Goal: Task Accomplishment & Management: Manage account settings

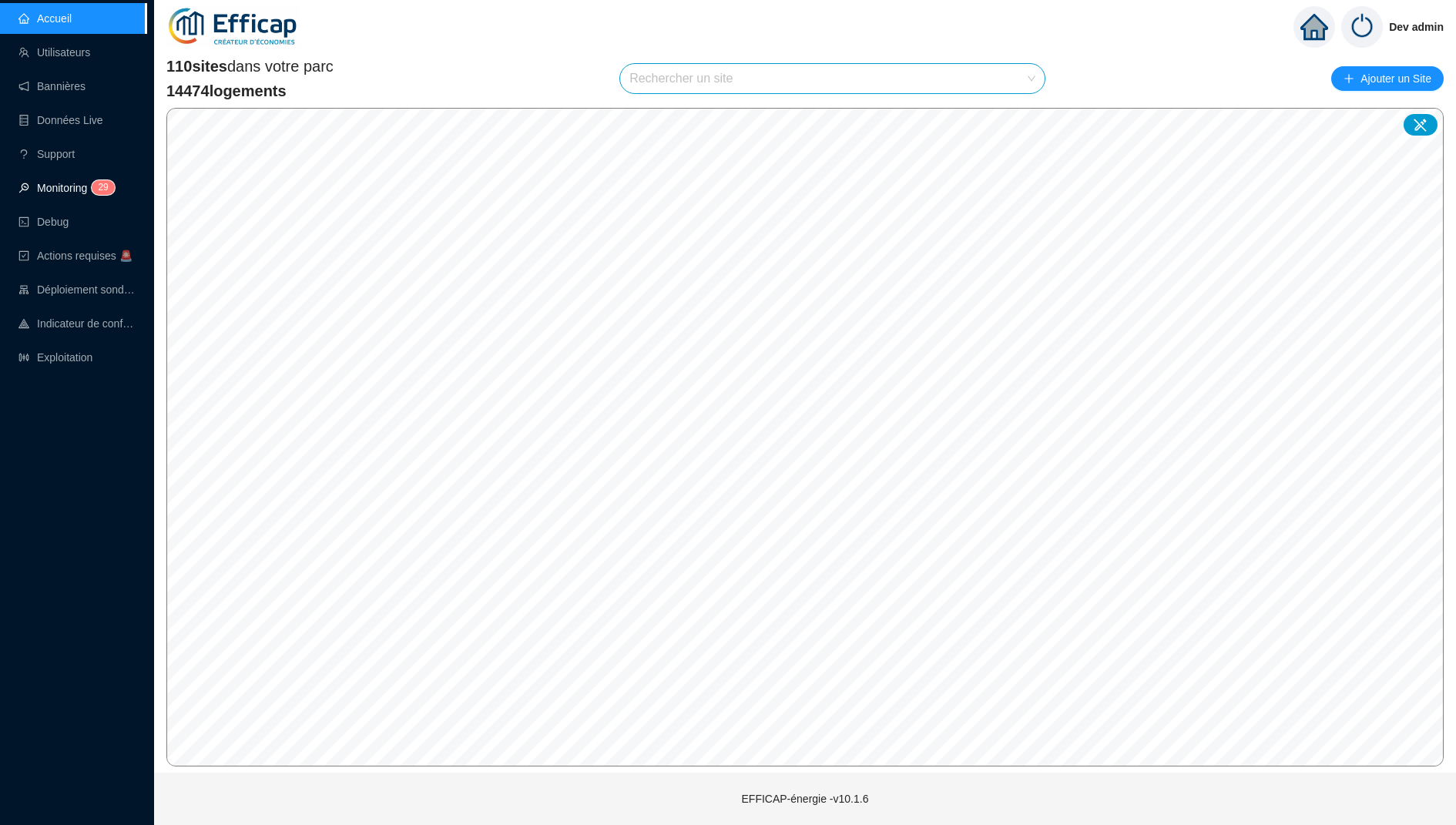
click at [101, 183] on span "2" at bounding box center [101, 187] width 6 height 11
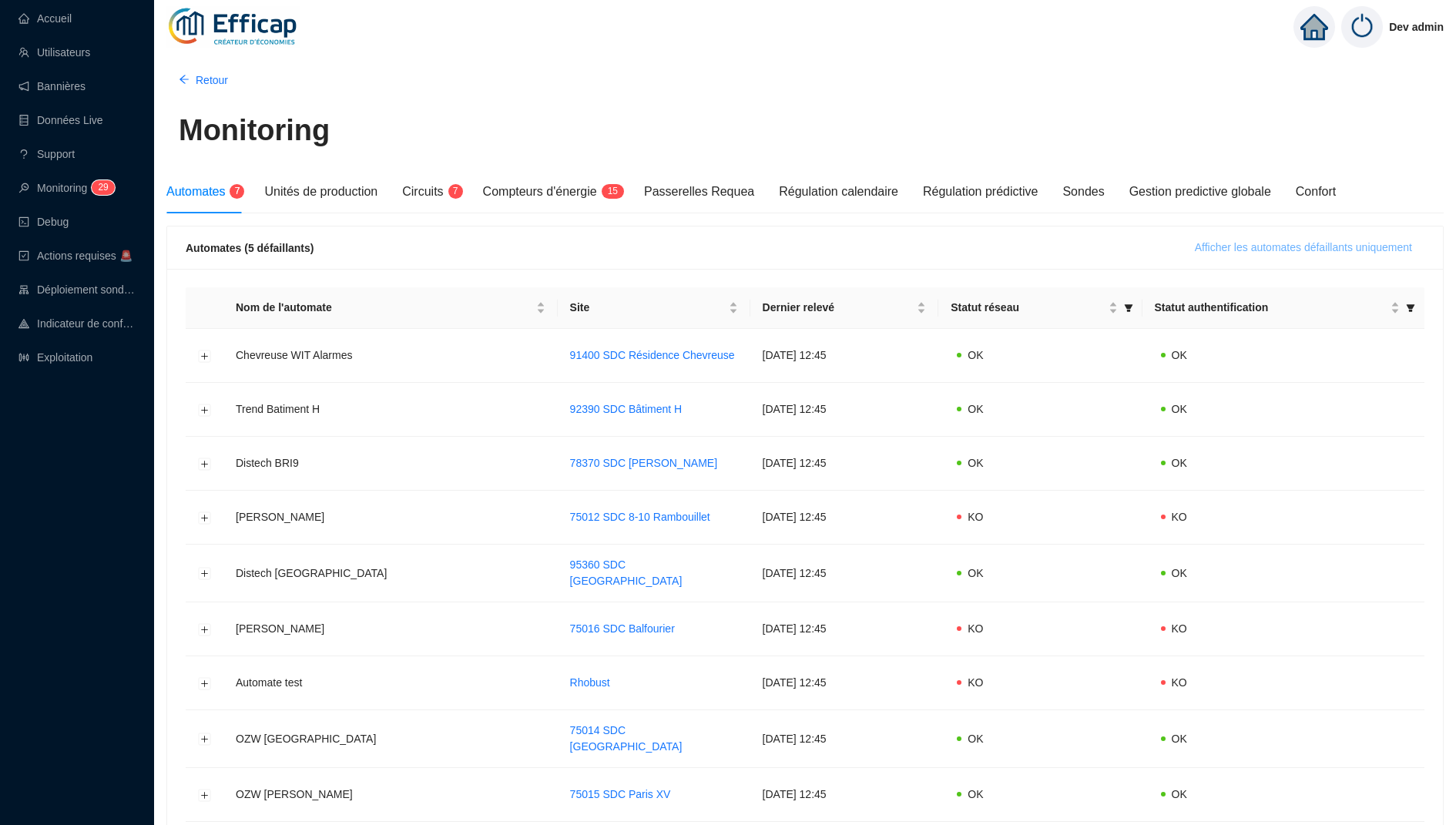
click at [1242, 250] on span "Afficher les automates défaillants uniquement" at bounding box center [1303, 247] width 217 height 16
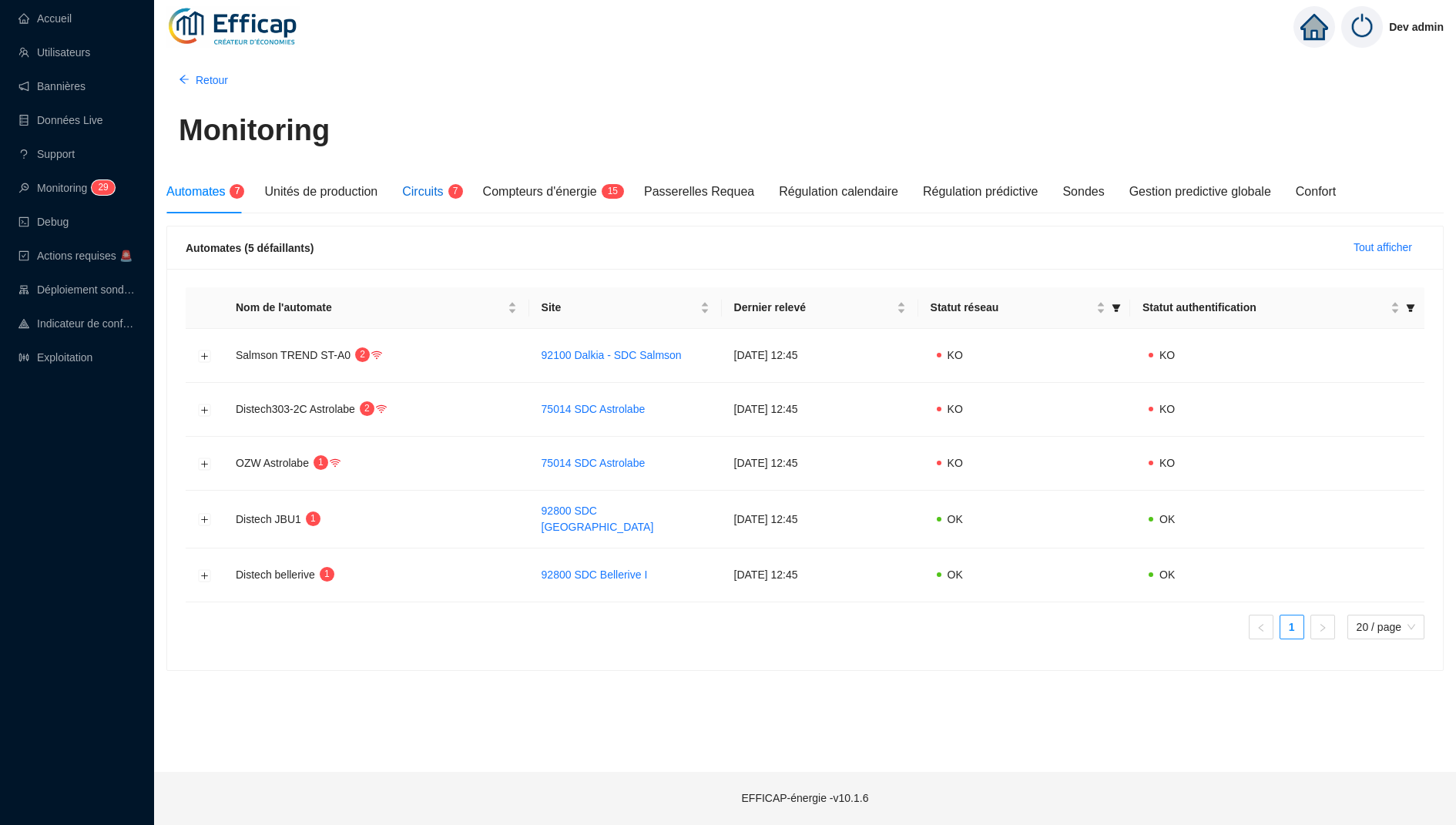
click at [441, 193] on span "Circuits" at bounding box center [423, 192] width 41 height 13
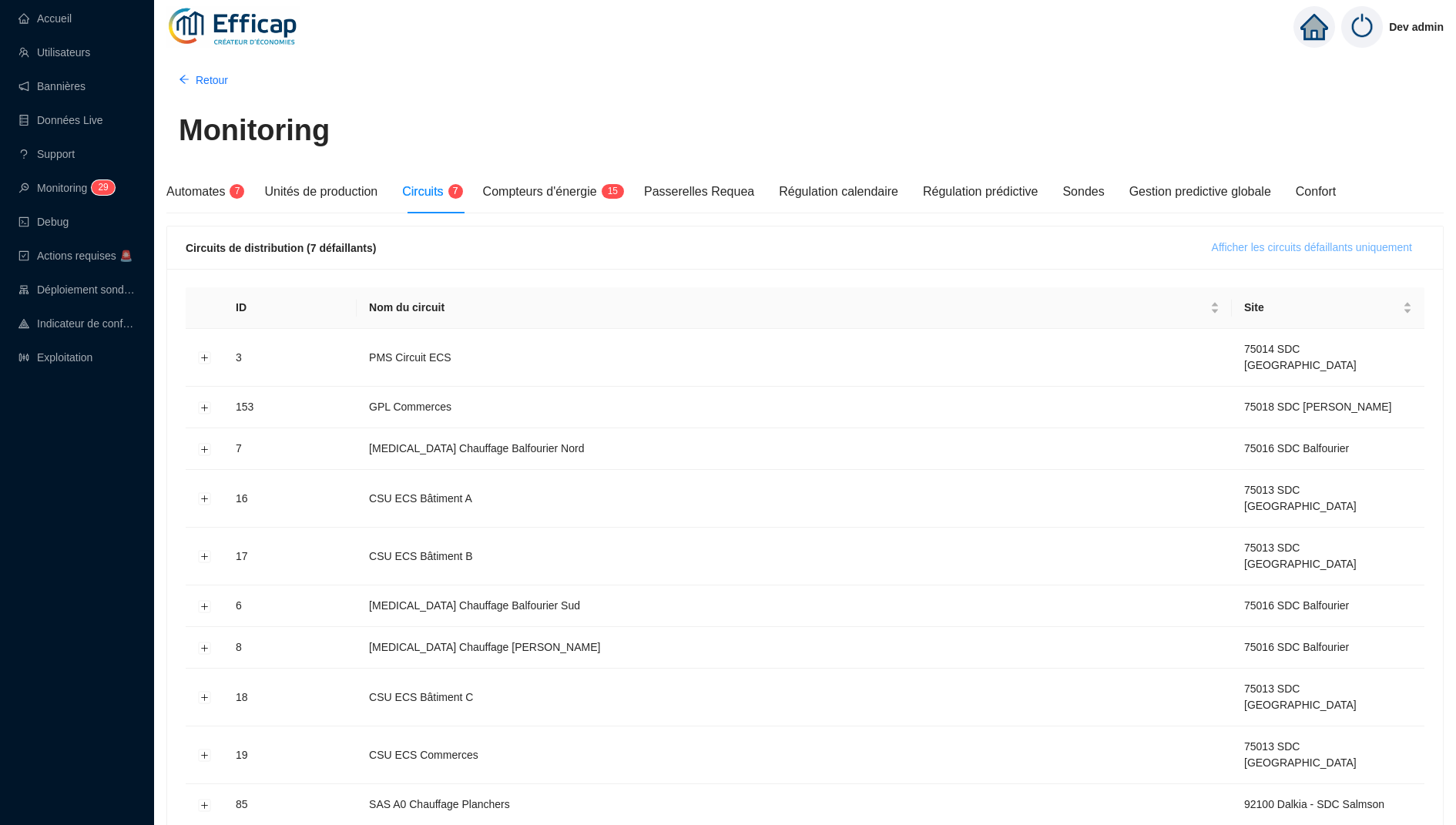
click at [1313, 239] on span "Afficher les circuits défaillants uniquement" at bounding box center [1312, 247] width 200 height 16
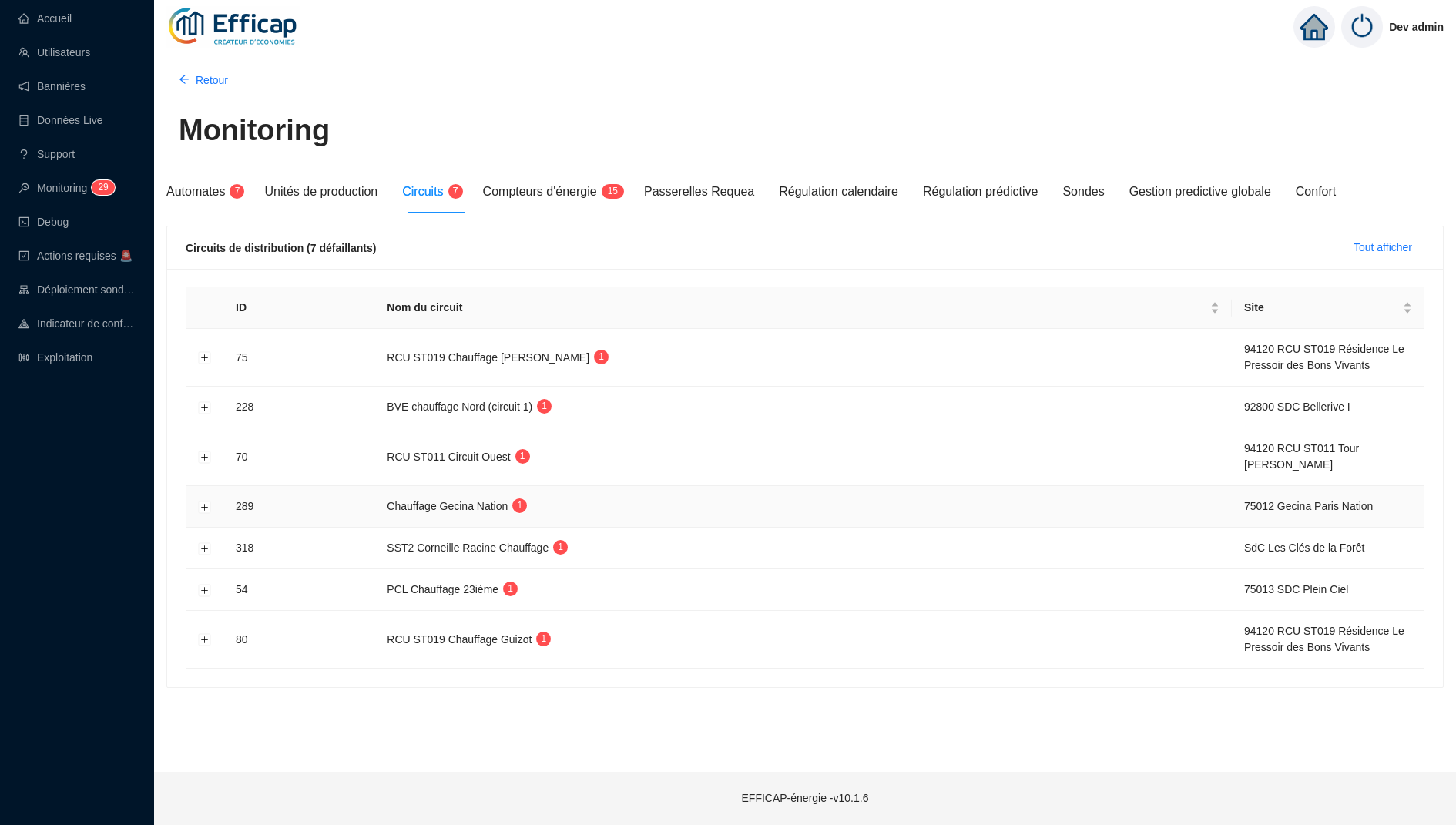
click at [204, 513] on td at bounding box center [204, 506] width 37 height 41
click at [204, 509] on button "Développer la ligne" at bounding box center [204, 506] width 12 height 12
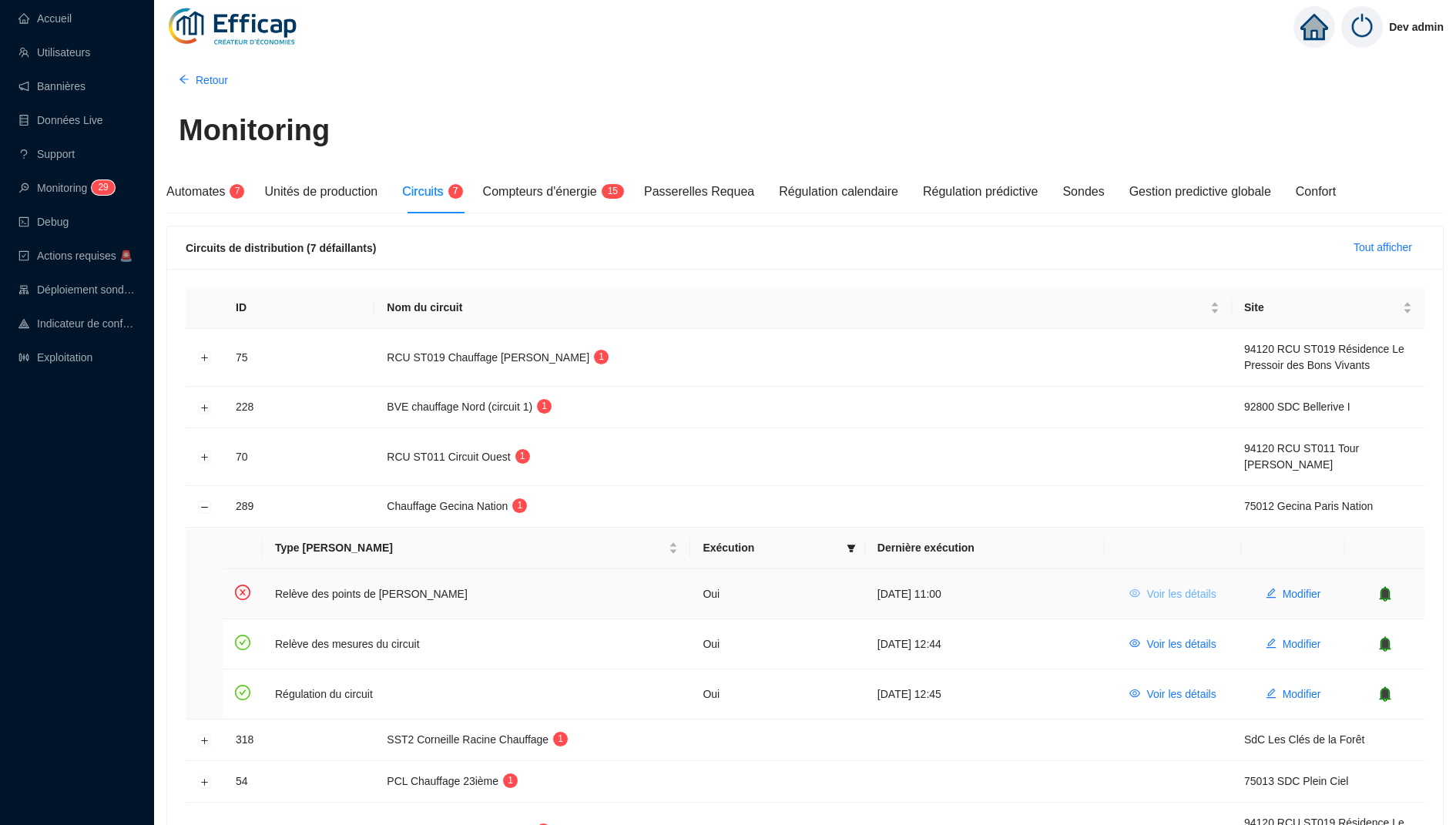
click at [1190, 589] on span "Voir les détails" at bounding box center [1181, 593] width 69 height 16
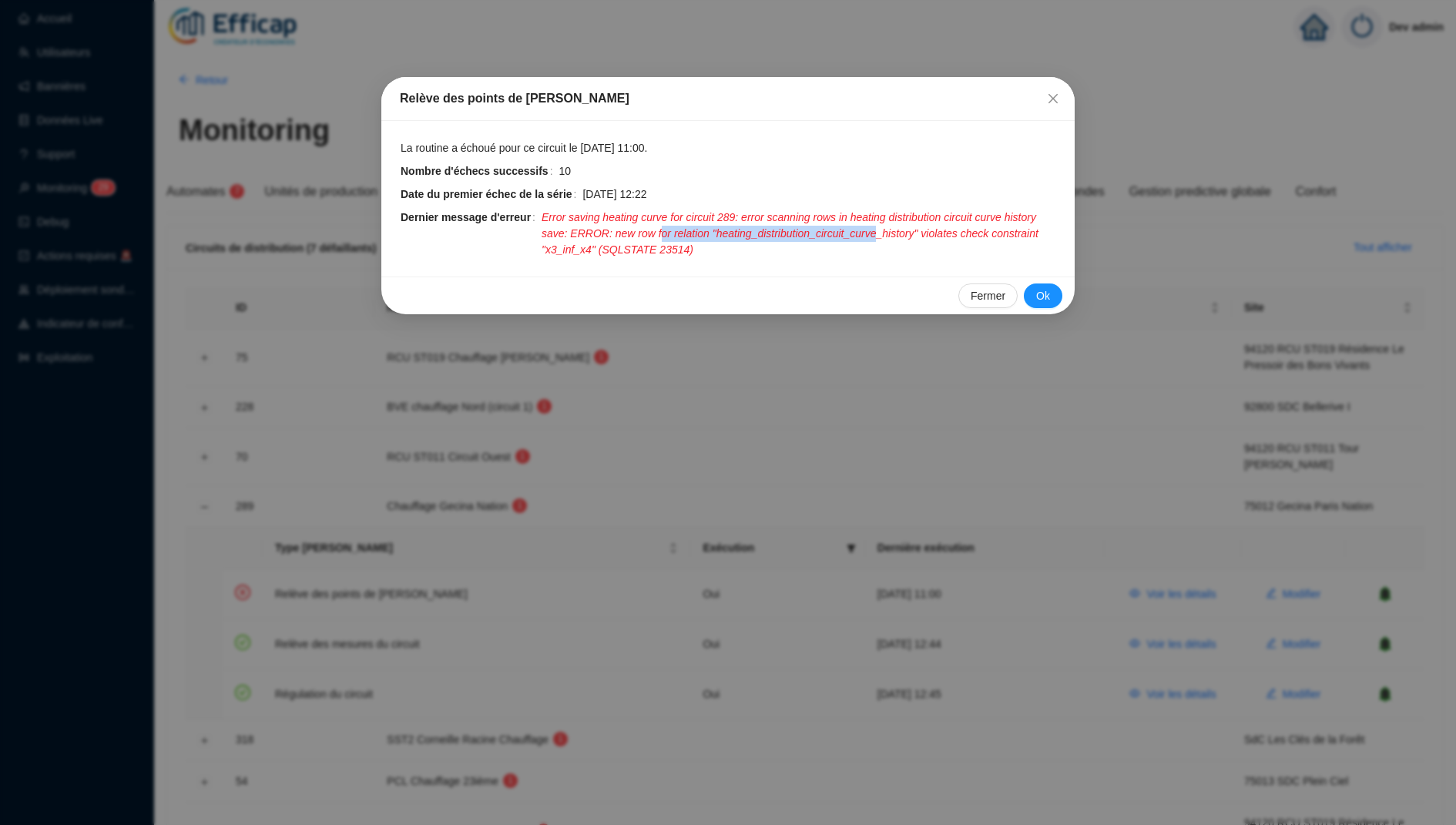
drag, startPoint x: 925, startPoint y: 232, endPoint x: 701, endPoint y: 232, distance: 224.0
click at [699, 232] on span "Error saving heating curve for circuit 289: error scanning rows in heating dist…" at bounding box center [799, 234] width 515 height 49
drag, startPoint x: 628, startPoint y: 233, endPoint x: 826, endPoint y: 236, distance: 198.0
click at [826, 236] on span "Error saving heating curve for circuit 289: error scanning rows in heating dist…" at bounding box center [799, 234] width 515 height 49
click at [1051, 100] on icon "close" at bounding box center [1053, 98] width 9 height 9
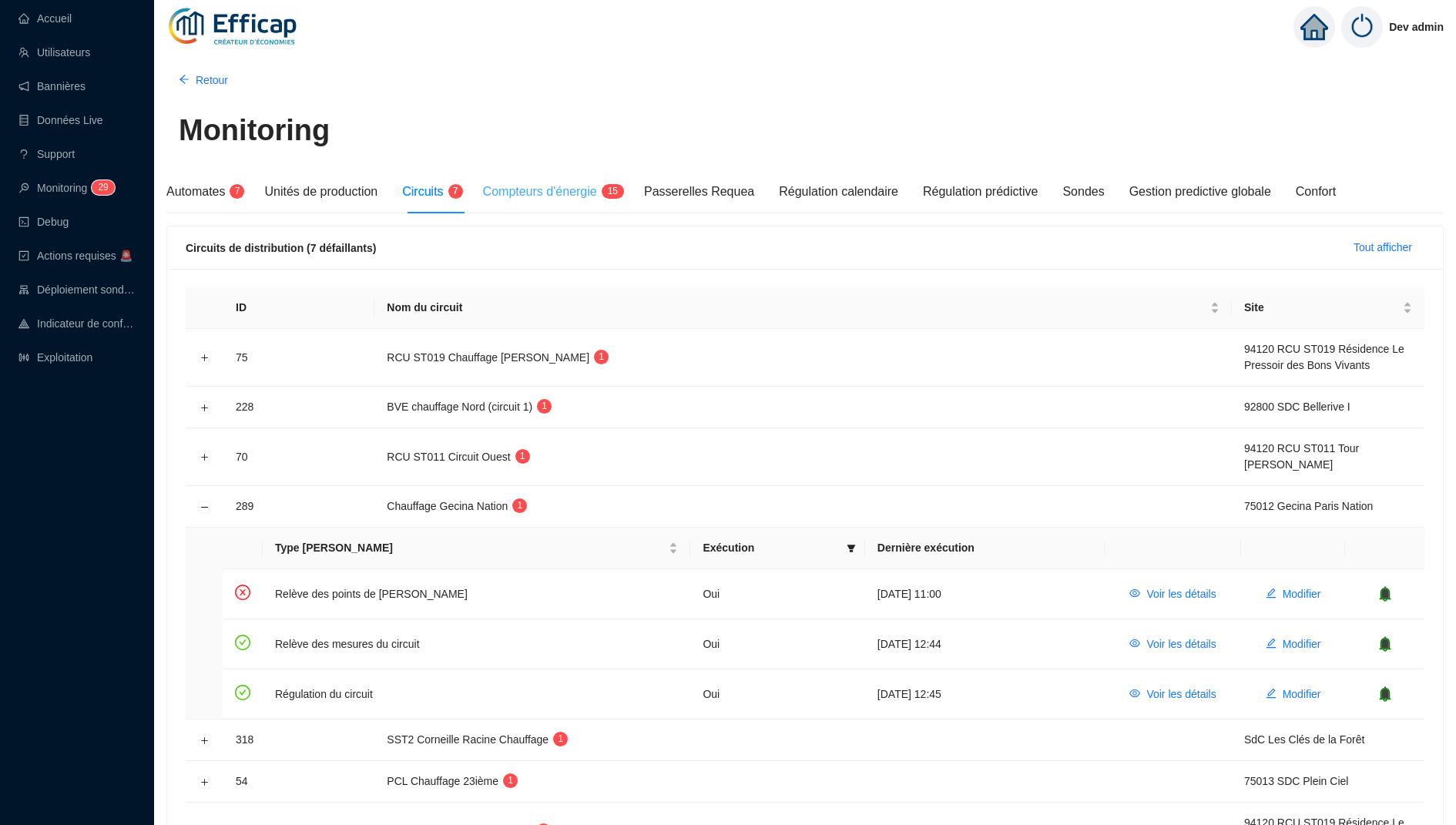
click at [590, 202] on div "Compteurs d'énergie 1 5" at bounding box center [551, 192] width 137 height 43
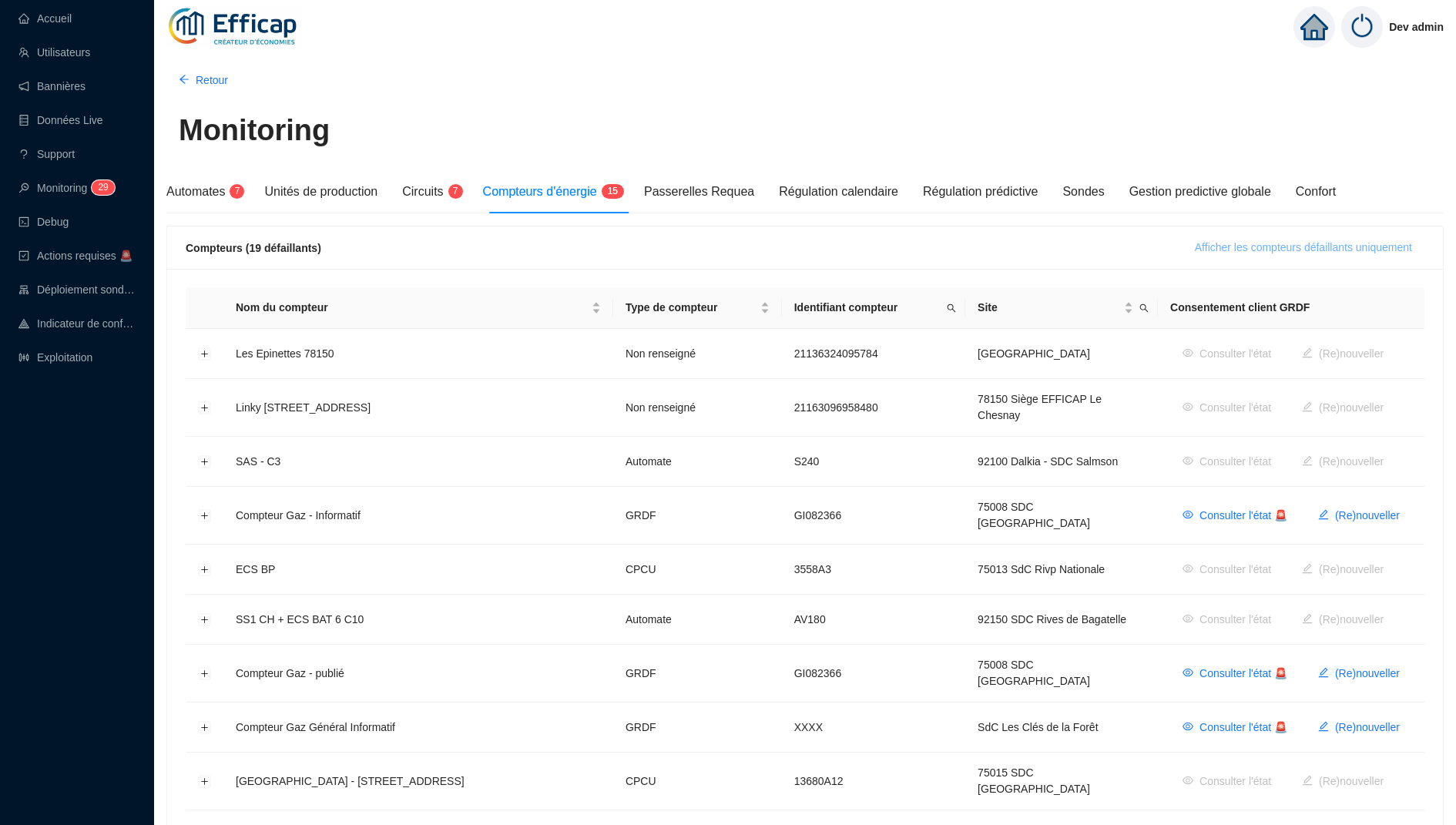
click at [1375, 246] on span "Afficher les compteurs défaillants uniquement" at bounding box center [1303, 247] width 217 height 16
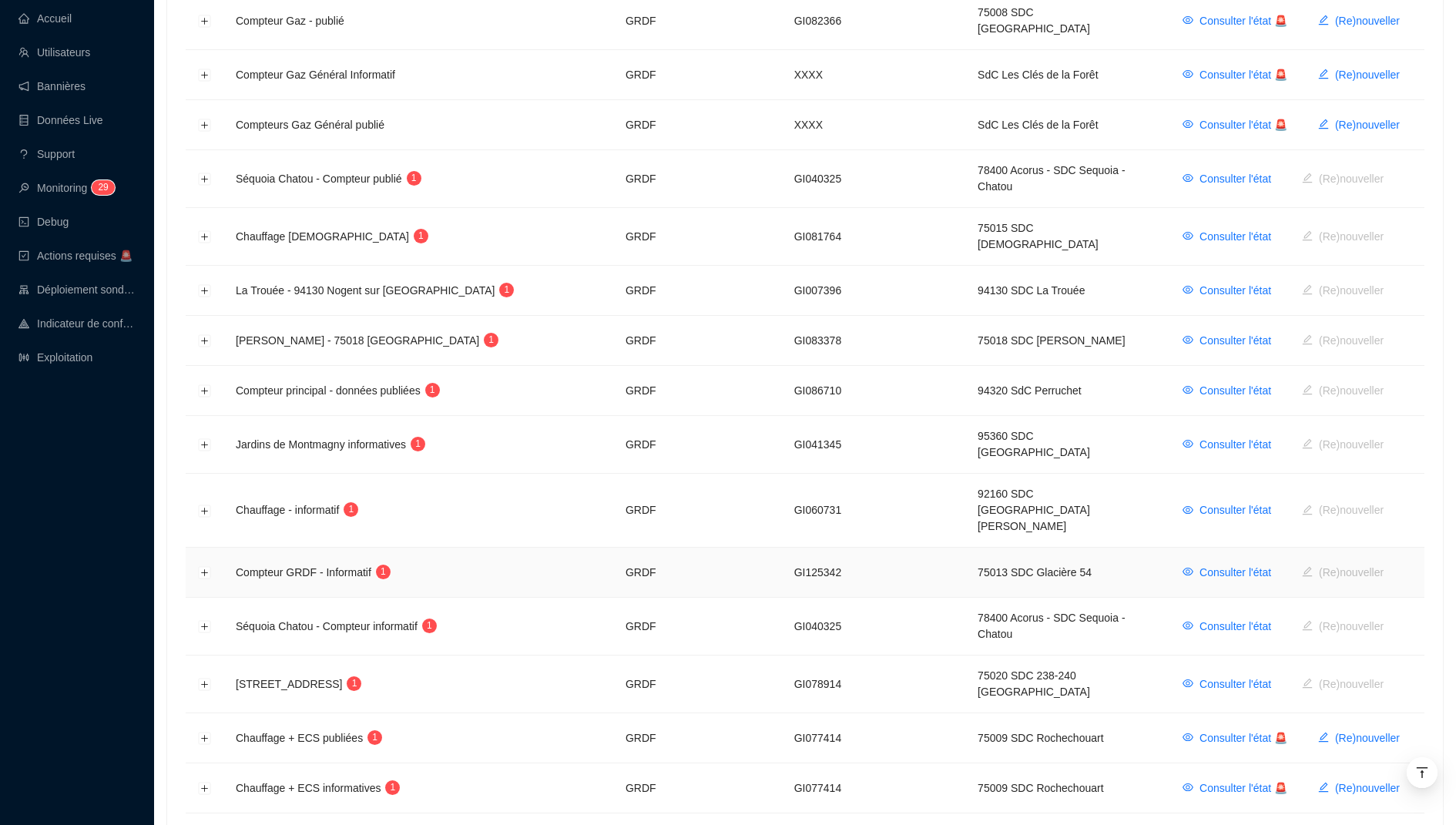
scroll to position [386, 0]
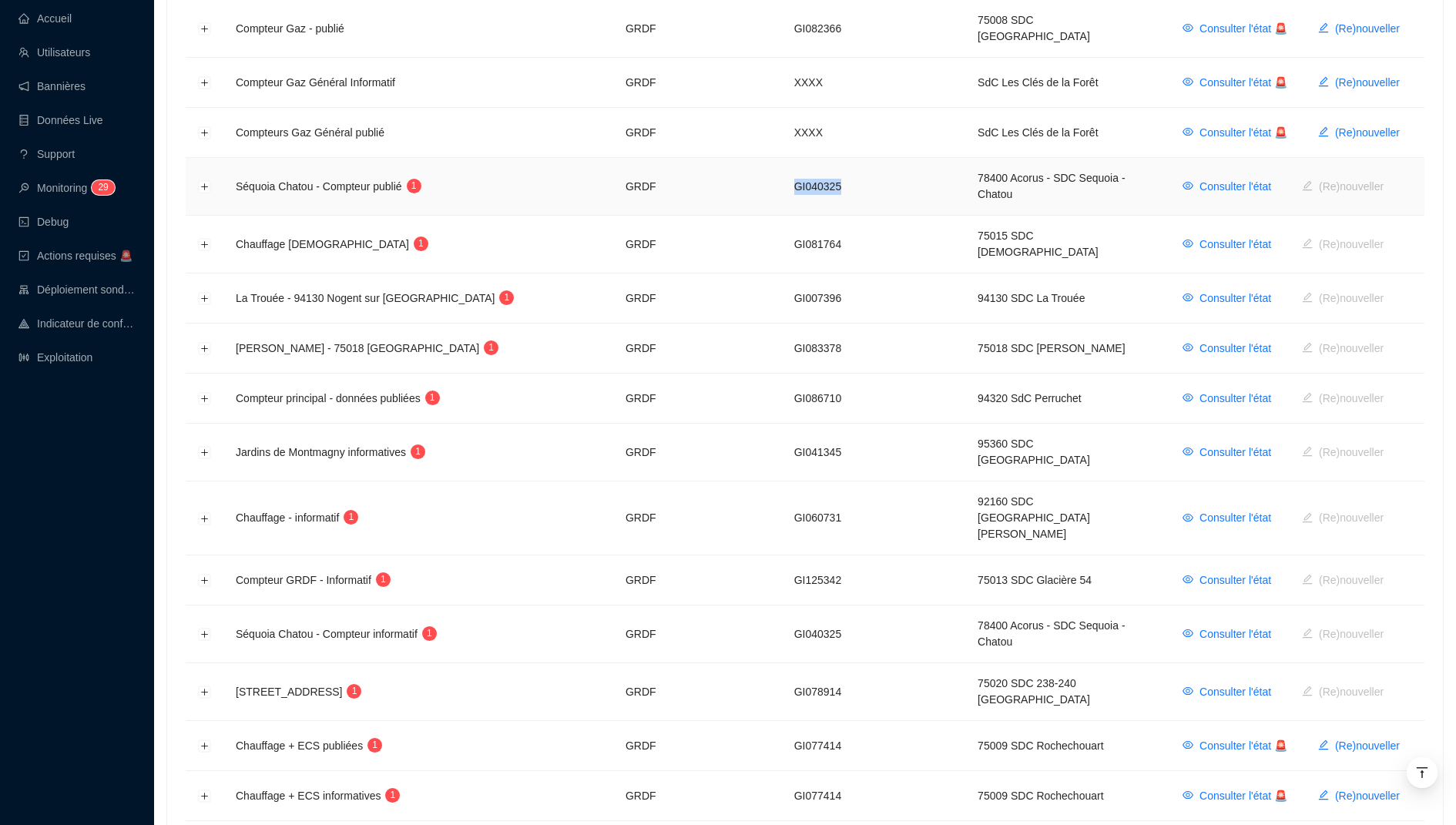
drag, startPoint x: 822, startPoint y: 172, endPoint x: 737, endPoint y: 168, distance: 85.1
click at [737, 168] on tr "Séquoia Chatou - Compteur publié 1 GRDF GI040325 78400 Acorus - SDC Sequoia - C…" at bounding box center [805, 187] width 1239 height 58
copy tr "GI040325"
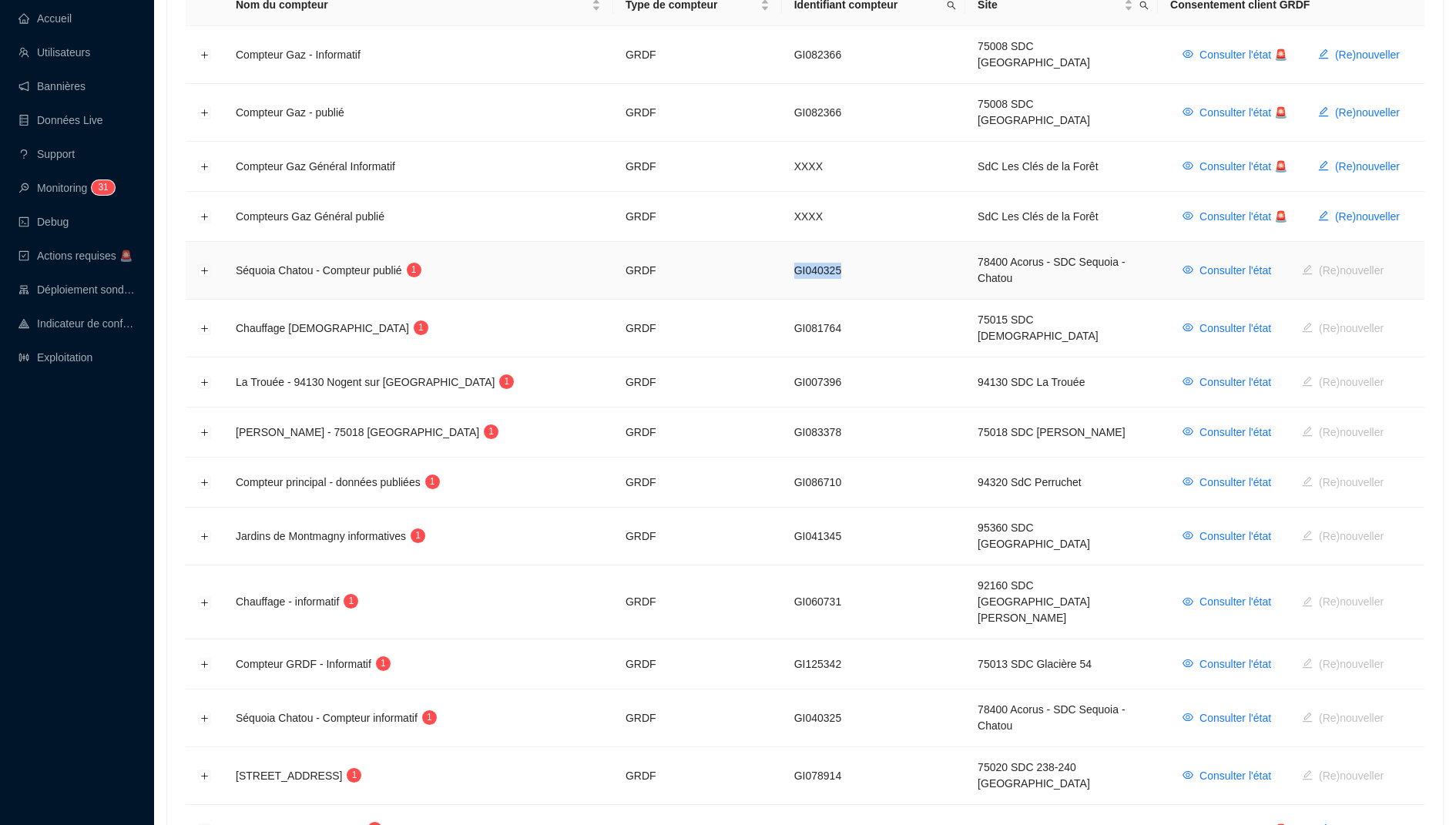
scroll to position [295, 0]
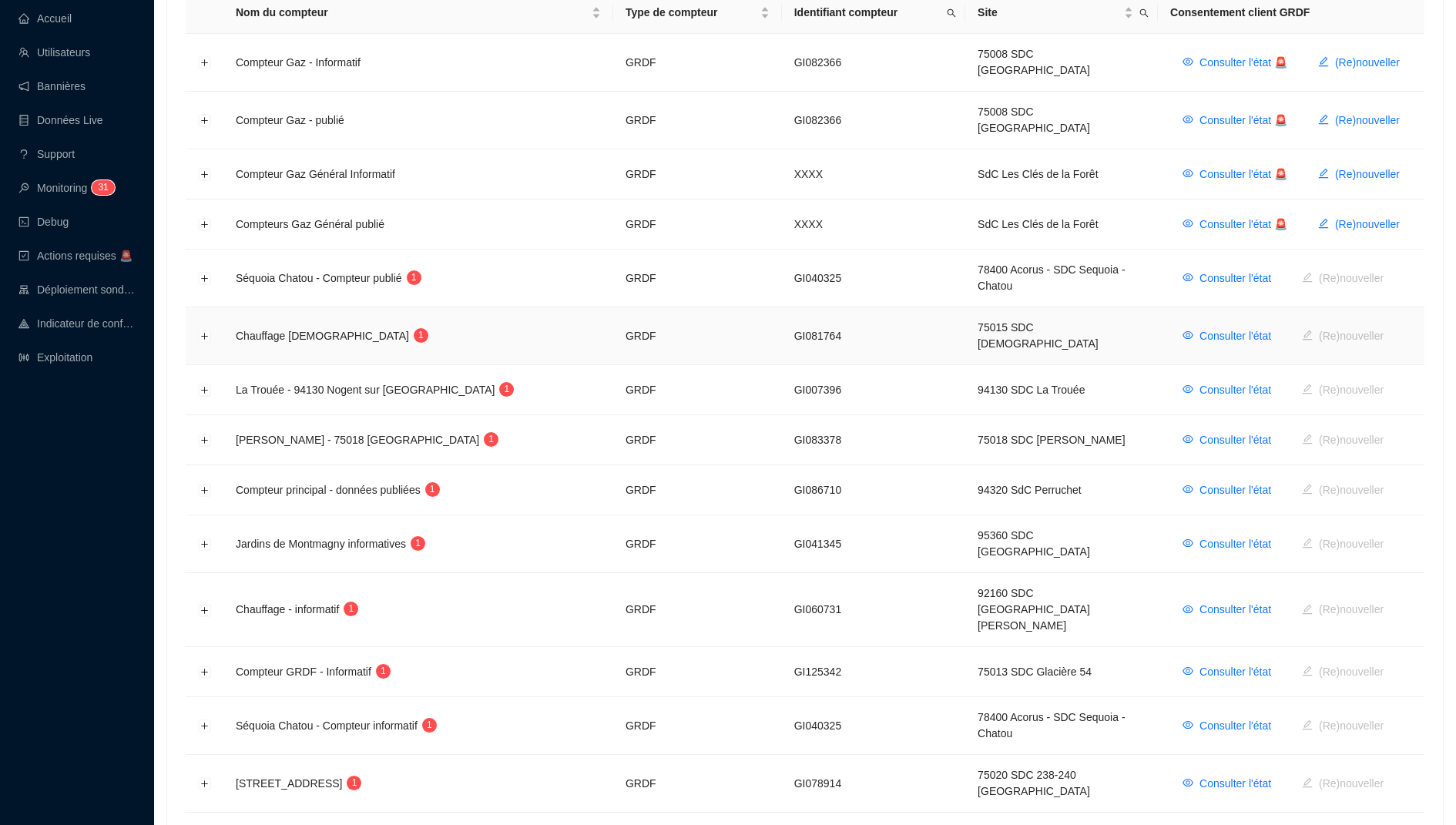
click at [789, 310] on td "GI081764" at bounding box center [873, 336] width 183 height 58
copy td "GI081764"
click at [806, 254] on td "GI040325" at bounding box center [873, 279] width 183 height 58
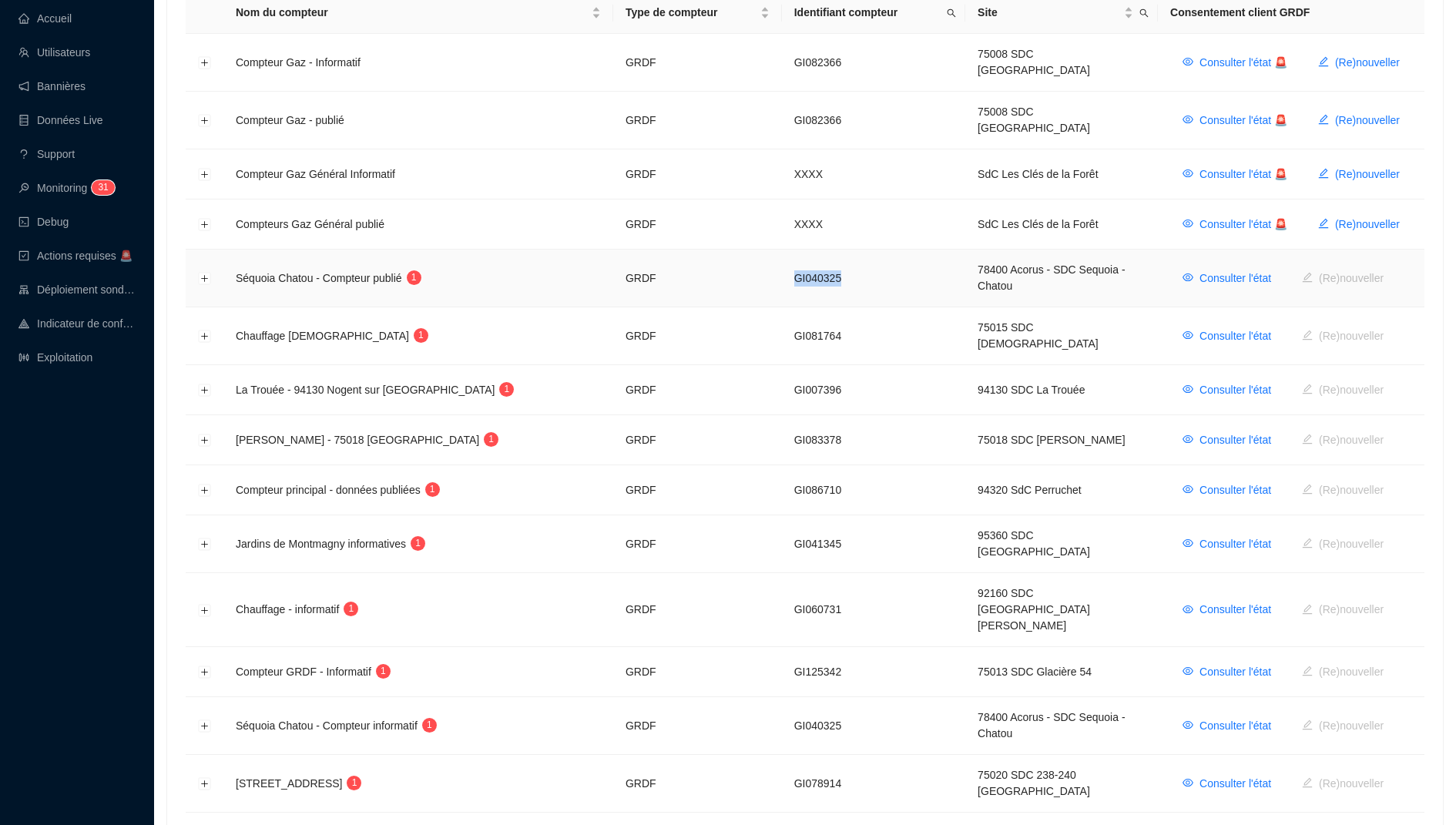
copy td "GI040325"
click at [198, 272] on button "Développer la ligne" at bounding box center [204, 278] width 12 height 12
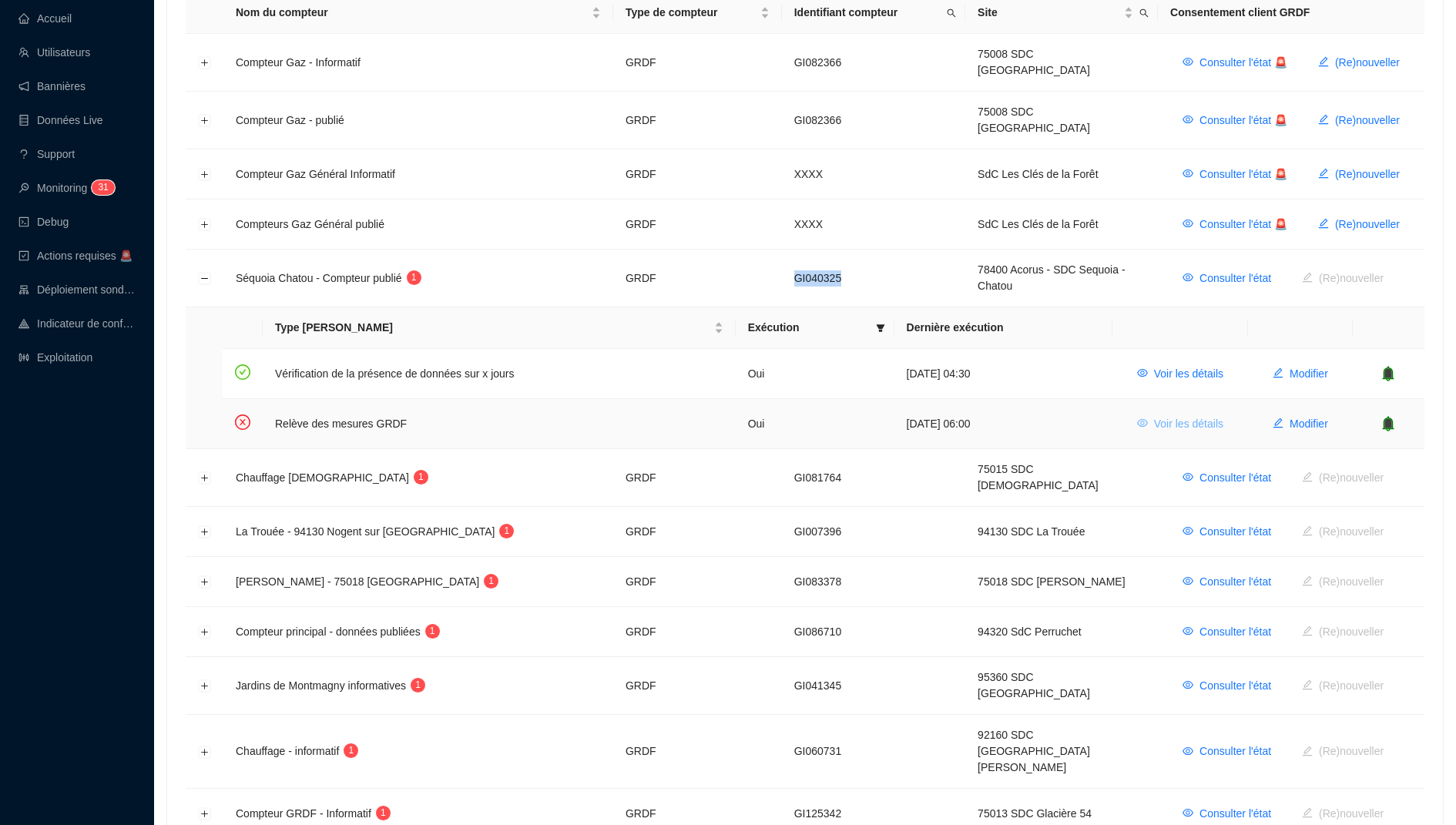
click at [1183, 415] on span "Voir les détails" at bounding box center [1188, 423] width 69 height 16
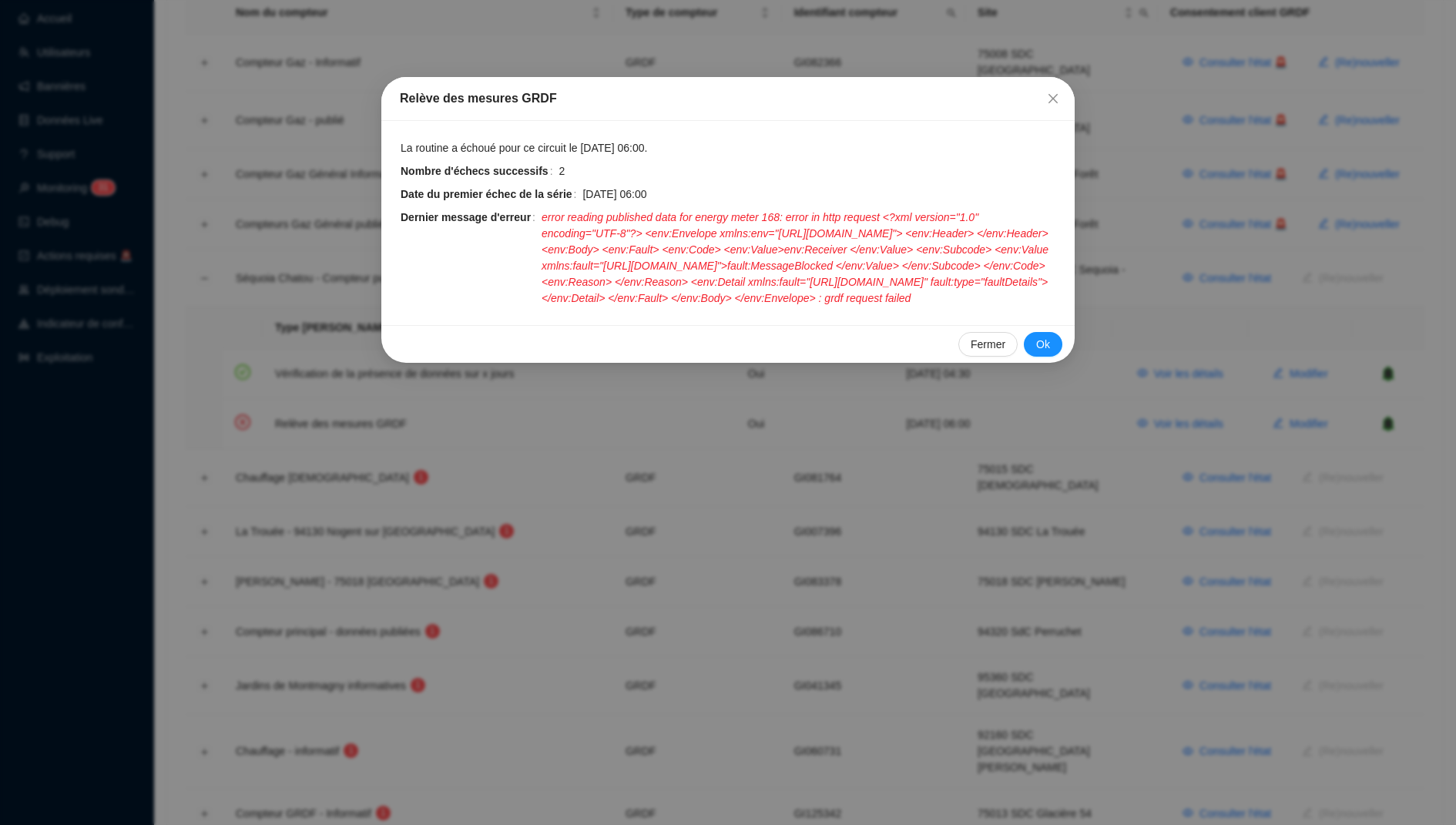
drag, startPoint x: 812, startPoint y: 328, endPoint x: 542, endPoint y: 220, distance: 290.8
click at [542, 220] on div "Dernier message d'erreur error reading published data for energy meter 168: err…" at bounding box center [728, 258] width 655 height 97
copy div "error reading published data for energy meter 168: error in http request <?xml …"
click at [812, 307] on span "error reading published data for energy meter 168: error in http request <?xml …" at bounding box center [799, 258] width 515 height 97
click at [815, 307] on span "error reading published data for energy meter 168: error in http request <?xml …" at bounding box center [799, 258] width 515 height 97
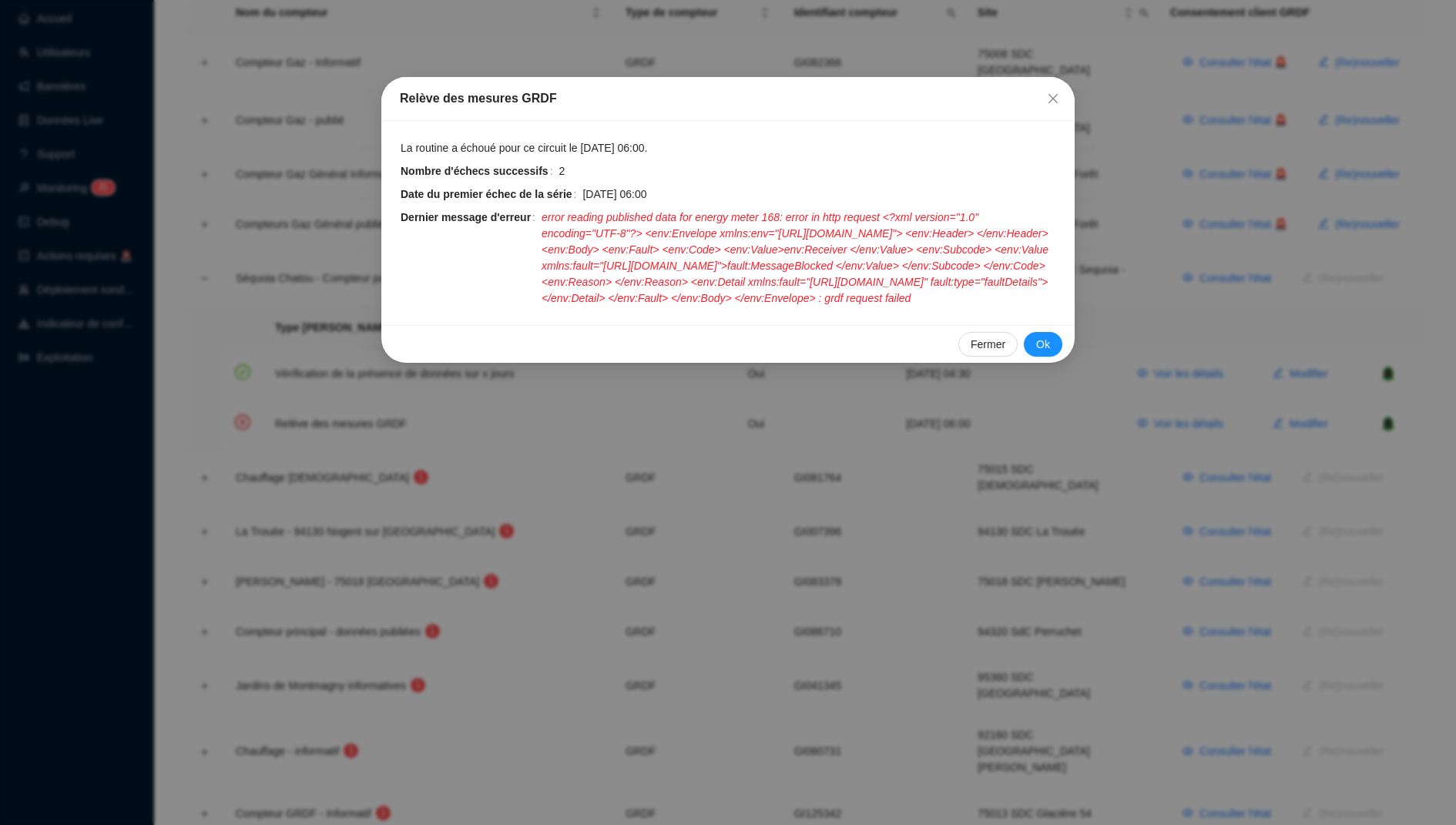
drag, startPoint x: 812, startPoint y: 328, endPoint x: 542, endPoint y: 220, distance: 290.8
click at [542, 220] on div "Dernier message d'erreur error reading published data for energy meter 168: err…" at bounding box center [728, 258] width 655 height 97
copy div "error reading published data for energy meter 168: error in http request <?xml …"
click at [789, 303] on span "error reading published data for energy meter 168: error in http request <?xml …" at bounding box center [799, 258] width 515 height 97
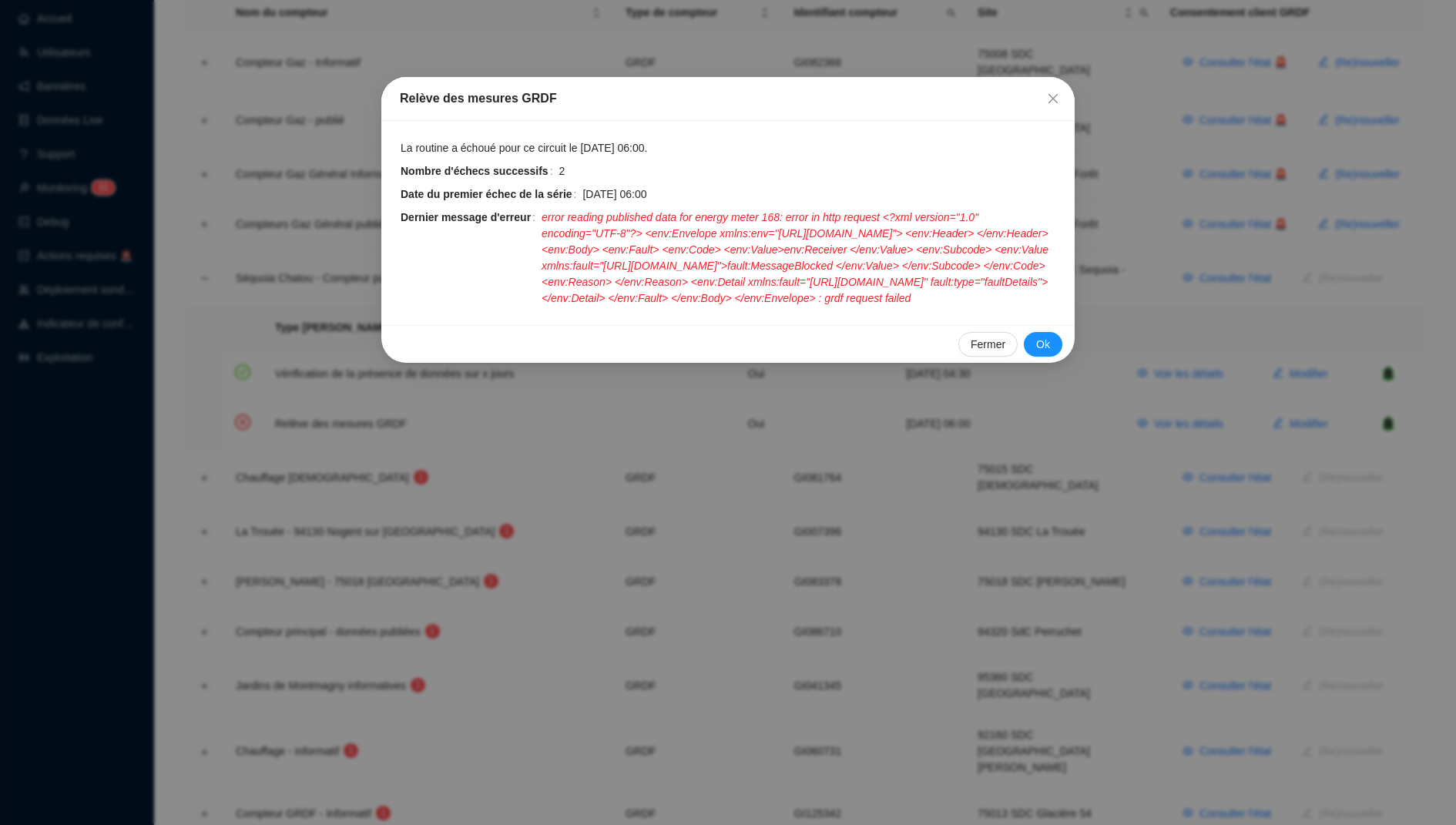
drag, startPoint x: 799, startPoint y: 325, endPoint x: 546, endPoint y: 221, distance: 273.5
click at [546, 221] on span "error reading published data for energy meter 168: error in http request <?xml …" at bounding box center [799, 258] width 515 height 97
copy span "error reading published data for energy meter 168: error in http request <?xml …"
click at [798, 307] on span "error reading published data for energy meter 168: error in http request <?xml …" at bounding box center [799, 258] width 515 height 97
drag, startPoint x: 804, startPoint y: 331, endPoint x: 543, endPoint y: 222, distance: 282.8
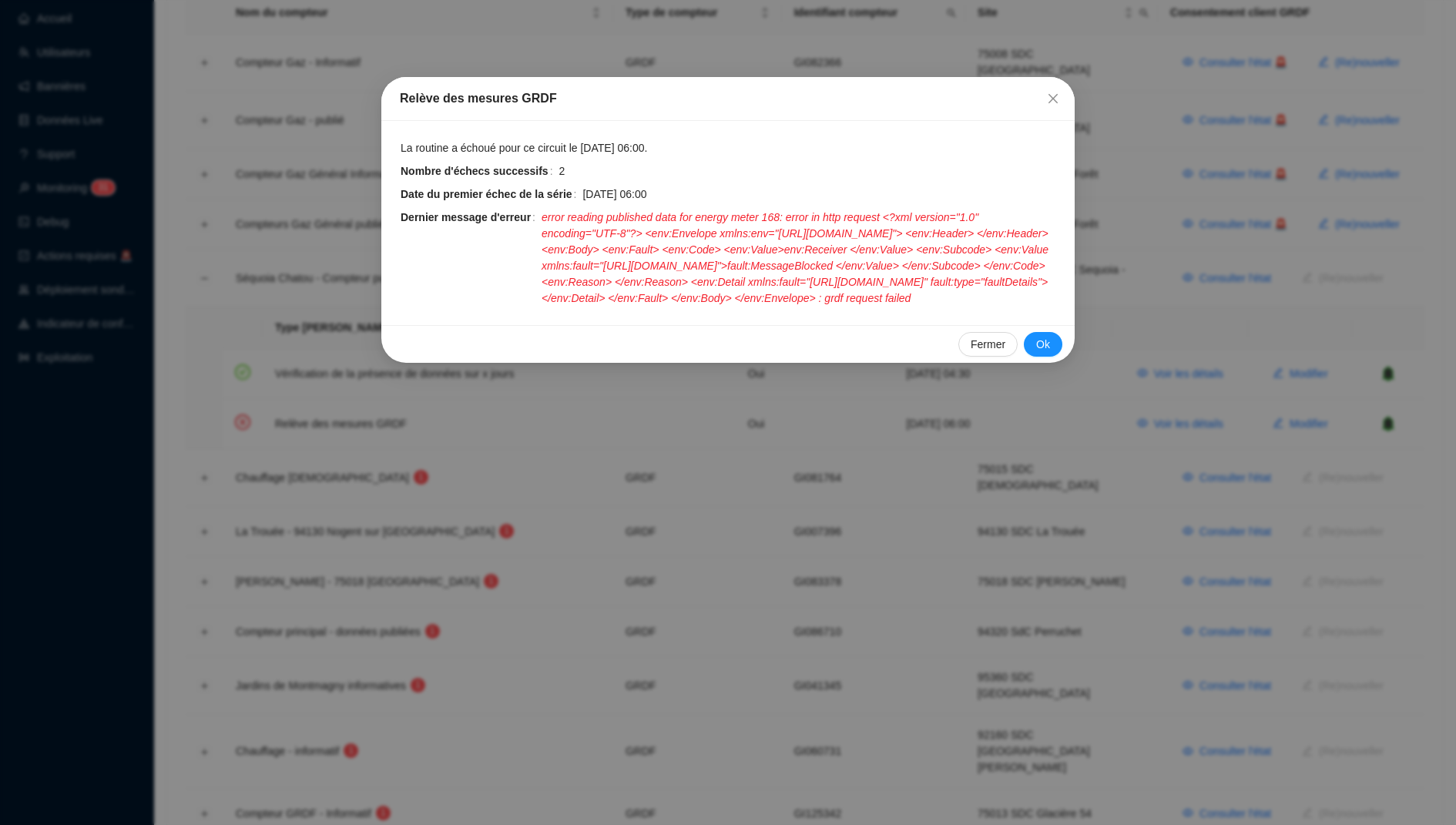
click at [543, 222] on div "Dernier message d'erreur error reading published data for energy meter 168: err…" at bounding box center [728, 258] width 655 height 97
copy div "error reading published data for energy meter 168: error in http request <?xml …"
click at [834, 307] on span "error reading published data for energy meter 168: error in http request <?xml …" at bounding box center [799, 258] width 515 height 97
drag, startPoint x: 805, startPoint y: 329, endPoint x: 706, endPoint y: 329, distance: 99.0
click at [706, 307] on span "error reading published data for energy meter 168: error in http request <?xml …" at bounding box center [799, 258] width 515 height 97
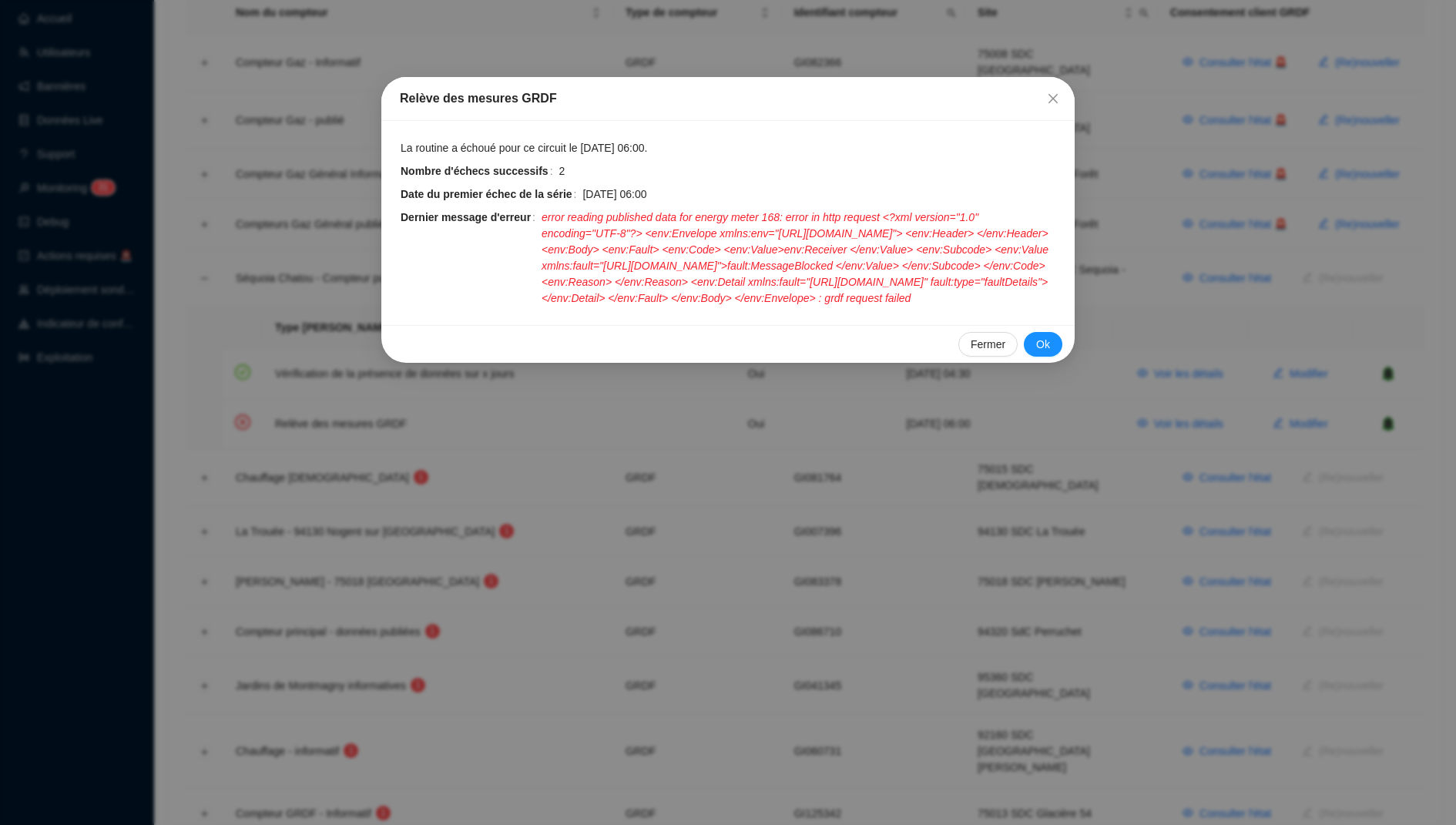
drag, startPoint x: 692, startPoint y: 328, endPoint x: 655, endPoint y: 233, distance: 102.0
click at [655, 233] on span "error reading published data for energy meter 168: error in http request <?xml …" at bounding box center [799, 258] width 515 height 97
click at [802, 215] on span "error reading published data for energy meter 168: error in http request <?xml …" at bounding box center [799, 258] width 515 height 97
drag, startPoint x: 899, startPoint y: 216, endPoint x: 798, endPoint y: 218, distance: 101.0
click at [798, 218] on span "error reading published data for energy meter 168: error in http request <?xml …" at bounding box center [799, 258] width 515 height 97
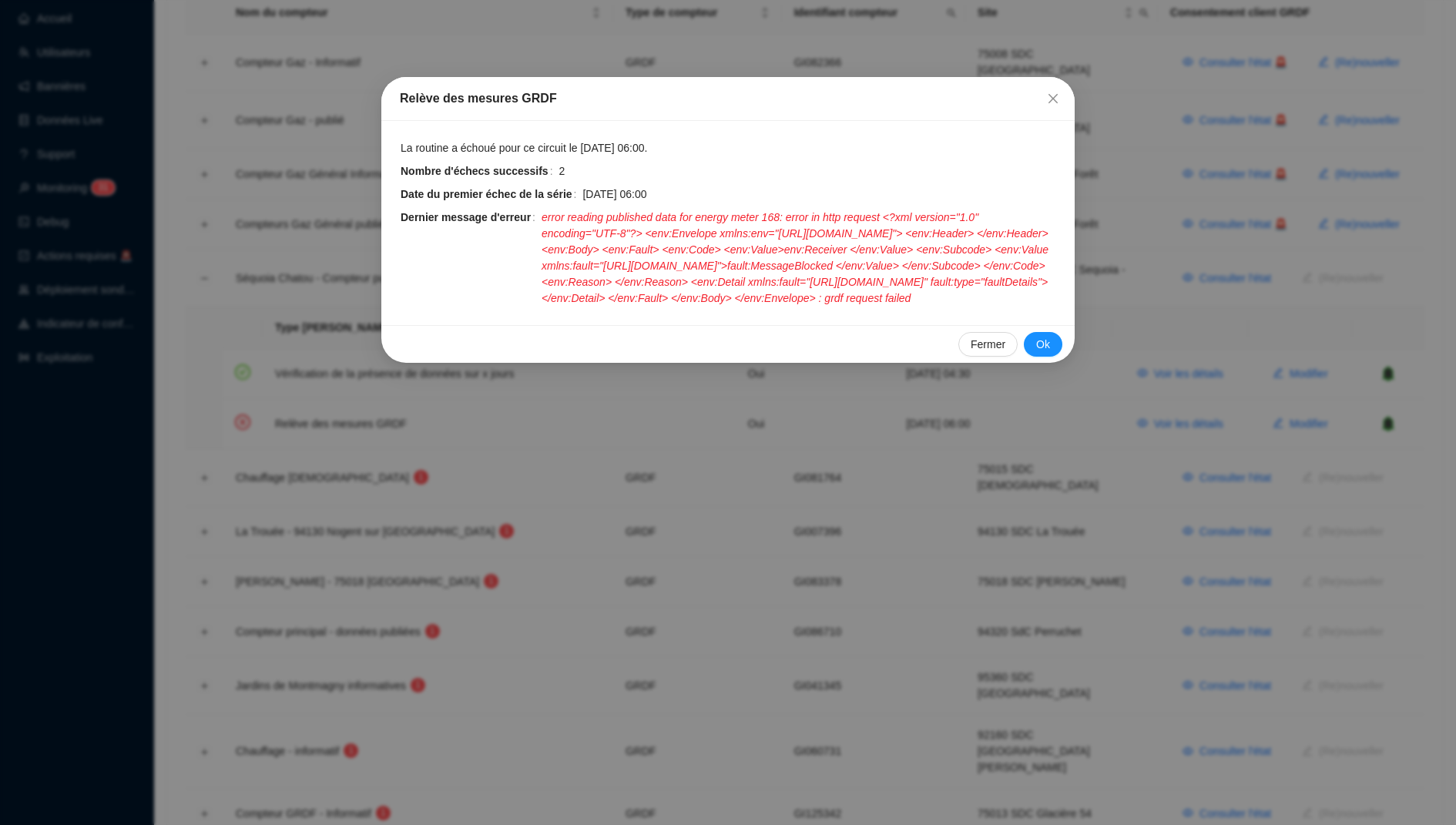
click at [806, 307] on span "error reading published data for energy meter 168: error in http request <?xml …" at bounding box center [799, 258] width 515 height 97
drag, startPoint x: 693, startPoint y: 330, endPoint x: 653, endPoint y: 233, distance: 104.9
click at [653, 233] on span "error reading published data for energy meter 168: error in http request <?xml …" at bounding box center [799, 258] width 515 height 97
copy span "<env:Envelope xmlns:env="http://www.w3.org/2003/05/soap-envelope"> <env:Header>…"
drag, startPoint x: 906, startPoint y: 216, endPoint x: 697, endPoint y: 328, distance: 237.1
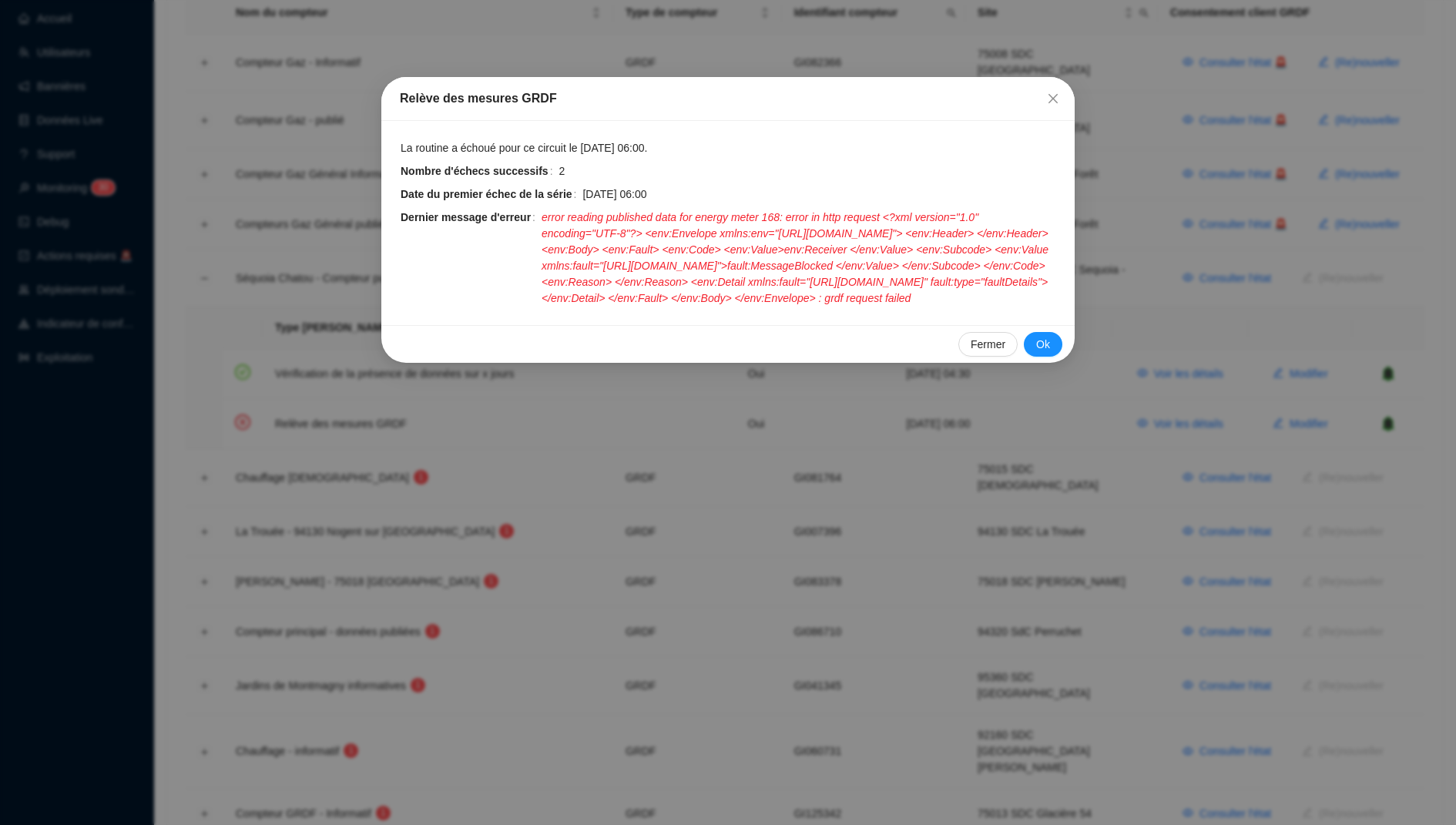
click at [697, 307] on span "error reading published data for energy meter 168: error in http request <?xml …" at bounding box center [799, 258] width 515 height 97
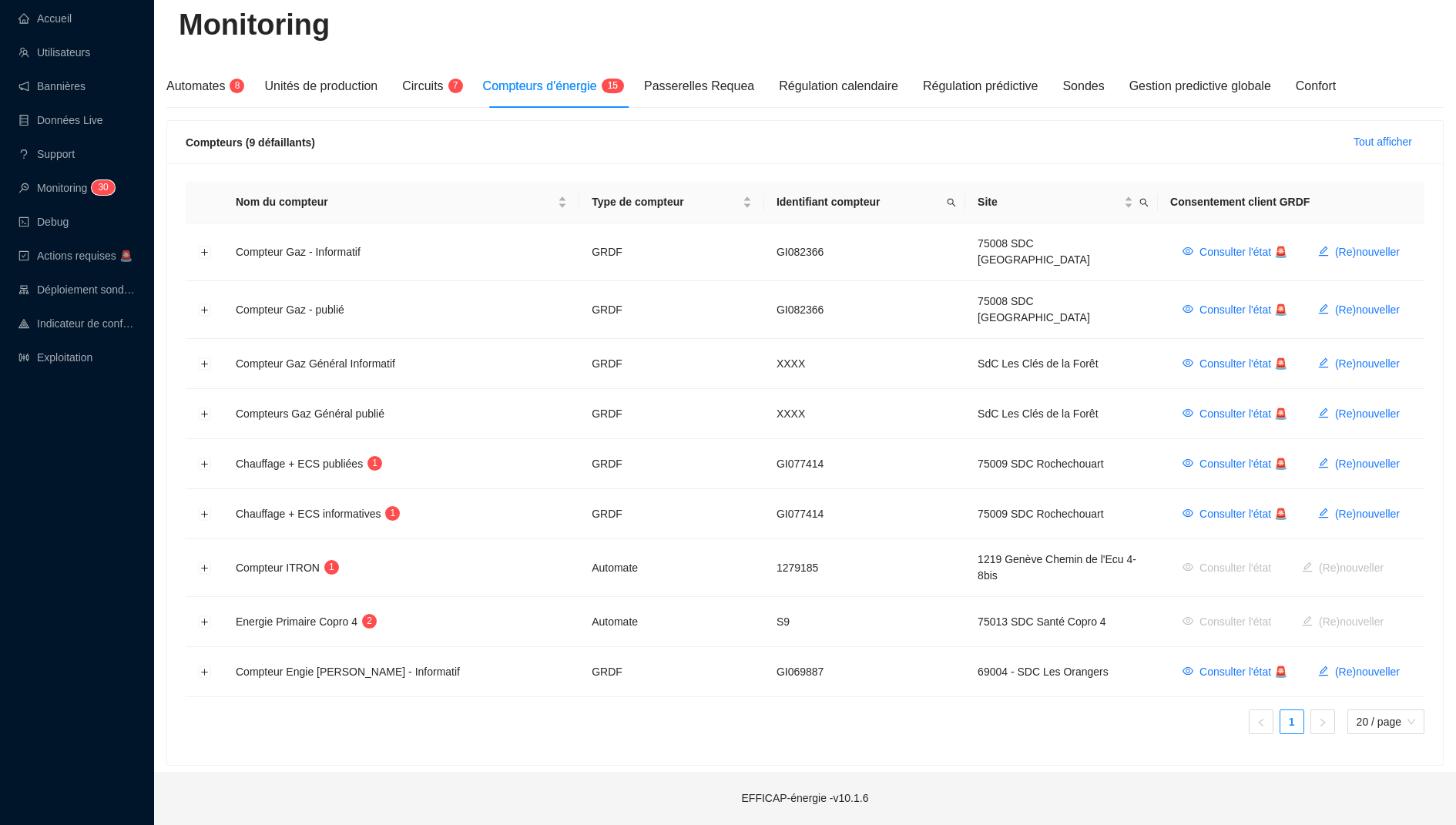
scroll to position [85, 0]
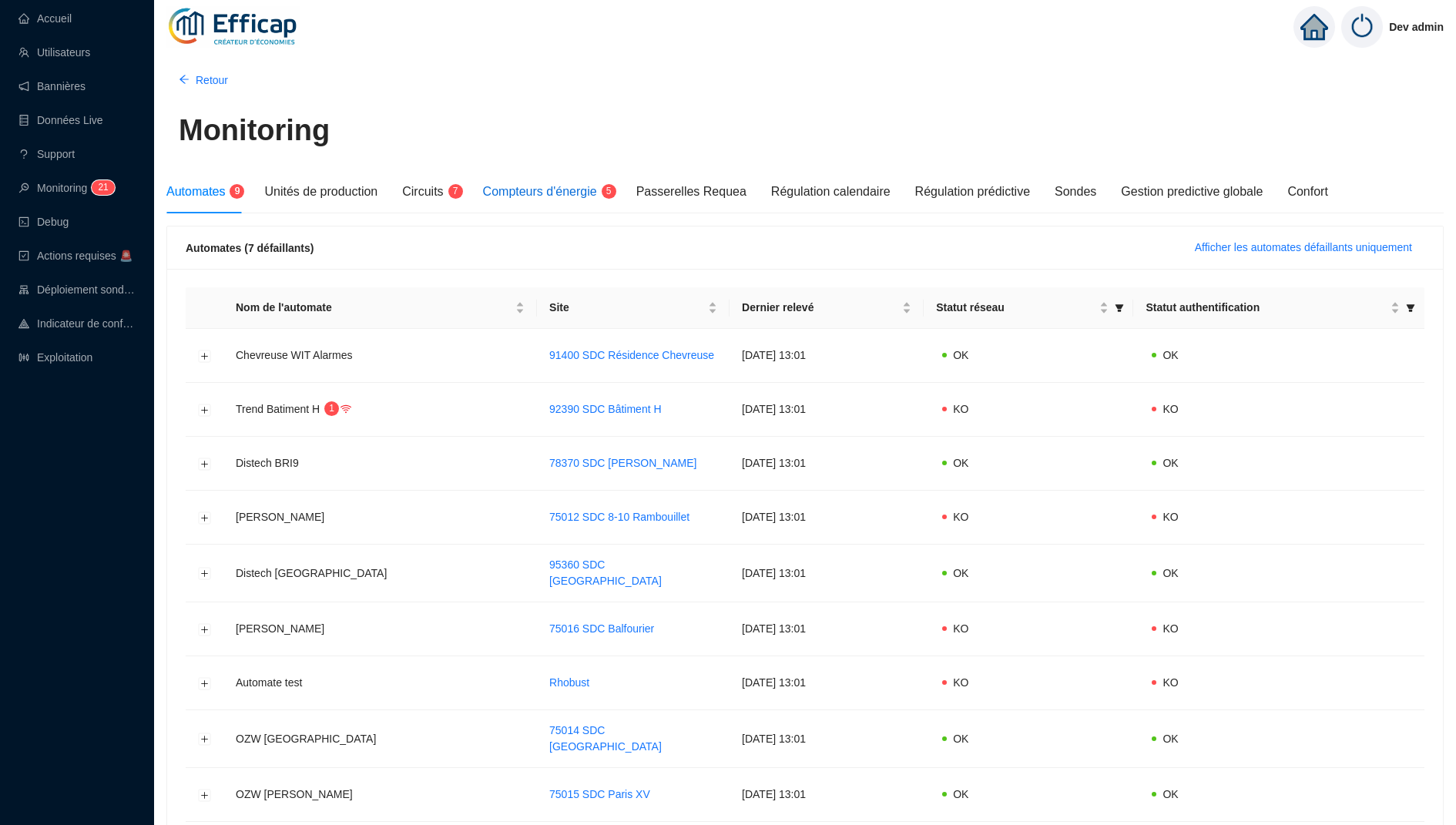
click at [557, 187] on span "Compteurs d'énergie" at bounding box center [540, 192] width 114 height 13
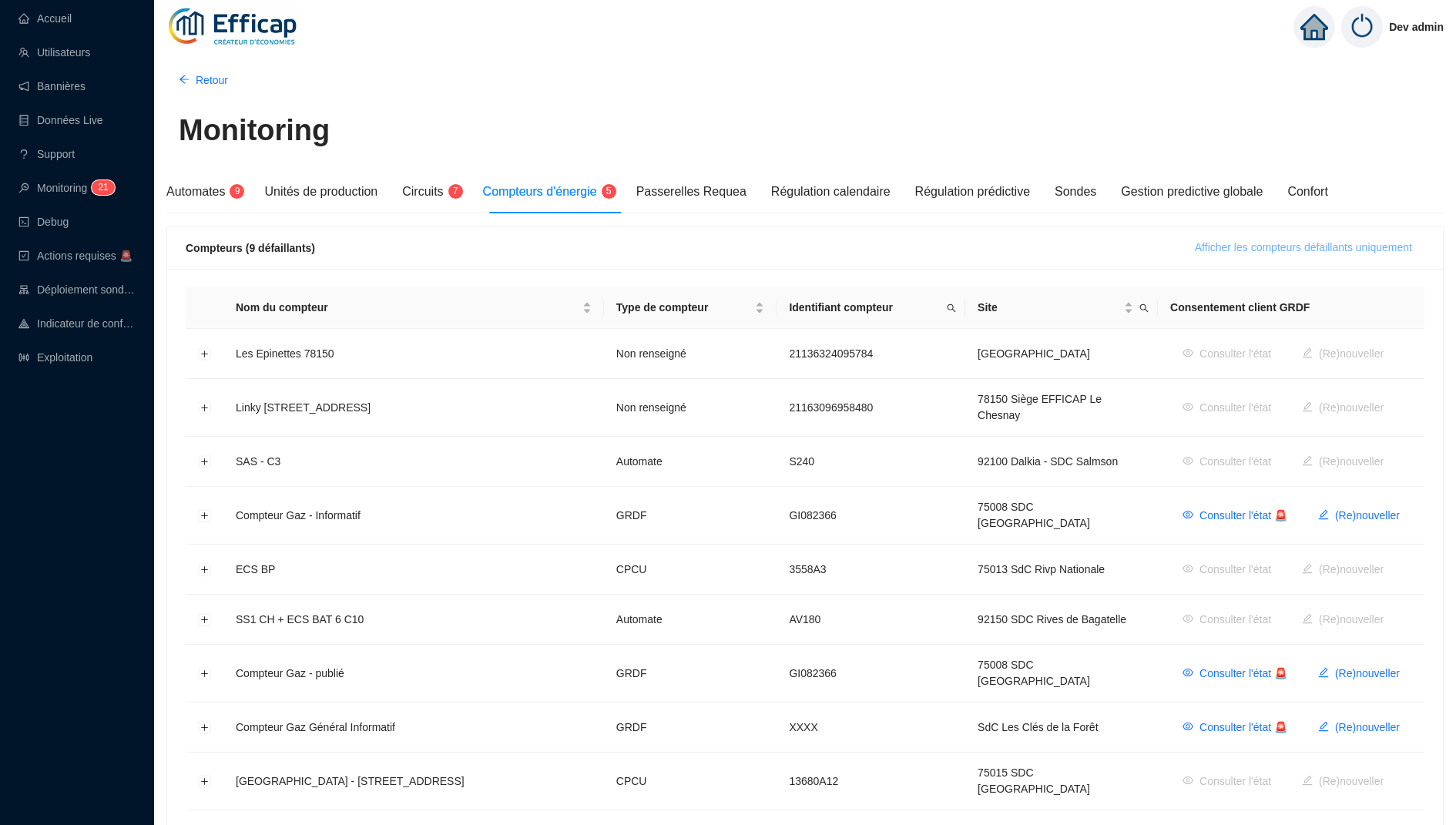
click at [1282, 251] on span "Afficher les compteurs défaillants uniquement" at bounding box center [1303, 247] width 217 height 16
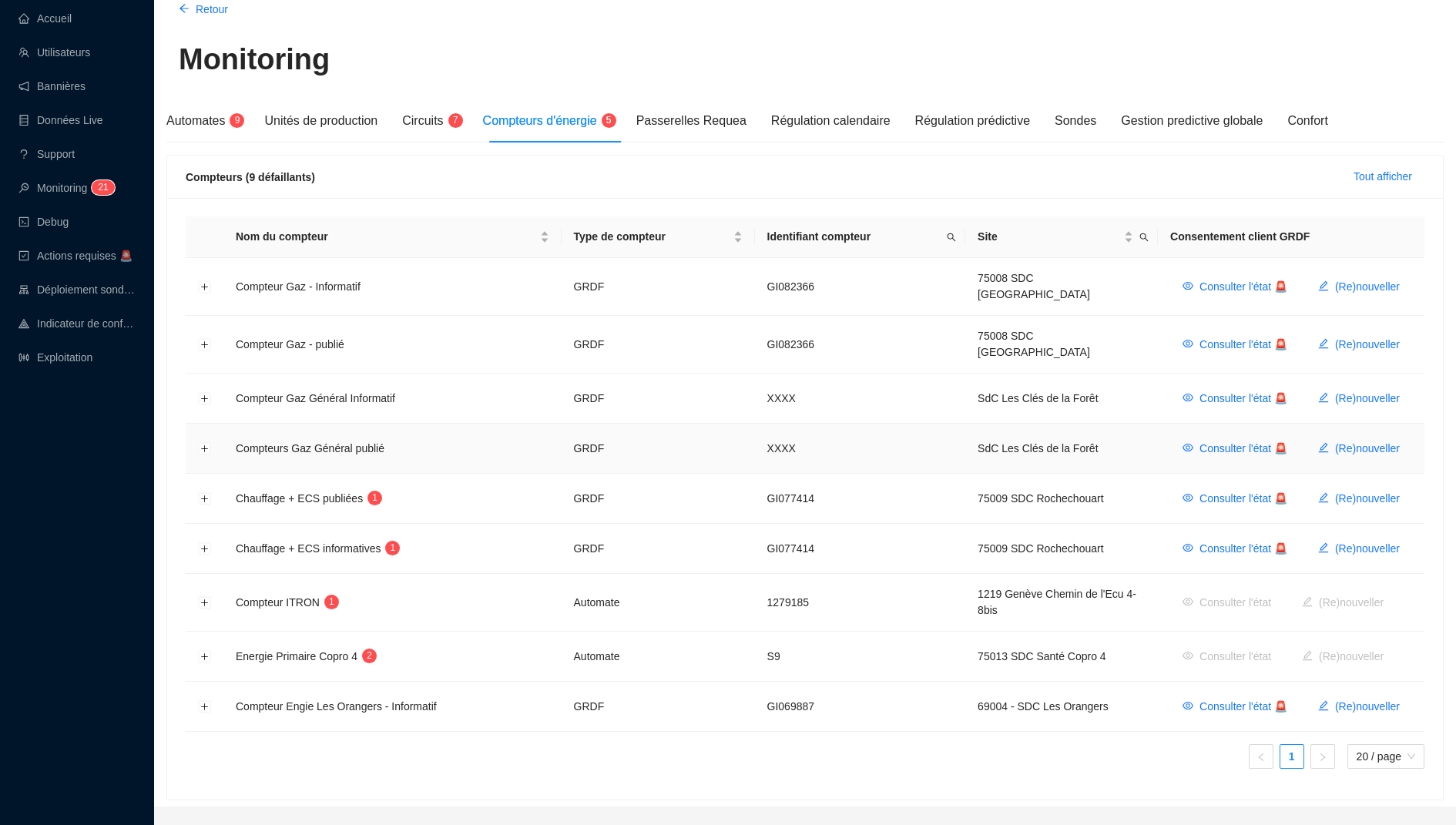
scroll to position [85, 0]
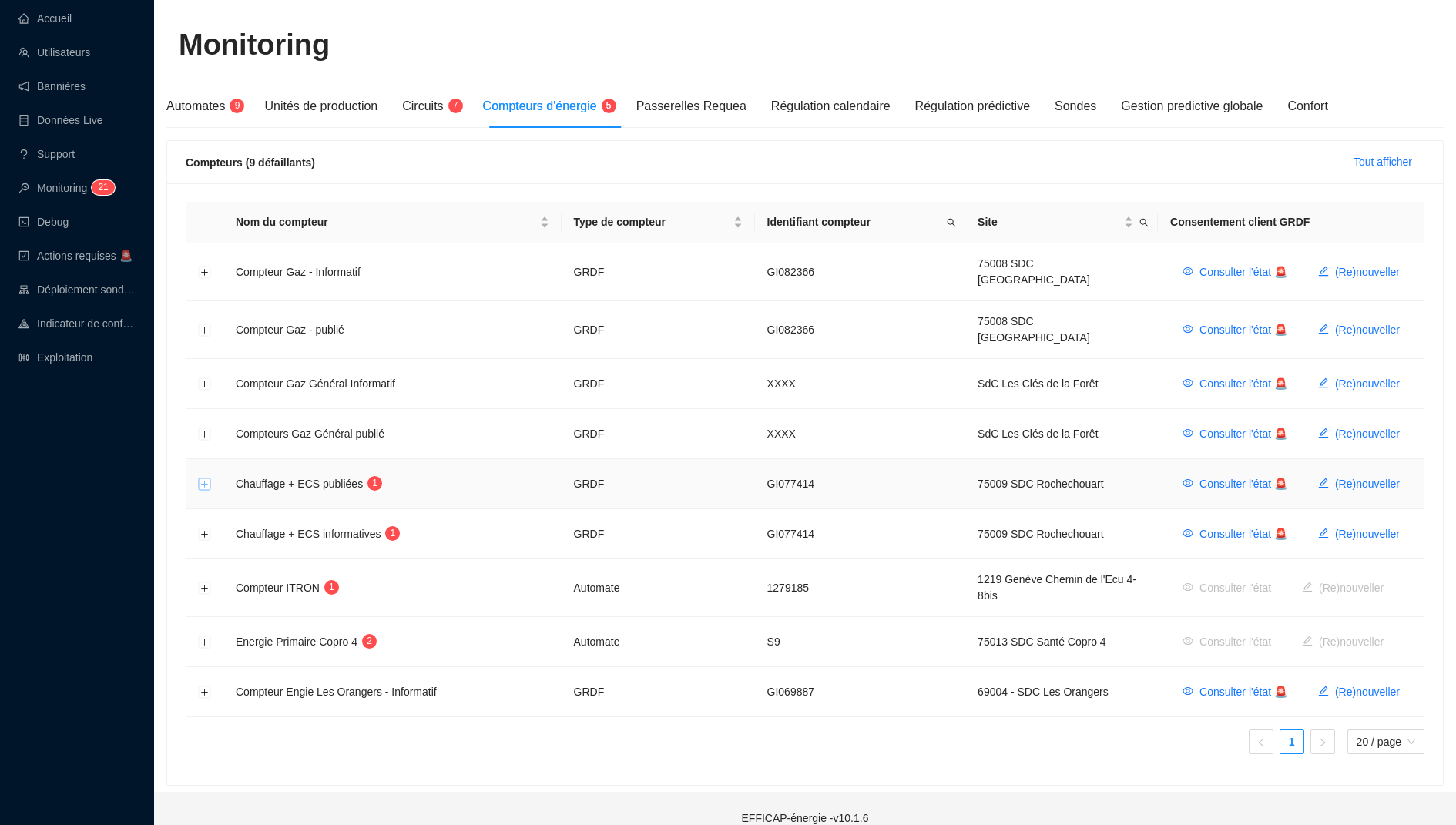
click at [207, 478] on button "Développer la ligne" at bounding box center [204, 484] width 12 height 12
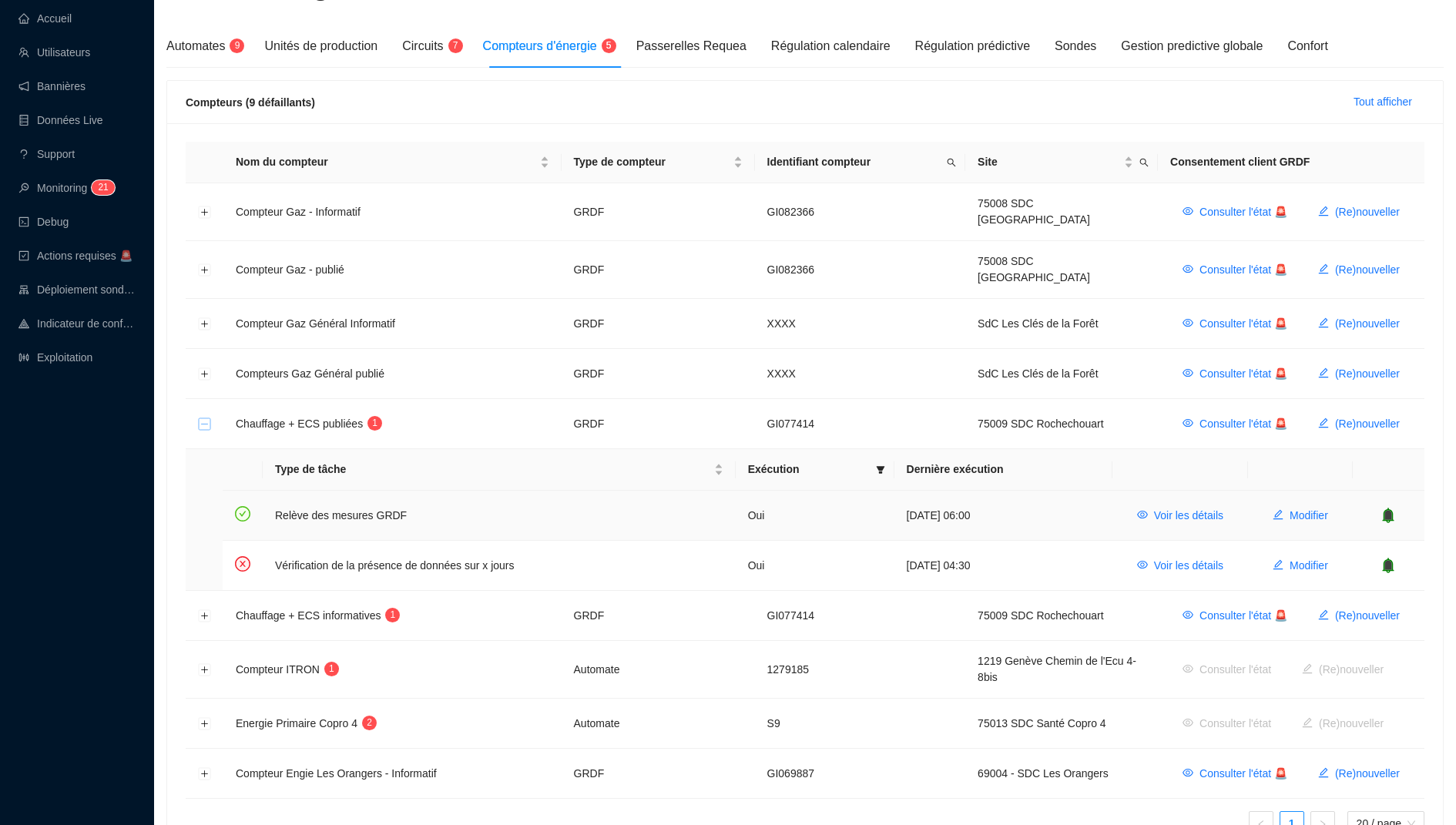
scroll to position [147, 0]
click at [204, 608] on button "Développer la ligne" at bounding box center [204, 614] width 12 height 12
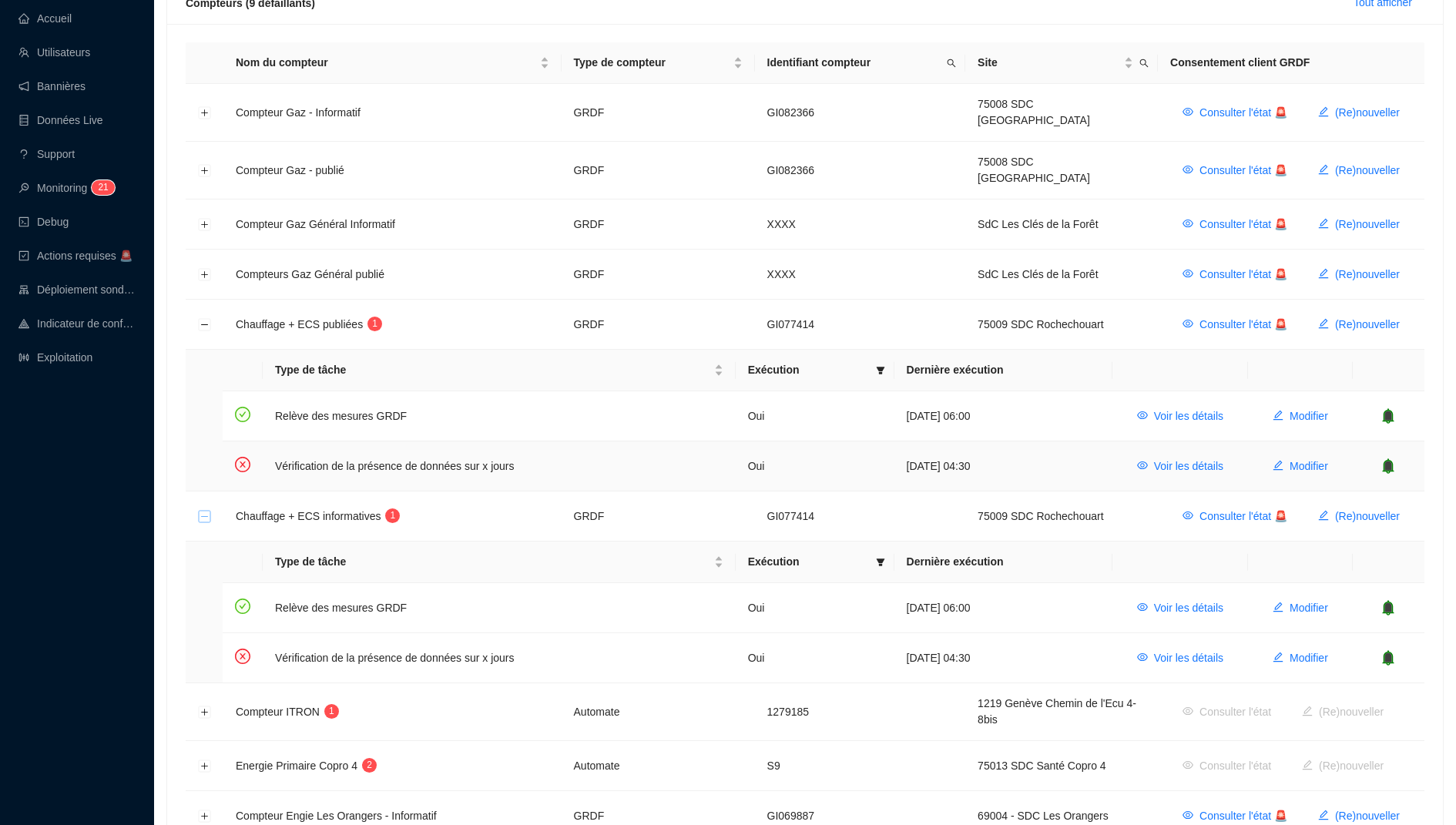
scroll to position [246, 0]
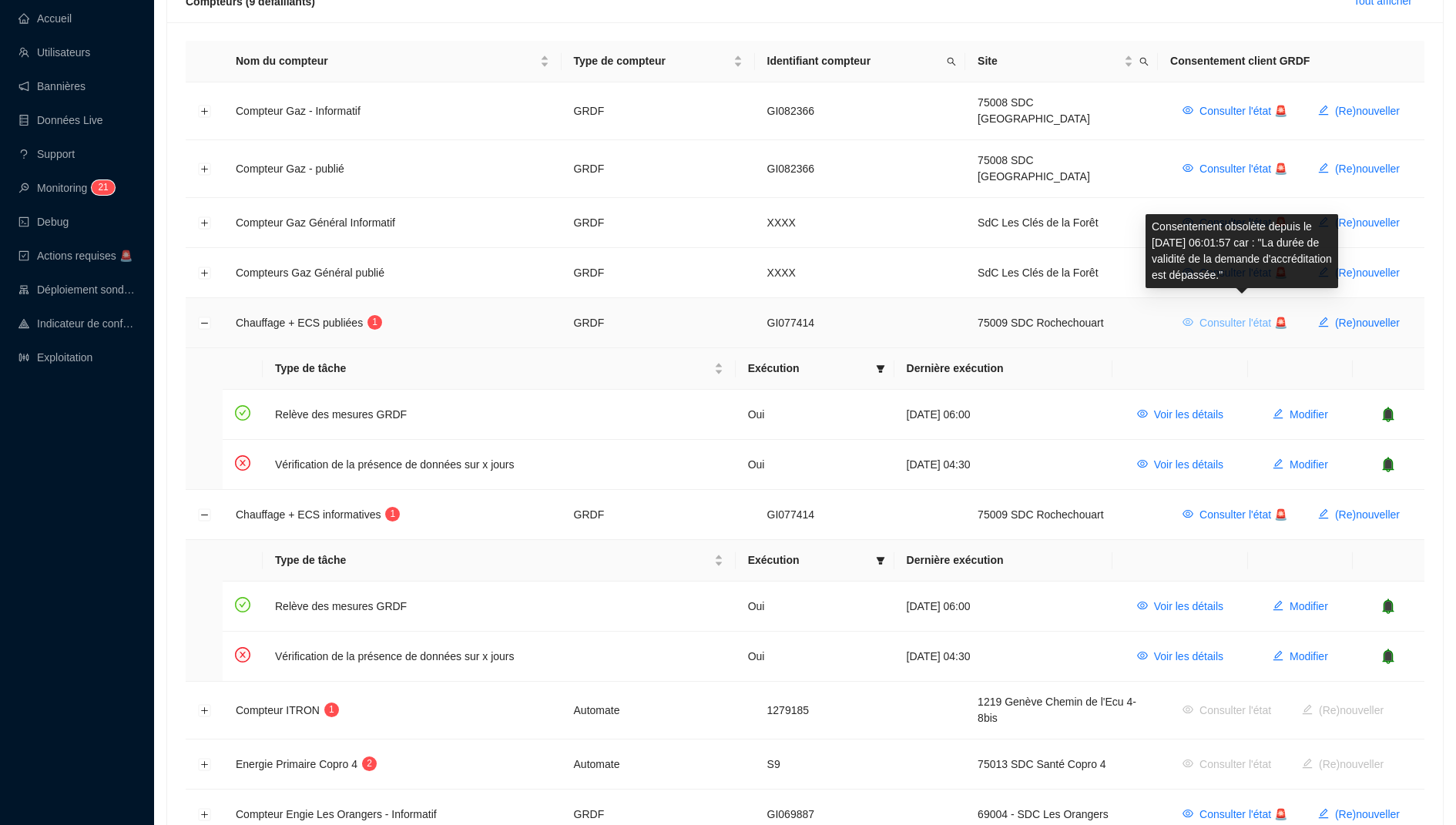
click at [1246, 315] on span "Consulter l'état 🚨" at bounding box center [1244, 323] width 88 height 16
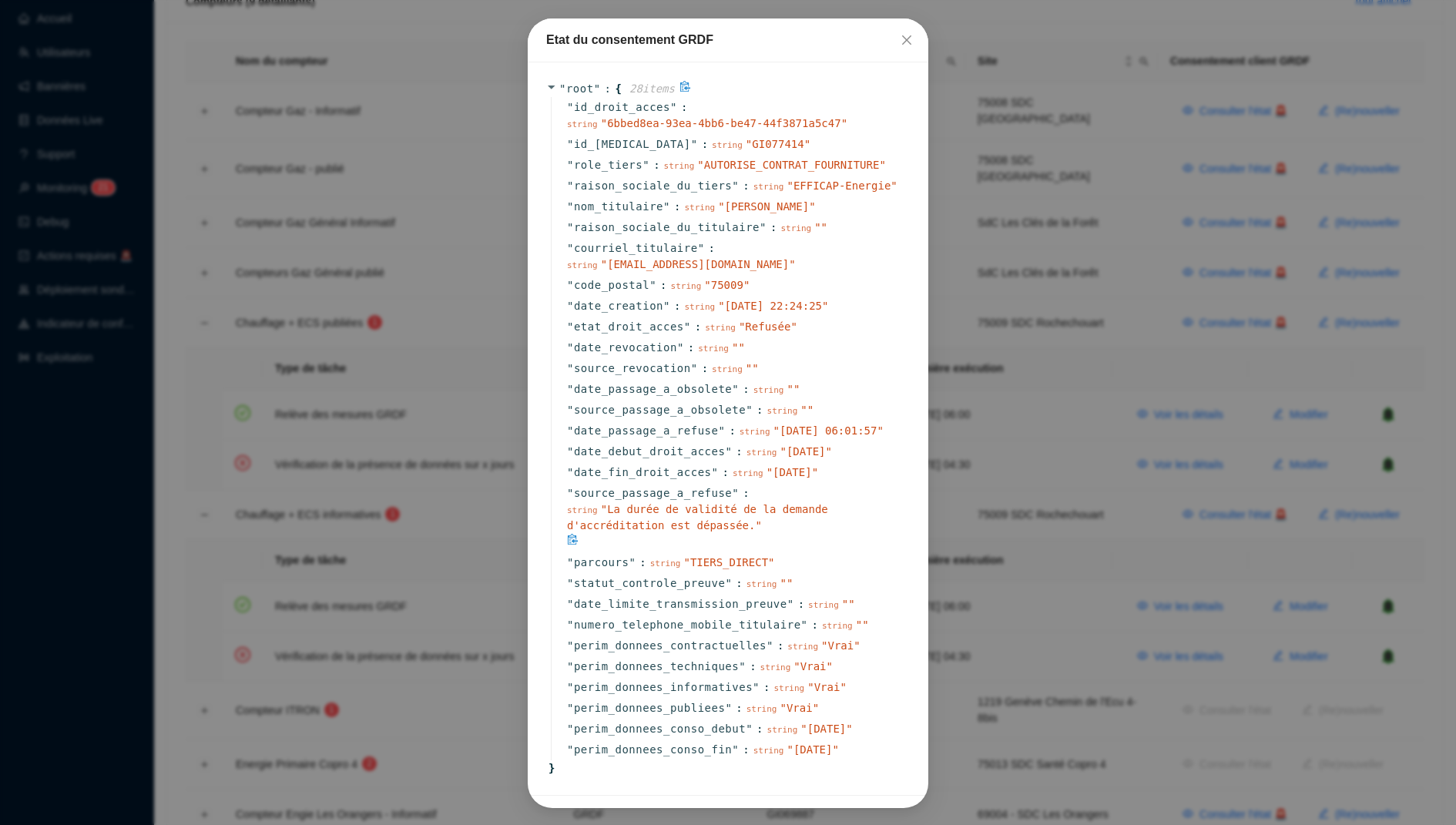
scroll to position [59, 0]
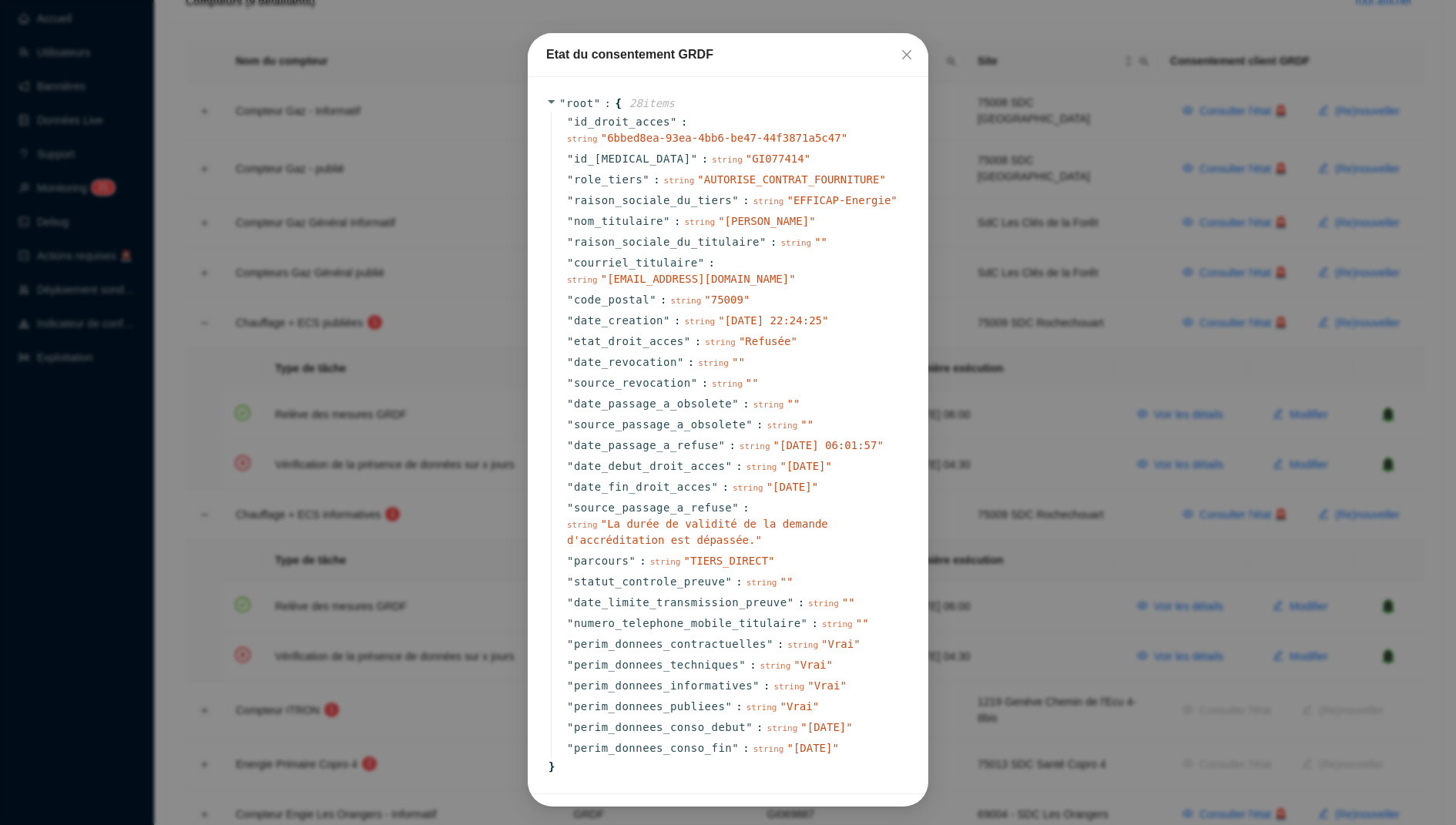
click at [1139, 191] on div "Etat du consentement GRDF " root " : { 28 item s " id_droit_acces " : string " …" at bounding box center [728, 412] width 1456 height 825
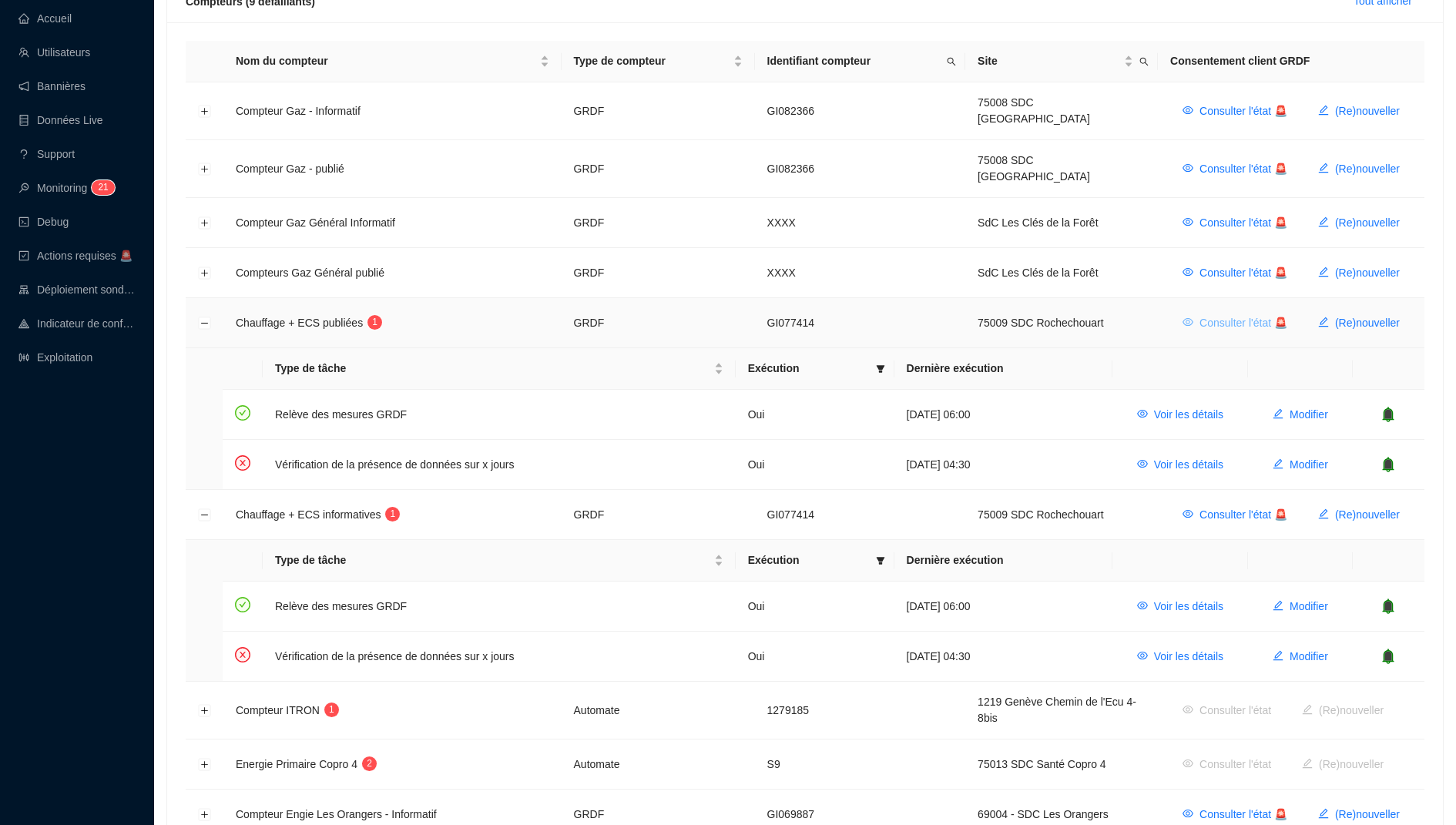
click at [1231, 315] on span "Consulter l'état 🚨" at bounding box center [1244, 323] width 88 height 16
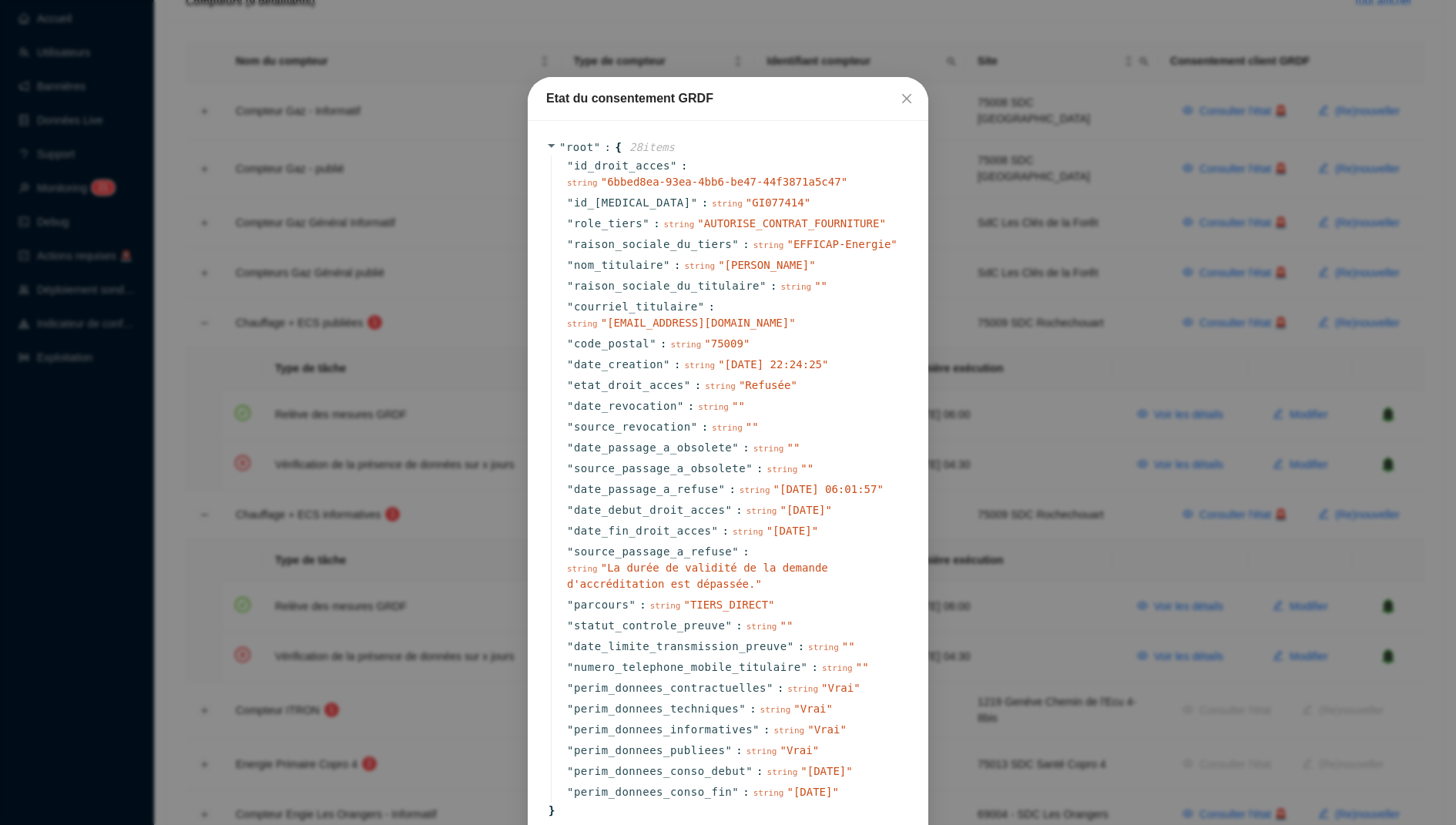
click at [1408, 309] on div "Etat du consentement GRDF " root " : { 28 item s " id_droit_acces " : string " …" at bounding box center [728, 412] width 1456 height 825
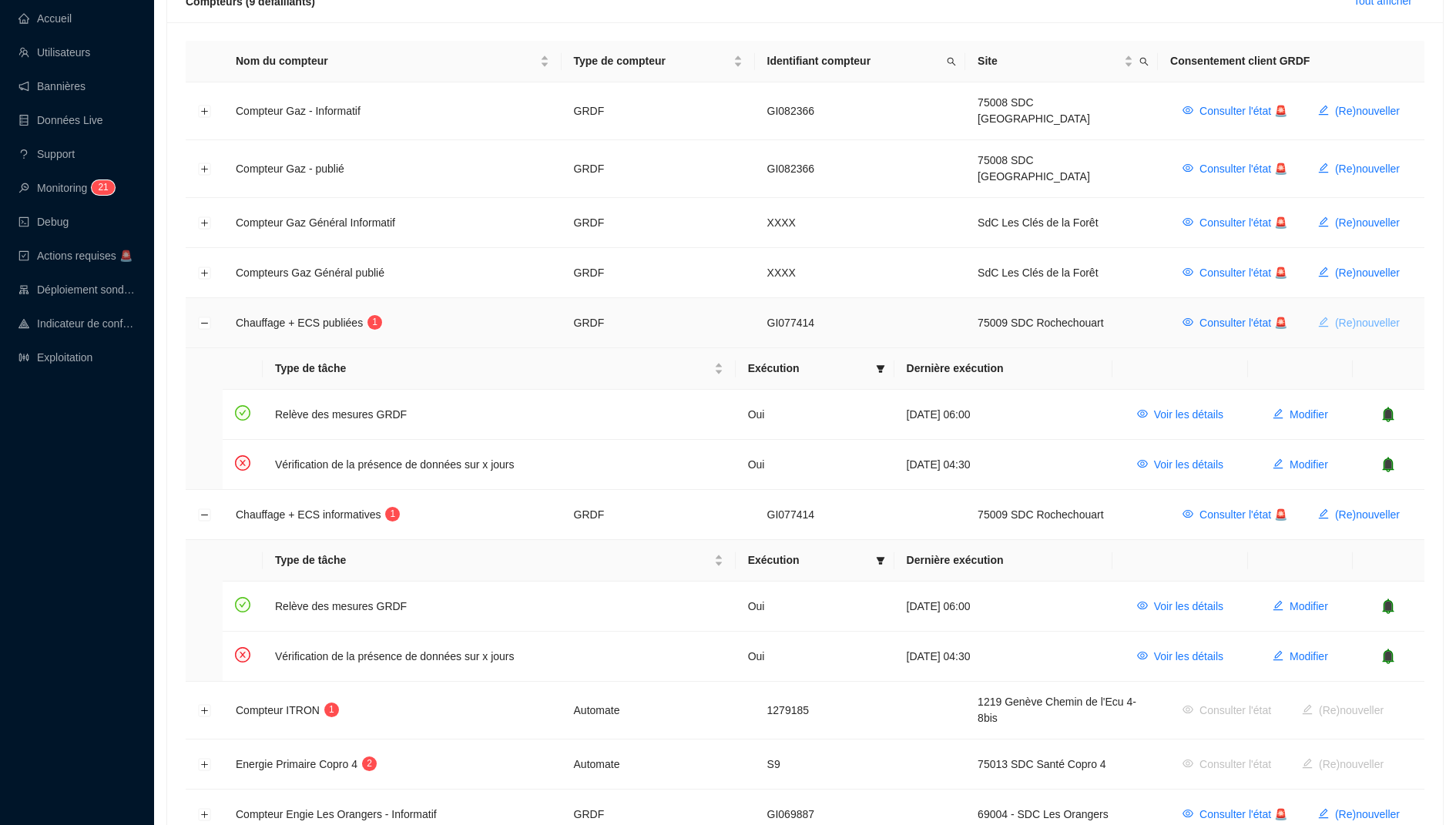
click at [1374, 315] on span "(Re)nouveller" at bounding box center [1366, 323] width 65 height 16
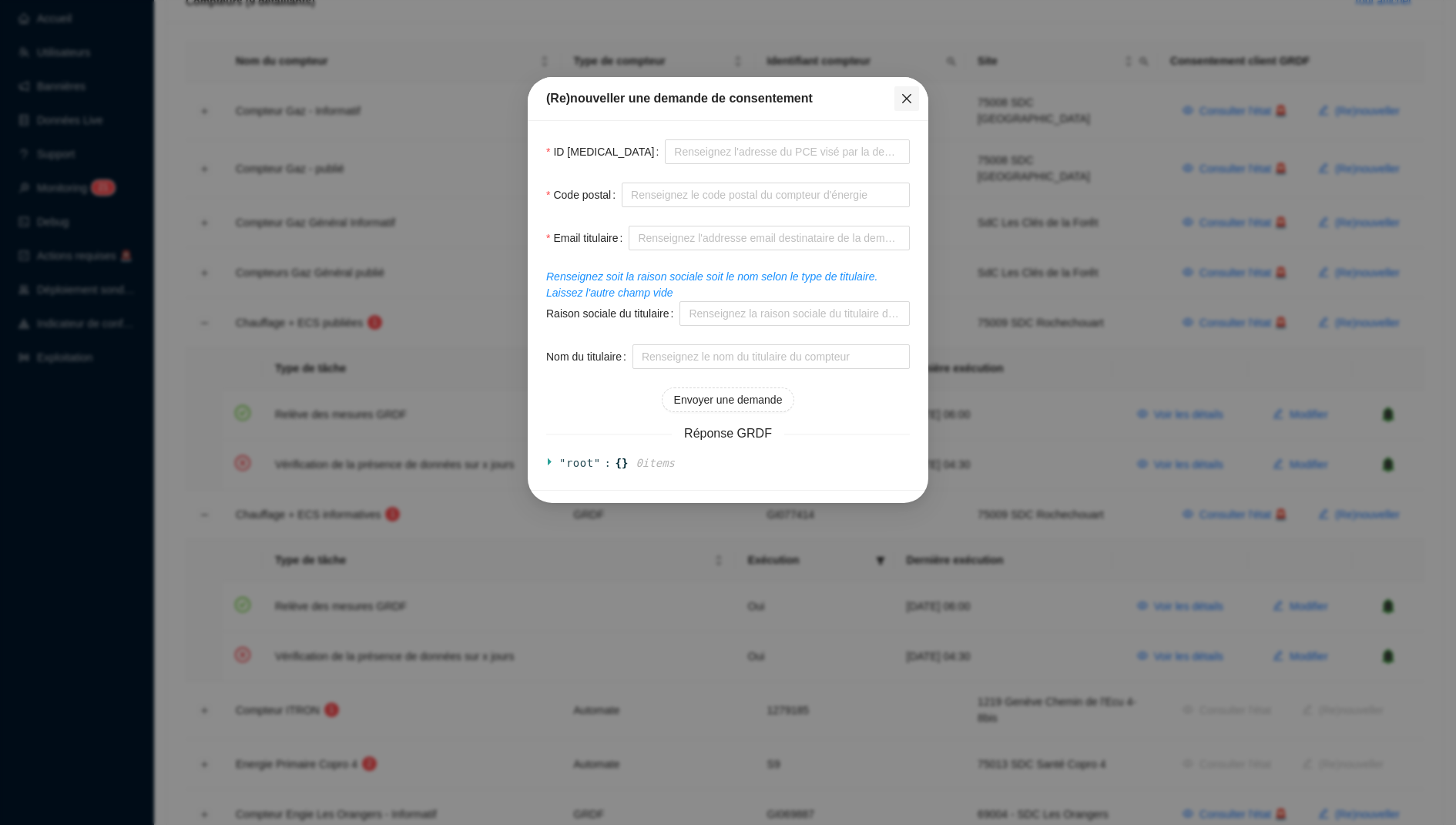
click at [900, 100] on icon "close" at bounding box center [906, 98] width 12 height 12
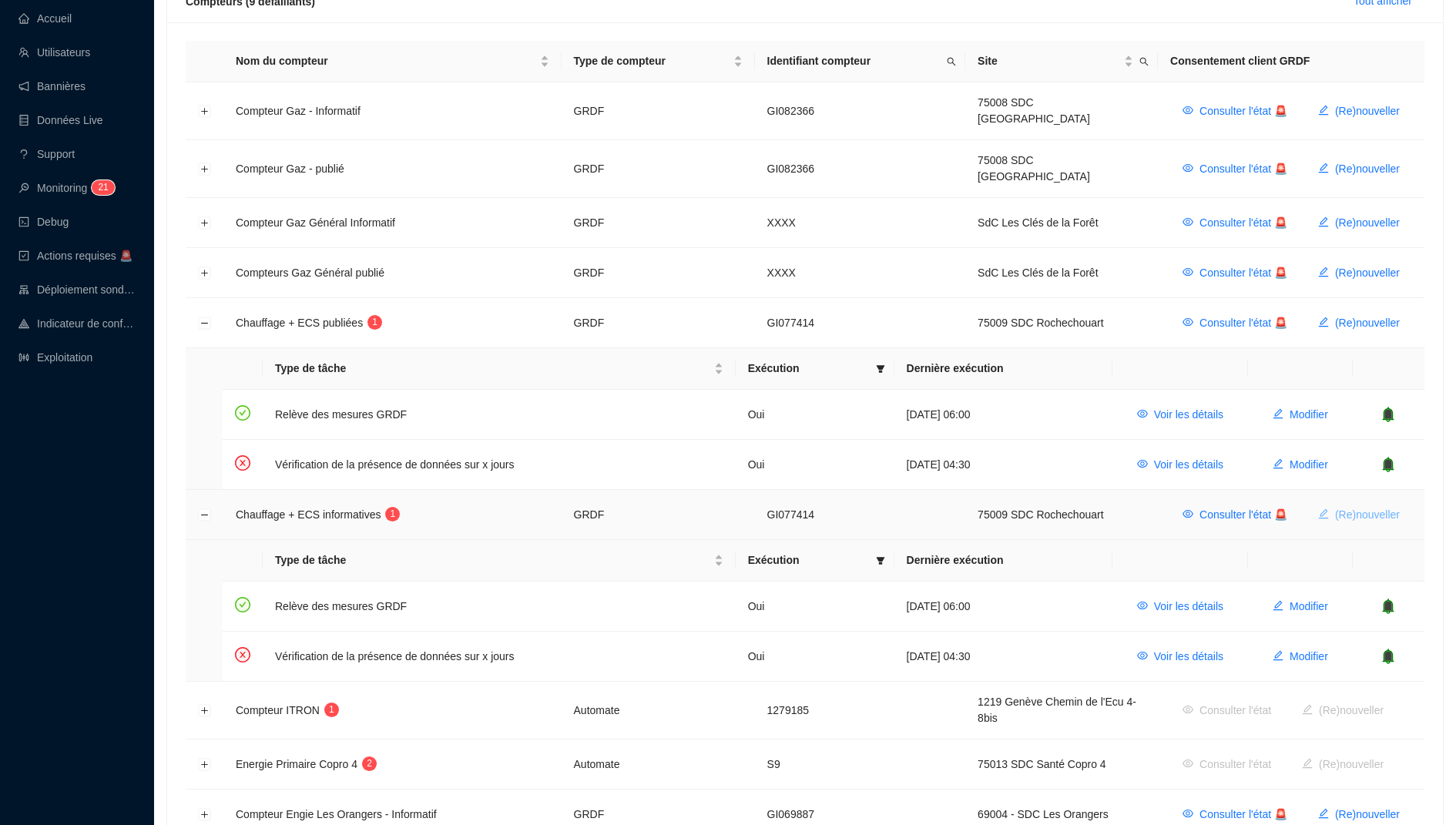
click at [1376, 507] on span "(Re)nouveller" at bounding box center [1366, 514] width 65 height 16
type input "GI077414"
type input "75009"
type input "aurorechopin@ecosyndic.fr"
type input "CHOPIN"
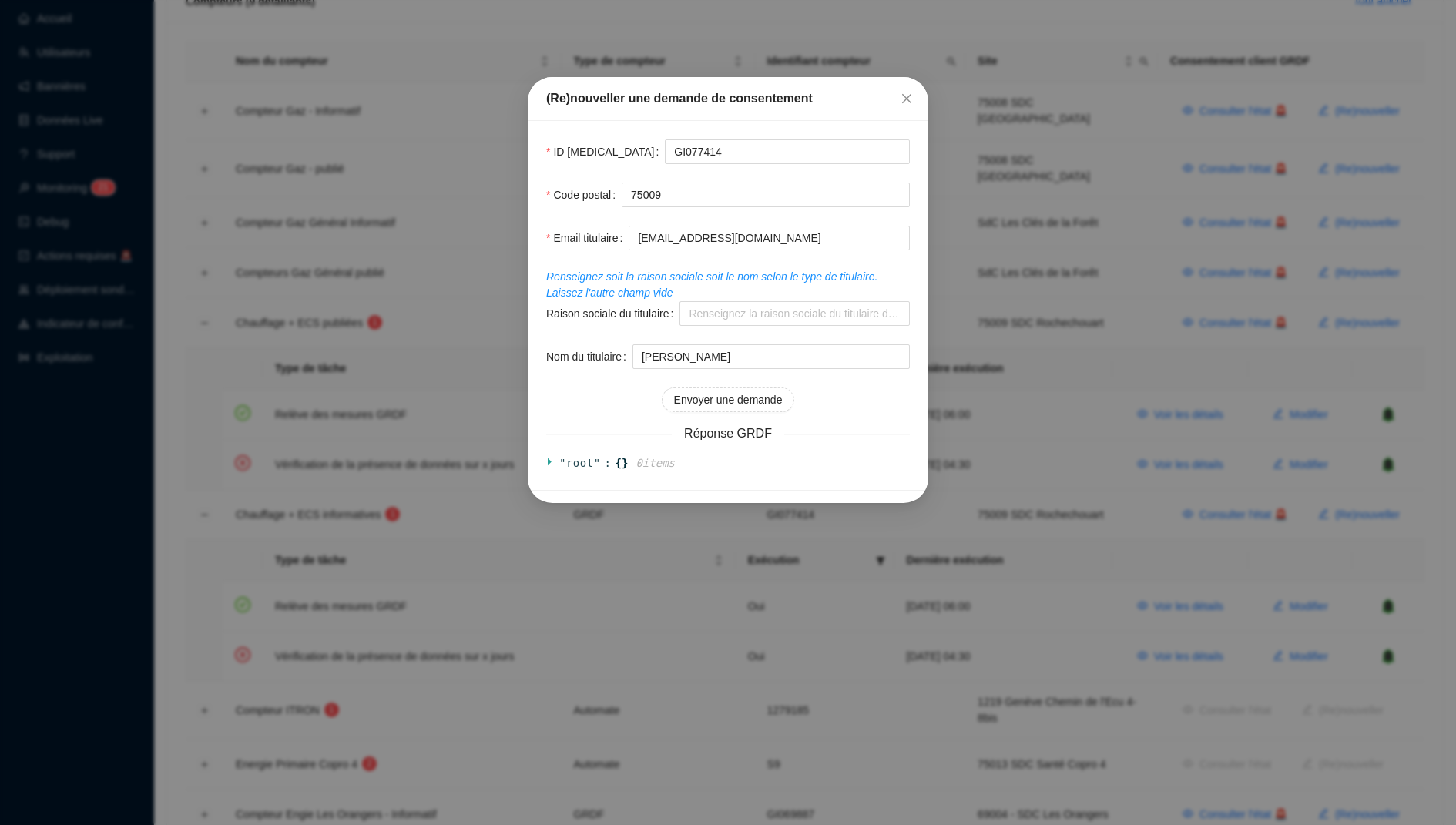
click at [912, 83] on div "(Re)nouveller une demande de consentement" at bounding box center [728, 98] width 400 height 44
click at [909, 94] on icon "close" at bounding box center [906, 98] width 12 height 12
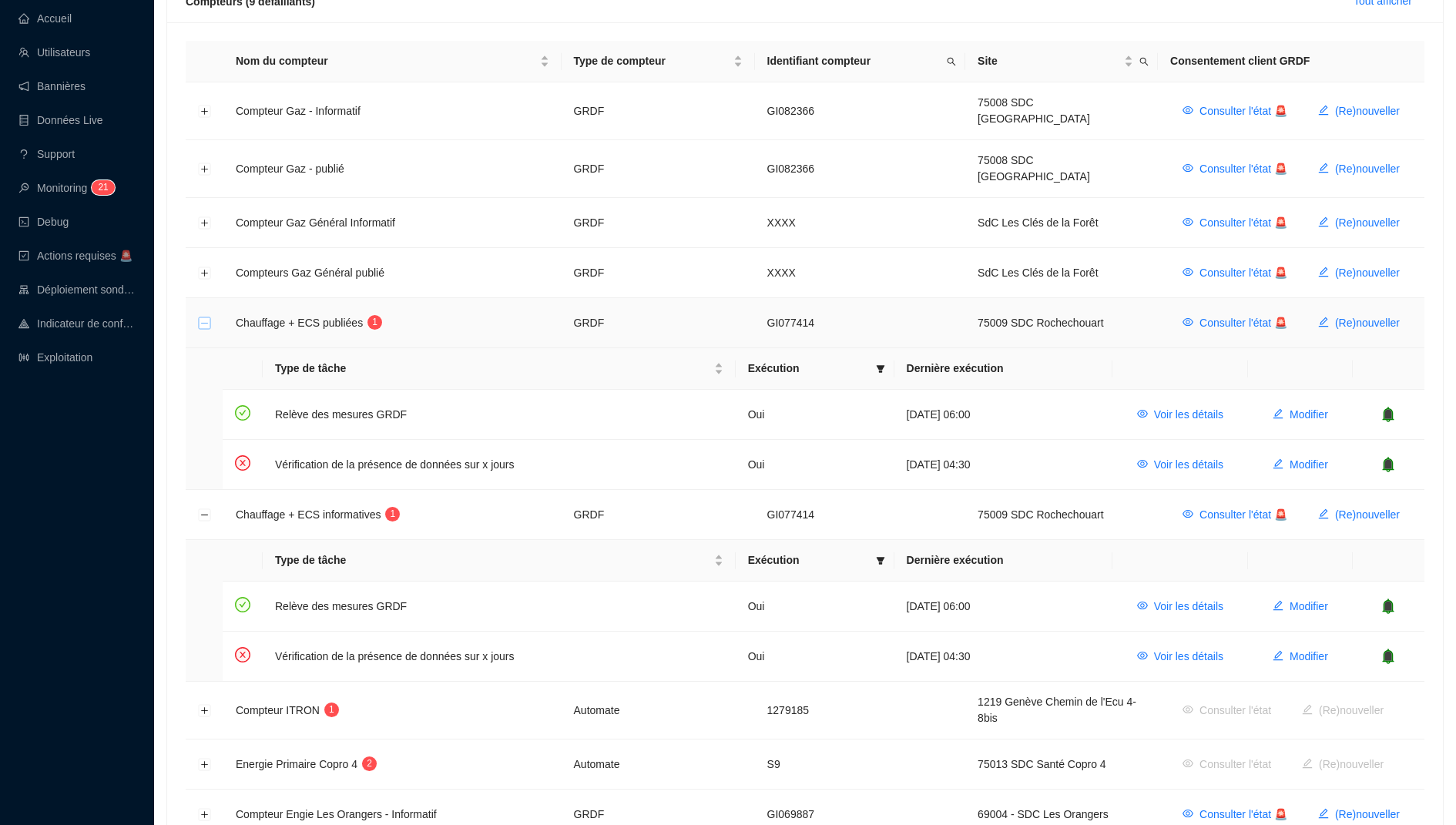
click at [201, 317] on button "Réduire la ligne" at bounding box center [204, 323] width 12 height 12
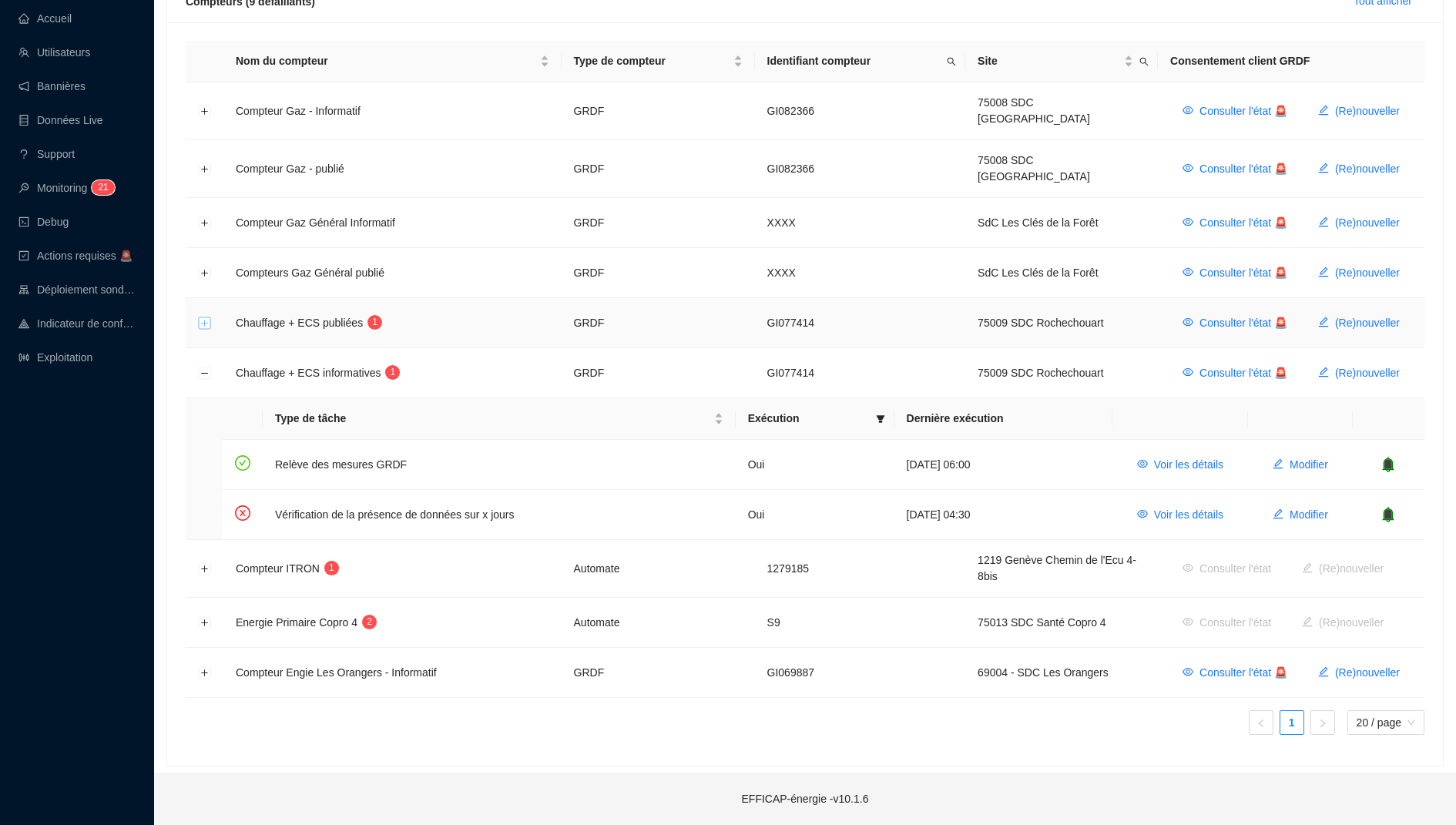
scroll to position [227, 0]
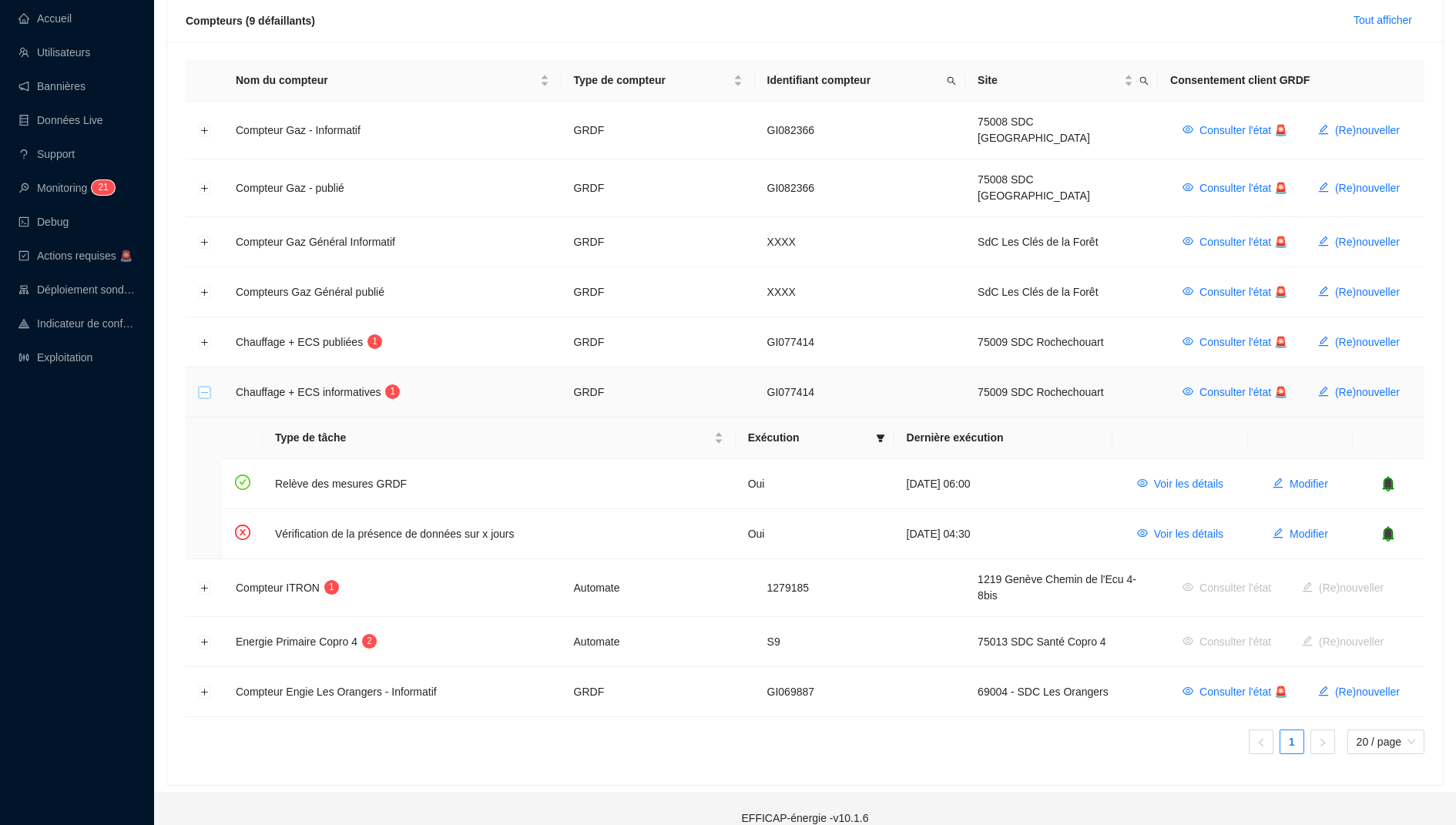
click at [208, 386] on button "Réduire la ligne" at bounding box center [204, 392] width 12 height 12
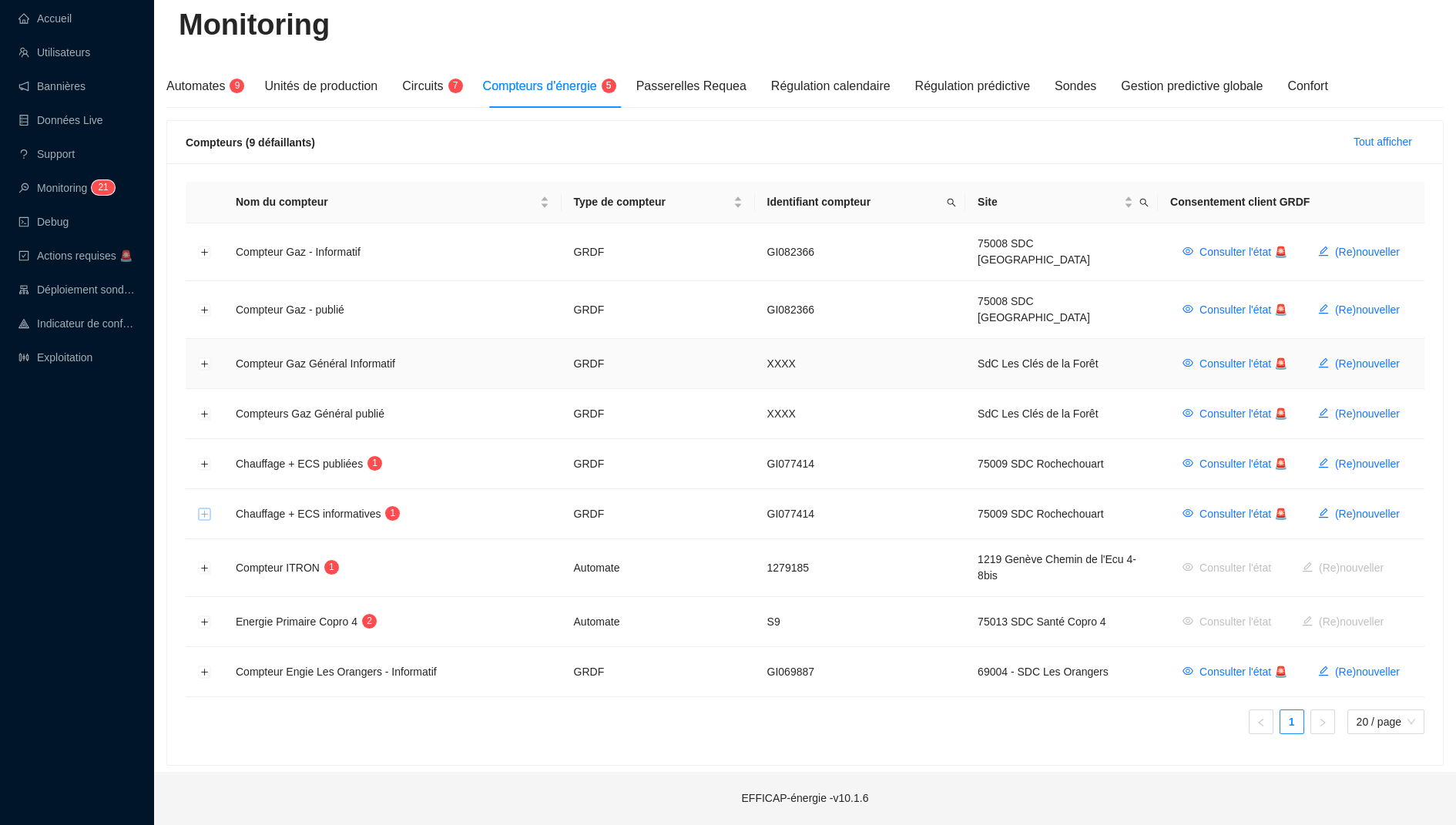
scroll to position [85, 0]
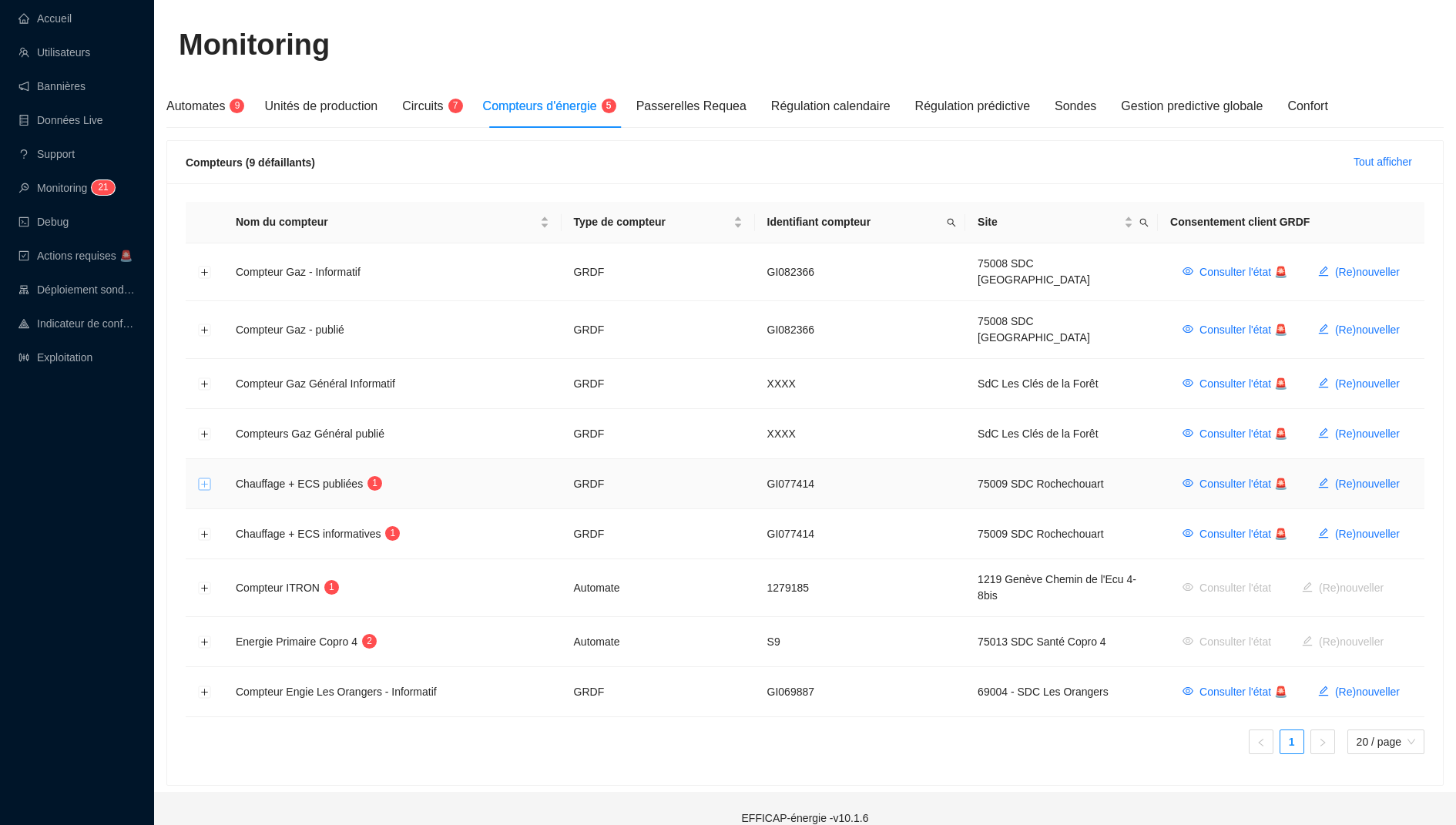
click at [207, 478] on button "Développer la ligne" at bounding box center [204, 484] width 12 height 12
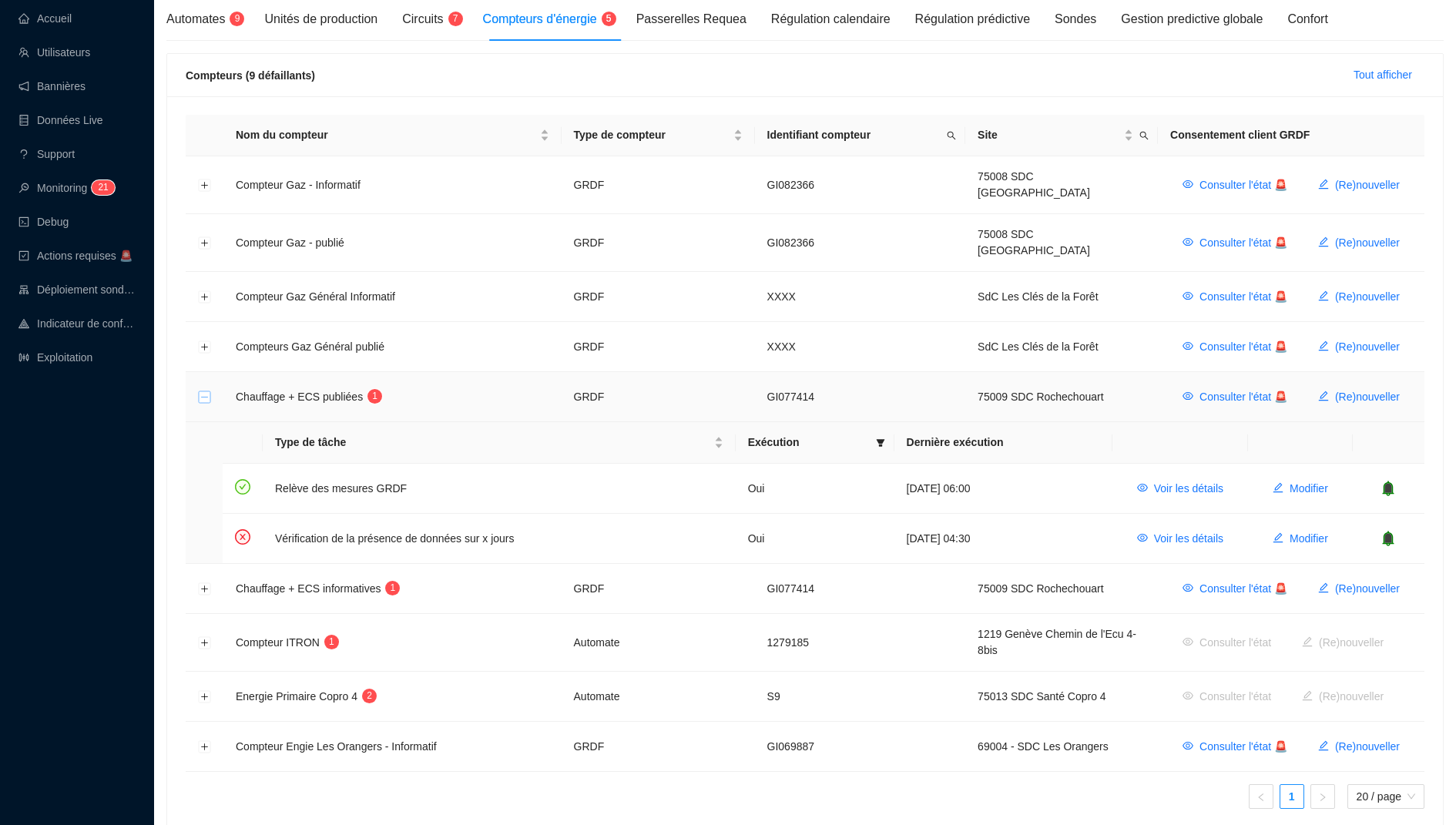
scroll to position [227, 0]
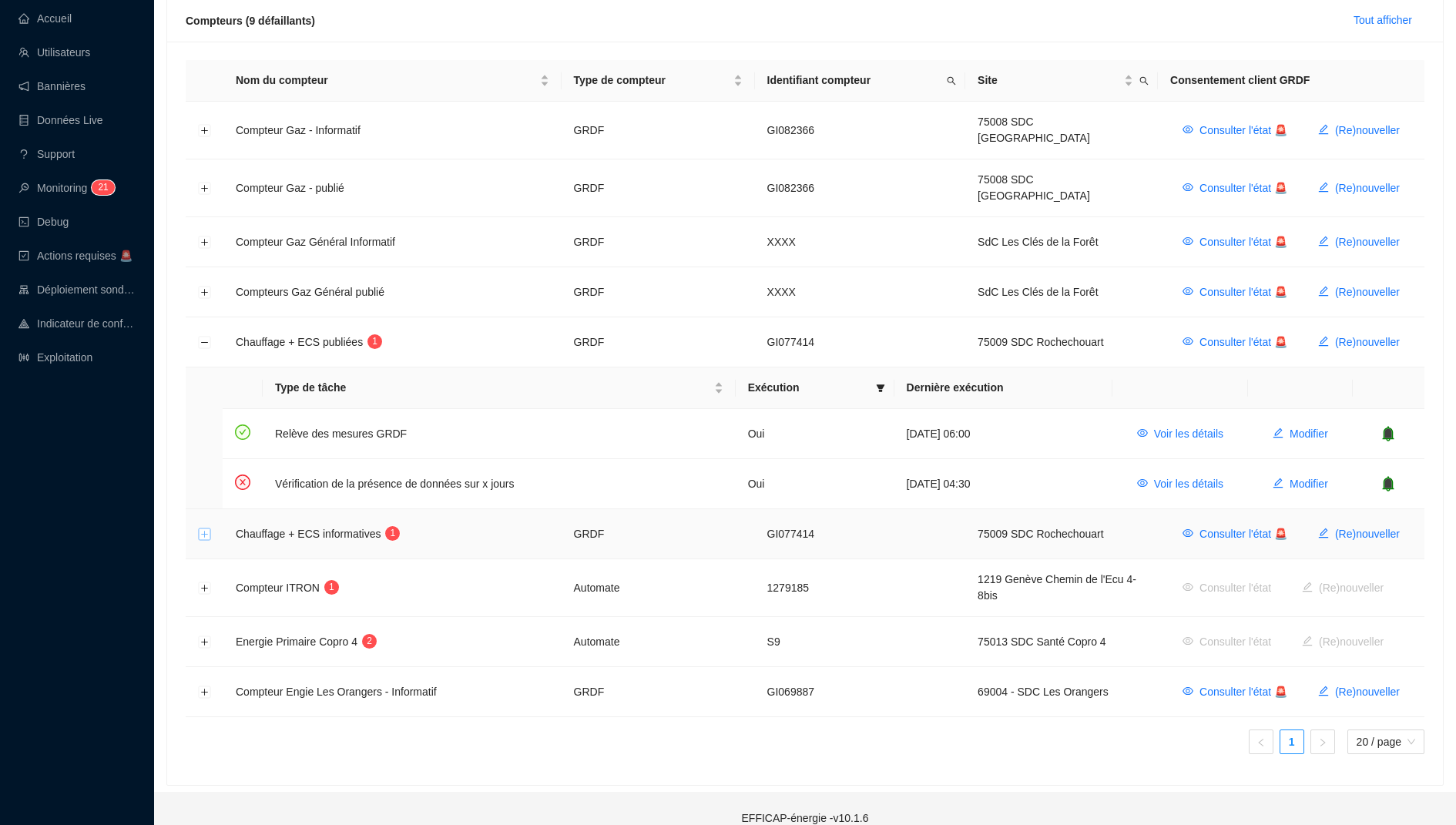
click at [199, 528] on button "Développer la ligne" at bounding box center [204, 534] width 12 height 12
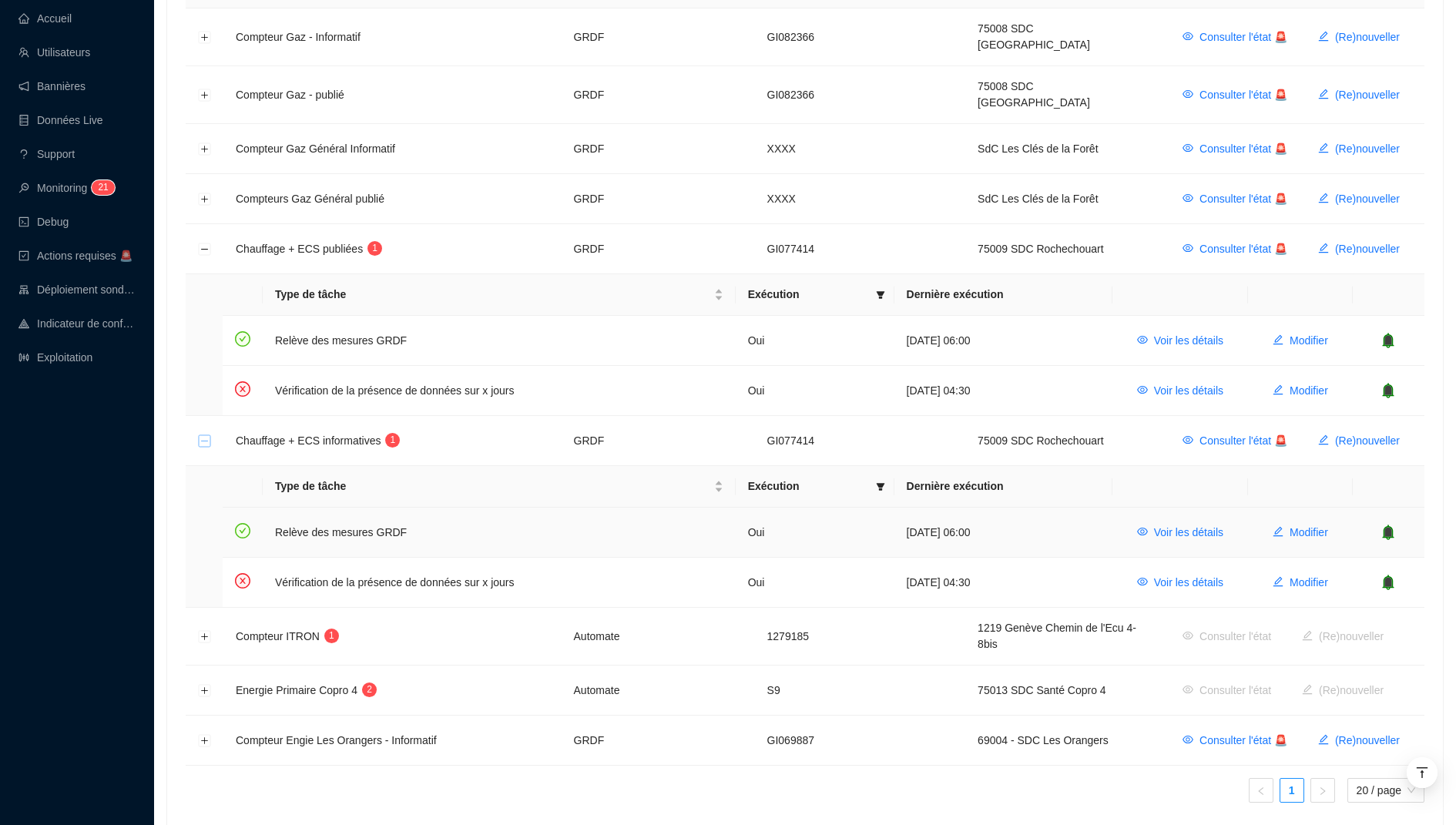
scroll to position [335, 0]
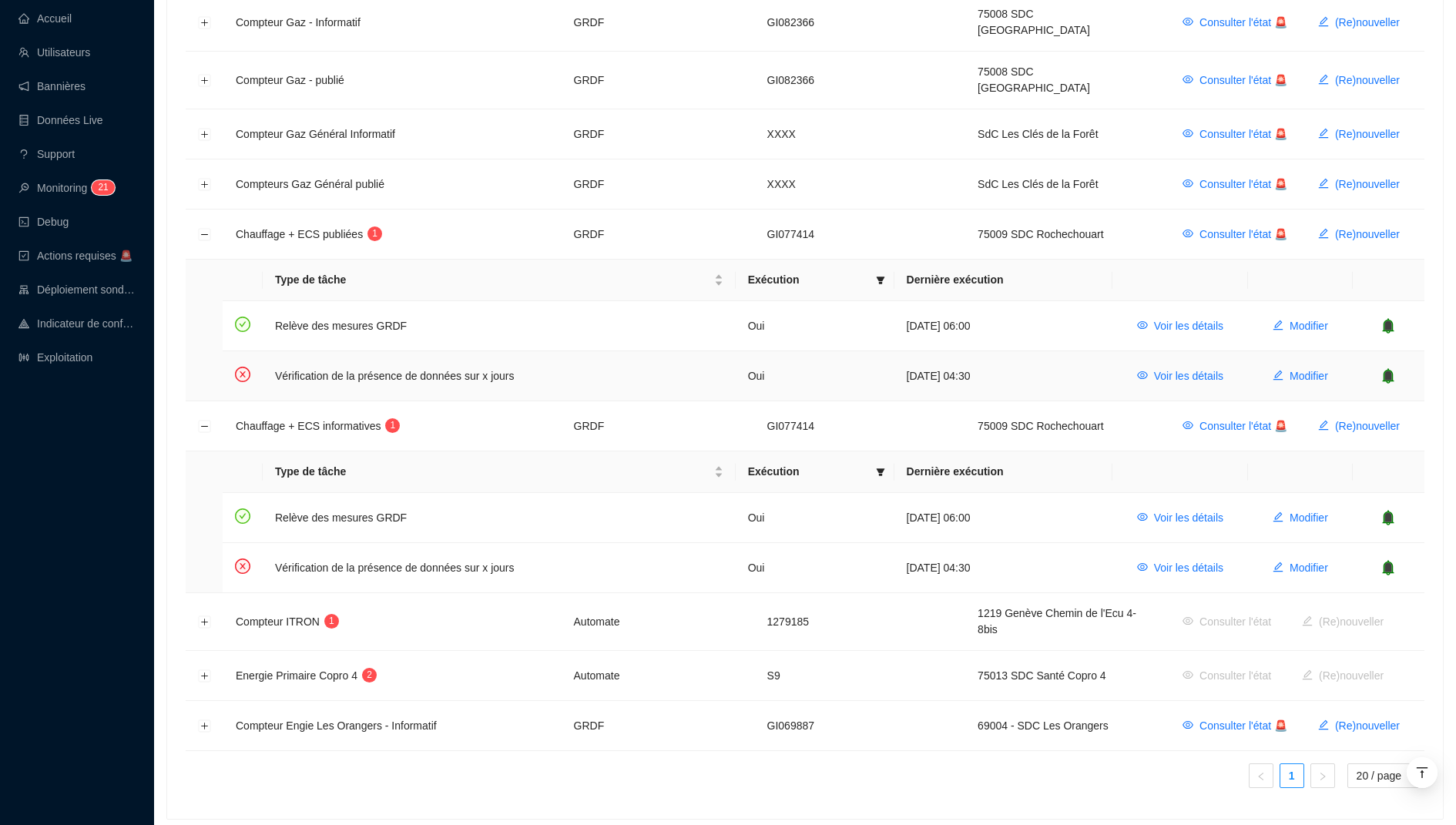
click at [1390, 369] on icon "bell" at bounding box center [1388, 375] width 10 height 11
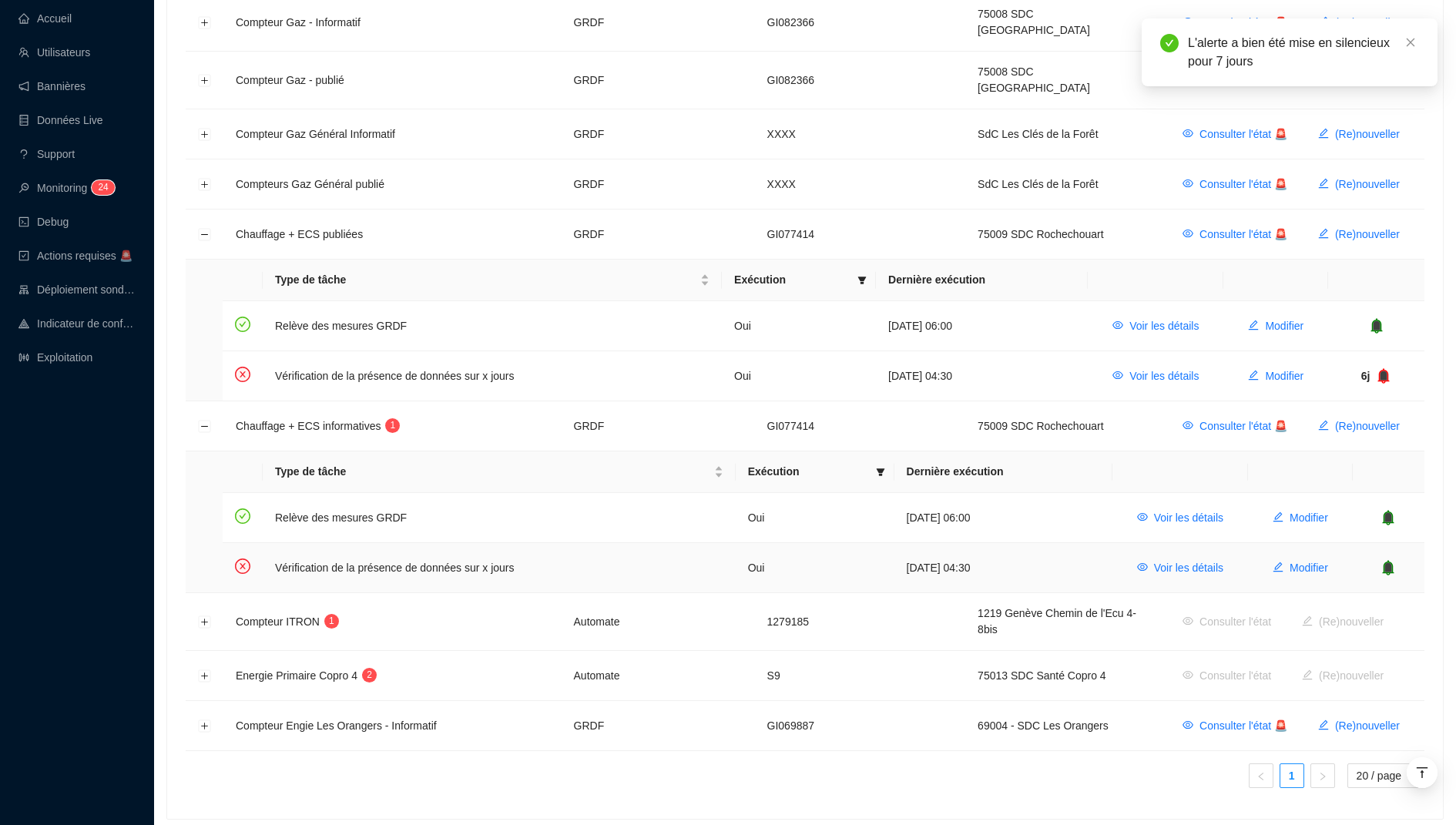
click at [1390, 561] on icon "bell" at bounding box center [1388, 567] width 10 height 11
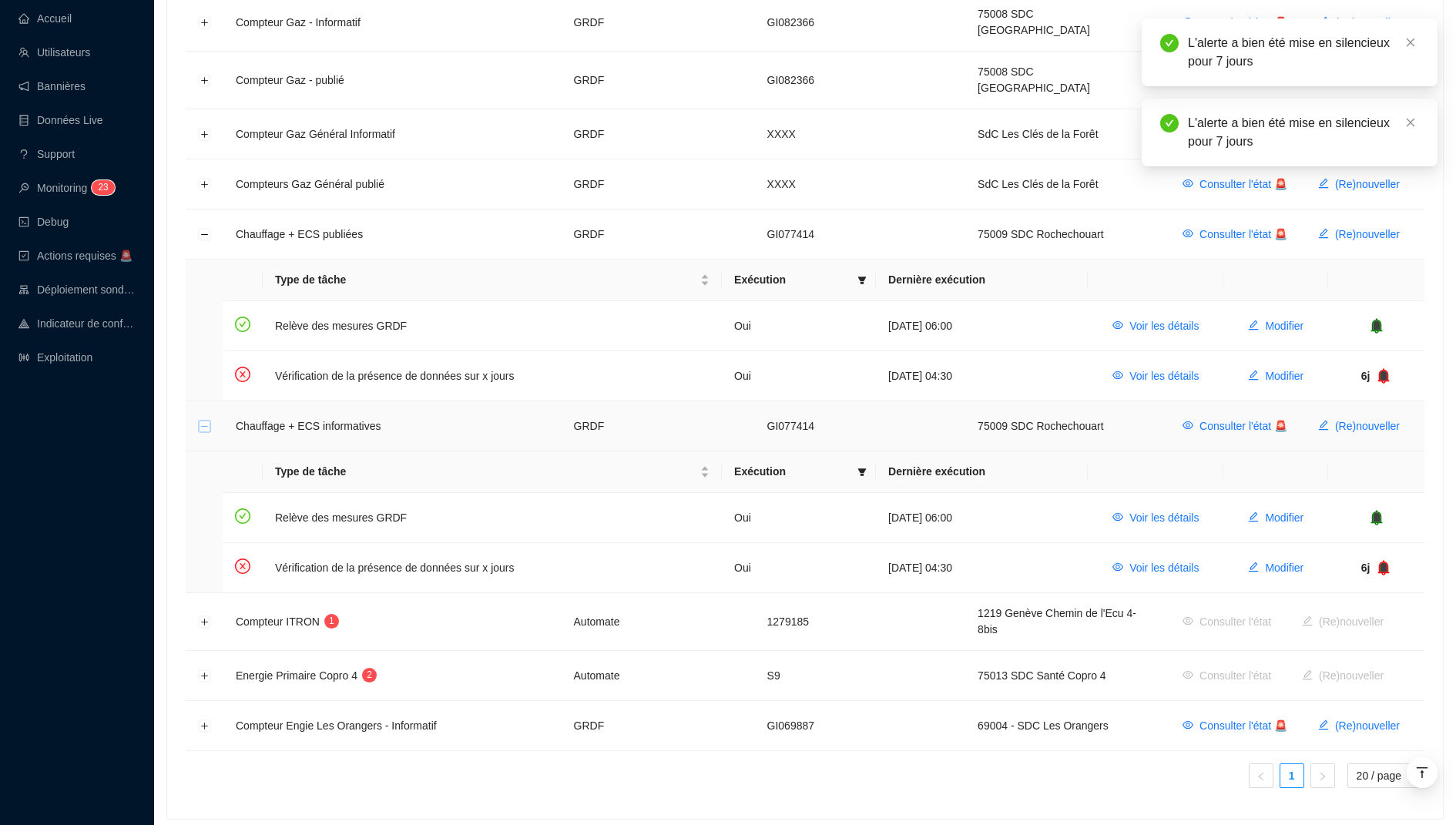
click at [205, 420] on button "Réduire la ligne" at bounding box center [204, 426] width 12 height 12
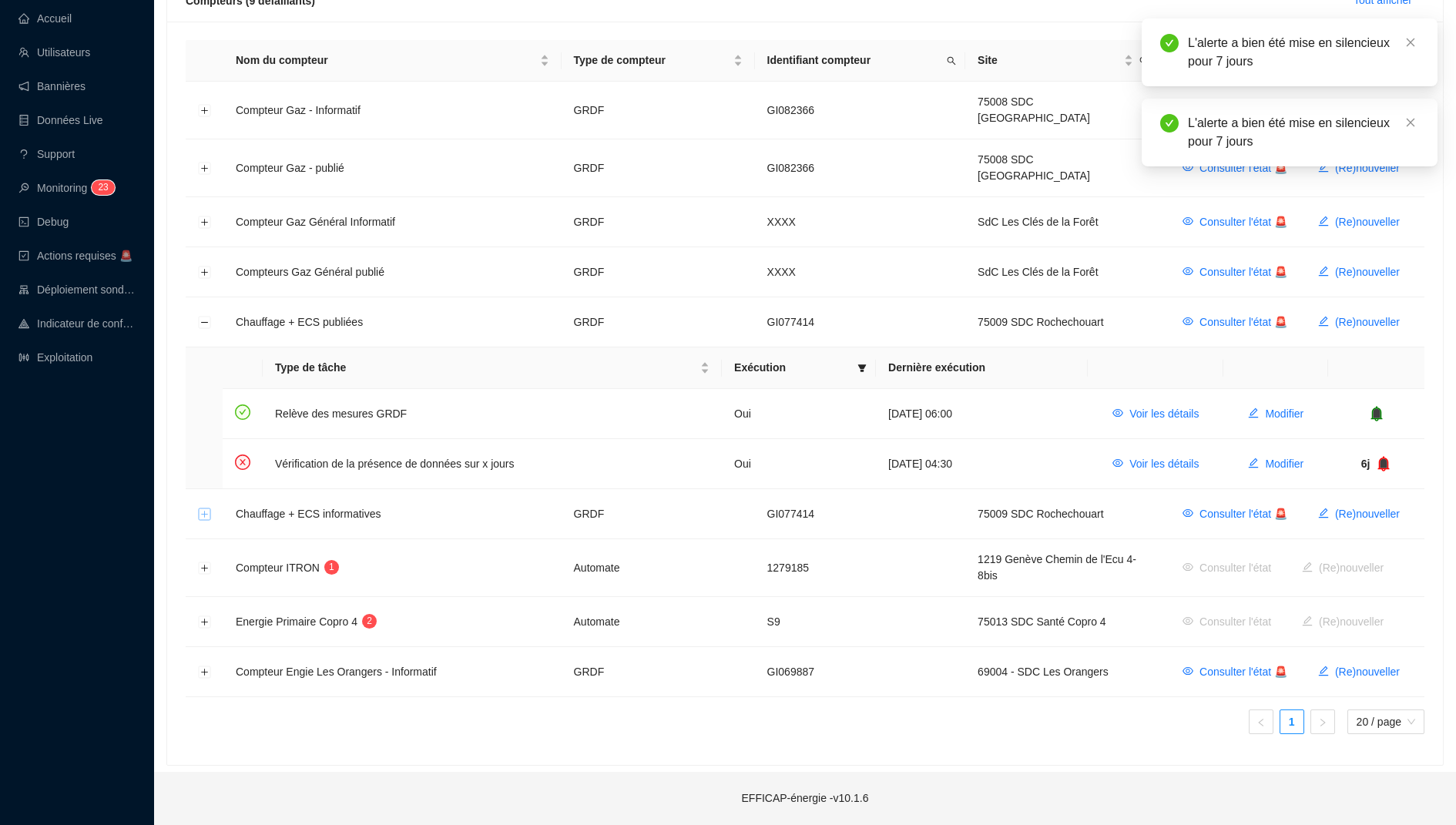
scroll to position [227, 0]
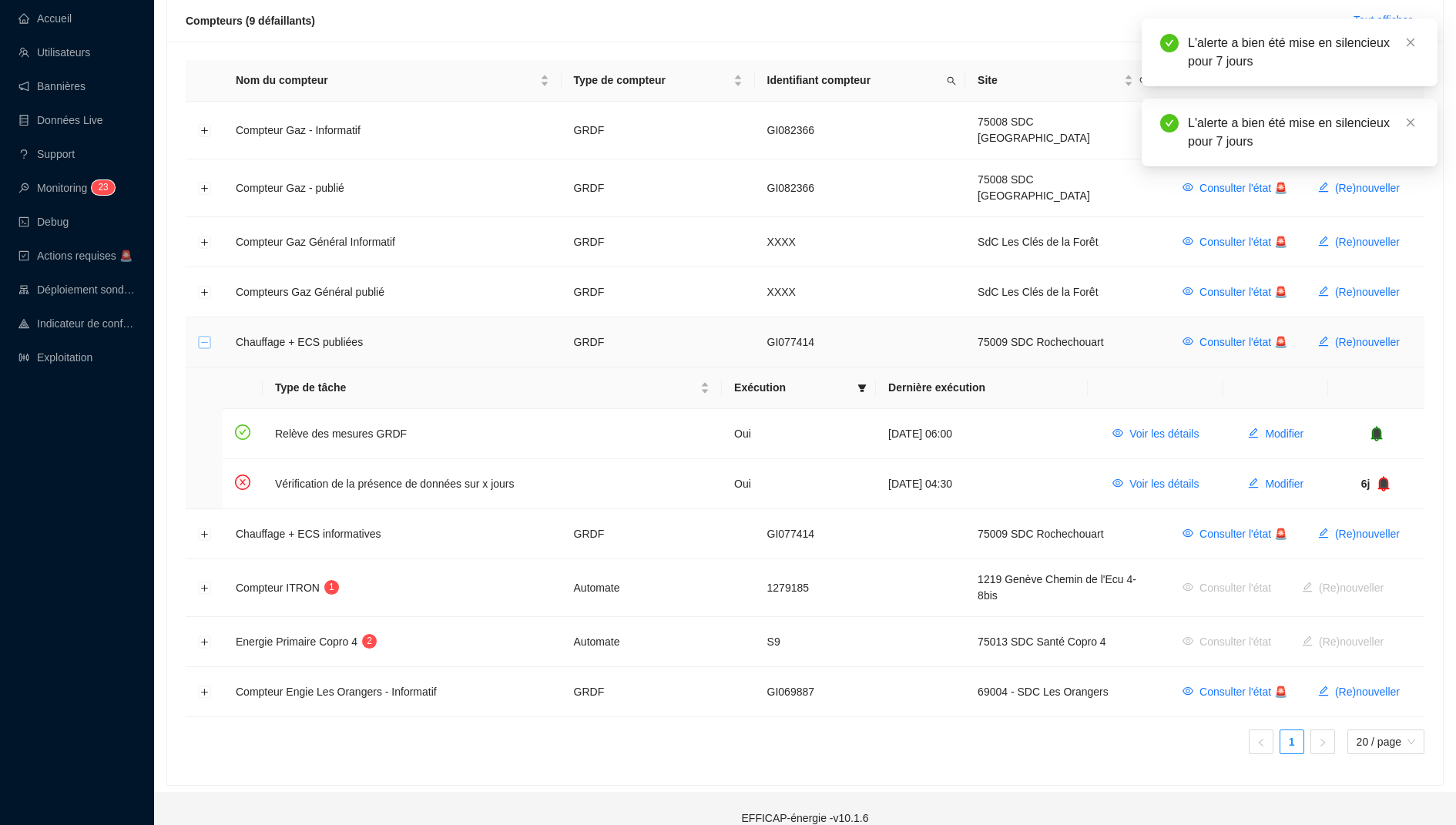
click at [204, 337] on button "Réduire la ligne" at bounding box center [204, 342] width 12 height 12
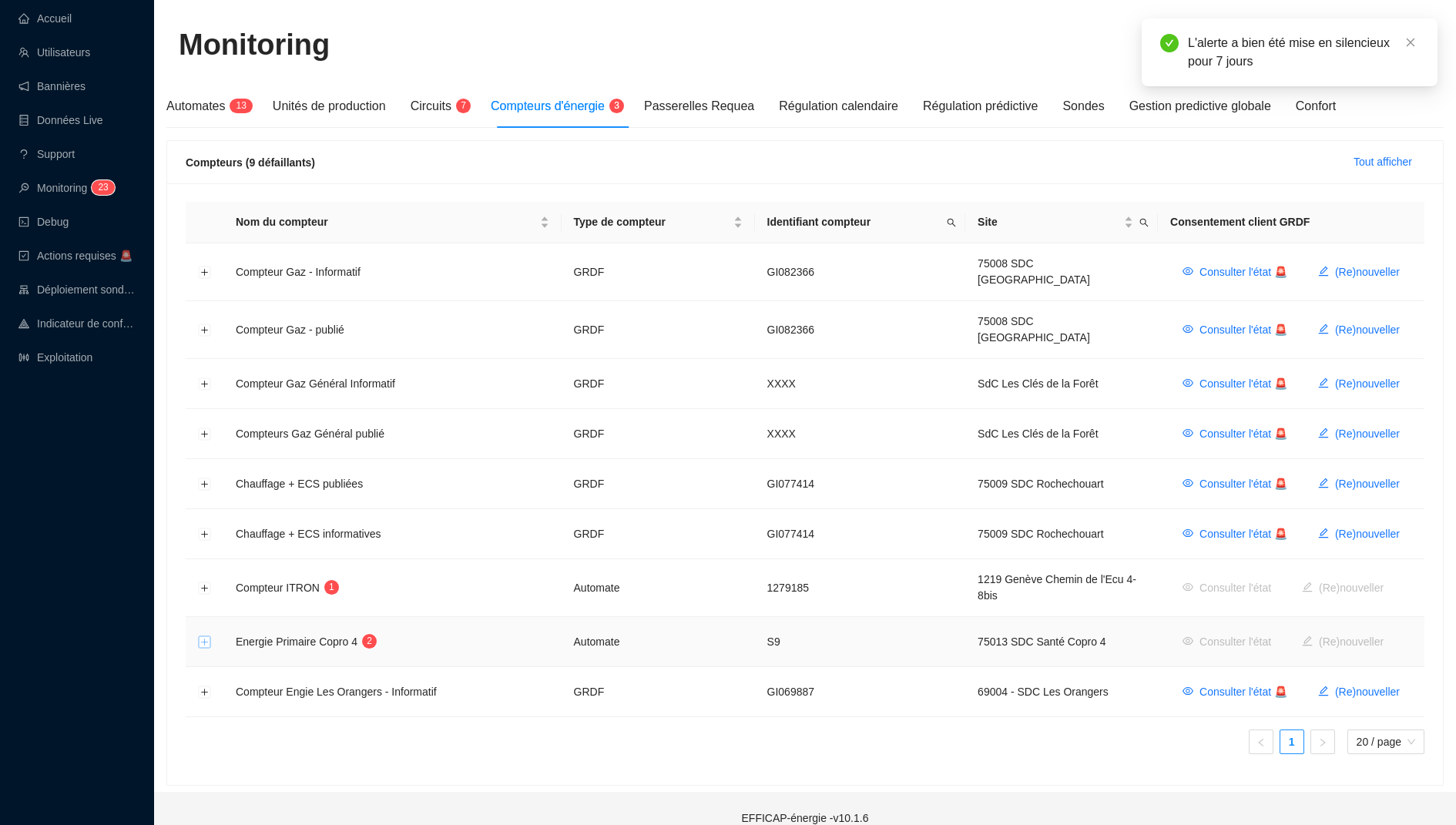
click at [204, 636] on button "Développer la ligne" at bounding box center [204, 642] width 12 height 12
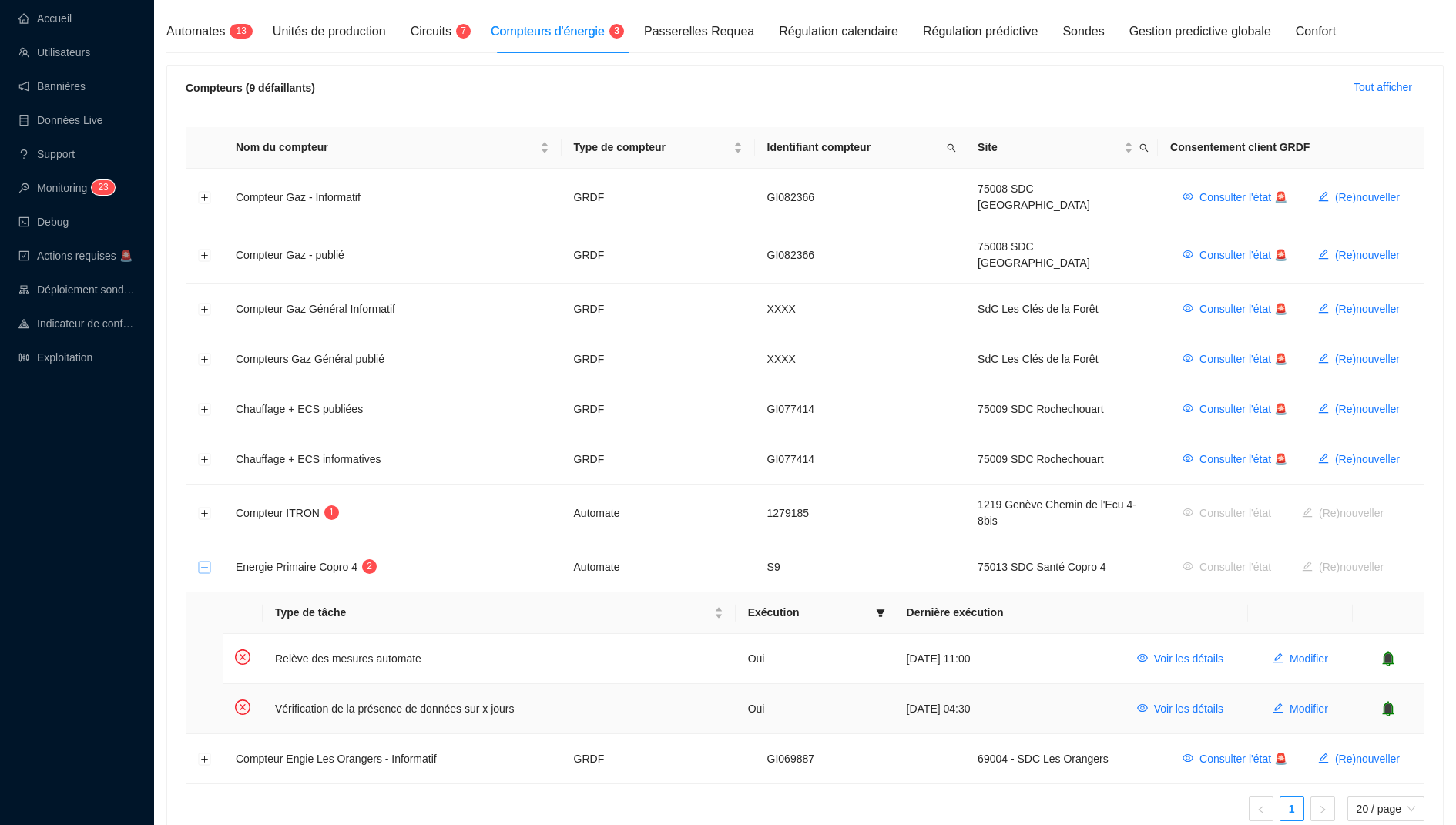
scroll to position [151, 0]
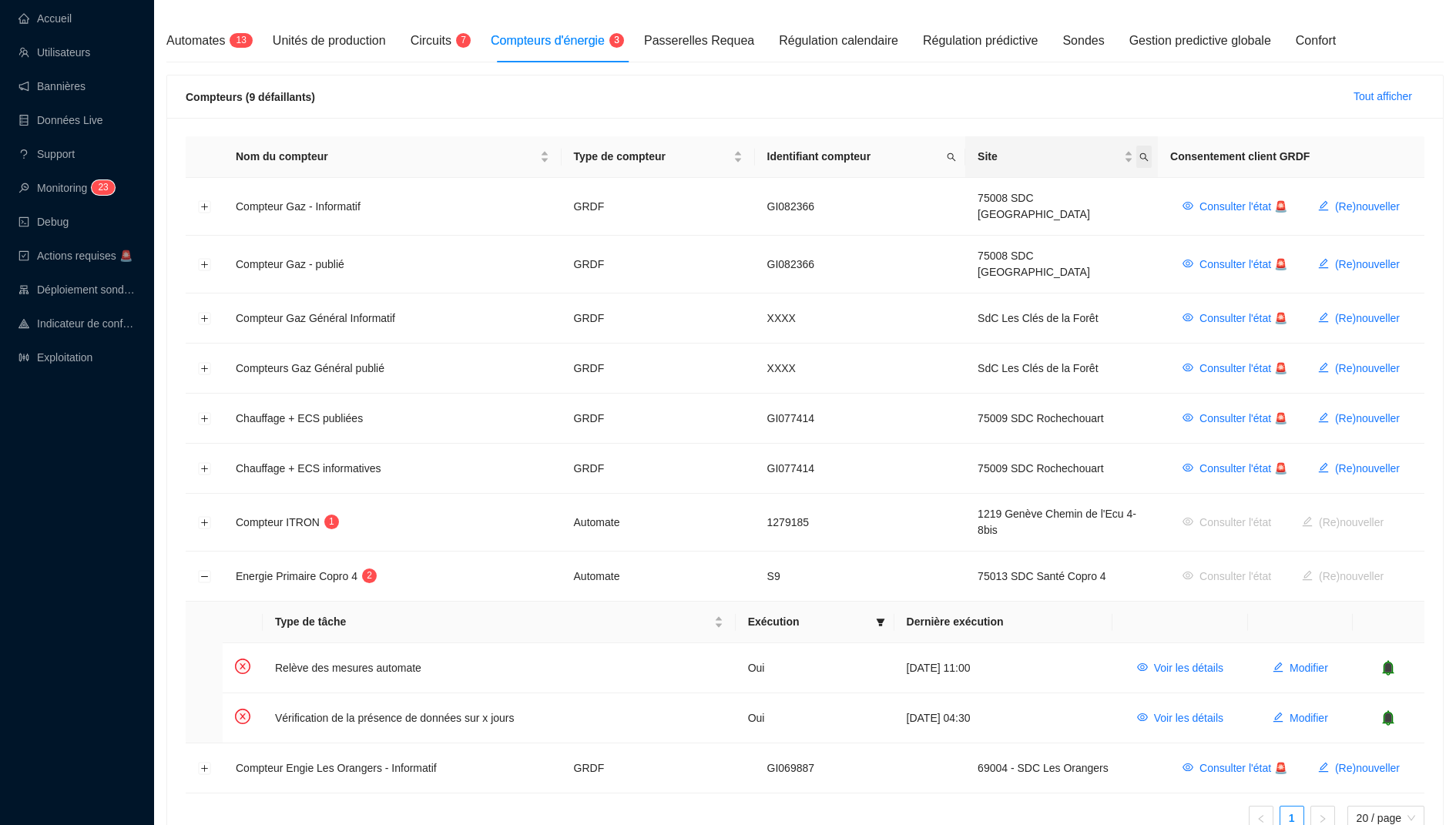
click at [1140, 152] on icon "search" at bounding box center [1143, 157] width 9 height 9
type input "sant"
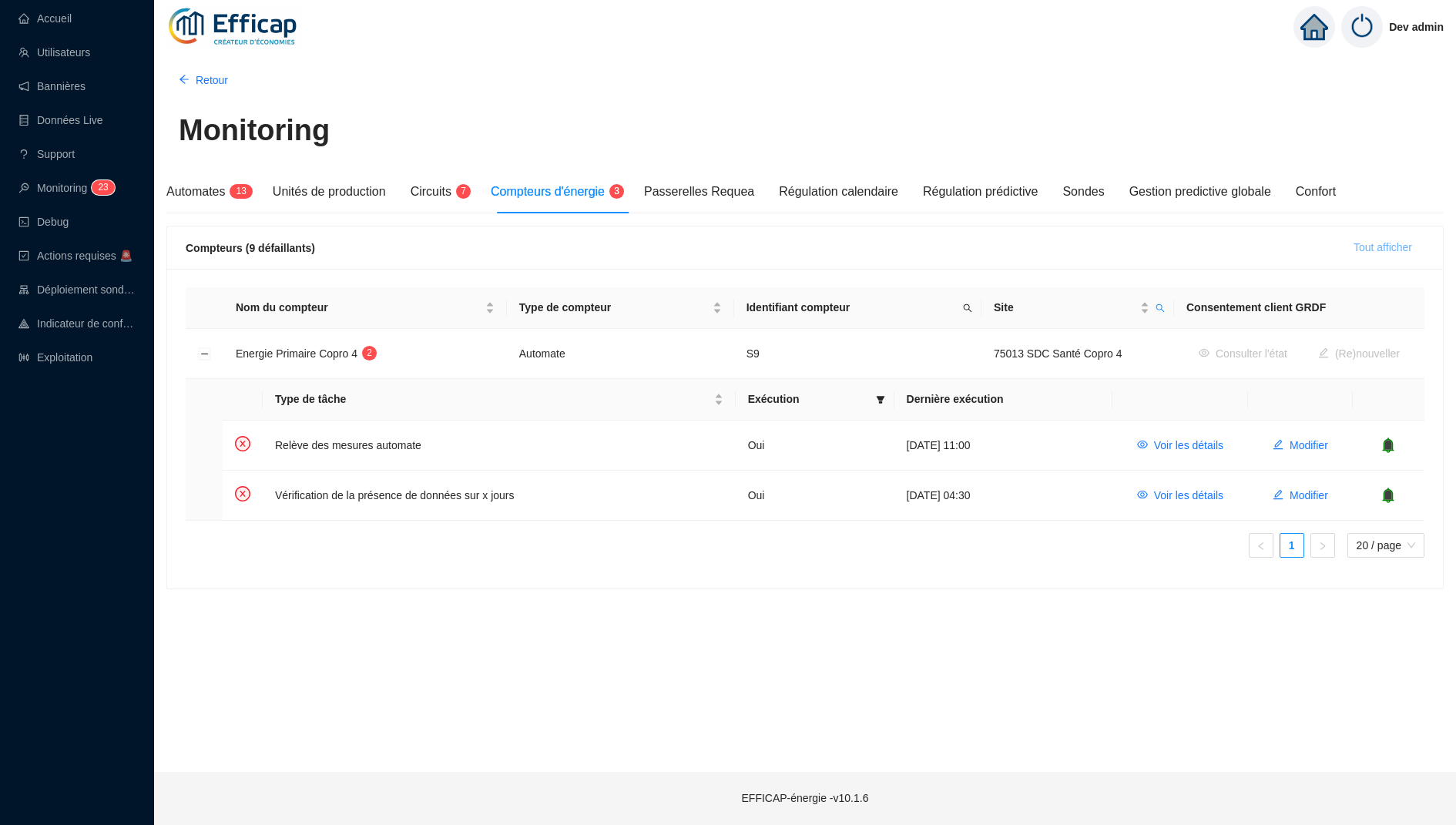
click at [1369, 238] on button "Tout afficher" at bounding box center [1382, 248] width 83 height 24
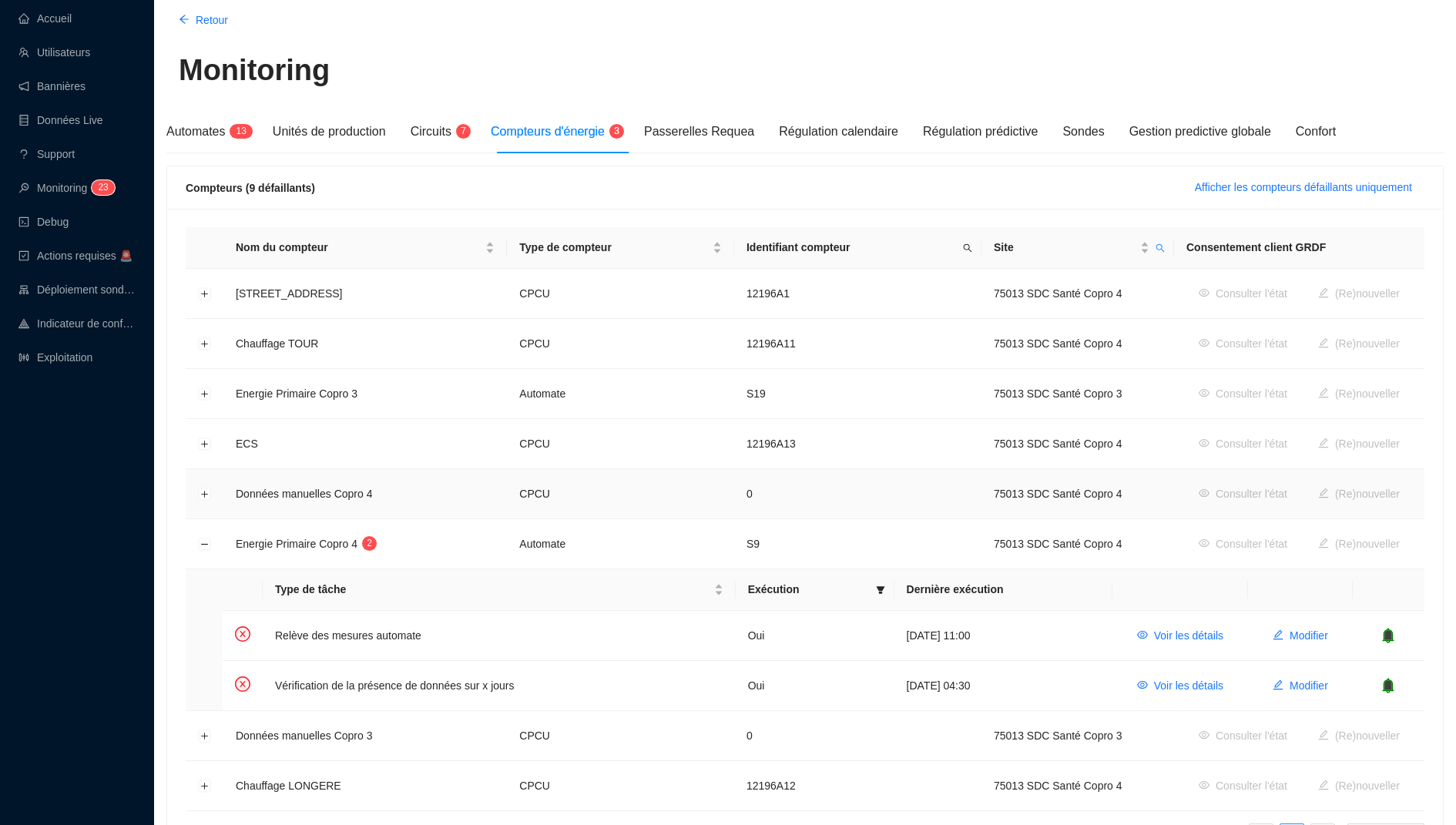
scroll to position [66, 0]
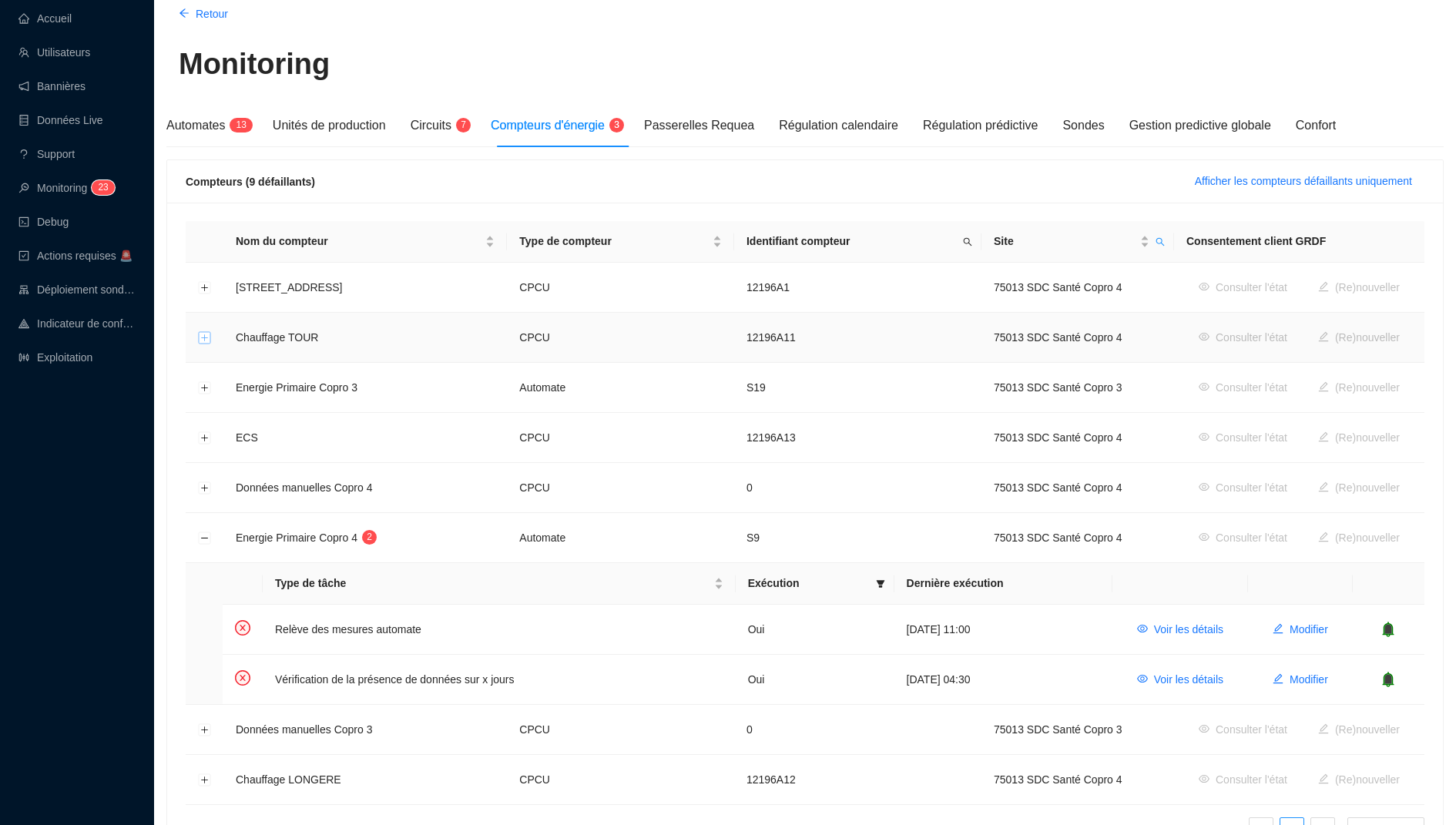
click at [201, 334] on button "Développer la ligne" at bounding box center [204, 338] width 12 height 12
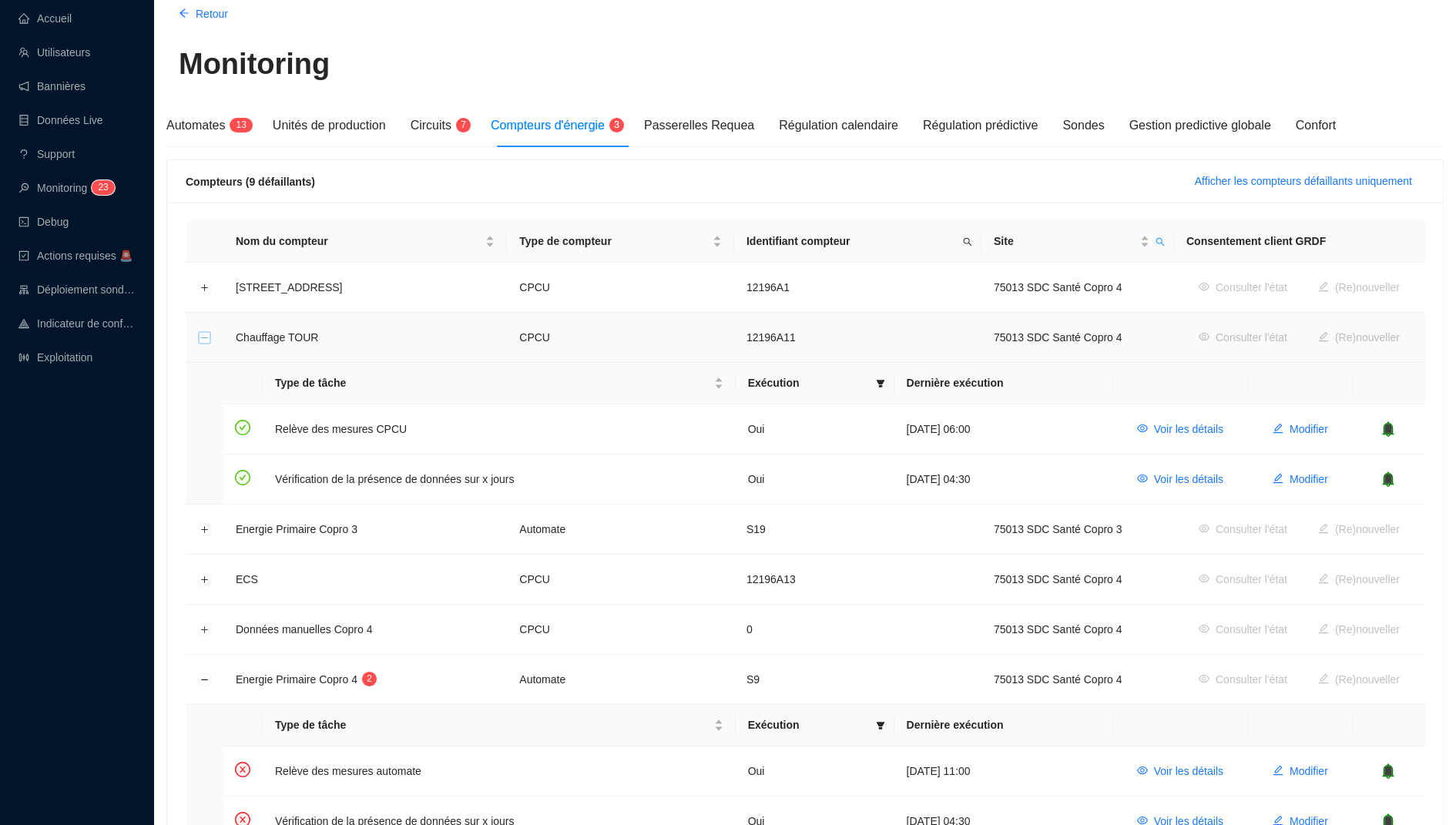
click at [201, 334] on button "Réduire la ligne" at bounding box center [204, 338] width 12 height 12
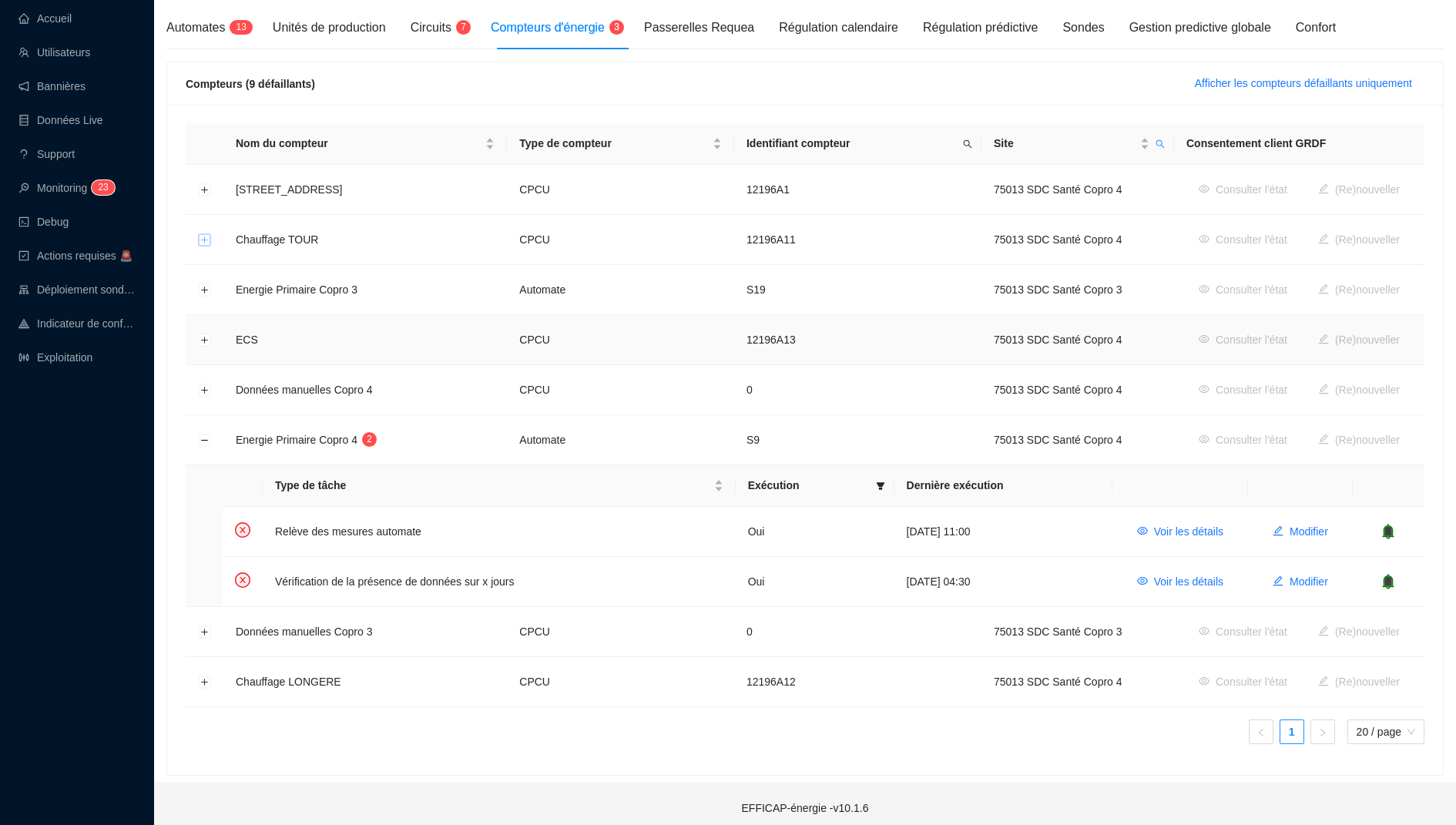
scroll to position [169, 0]
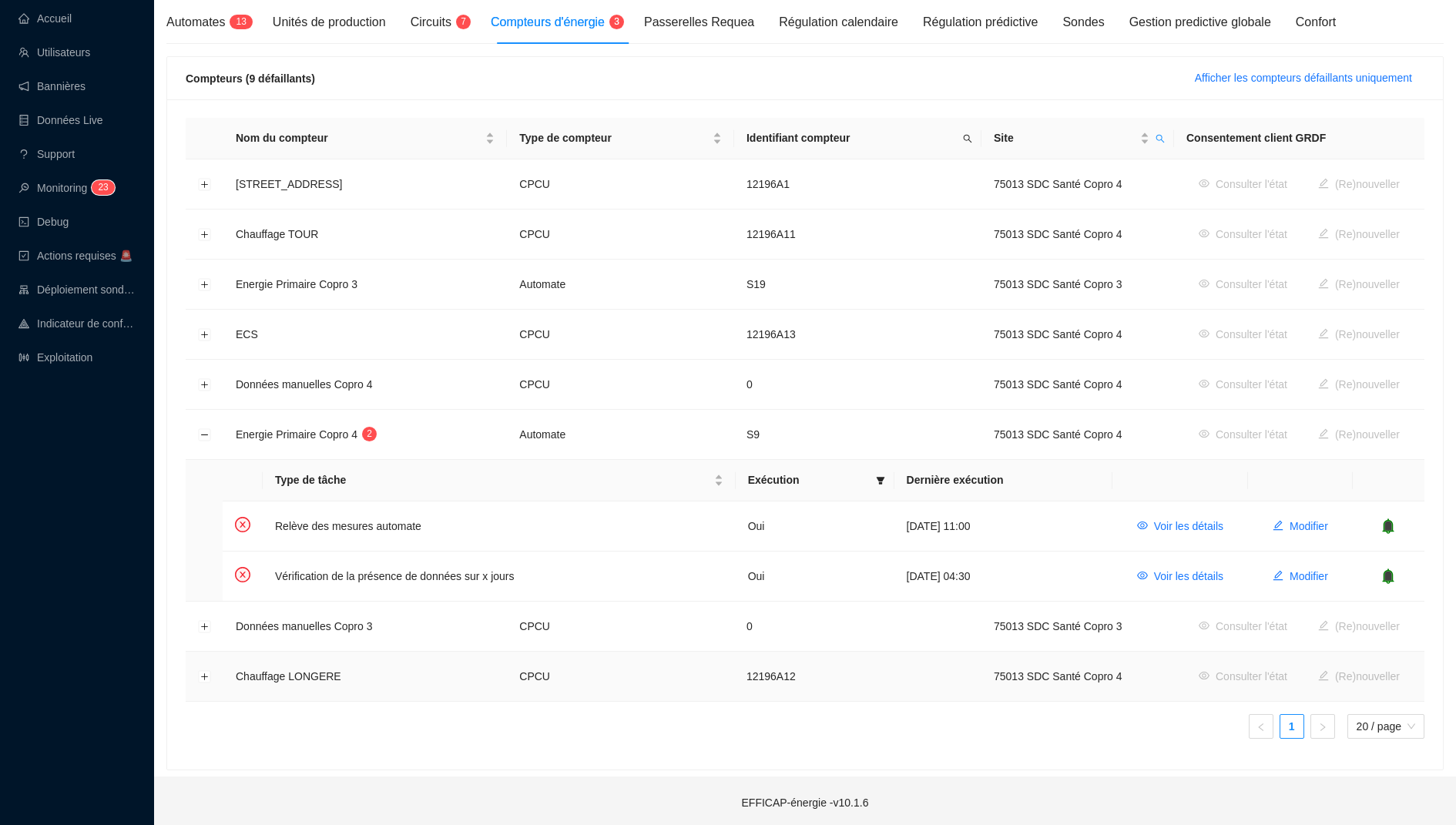
click at [215, 686] on td at bounding box center [204, 675] width 37 height 50
click at [210, 677] on button "Développer la ligne" at bounding box center [204, 676] width 12 height 12
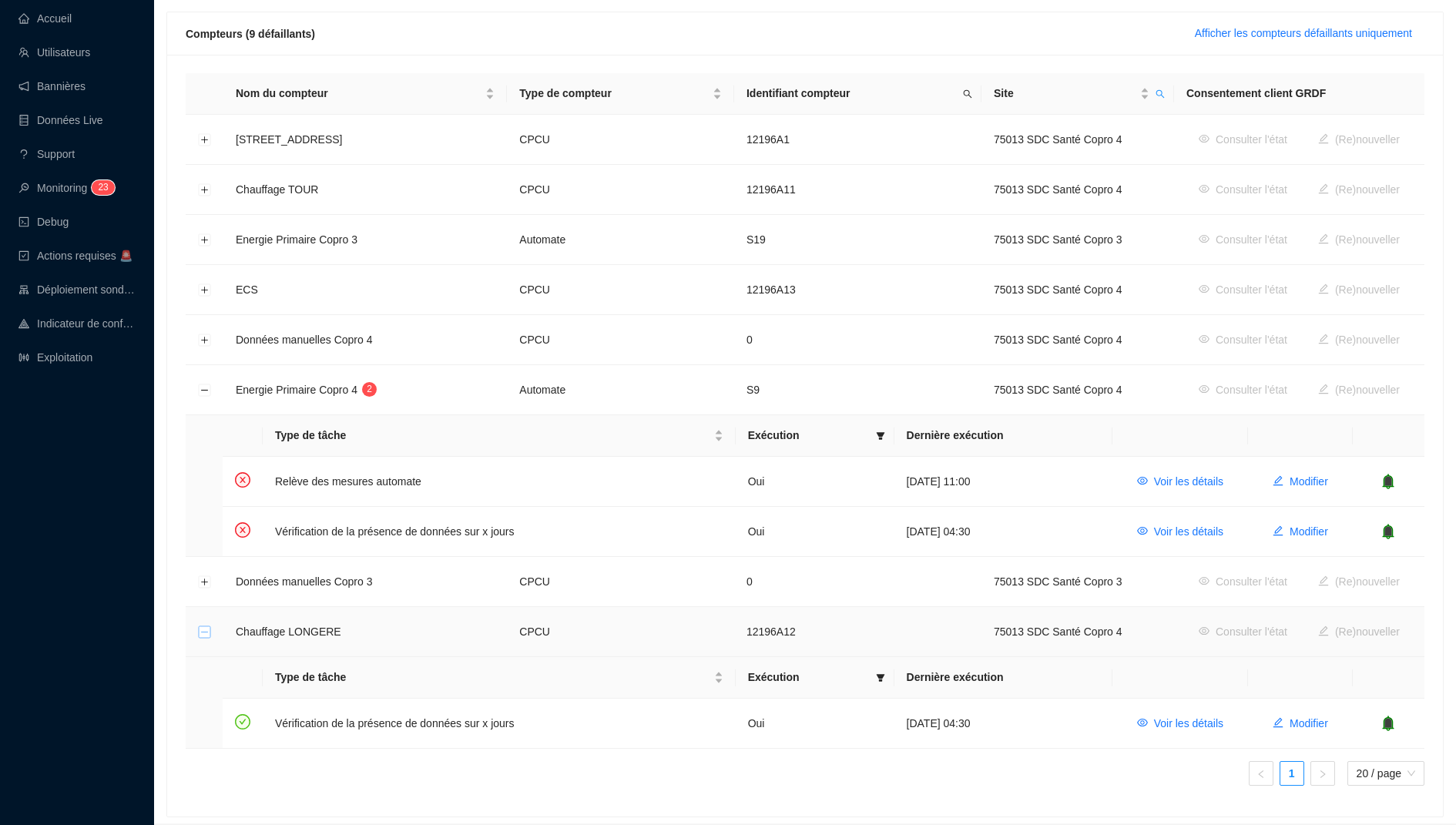
scroll to position [211, 0]
click at [201, 580] on button "Développer la ligne" at bounding box center [204, 584] width 12 height 12
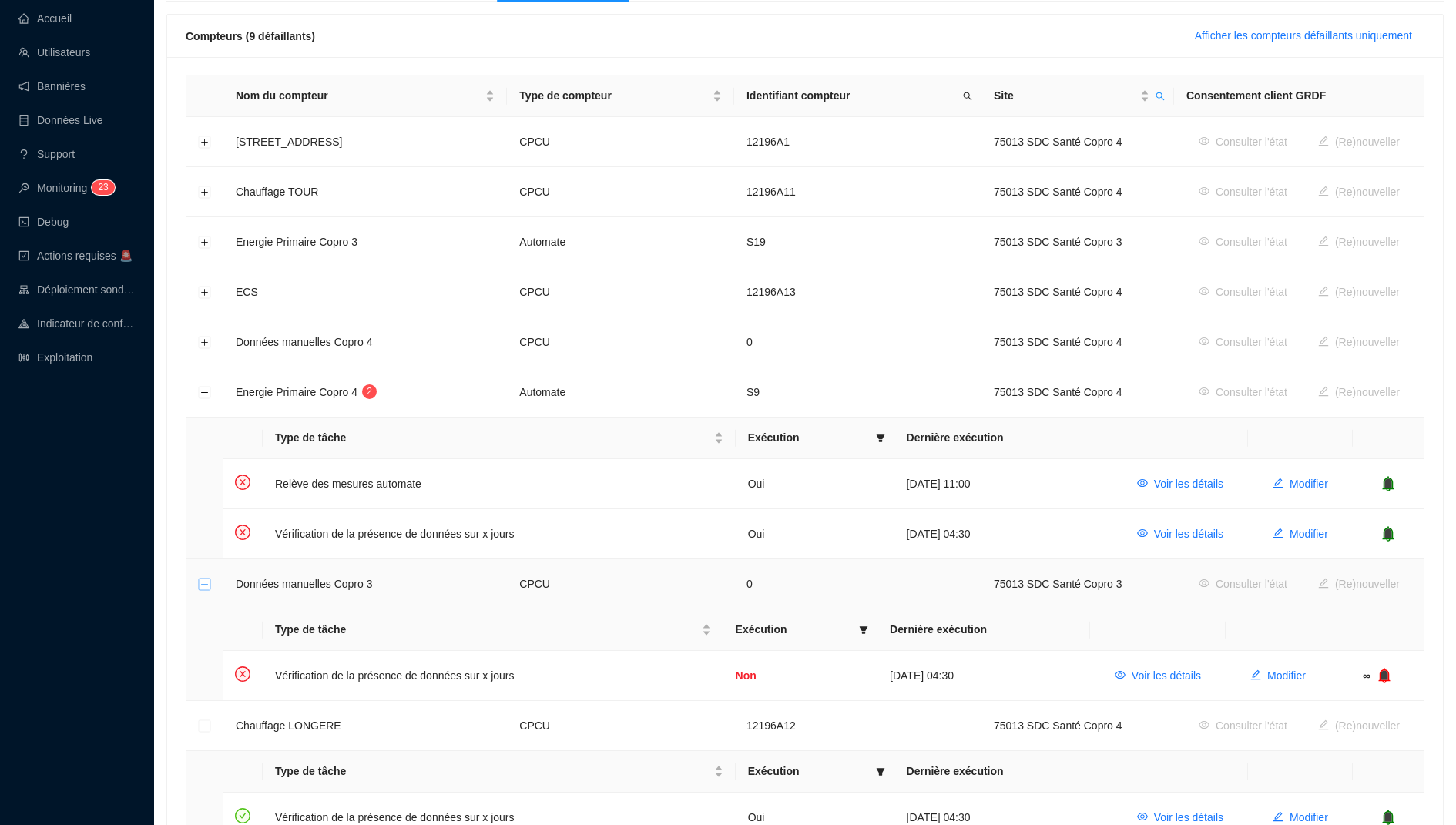
click at [201, 579] on button "Réduire la ligne" at bounding box center [204, 584] width 12 height 12
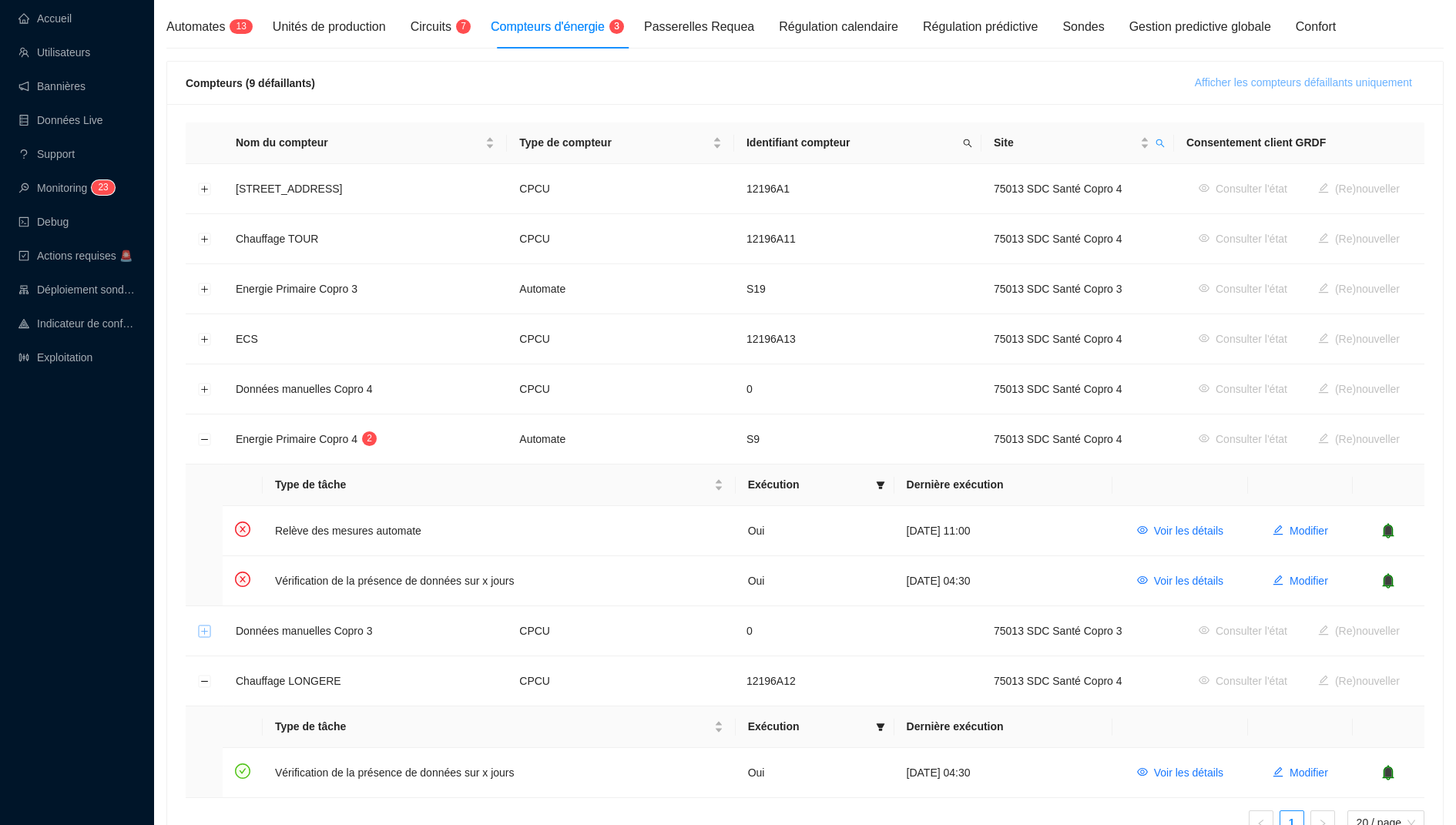
scroll to position [58, 0]
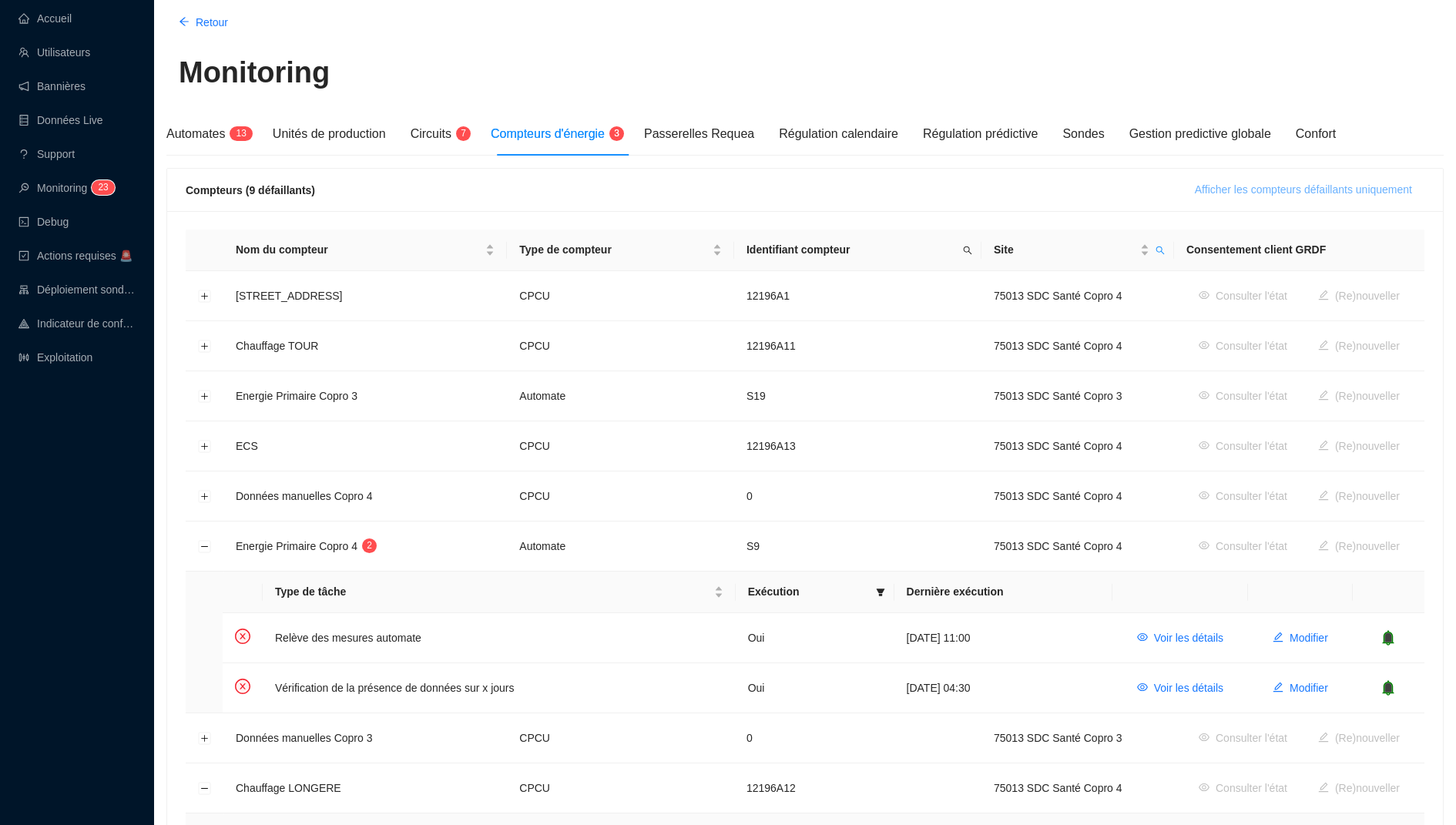
click at [1276, 186] on span "Afficher les compteurs défaillants uniquement" at bounding box center [1303, 189] width 217 height 16
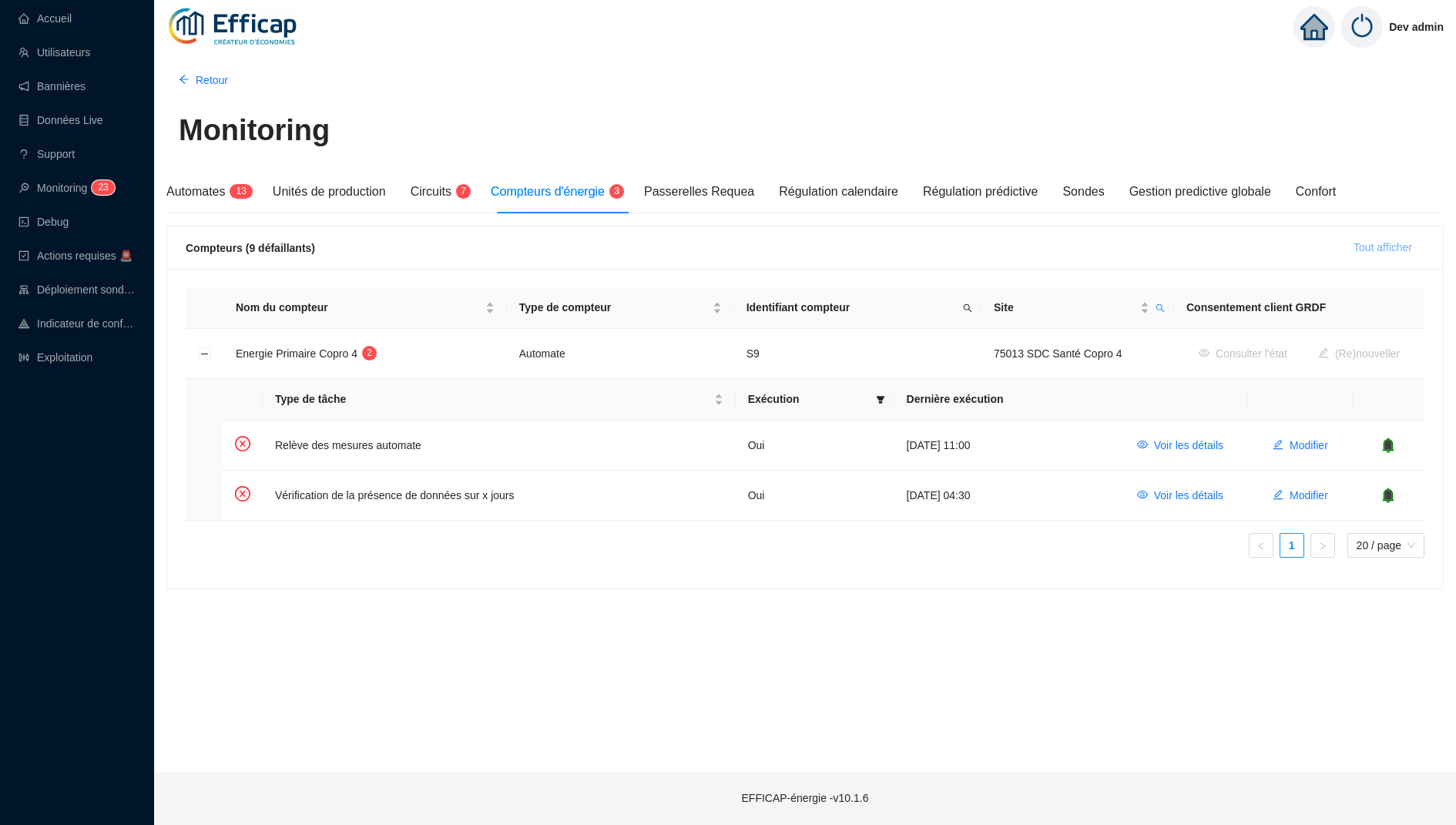
scroll to position [0, 0]
click at [203, 192] on span "Automates" at bounding box center [196, 192] width 59 height 13
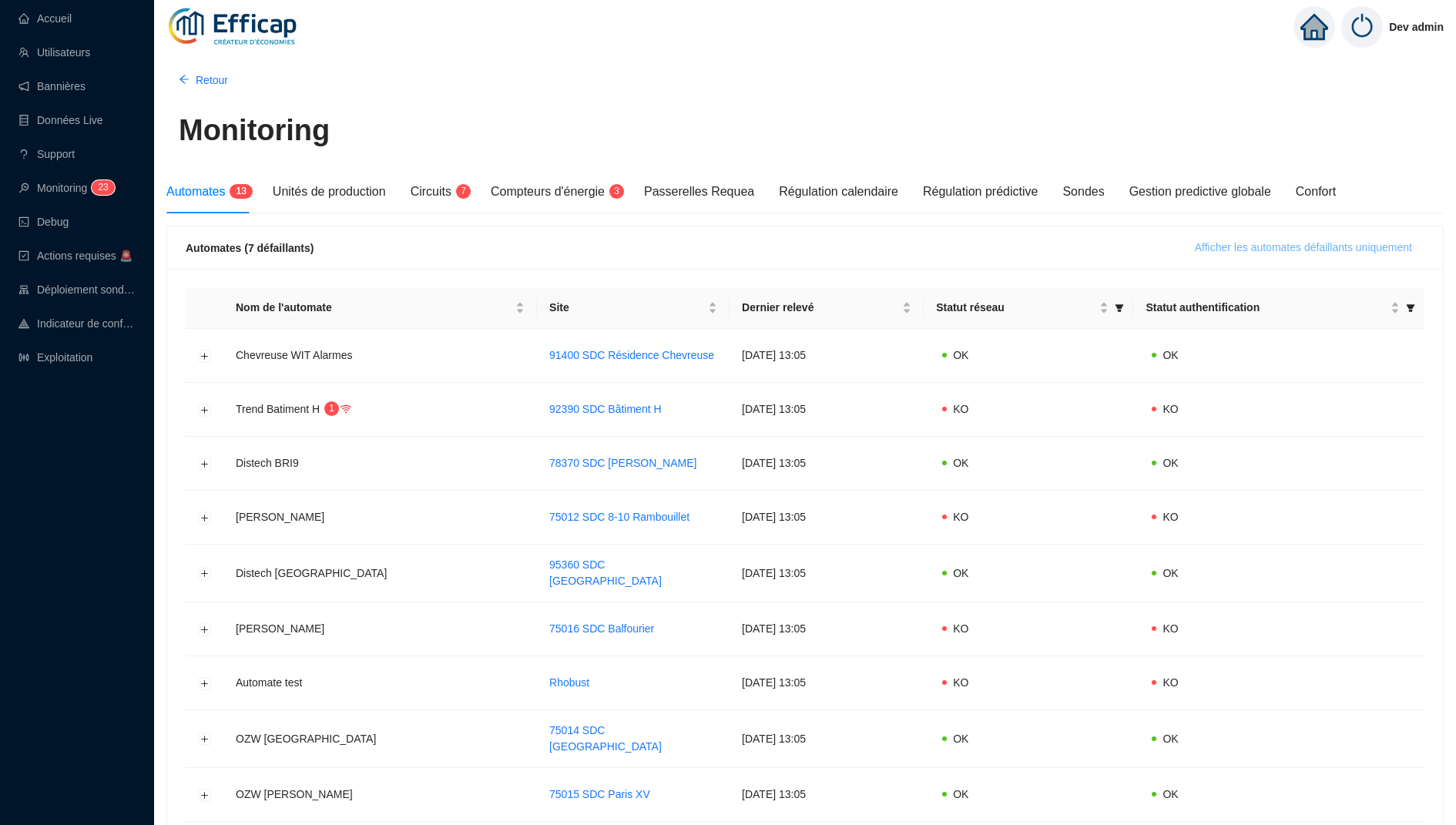
click at [1264, 246] on span "Afficher les automates défaillants uniquement" at bounding box center [1303, 247] width 217 height 16
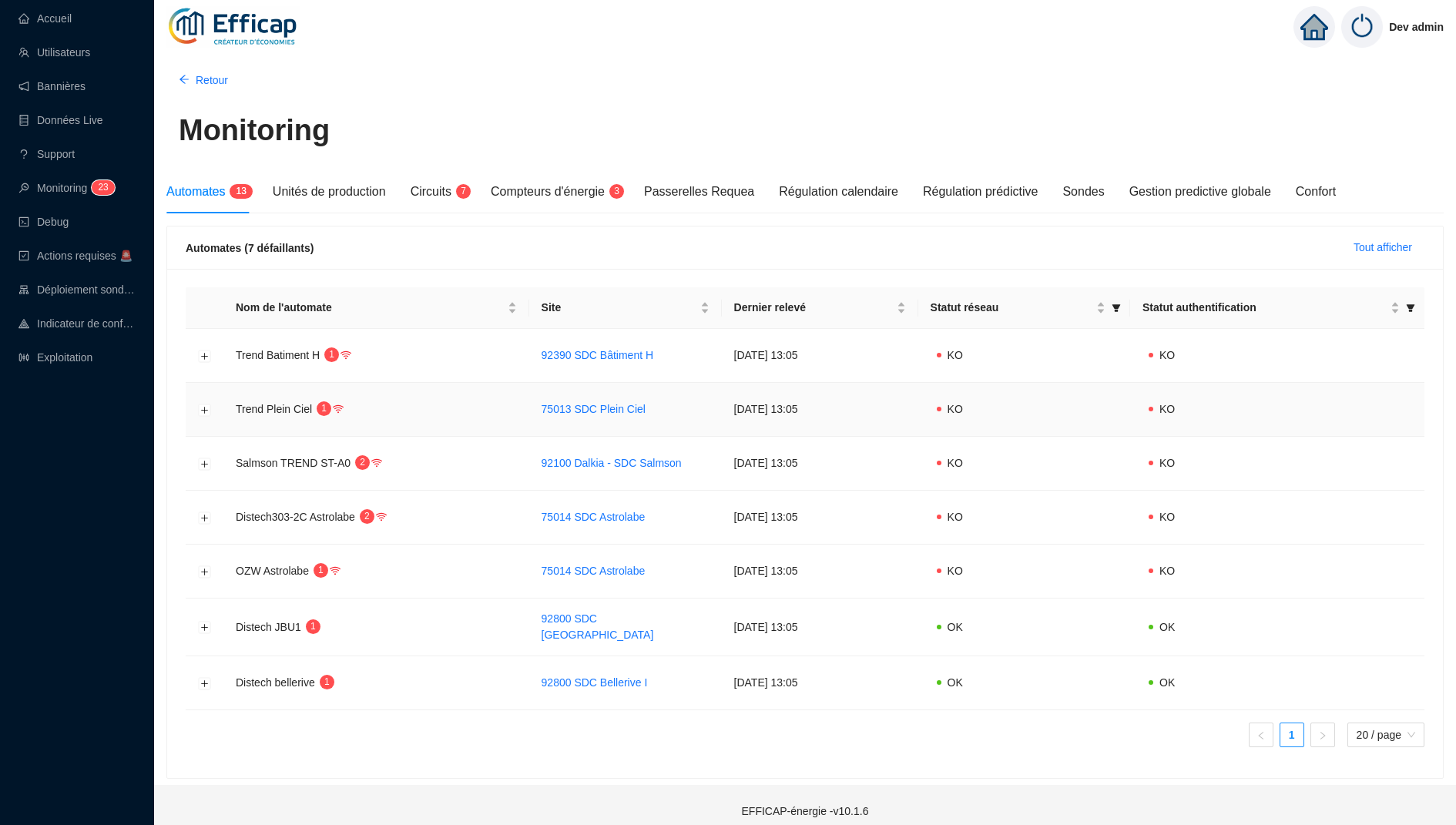
scroll to position [7, 0]
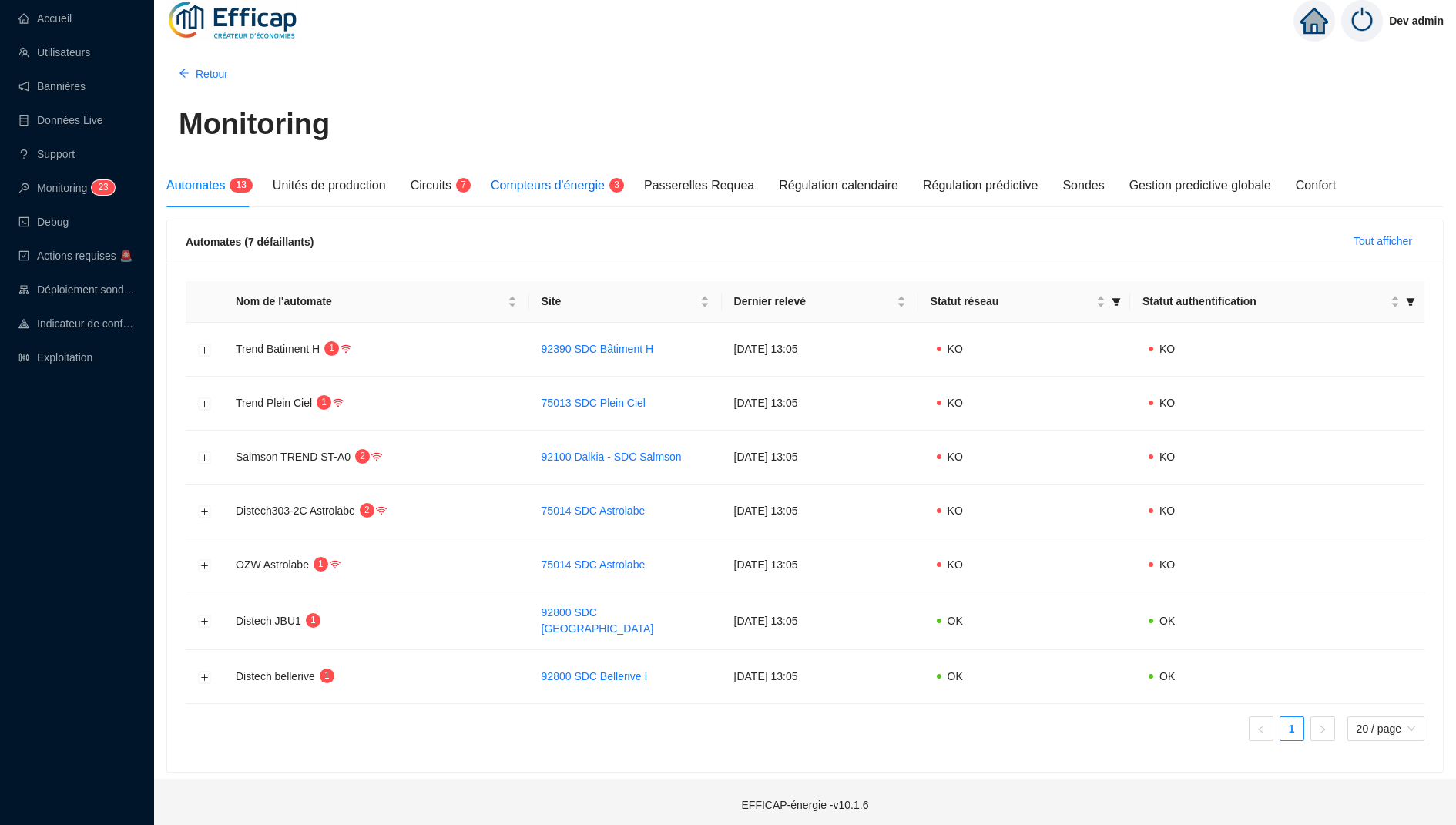
click at [604, 180] on span "Compteurs d'énergie" at bounding box center [547, 185] width 114 height 13
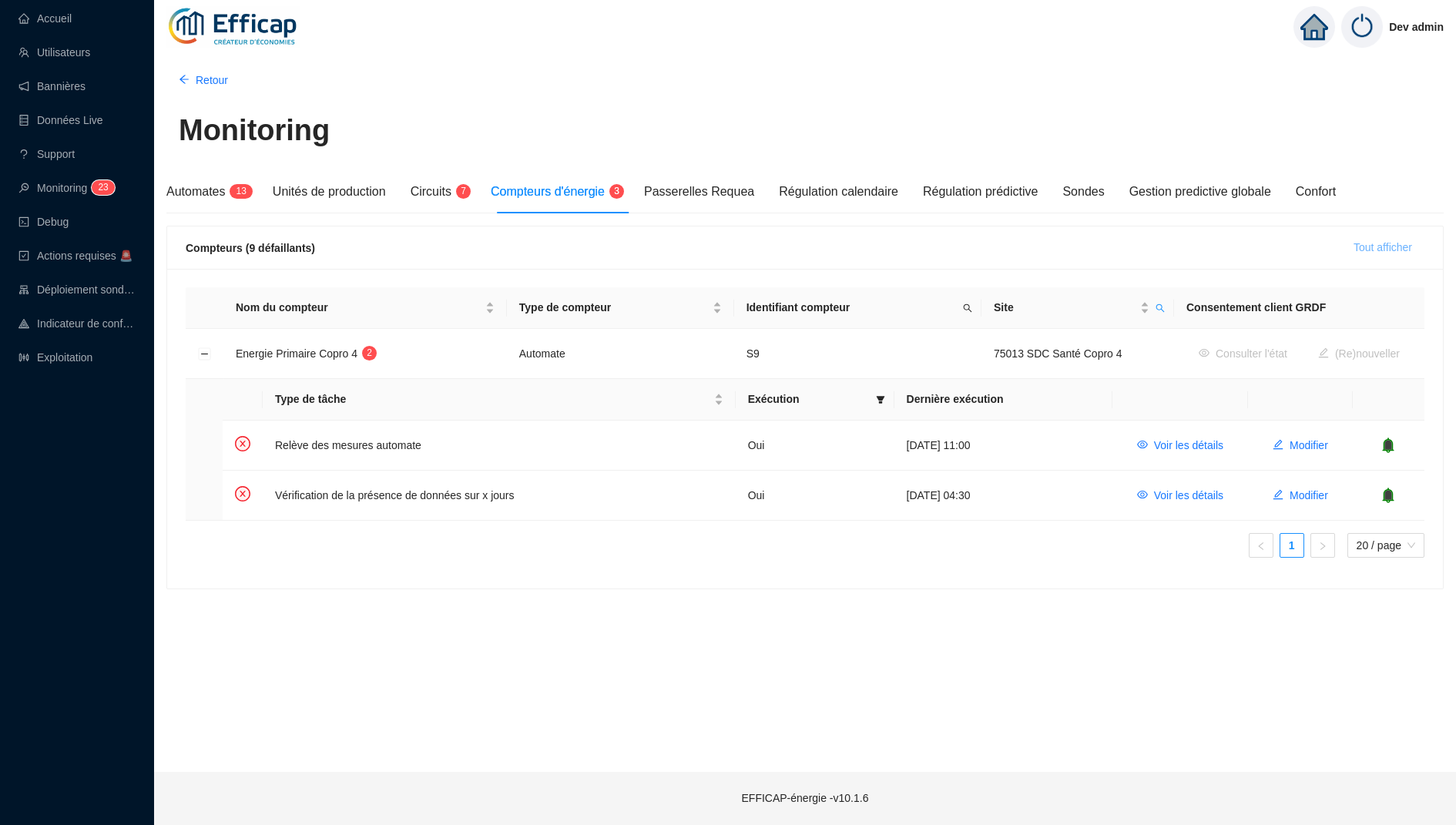
click at [1376, 247] on span "Tout afficher" at bounding box center [1382, 247] width 59 height 16
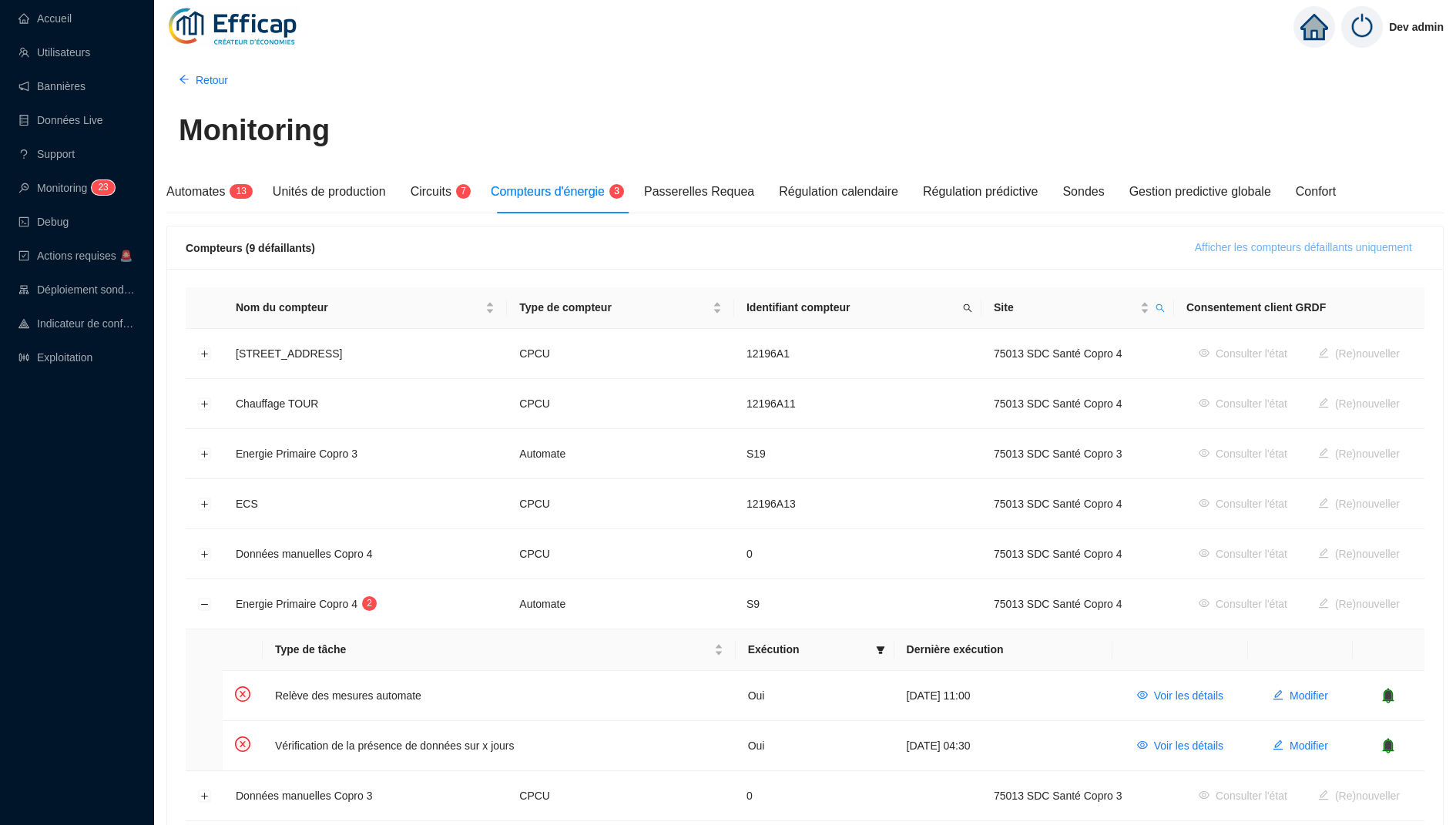
click at [1353, 242] on span "Afficher les compteurs défaillants uniquement" at bounding box center [1303, 247] width 217 height 16
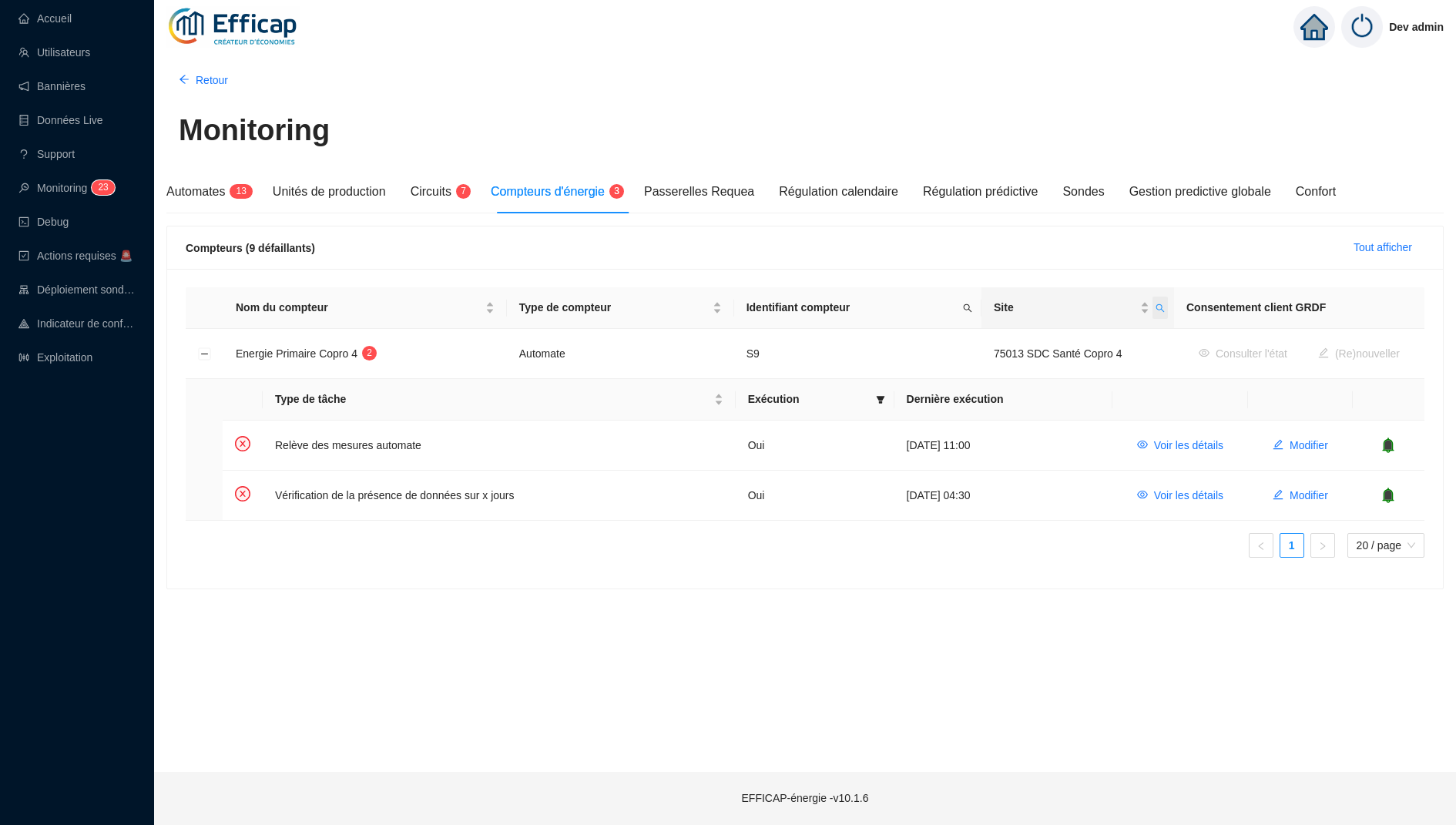
click at [1156, 311] on icon "search" at bounding box center [1160, 308] width 9 height 9
drag, startPoint x: 1077, startPoint y: 341, endPoint x: 973, endPoint y: 341, distance: 104.0
click at [973, 341] on body "Accueil Utilisateurs Bannières Données Live Support Monitoring 2 3 Debug Action…" at bounding box center [728, 412] width 1456 height 825
click at [1024, 367] on button "button" at bounding box center [1047, 369] width 69 height 19
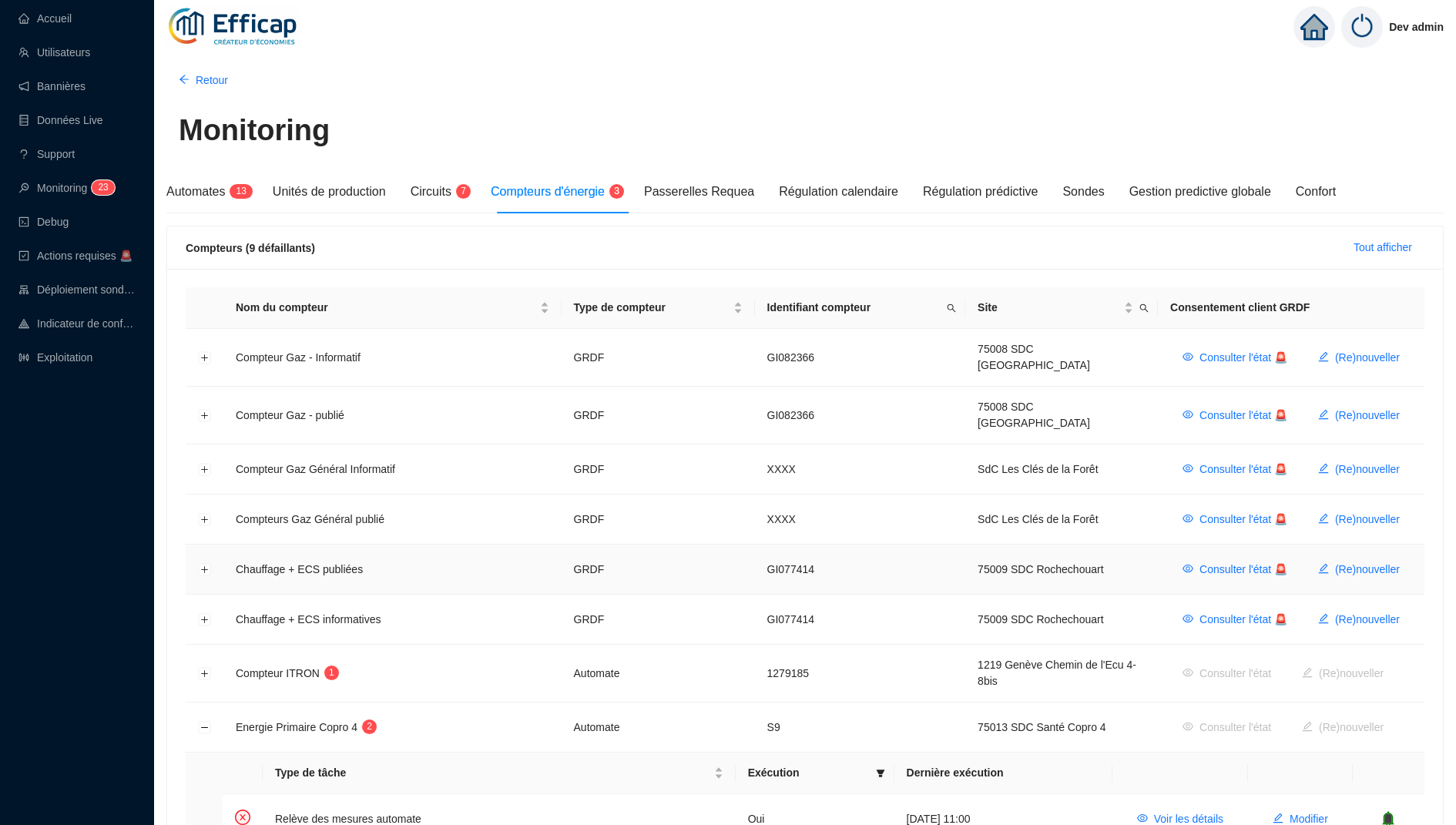
scroll to position [227, 0]
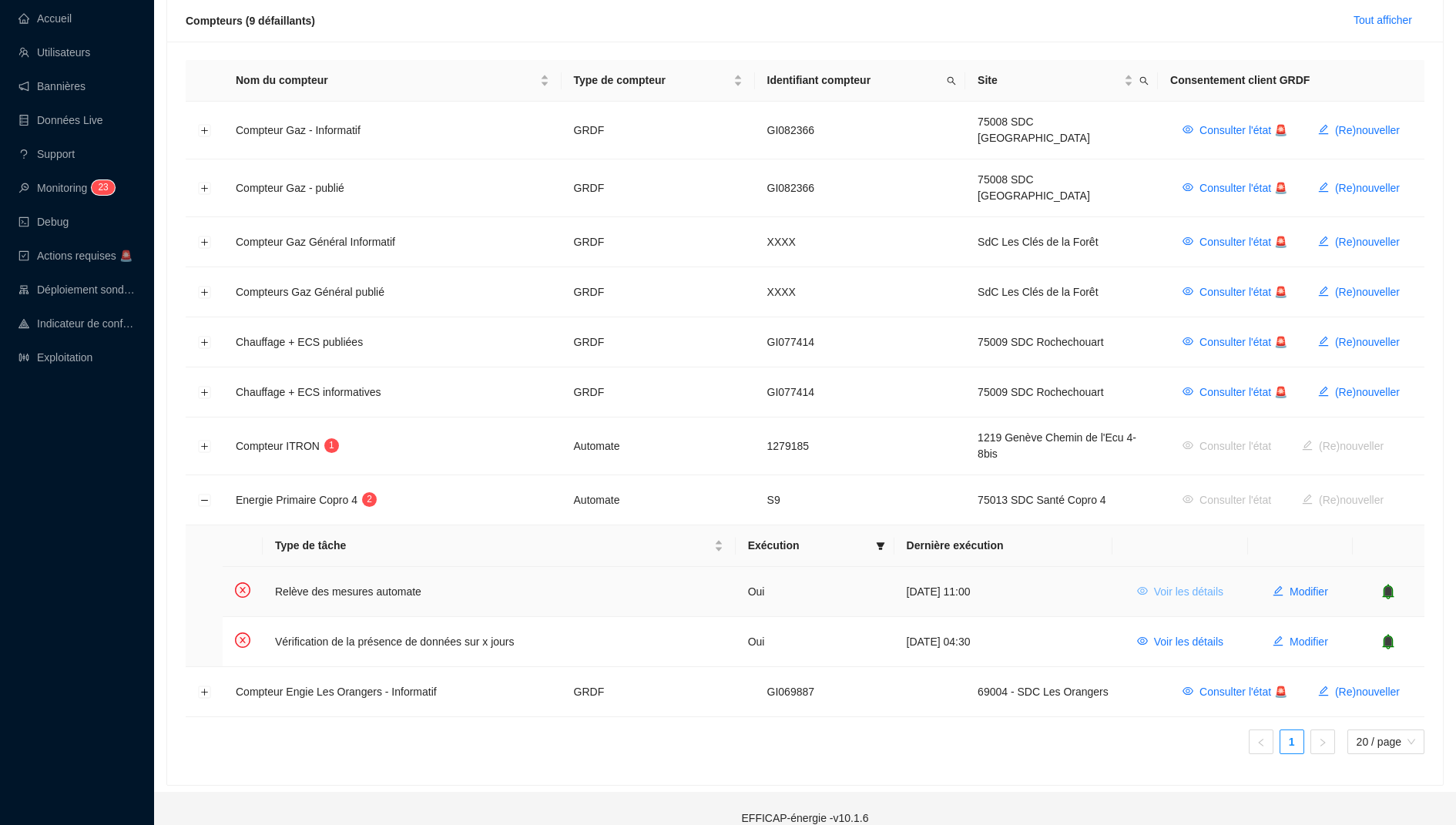
click at [1176, 584] on span "Voir les détails" at bounding box center [1188, 591] width 69 height 16
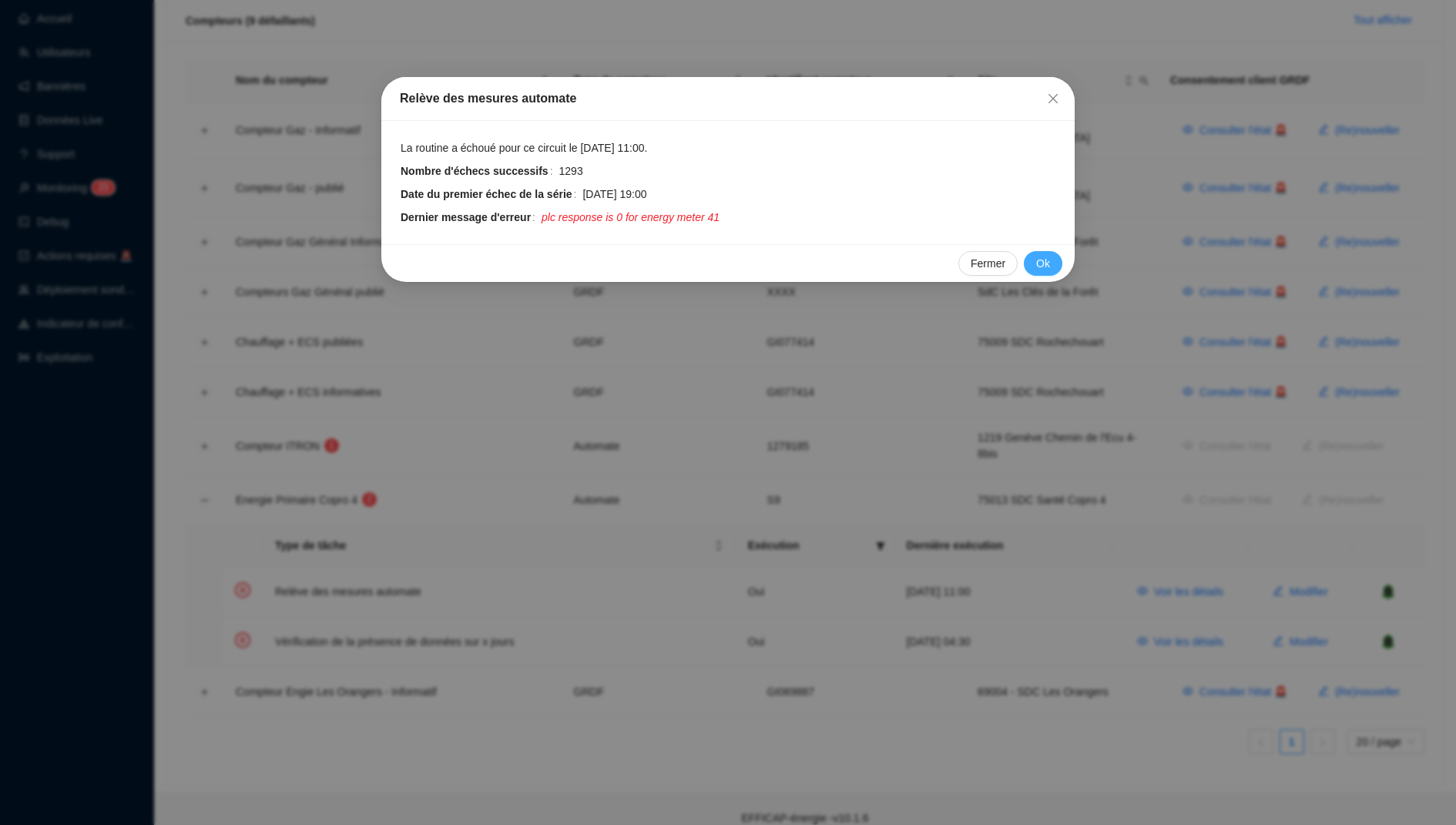
click at [1043, 263] on span "Ok" at bounding box center [1042, 263] width 14 height 16
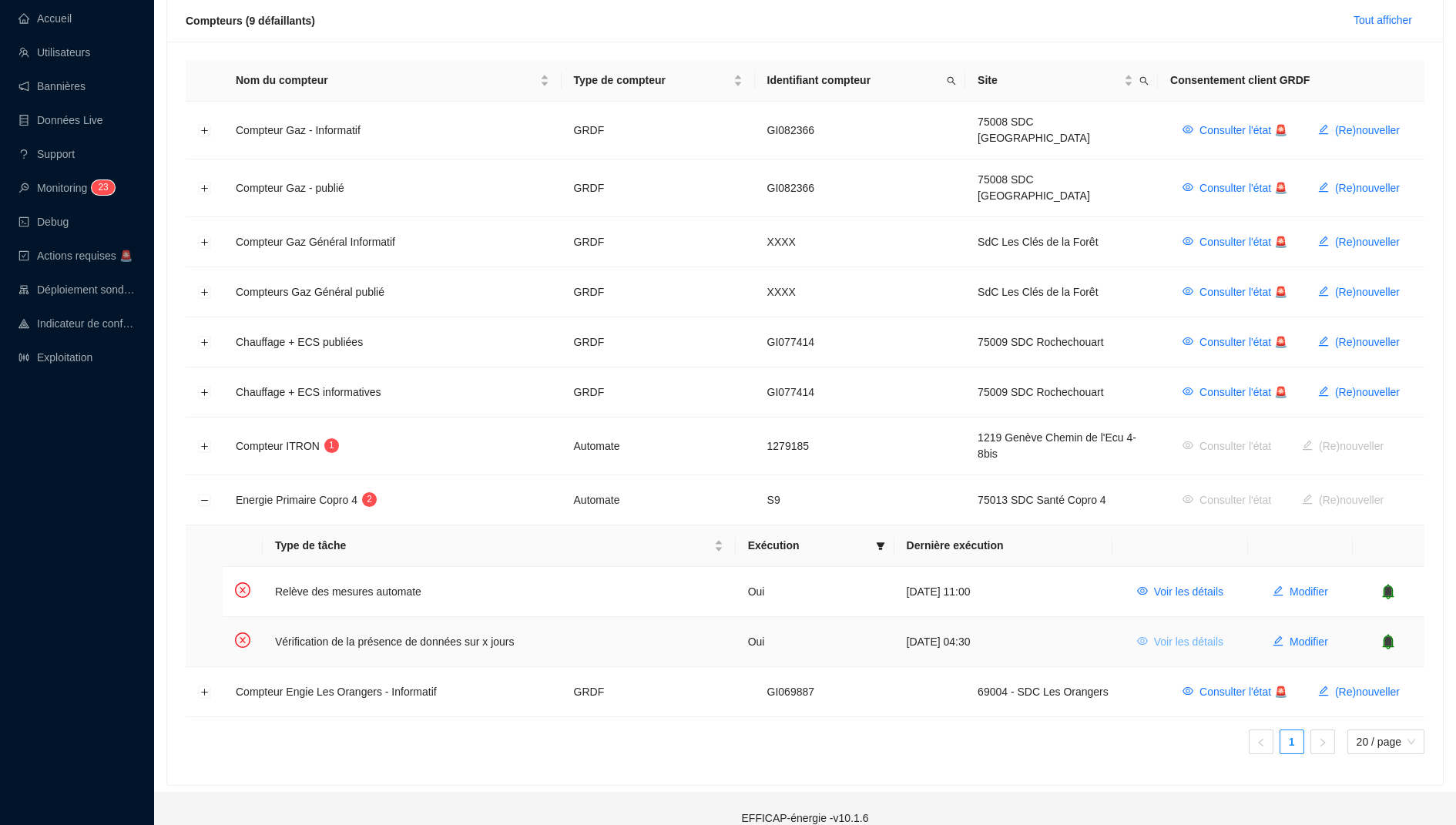
click at [1192, 633] on span "Voir les détails" at bounding box center [1188, 641] width 69 height 16
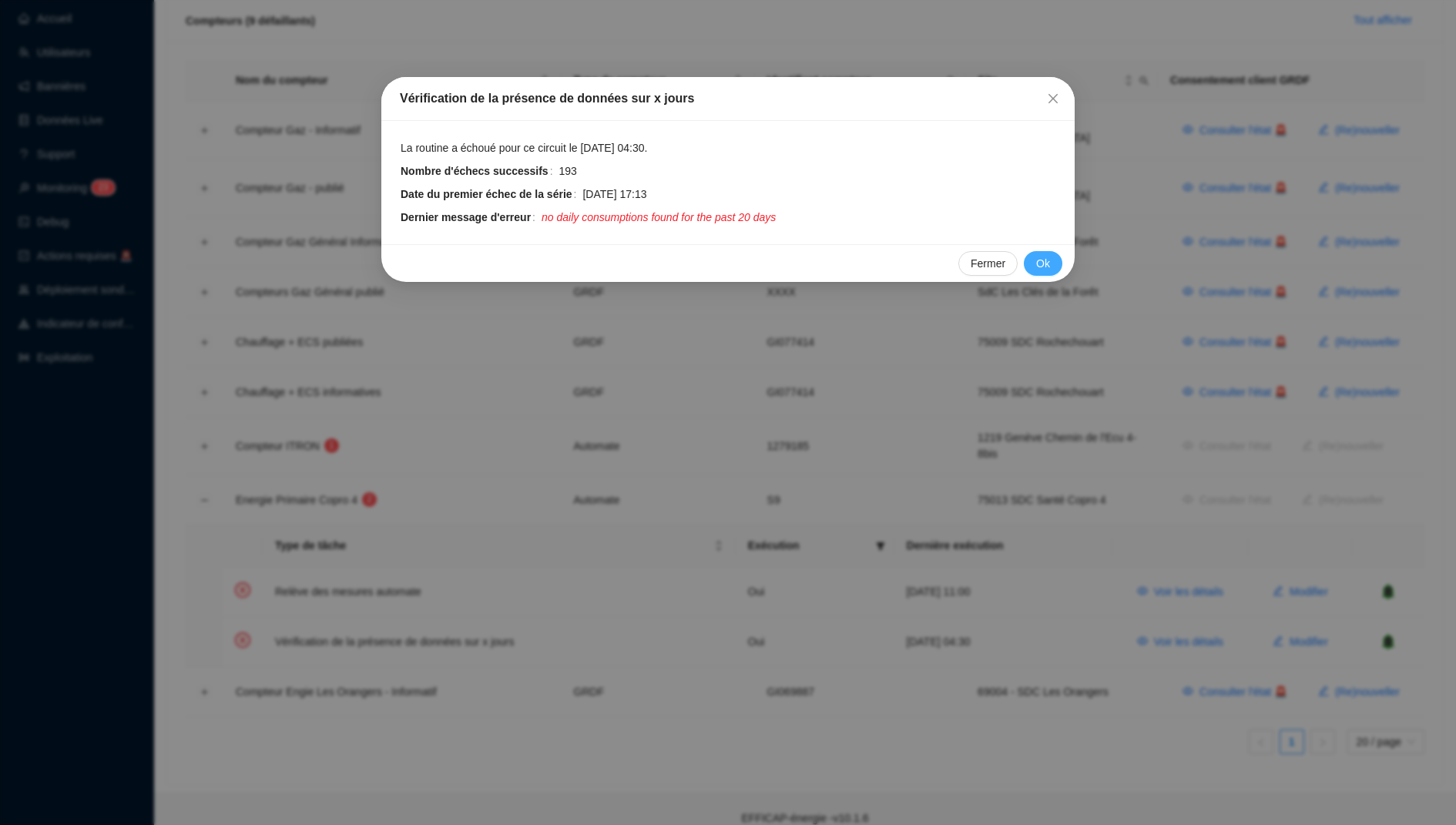
click at [1034, 259] on button "Ok" at bounding box center [1042, 263] width 38 height 24
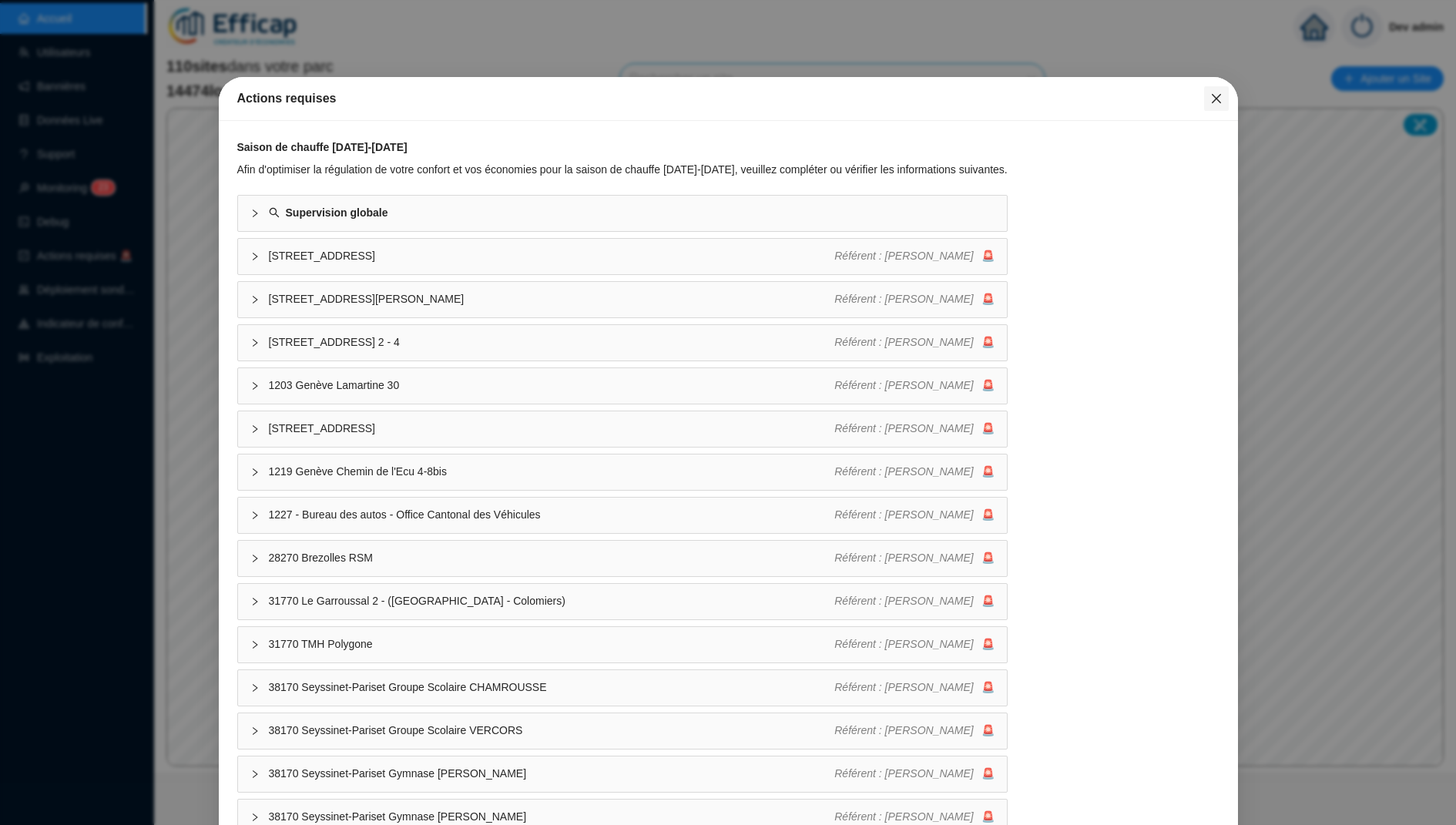
click at [1216, 98] on icon "close" at bounding box center [1216, 98] width 9 height 9
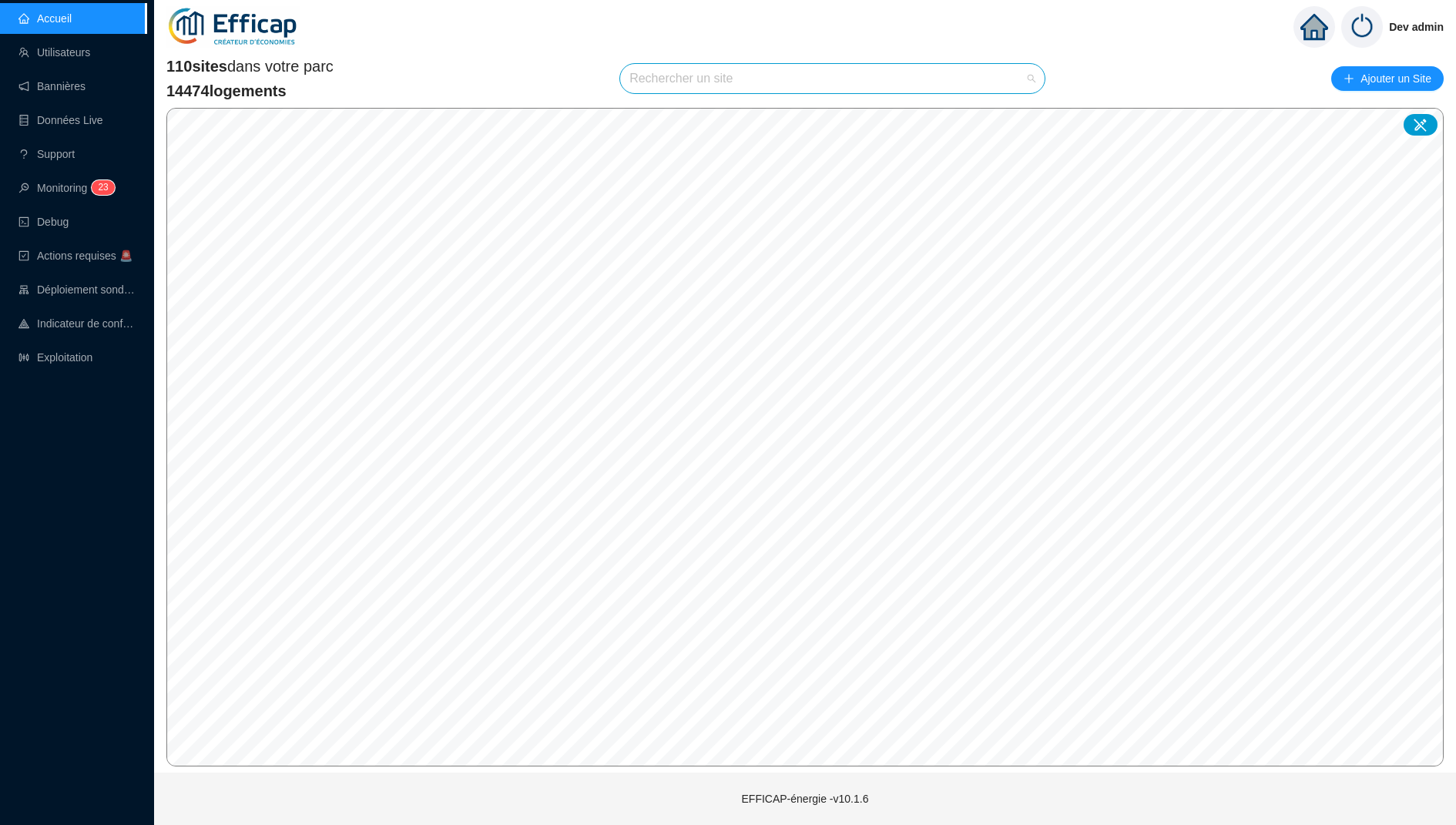
click at [755, 90] on input "search" at bounding box center [824, 78] width 392 height 29
type input "sant"
click at [917, 84] on span "75013 SDC Santé Copro 3" at bounding box center [832, 78] width 406 height 29
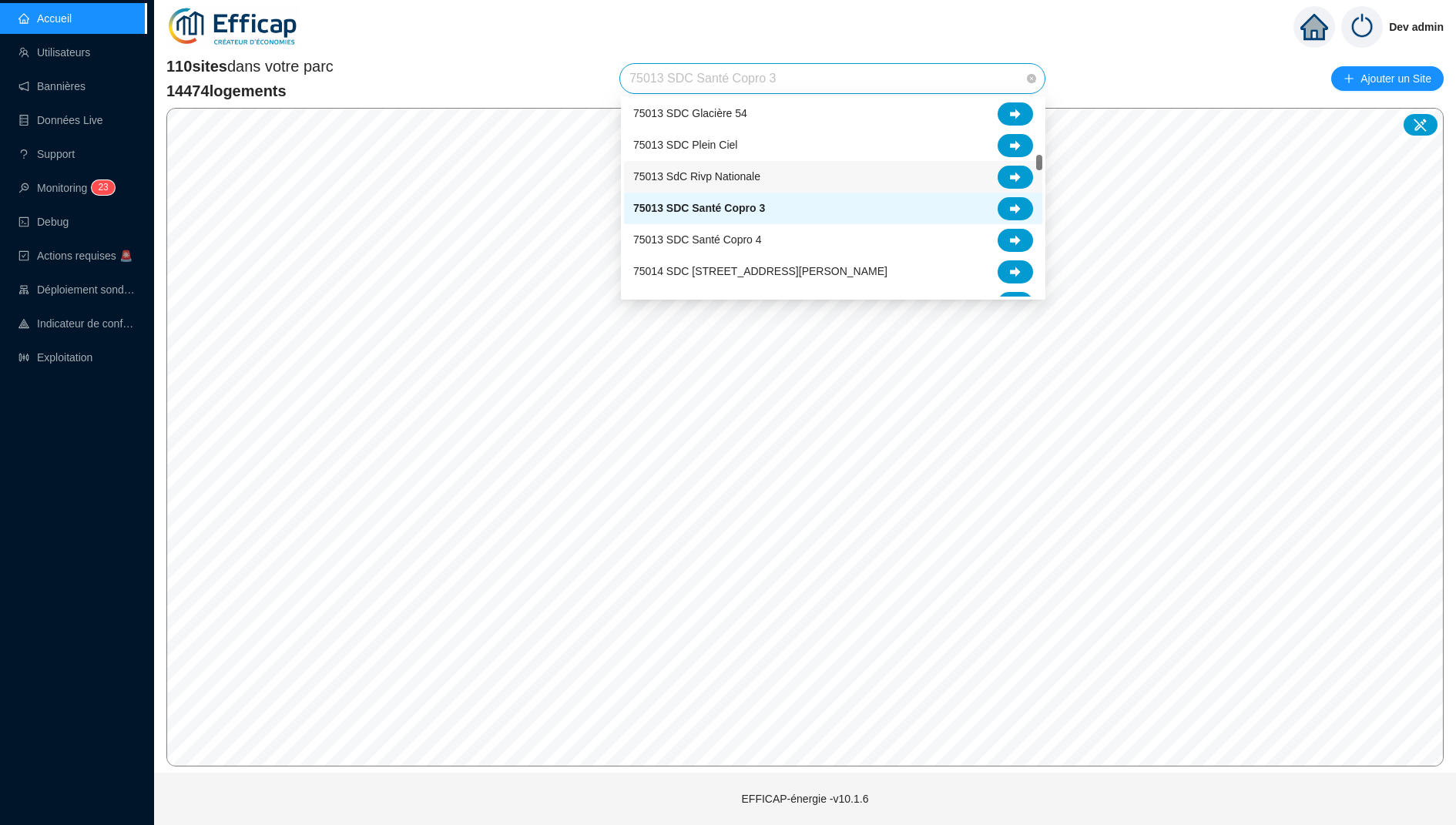
scroll to position [829, 0]
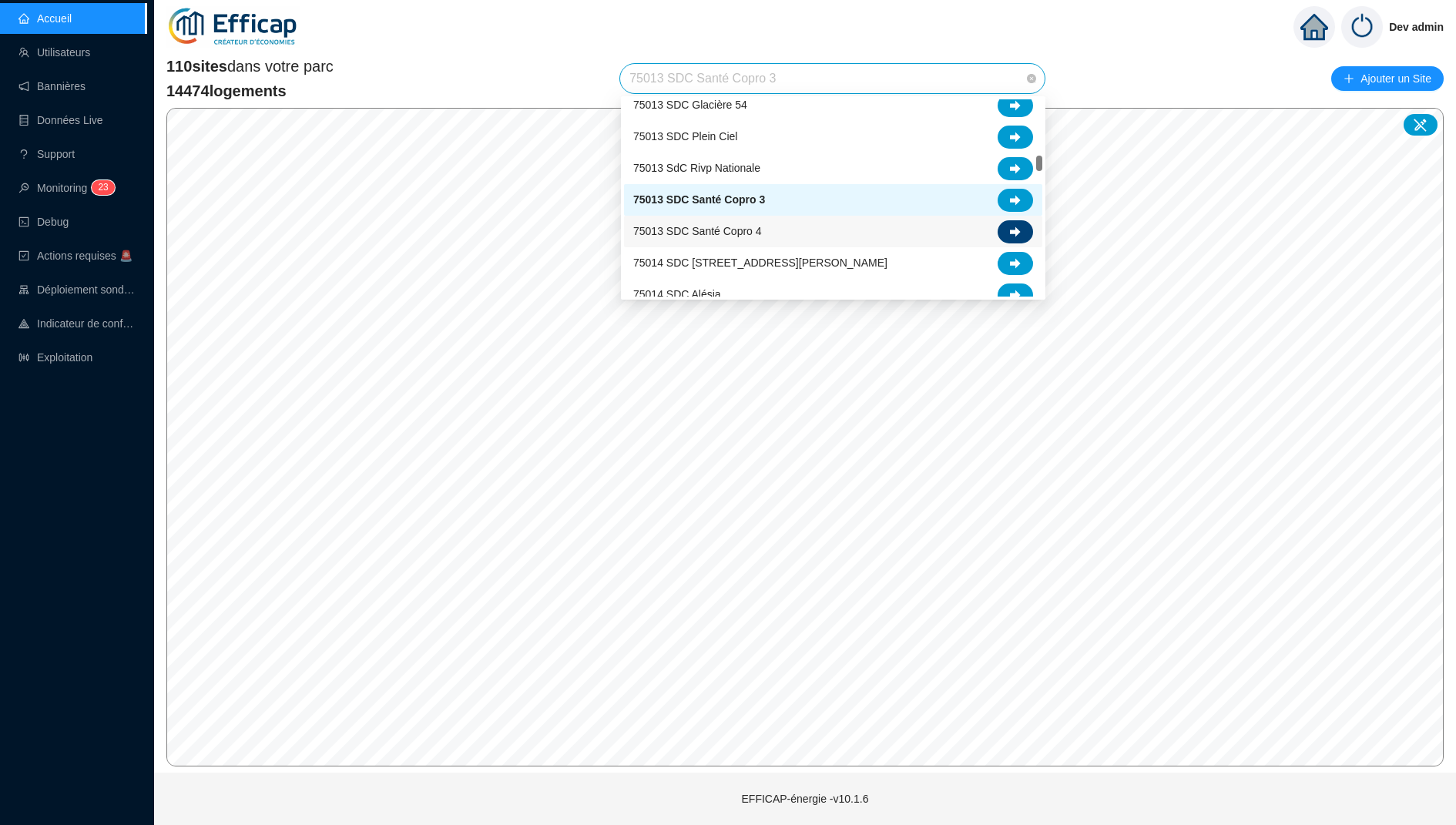
click at [1020, 223] on div at bounding box center [1015, 231] width 36 height 23
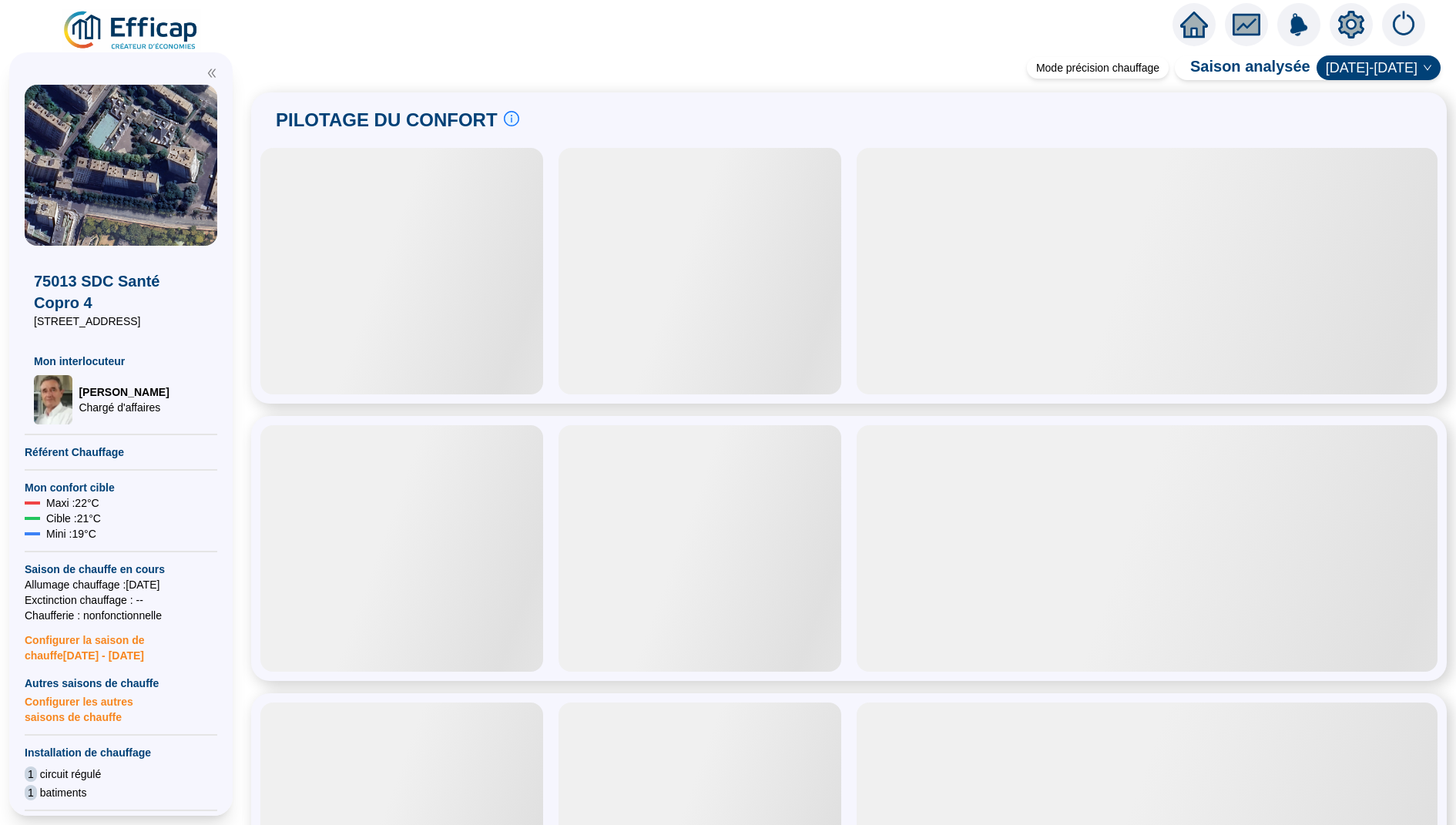
click at [1343, 16] on icon "setting" at bounding box center [1351, 25] width 26 height 28
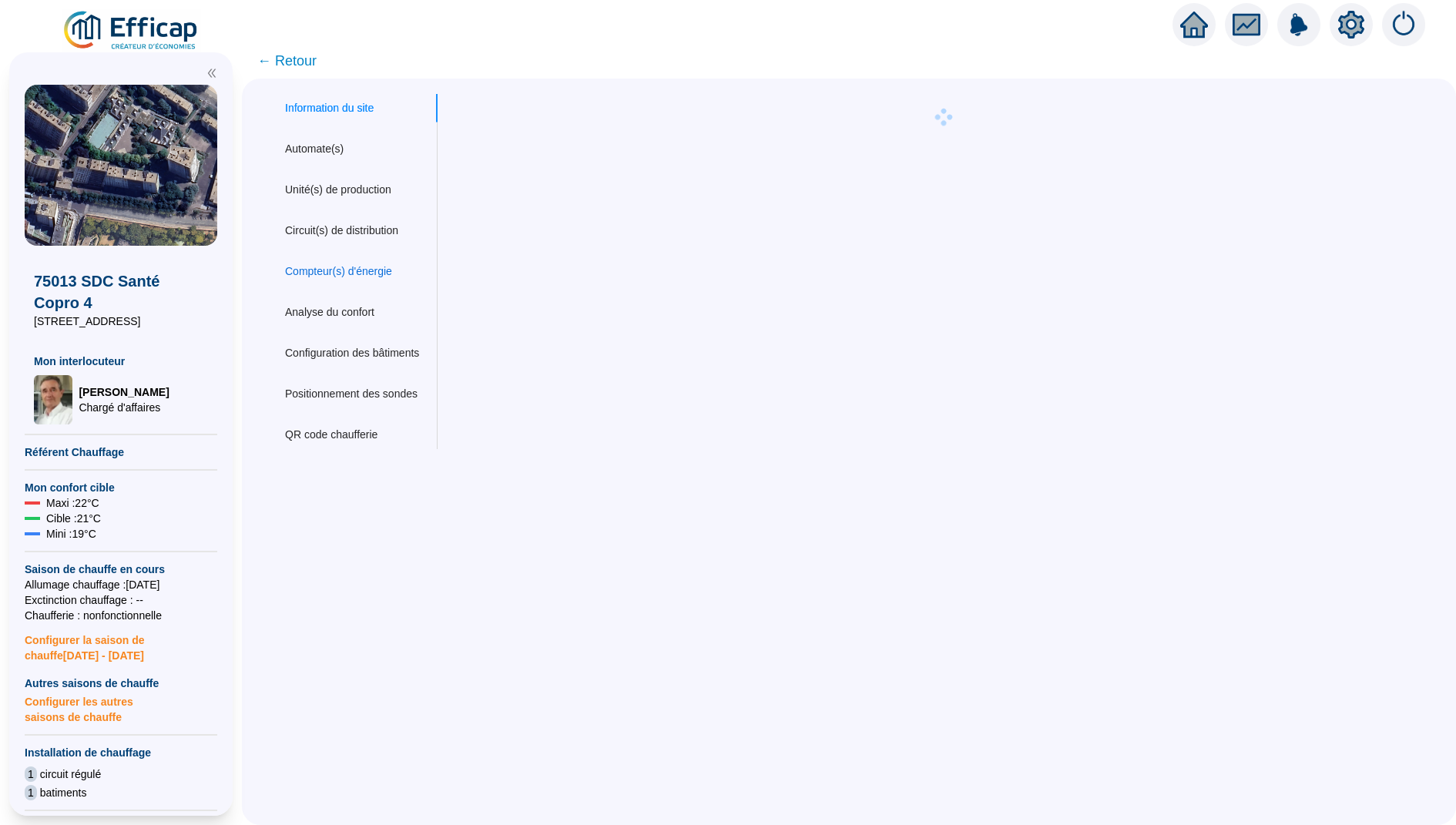
click at [359, 264] on div "Compteur(s) d'énergie" at bounding box center [339, 270] width 107 height 16
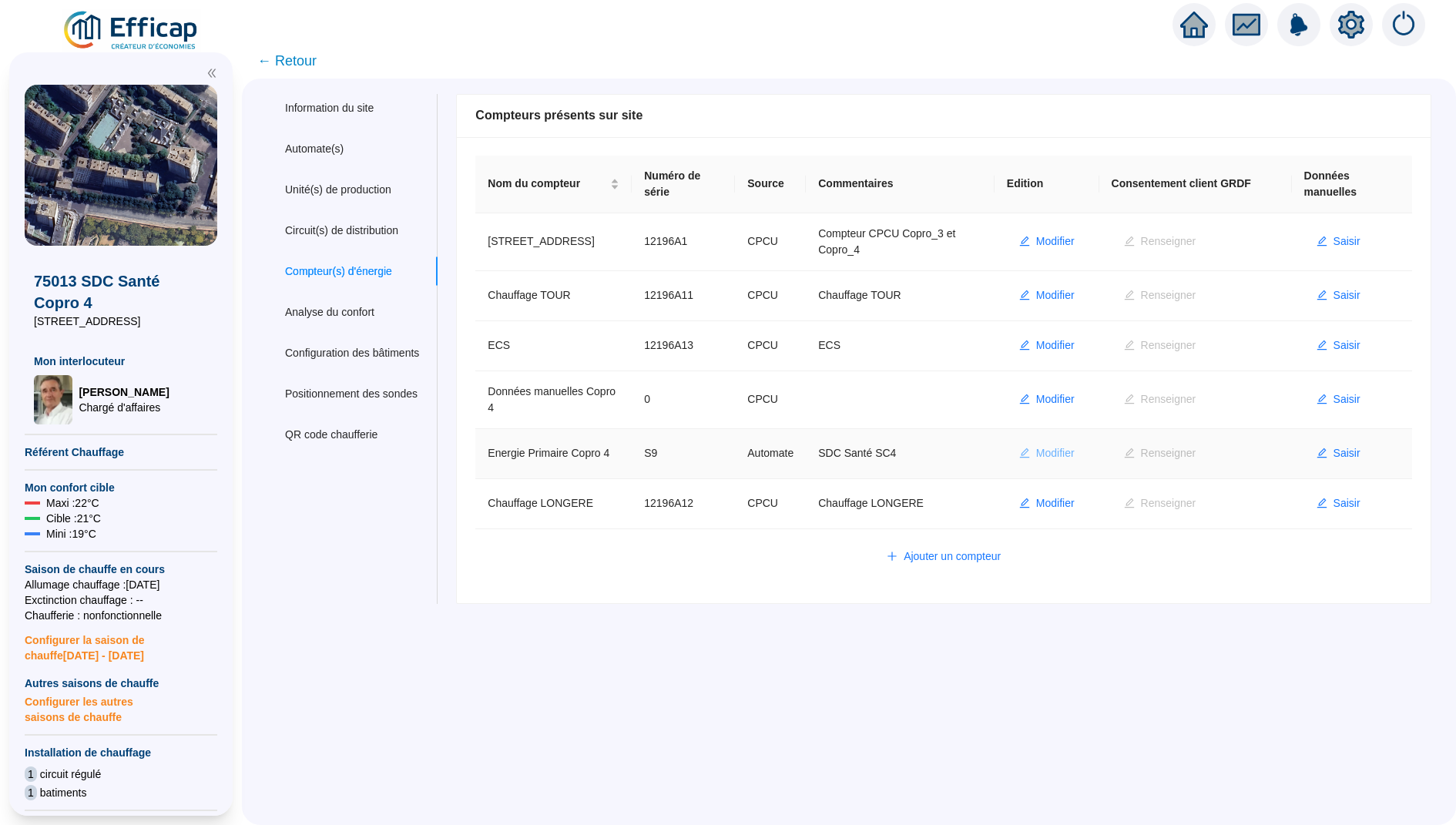
click at [1056, 445] on span "Modifier" at bounding box center [1055, 453] width 38 height 16
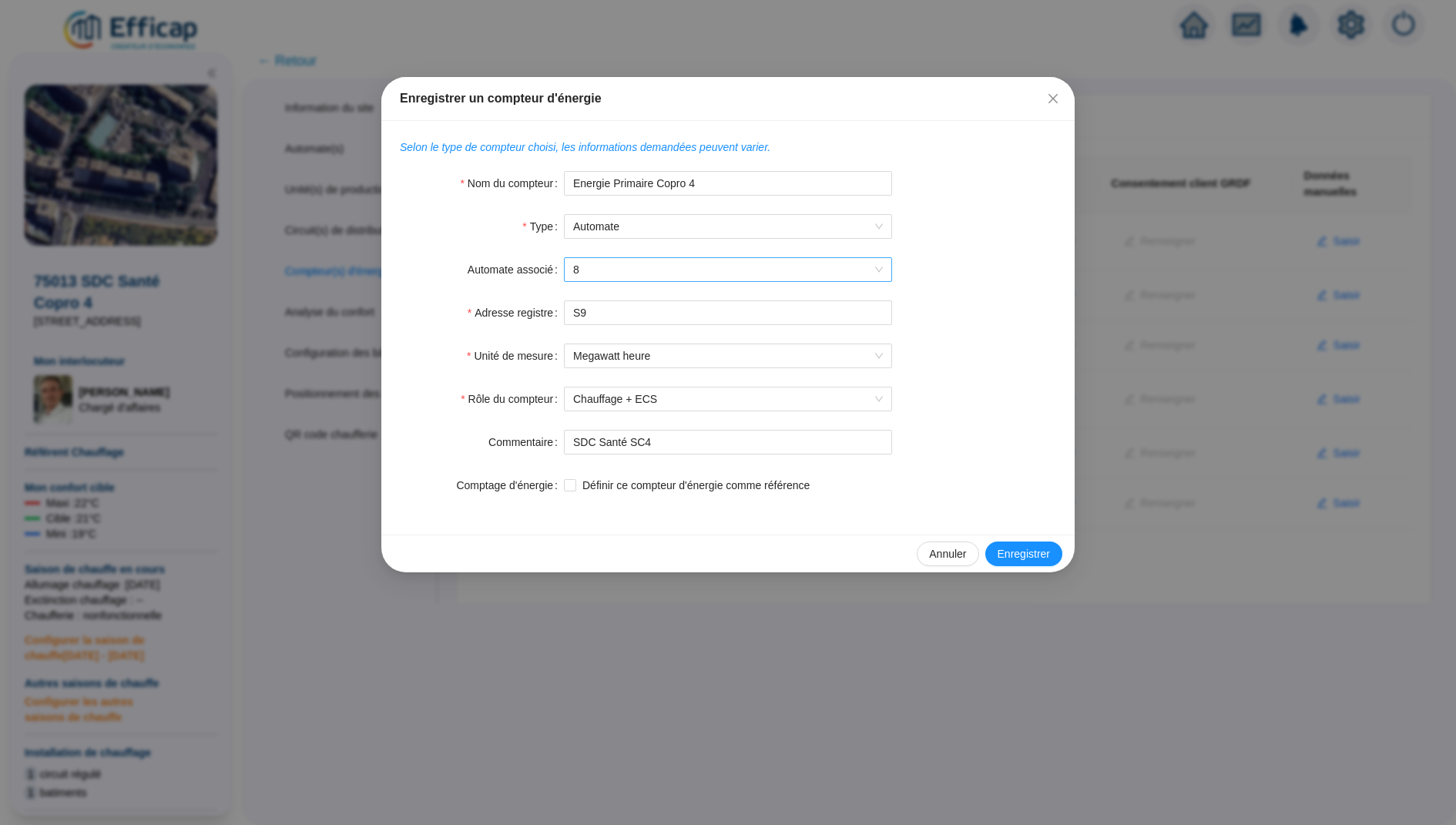
click at [668, 270] on span "8" at bounding box center [727, 269] width 310 height 23
click at [667, 298] on div "TREND IQ4E - Sante copro SC3 & SC4" at bounding box center [728, 300] width 303 height 16
click at [954, 288] on form "Nom du compteur Energie Primaire Copro 4 Type Automate Automate associé TREND I…" at bounding box center [727, 334] width 656 height 326
click at [1017, 551] on span "Enregistrer" at bounding box center [1024, 554] width 52 height 16
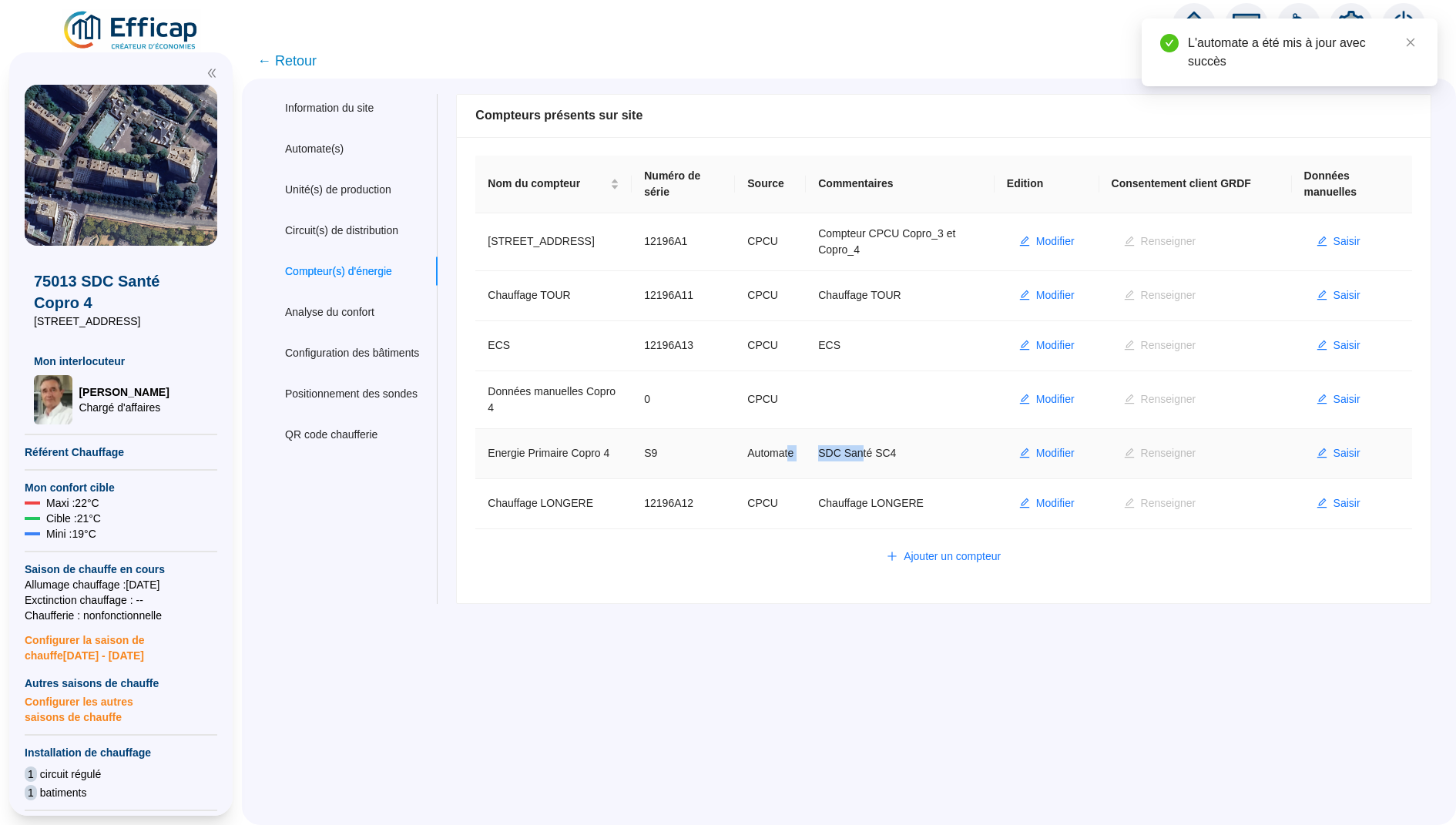
drag, startPoint x: 874, startPoint y: 446, endPoint x: 802, endPoint y: 446, distance: 72.0
click at [802, 446] on tr "Energie Primaire Copro 4 S9 Automate SDC Santé SC4 Modifier Renseigner Saisir" at bounding box center [943, 453] width 937 height 50
click at [847, 615] on div "Information du site Automate(s) Unité(s) de production Circuit(s) de distributi…" at bounding box center [848, 452] width 1214 height 746
drag, startPoint x: 677, startPoint y: 441, endPoint x: 658, endPoint y: 441, distance: 19.0
click at [658, 441] on td "S9" at bounding box center [683, 453] width 103 height 50
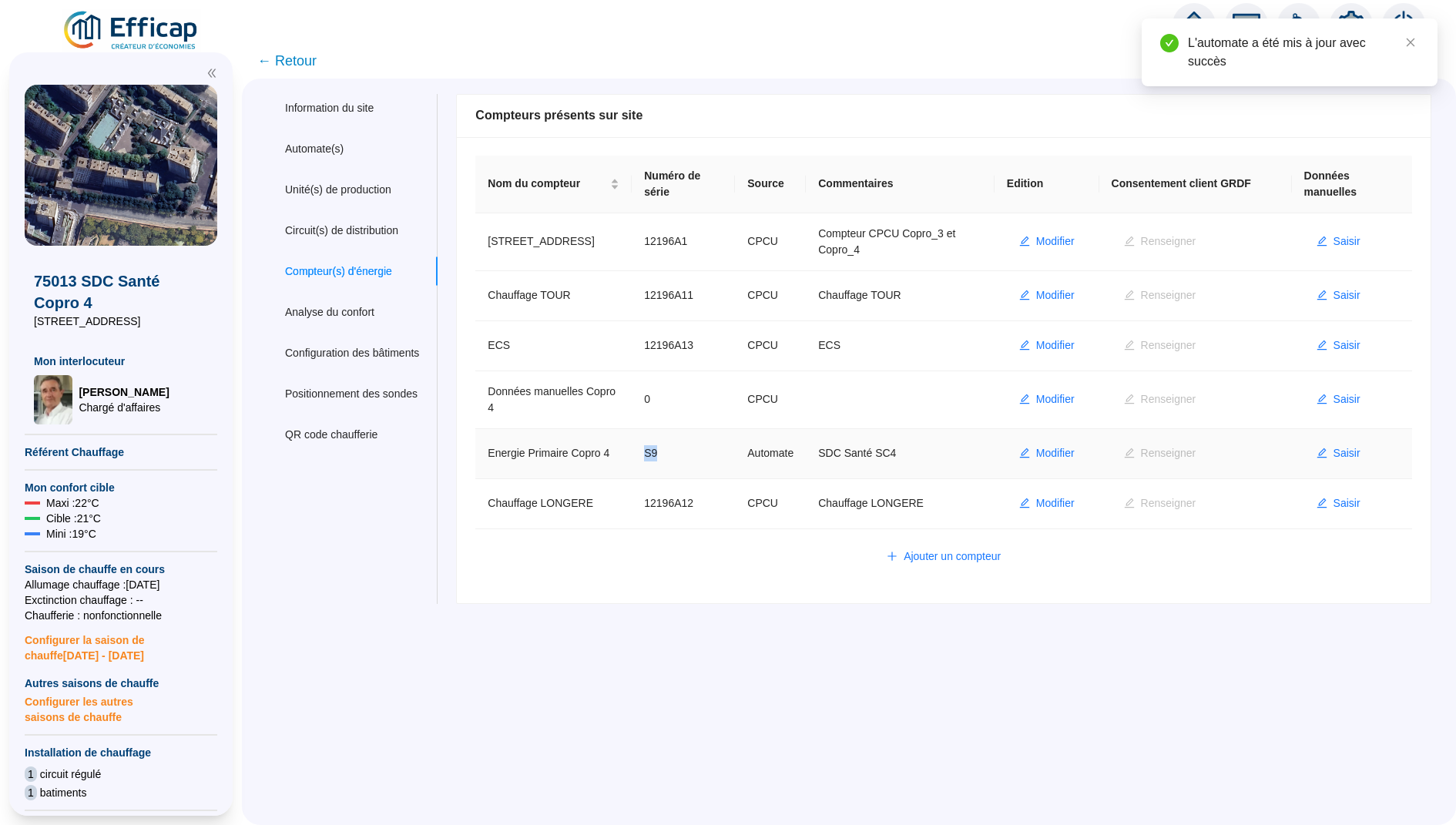
click at [730, 452] on td "S9" at bounding box center [683, 453] width 103 height 50
click at [350, 155] on div "Automate(s)" at bounding box center [352, 149] width 171 height 28
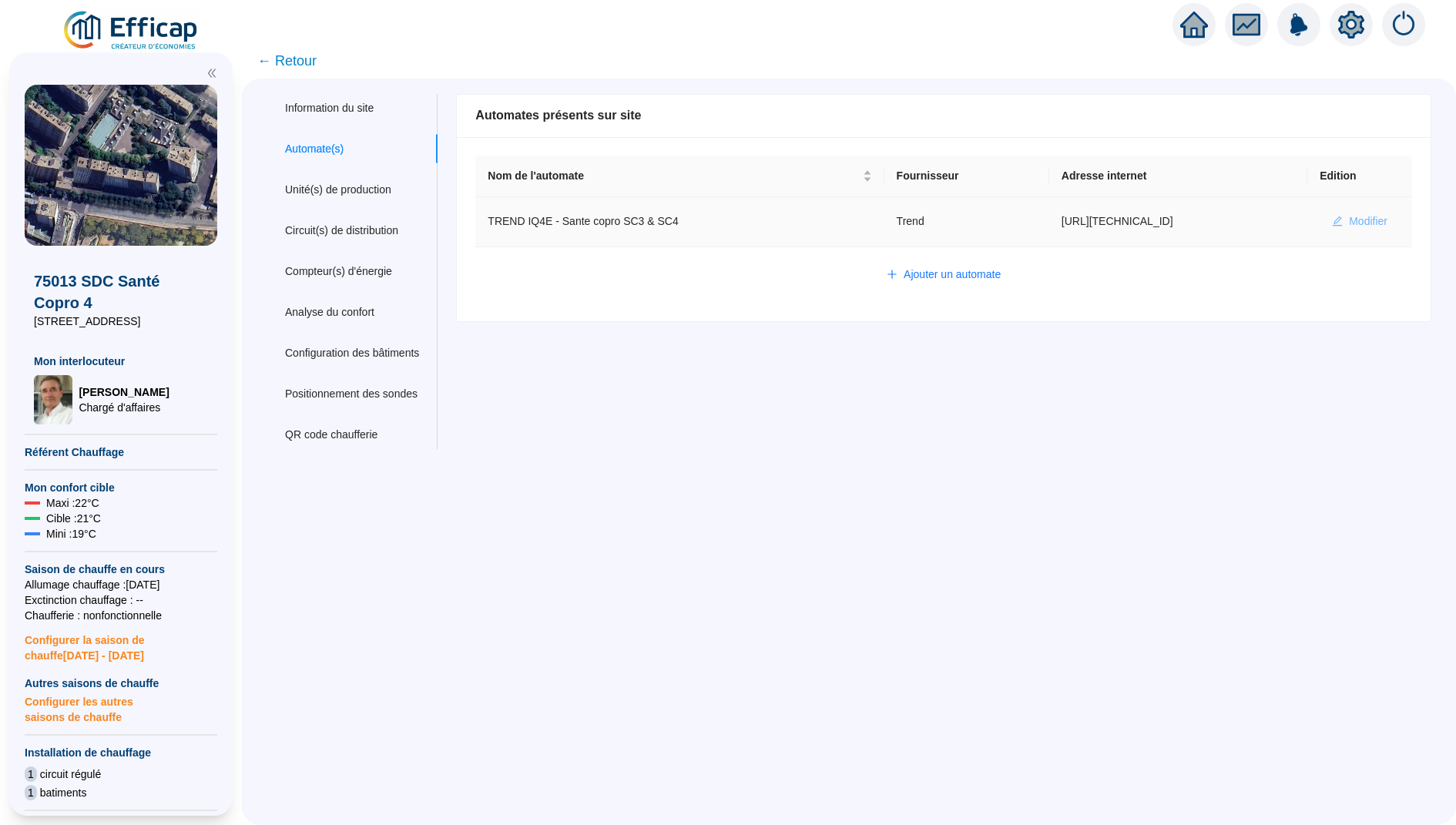
click at [1348, 215] on span "Modifier" at bounding box center [1367, 221] width 38 height 16
type input "TREND IQ4E - Sante copro SC3 & SC4"
type input "http://90.24.134.121"
type input "Admin"
type input "S601"
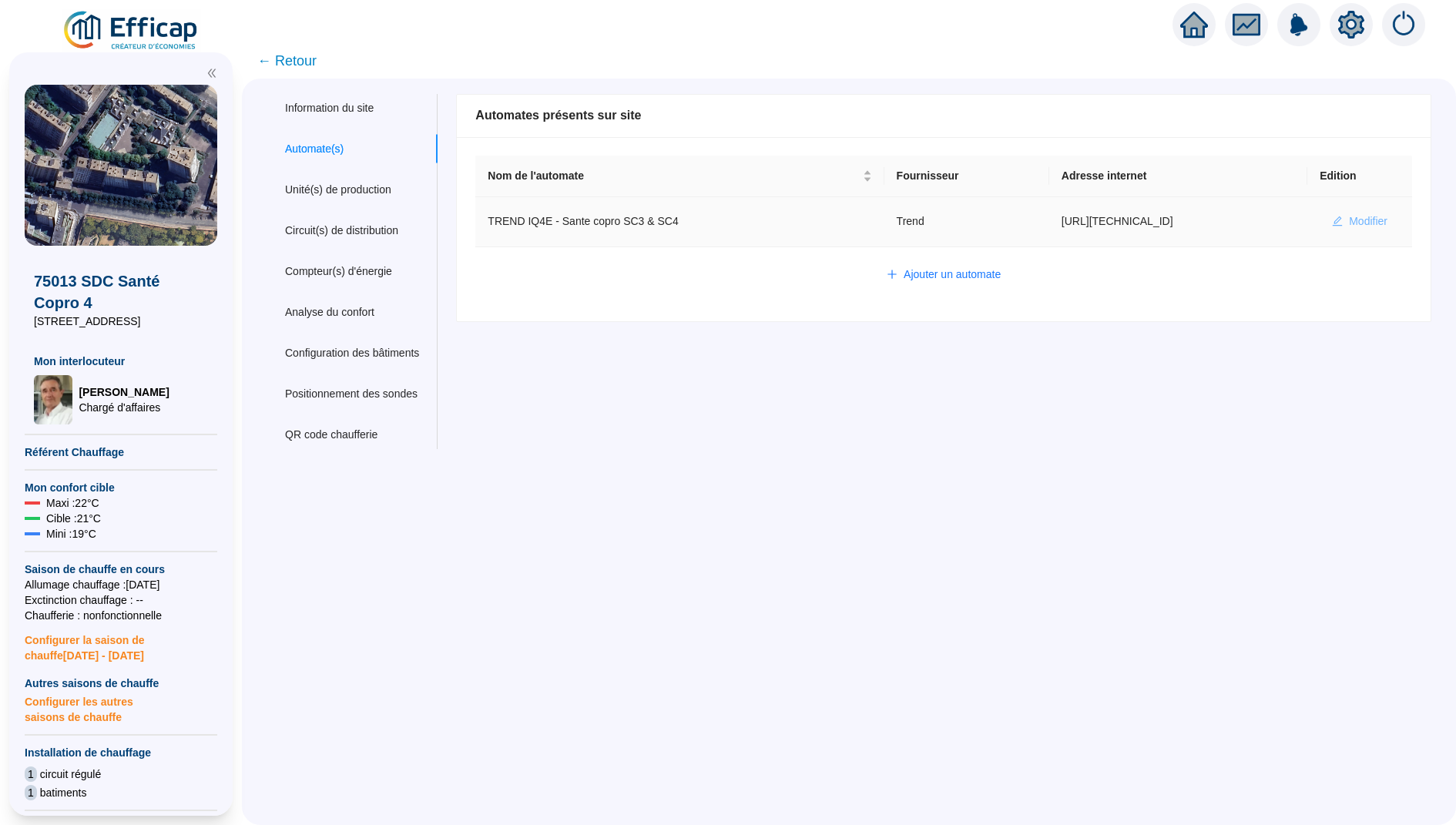
type input "S600"
type input "A100"
type input "I100"
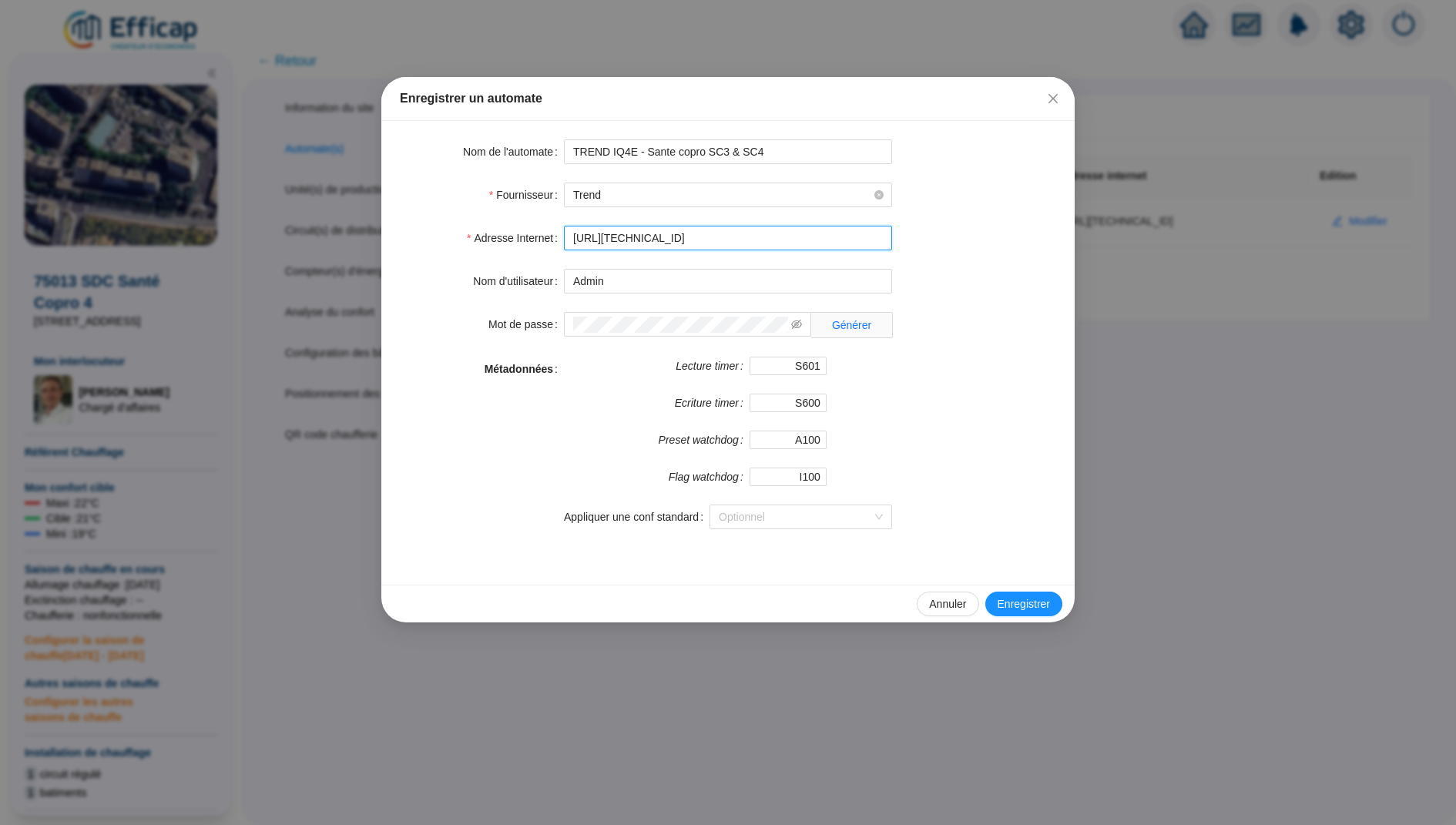
drag, startPoint x: 694, startPoint y: 238, endPoint x: 562, endPoint y: 238, distance: 132.0
click at [561, 238] on div "Adresse Internet http://90.24.134.121" at bounding box center [727, 238] width 656 height 24
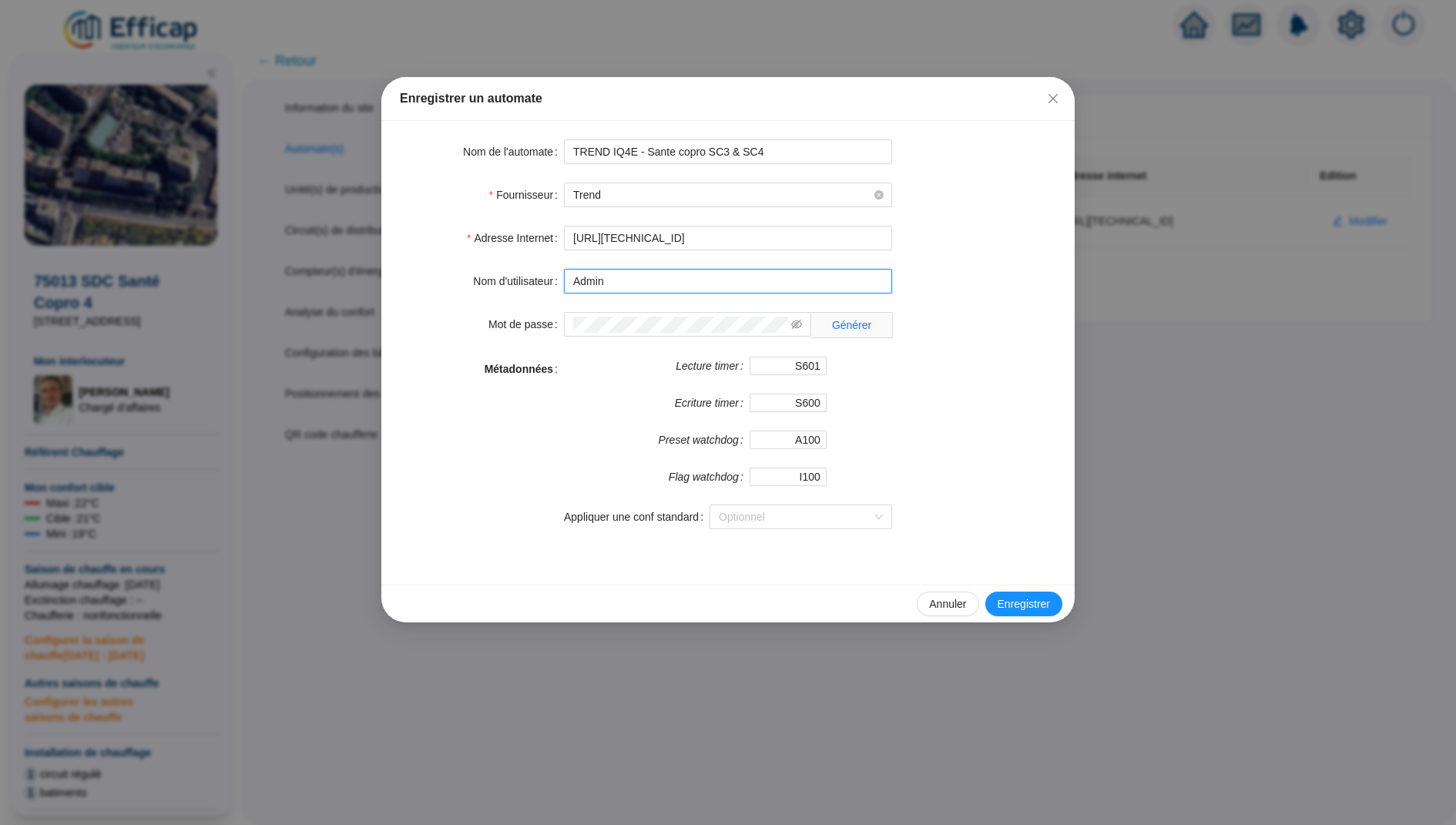
drag, startPoint x: 627, startPoint y: 282, endPoint x: 560, endPoint y: 282, distance: 67.0
click at [560, 282] on div "Nom d'utilisateur Admin" at bounding box center [727, 281] width 656 height 24
click at [793, 316] on span at bounding box center [796, 324] width 11 height 16
click at [793, 322] on icon "eye-invisible" at bounding box center [796, 325] width 11 height 11
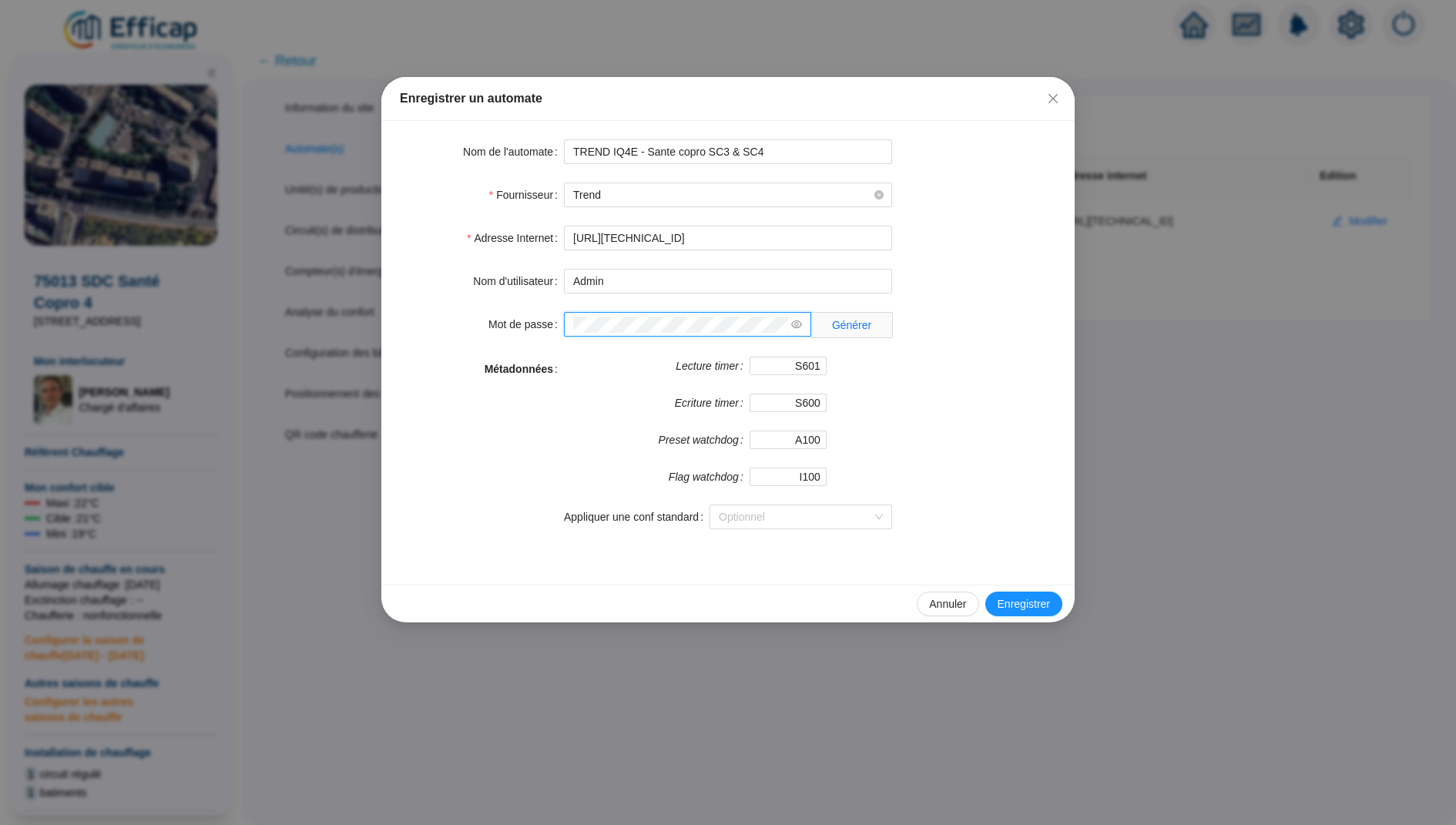
click at [557, 317] on div "Mot de passe Générer" at bounding box center [727, 325] width 656 height 26
click at [1043, 102] on span "Fermer" at bounding box center [1053, 98] width 24 height 12
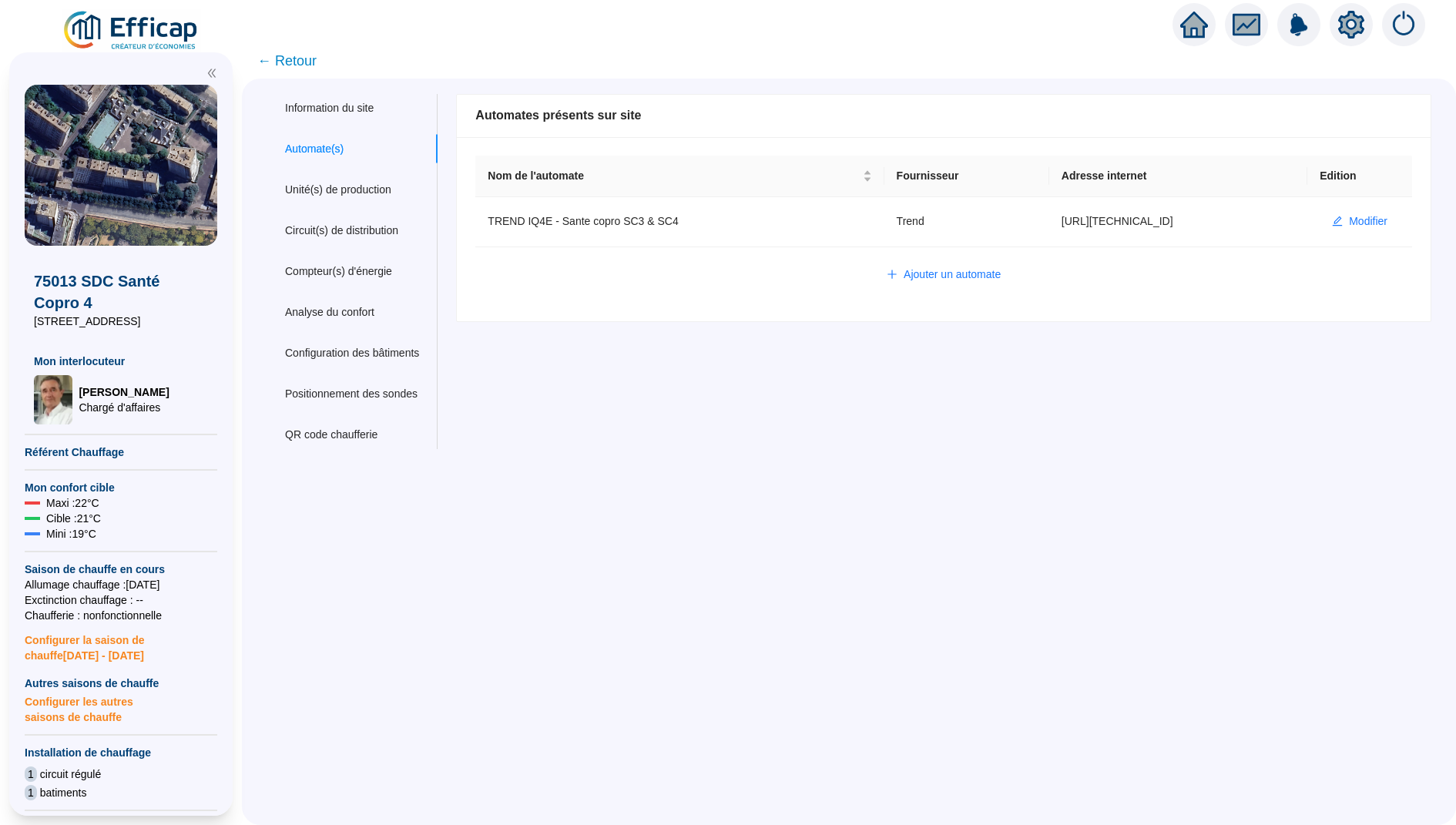
click at [308, 61] on span "← Retour" at bounding box center [286, 60] width 59 height 22
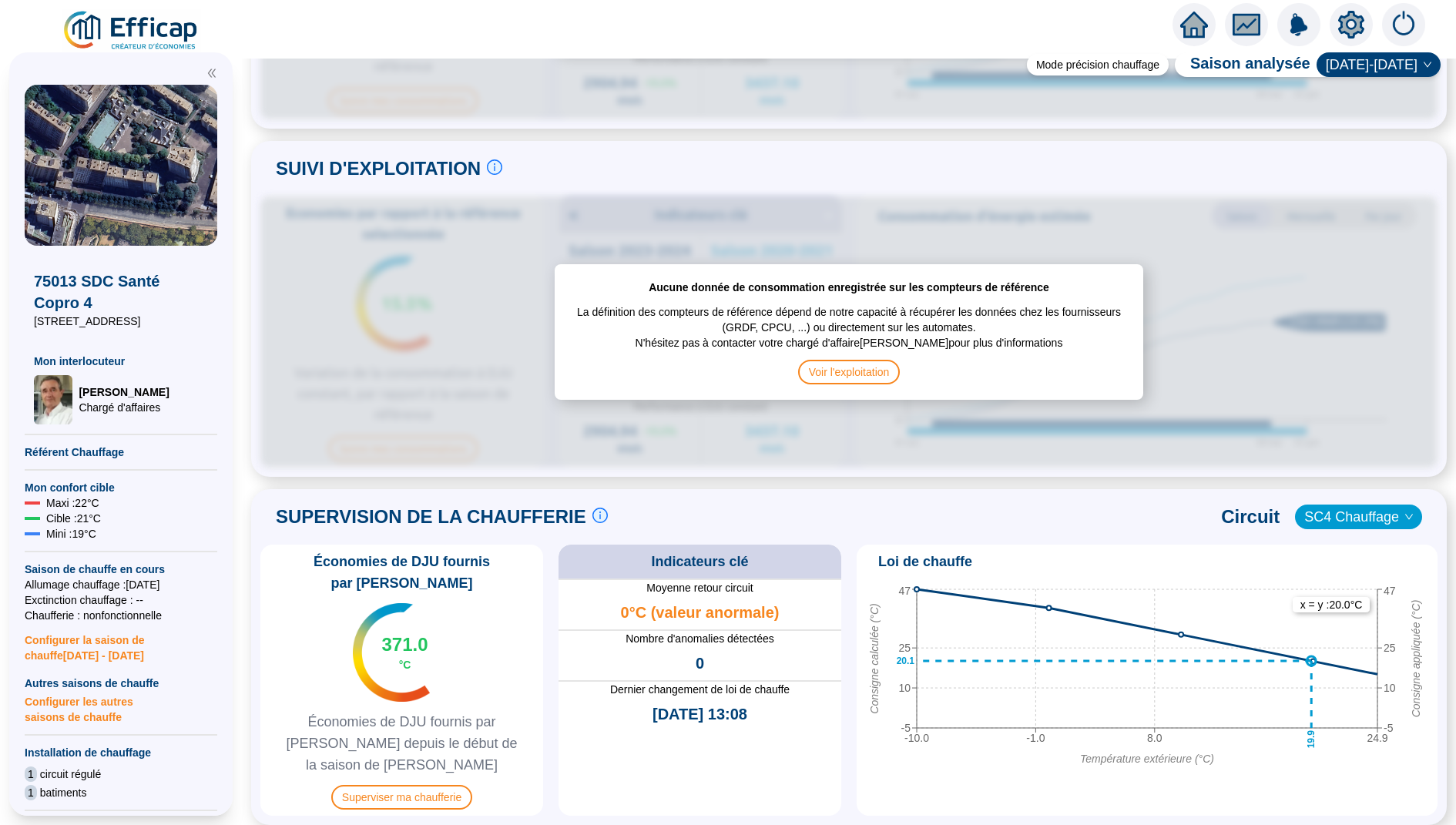
scroll to position [968, 0]
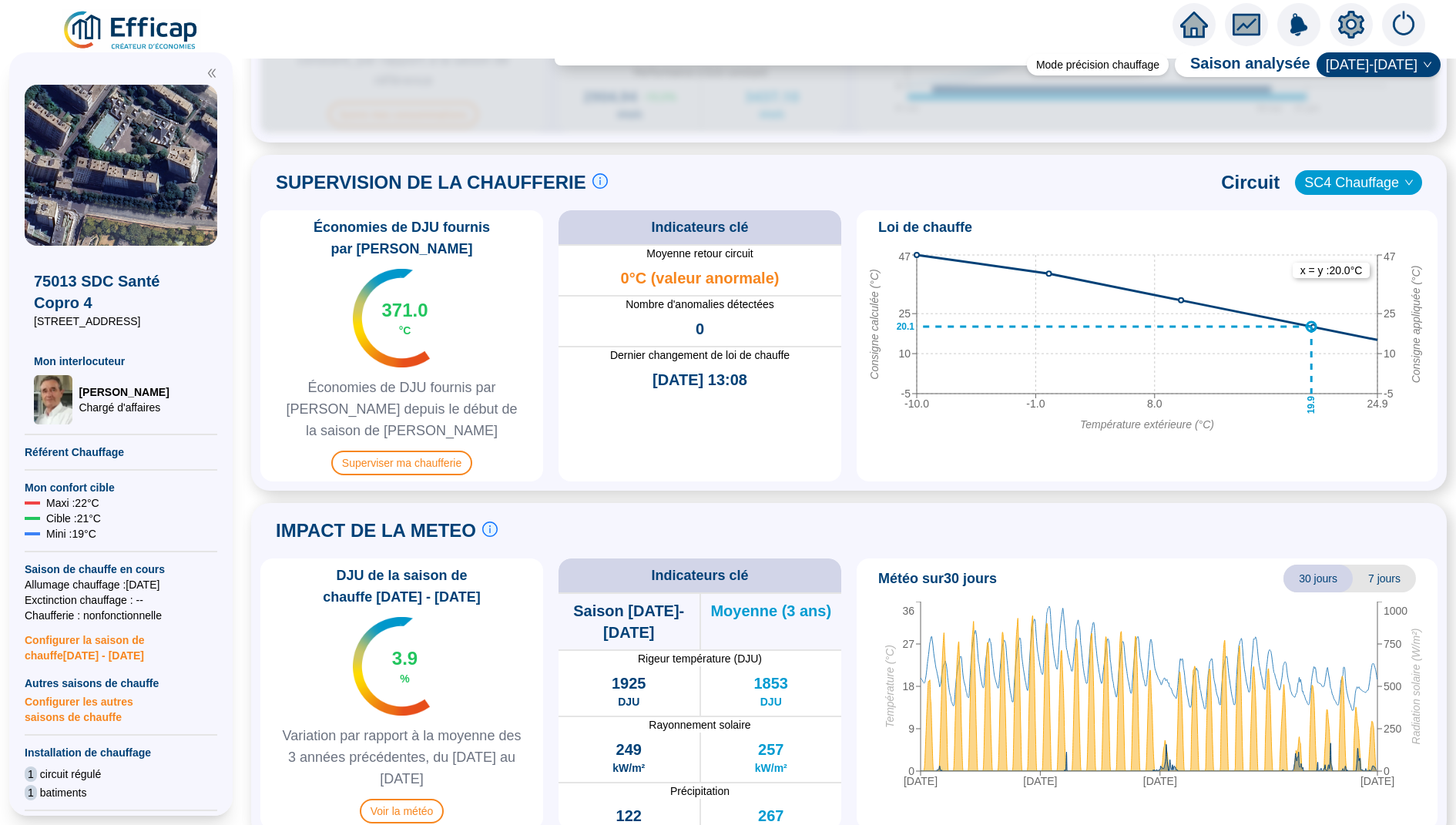
click at [430, 427] on div "Économies de DJU fournis par Efficap 371.0 °C Économies de DJU fournis par Effi…" at bounding box center [401, 346] width 283 height 271
click at [430, 450] on span "Superviser ma chaufferie" at bounding box center [401, 462] width 141 height 24
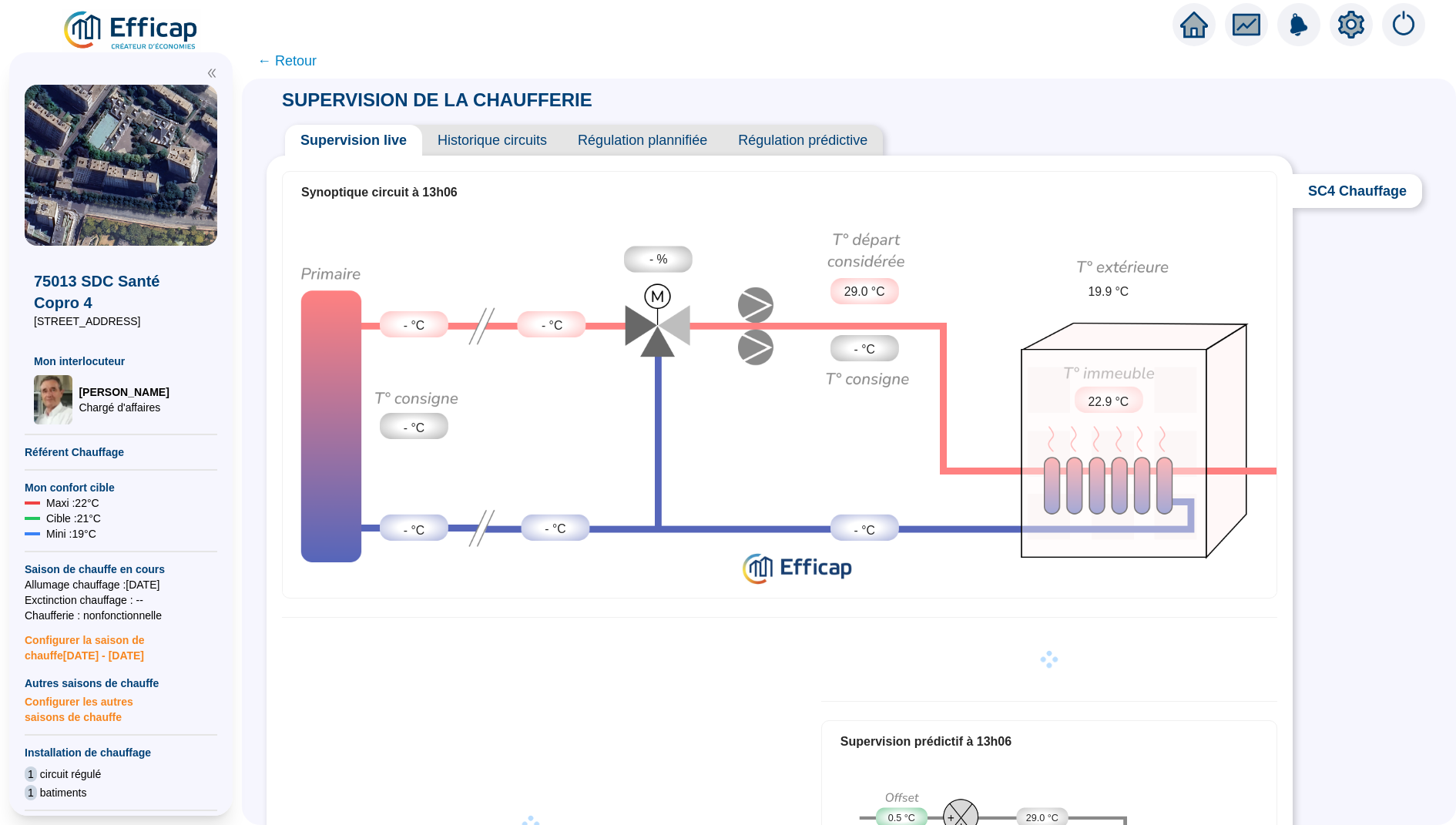
click at [493, 137] on span "Historique circuits" at bounding box center [492, 139] width 140 height 31
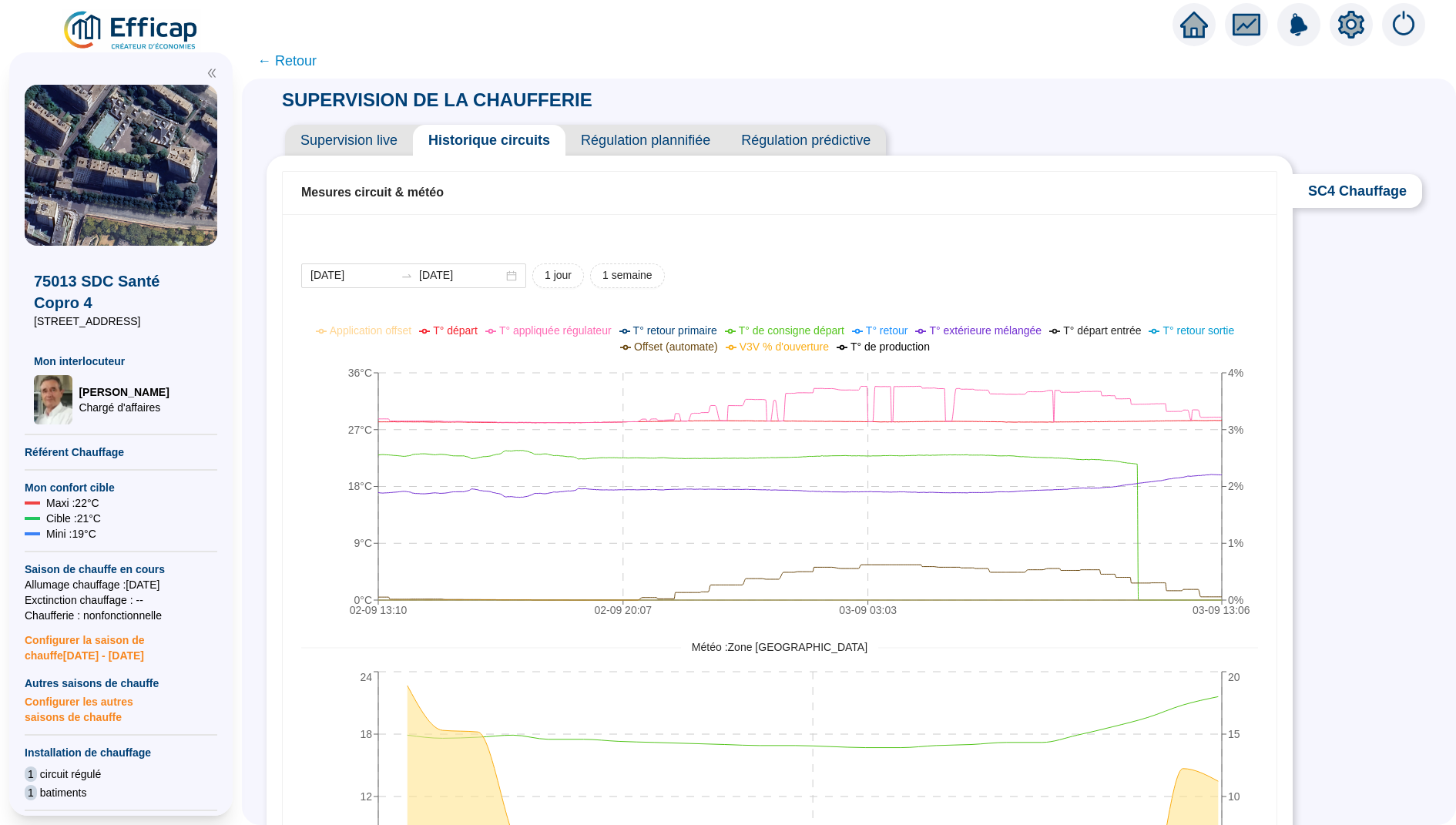
click at [1364, 33] on icon "setting" at bounding box center [1351, 25] width 28 height 28
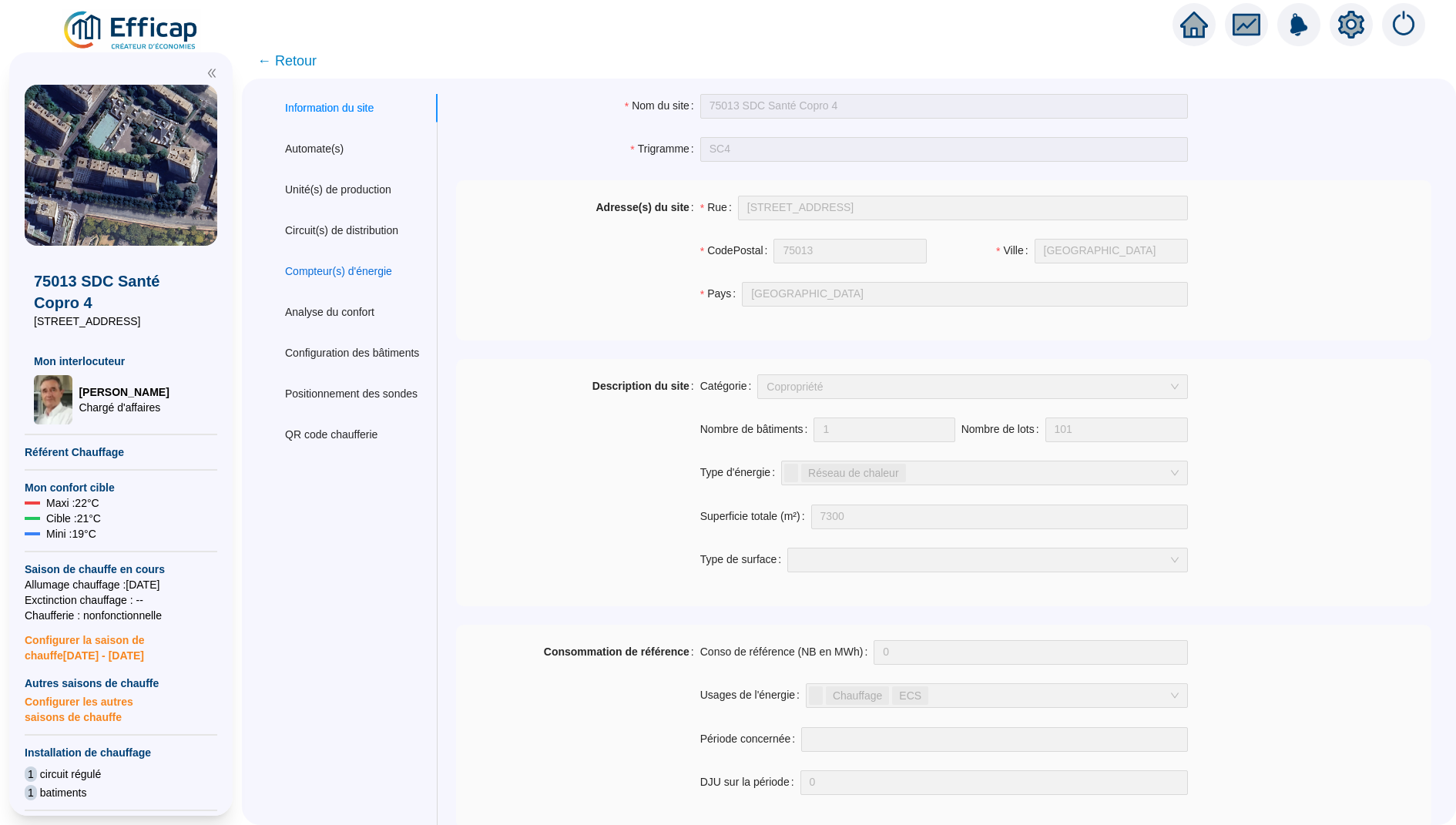
click at [345, 268] on div "Compteur(s) d'énergie" at bounding box center [339, 270] width 107 height 16
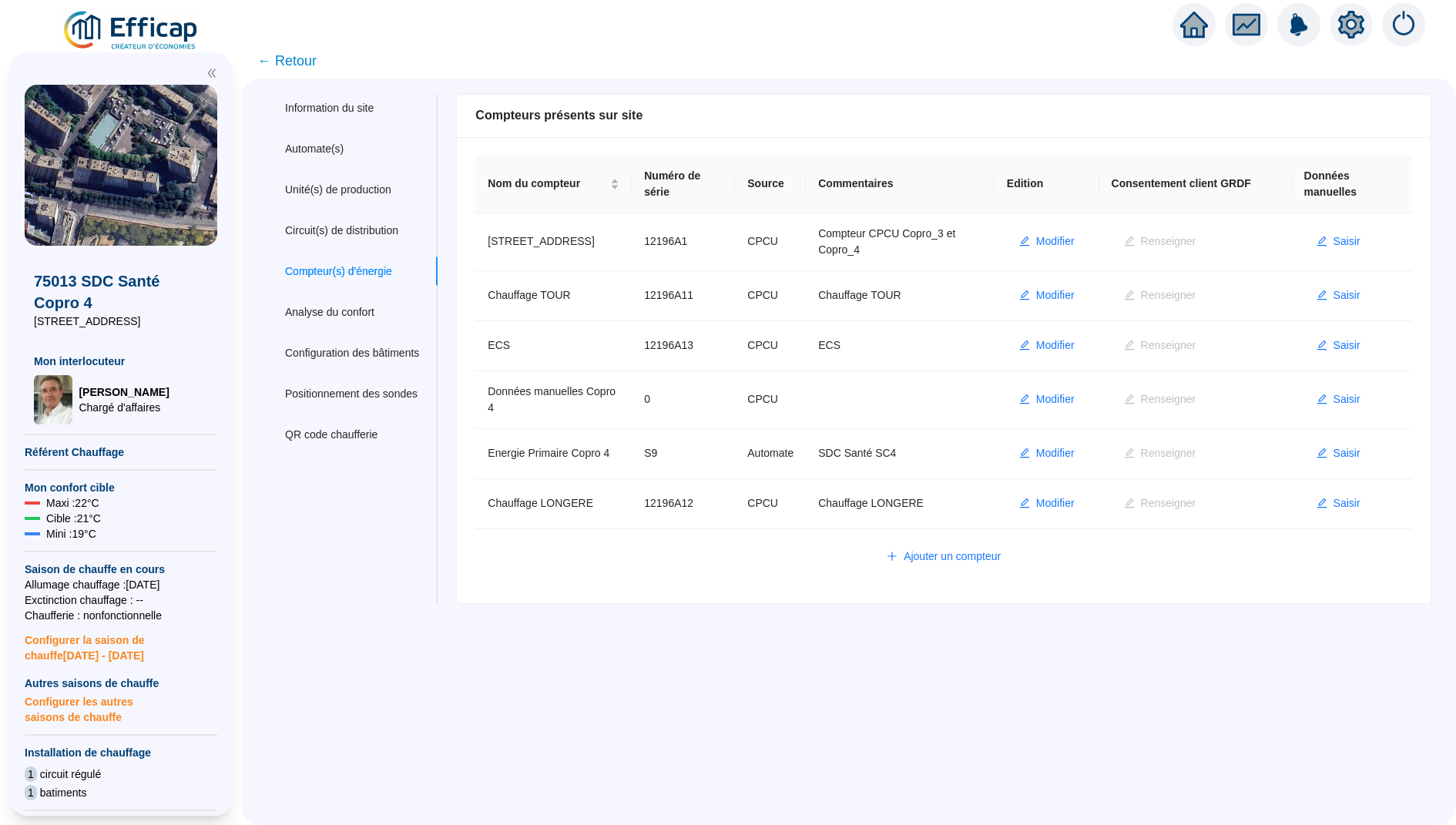
click at [303, 59] on span "← Retour" at bounding box center [286, 60] width 59 height 22
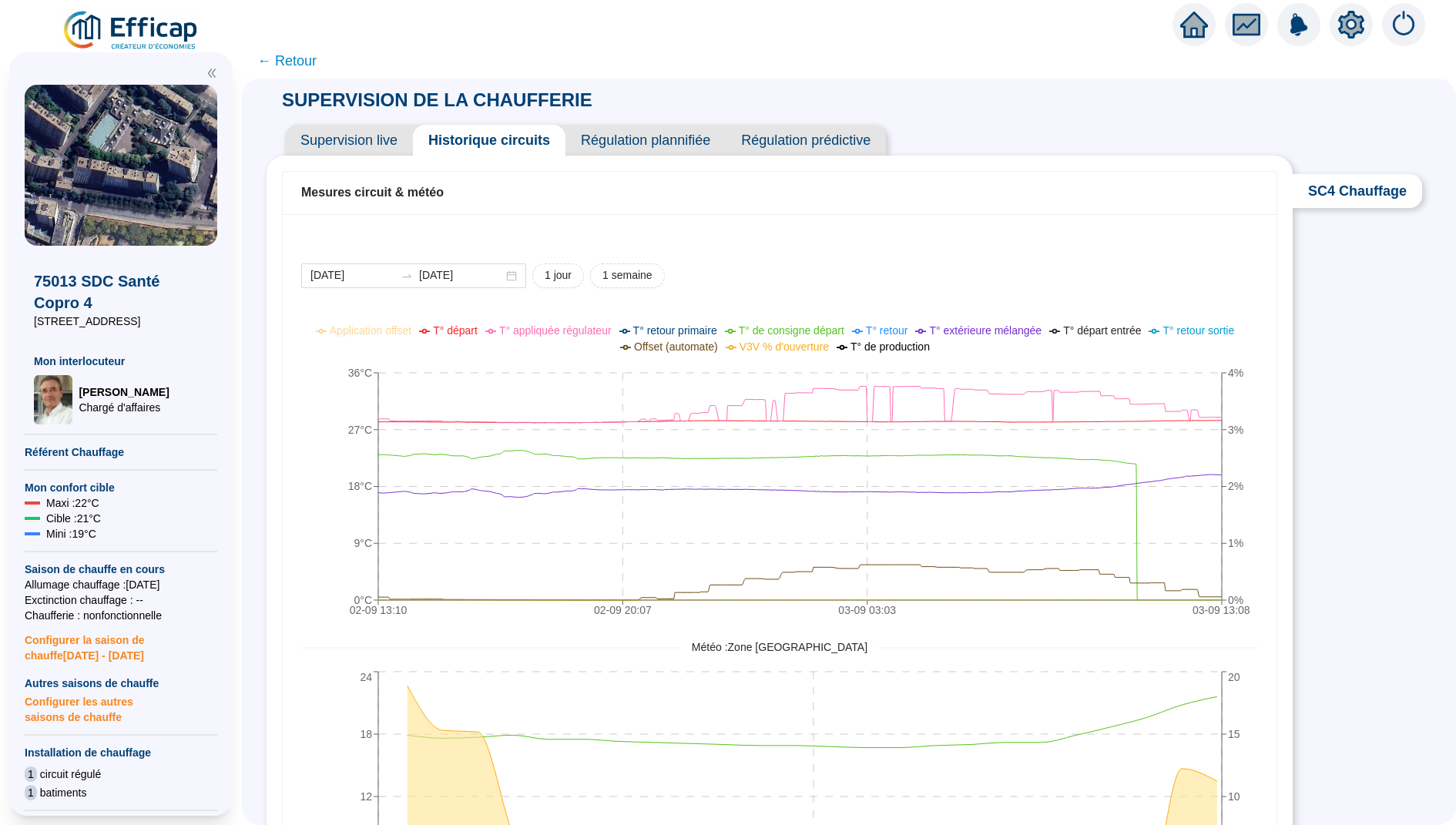
click at [302, 62] on span "← Retour" at bounding box center [286, 60] width 59 height 22
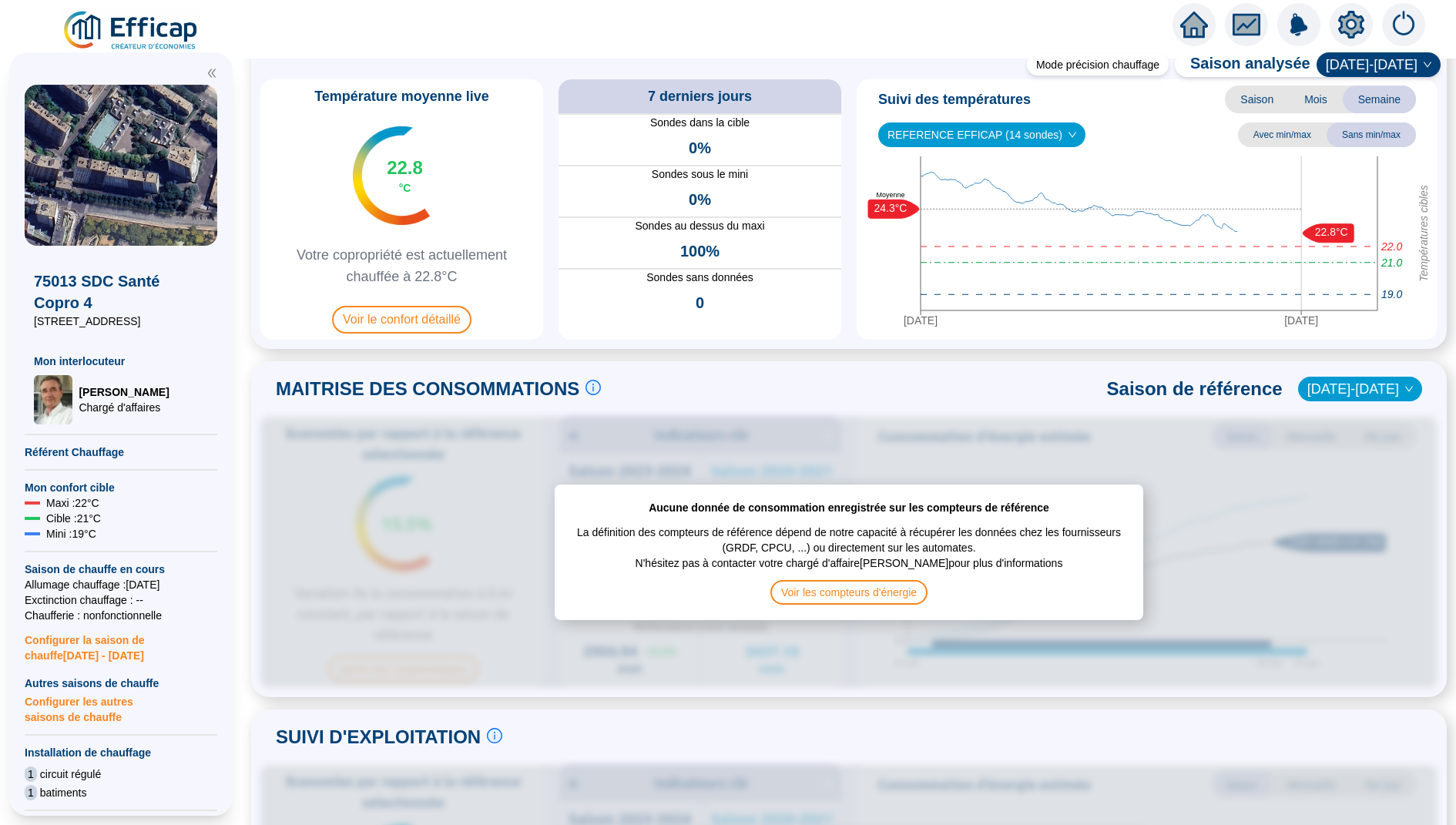
scroll to position [86, 0]
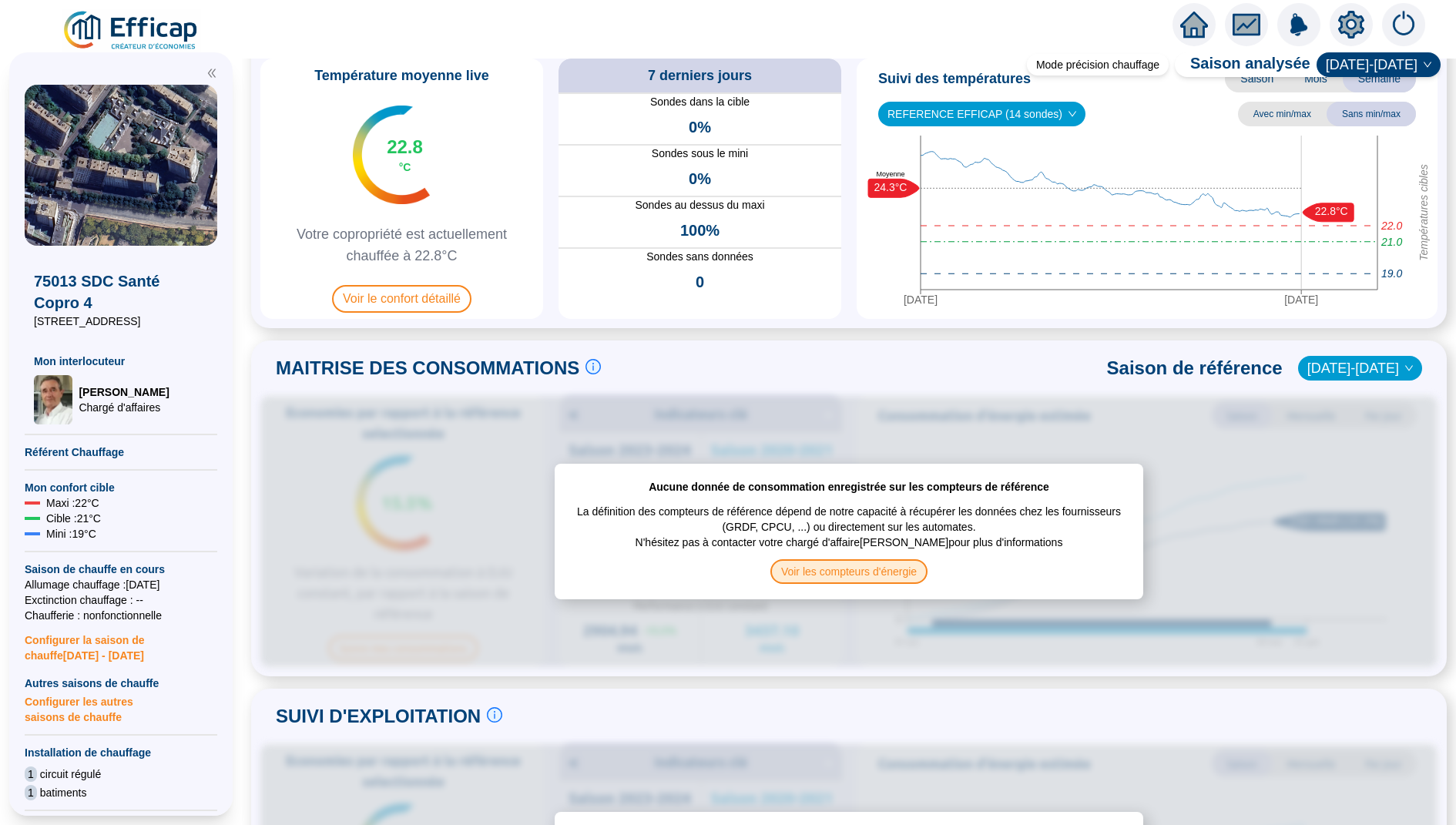
click at [849, 568] on span "Voir les compteurs d'énergie" at bounding box center [849, 572] width 157 height 24
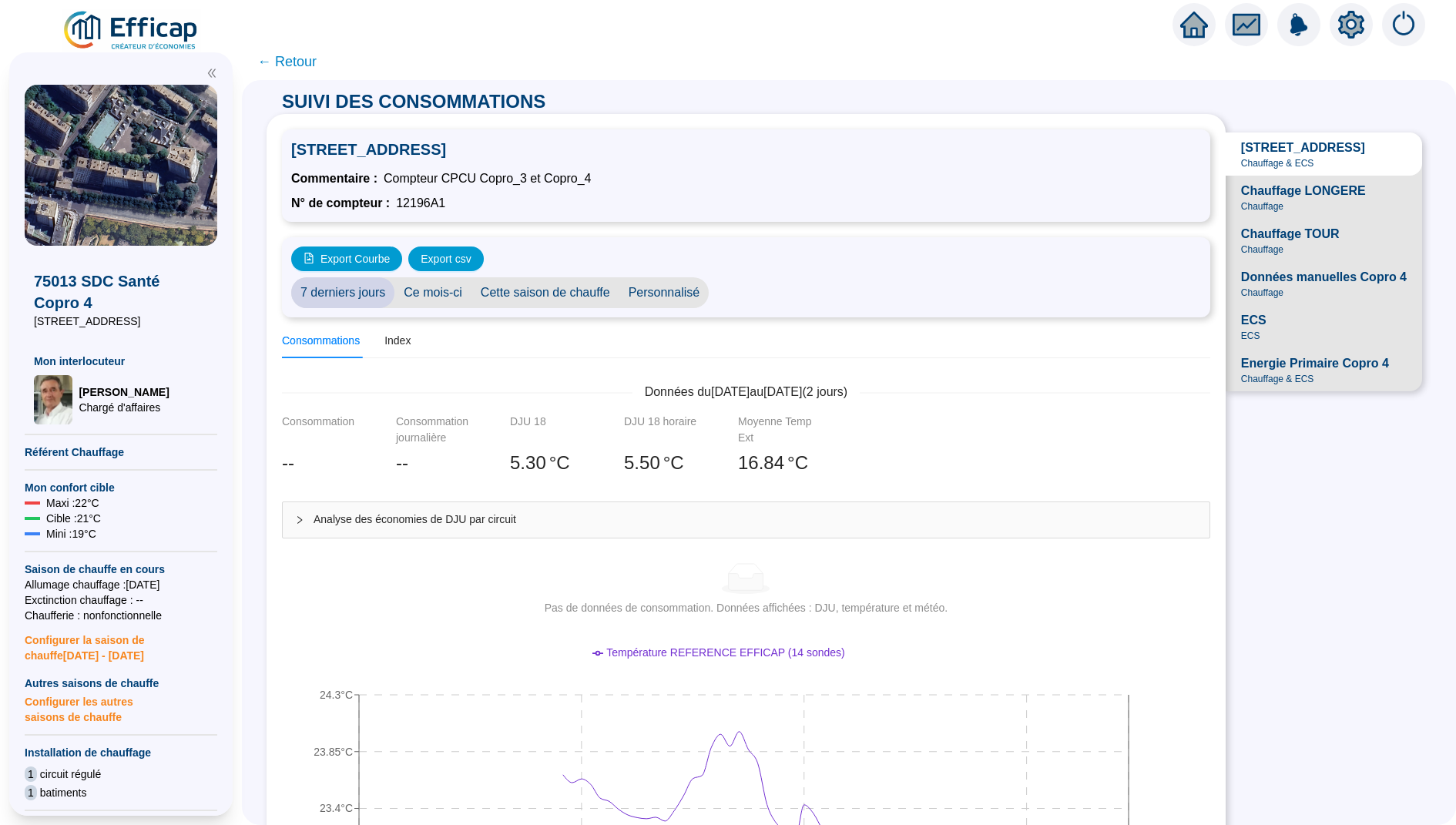
click at [1354, 37] on icon "setting" at bounding box center [1351, 25] width 28 height 28
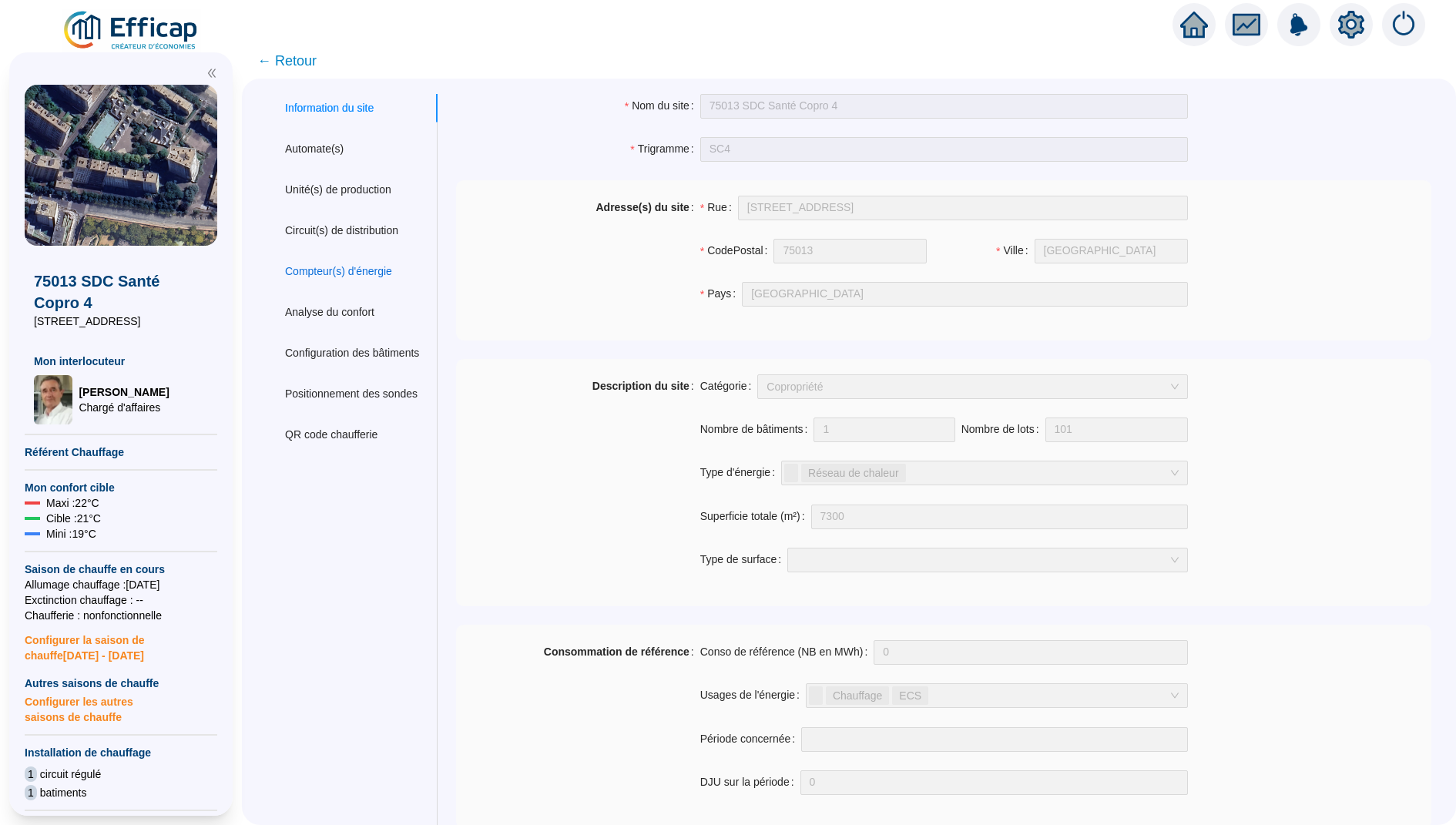
click at [328, 268] on div "Compteur(s) d'énergie" at bounding box center [339, 270] width 107 height 16
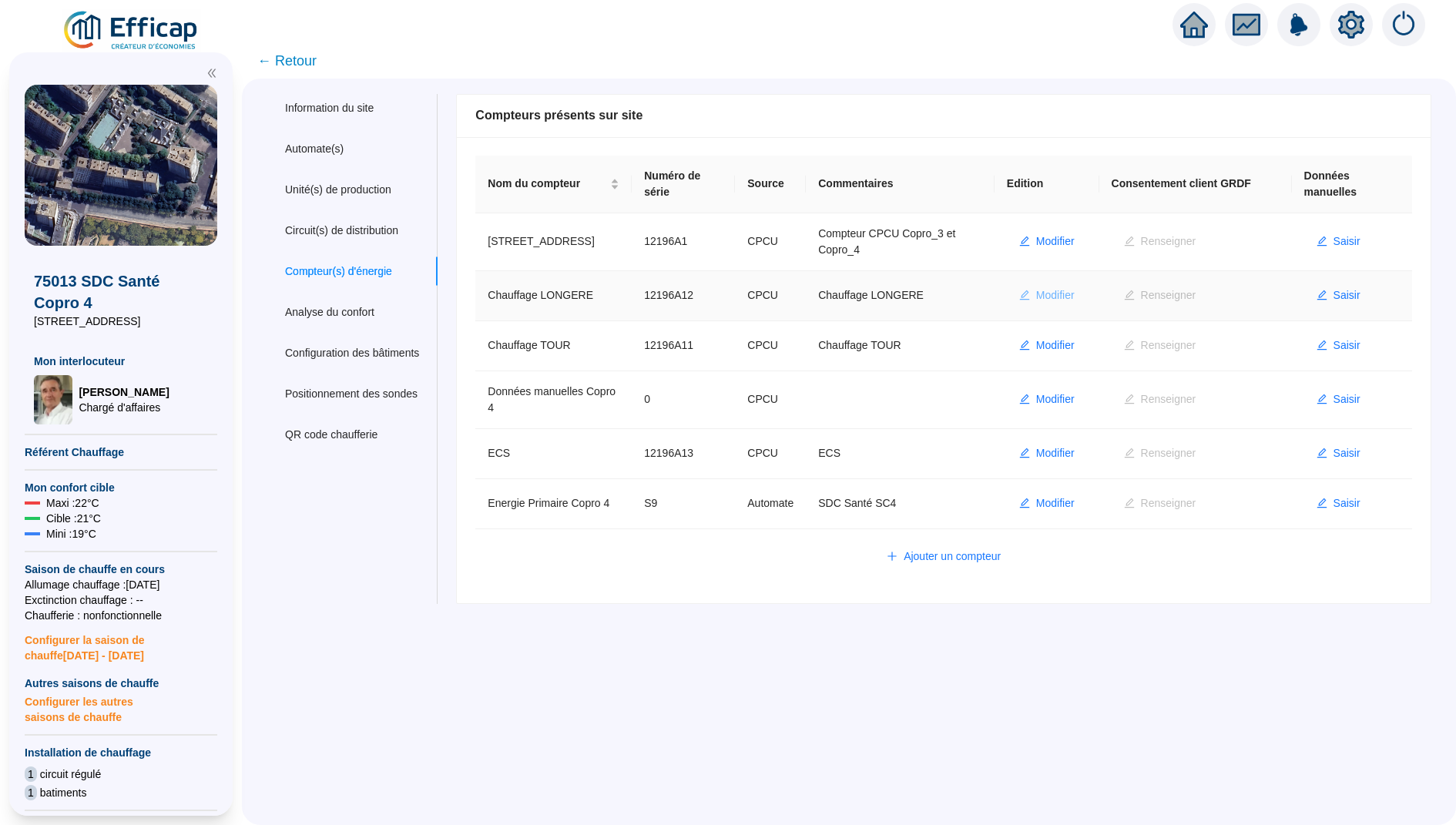
click at [1072, 290] on span "Modifier" at bounding box center [1055, 295] width 38 height 16
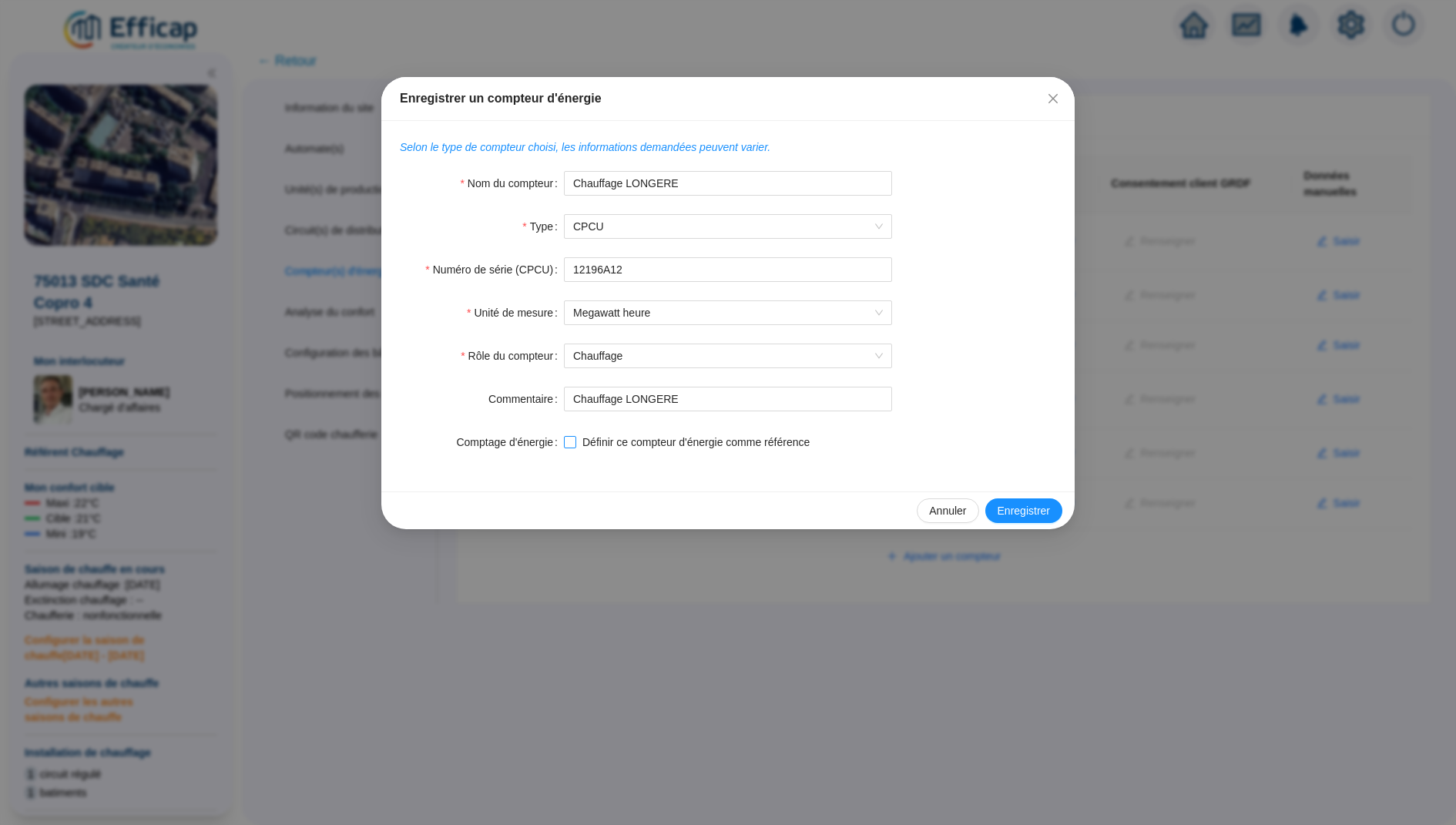
click at [575, 439] on span at bounding box center [569, 441] width 12 height 12
click at [575, 439] on input "Définir ce compteur d'énergie comme référence" at bounding box center [569, 441] width 11 height 11
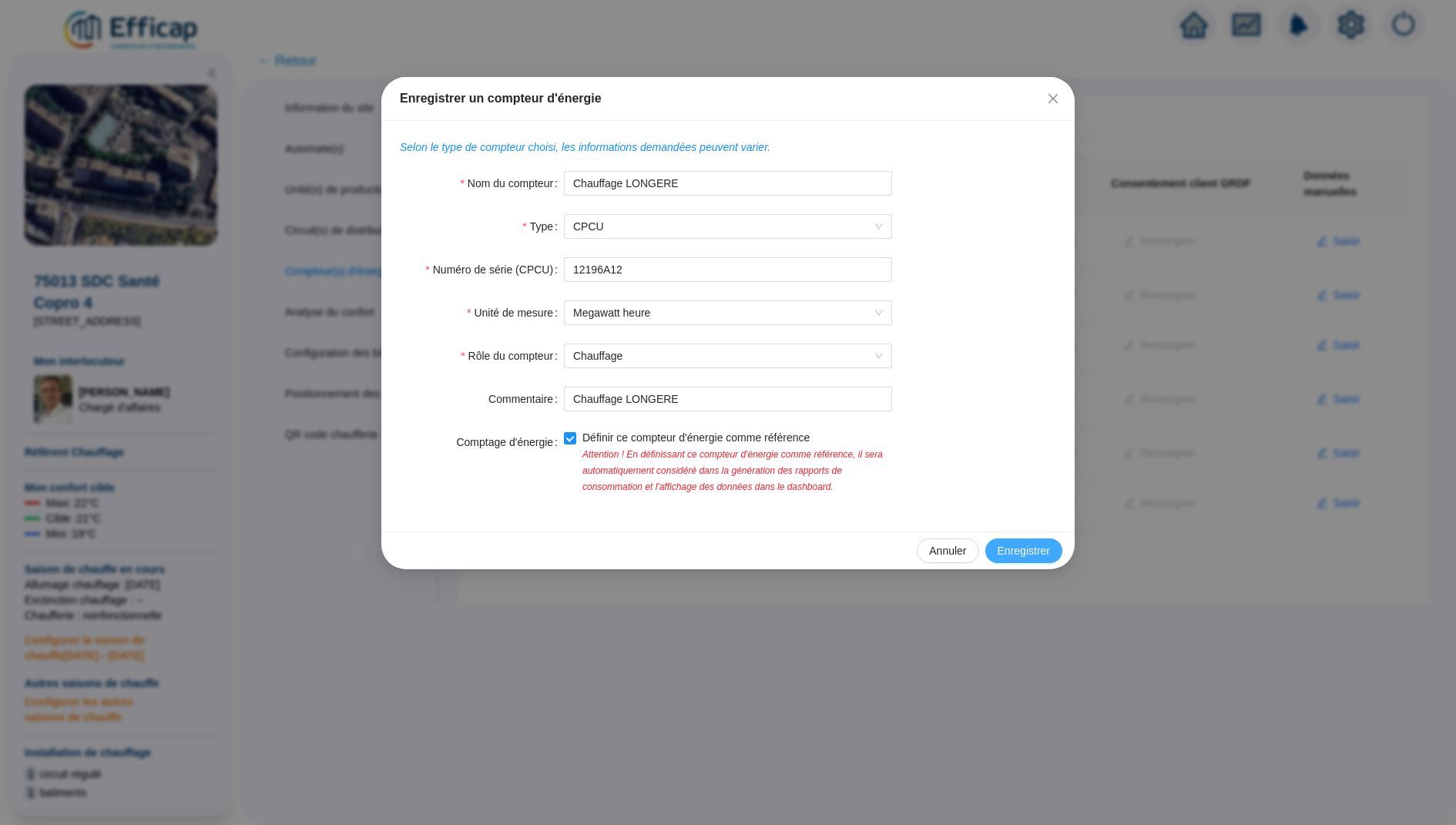
click at [1016, 543] on span "Enregistrer" at bounding box center [1024, 550] width 52 height 16
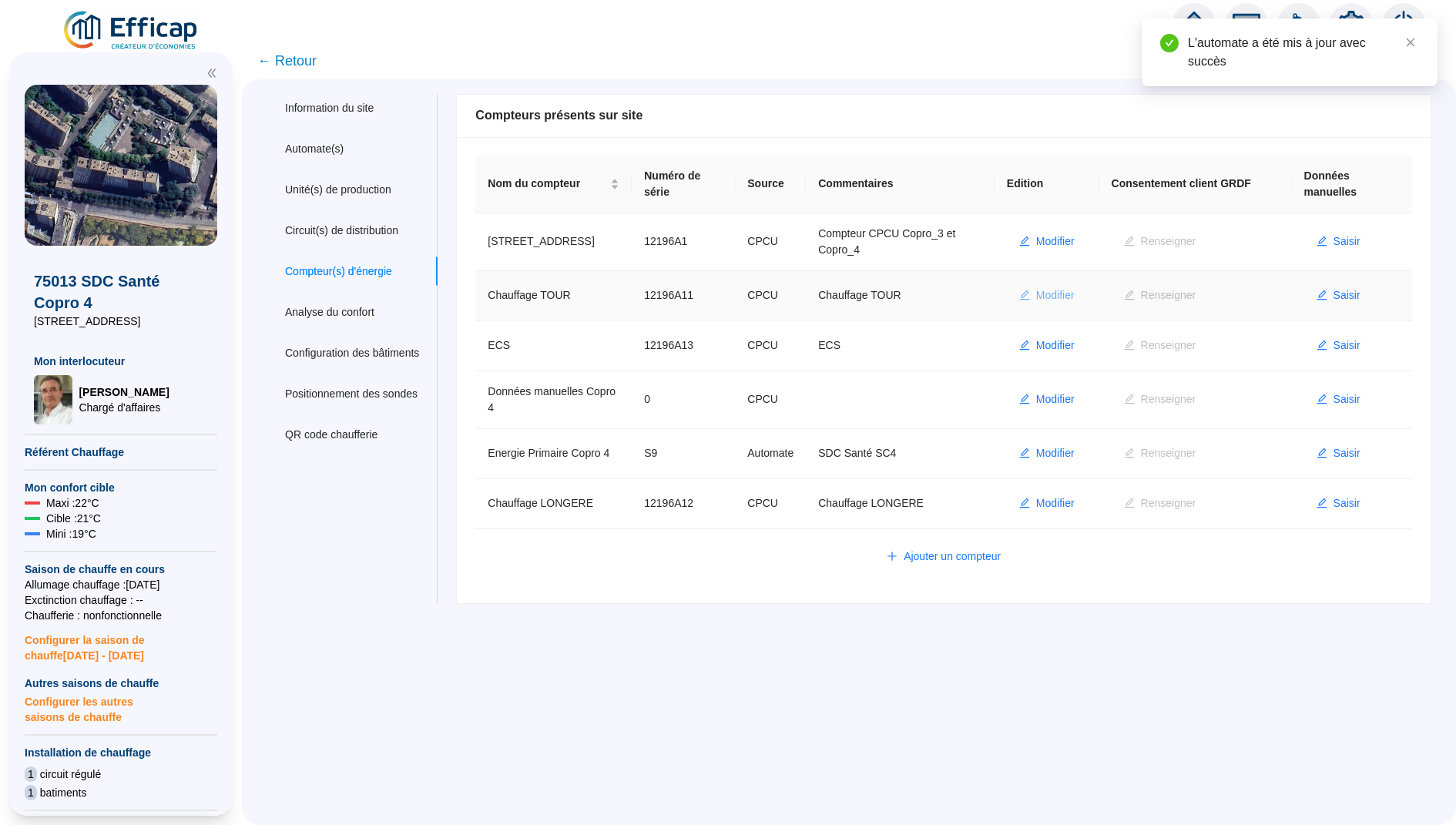
click at [1056, 294] on span "Modifier" at bounding box center [1055, 295] width 38 height 16
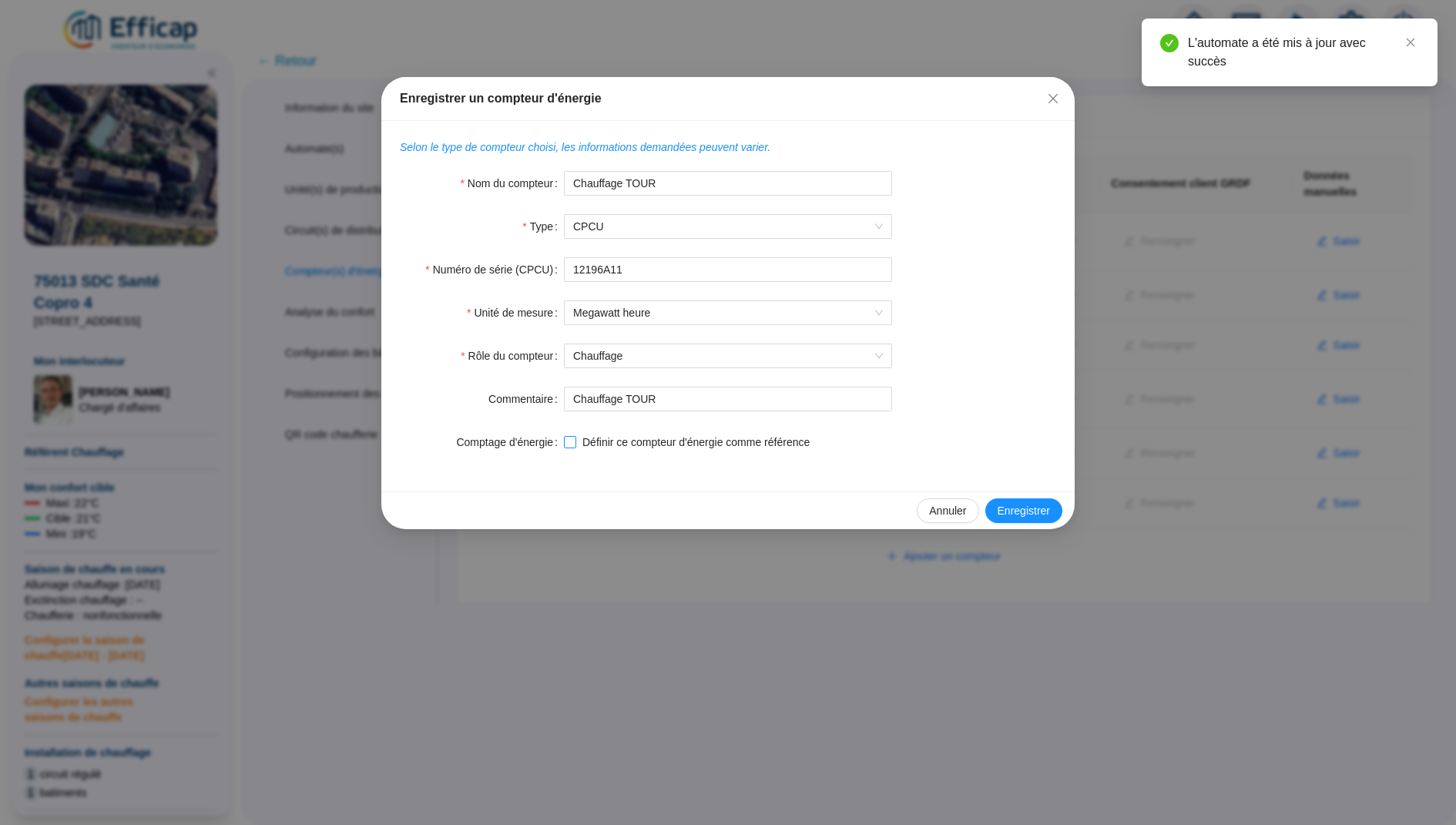
click at [572, 443] on input "Définir ce compteur d'énergie comme référence" at bounding box center [569, 441] width 11 height 11
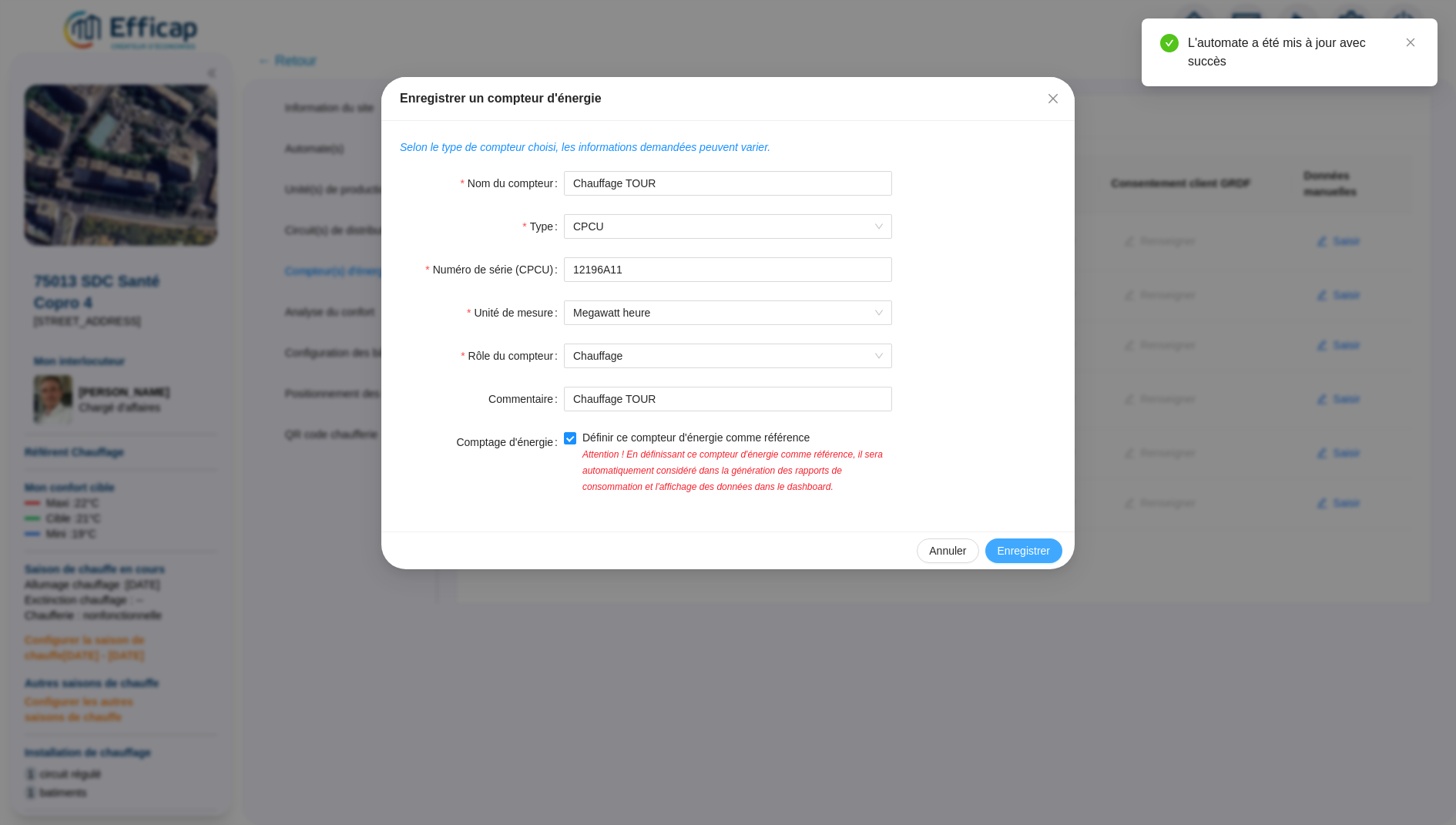
click at [1003, 543] on span "Enregistrer" at bounding box center [1024, 550] width 52 height 16
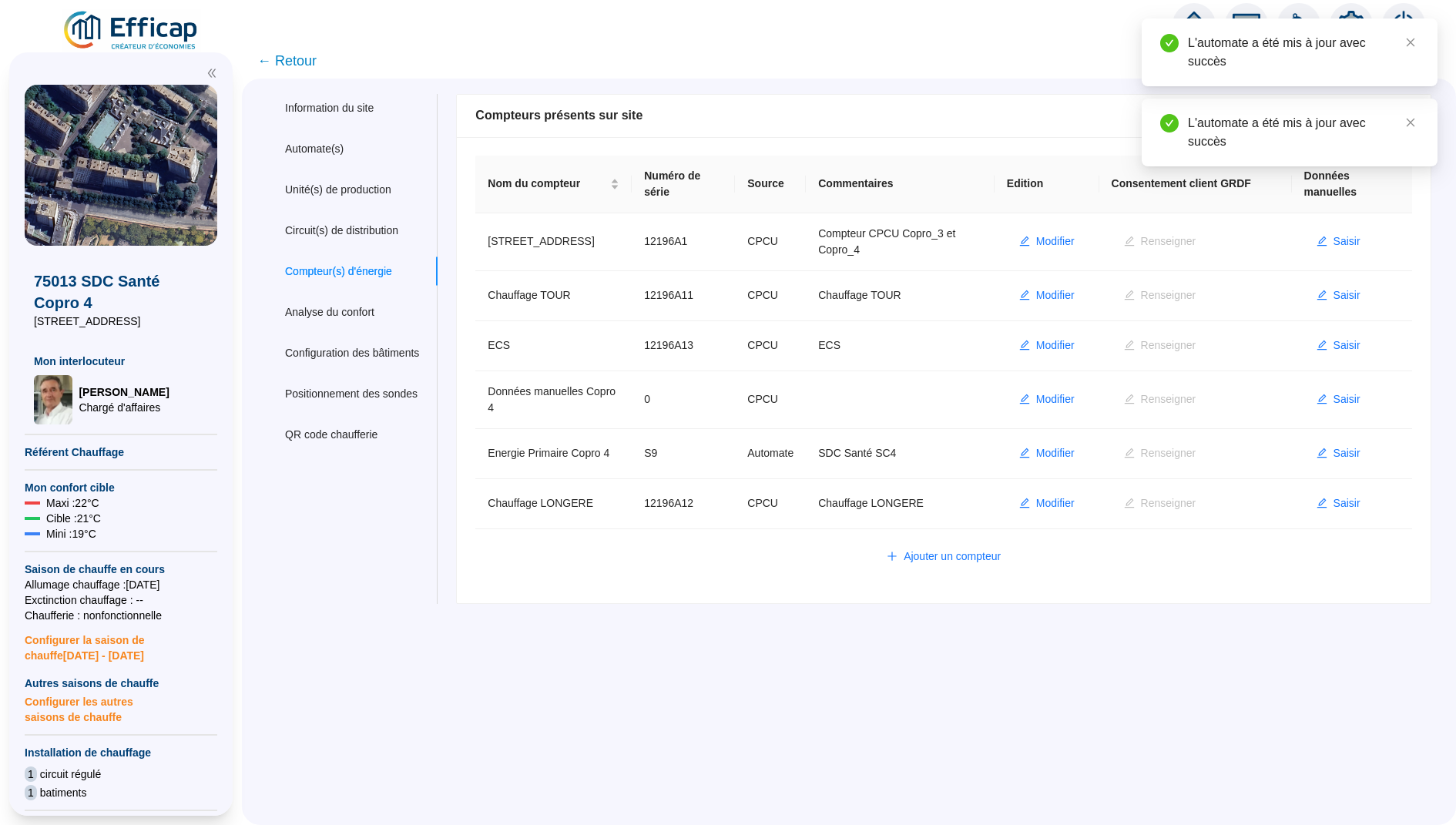
click at [280, 54] on span "← Retour" at bounding box center [286, 60] width 59 height 22
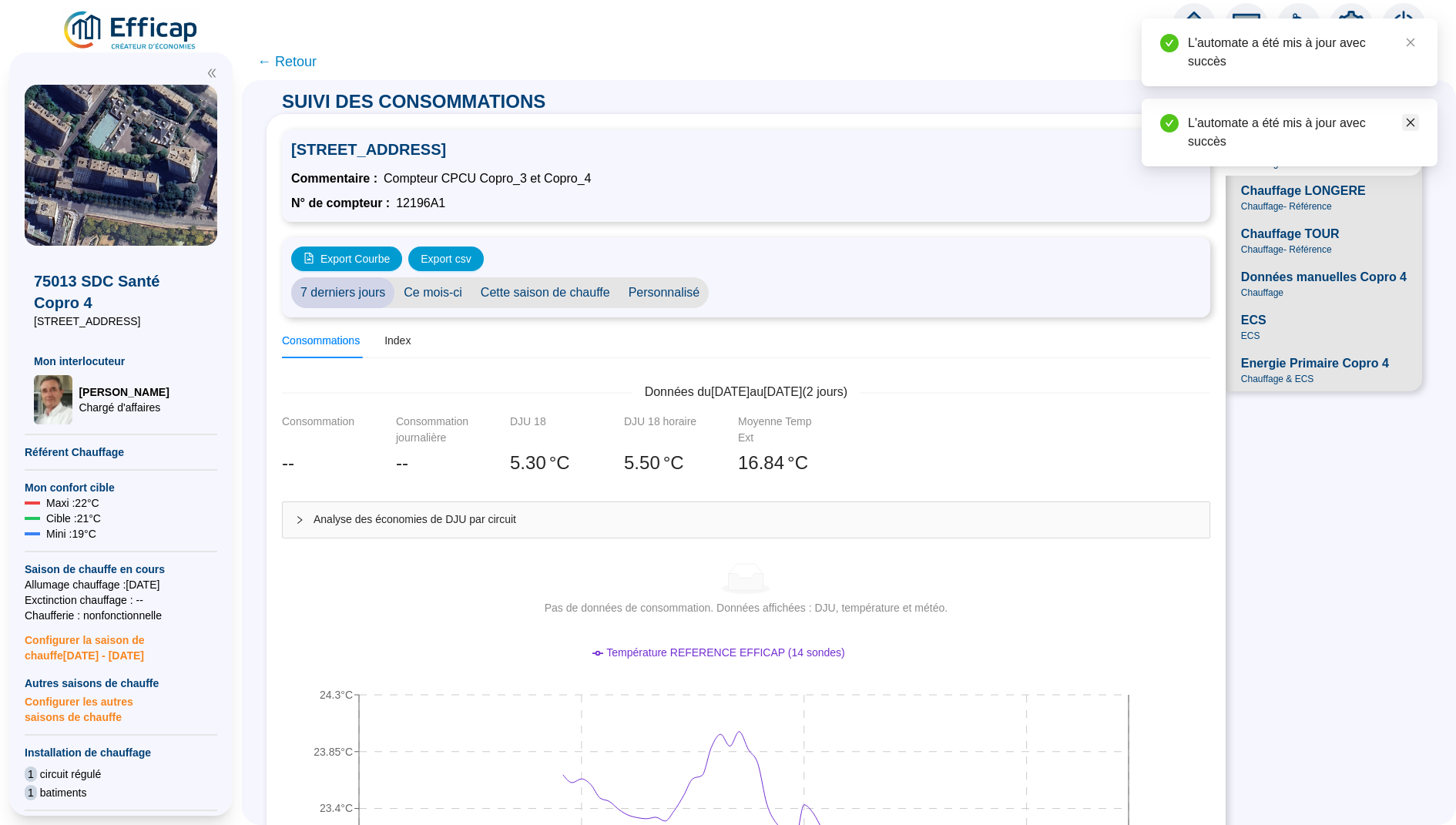
click at [1407, 127] on icon "close" at bounding box center [1410, 123] width 11 height 11
click at [1270, 192] on span "Chauffage LONGERE" at bounding box center [1303, 191] width 124 height 19
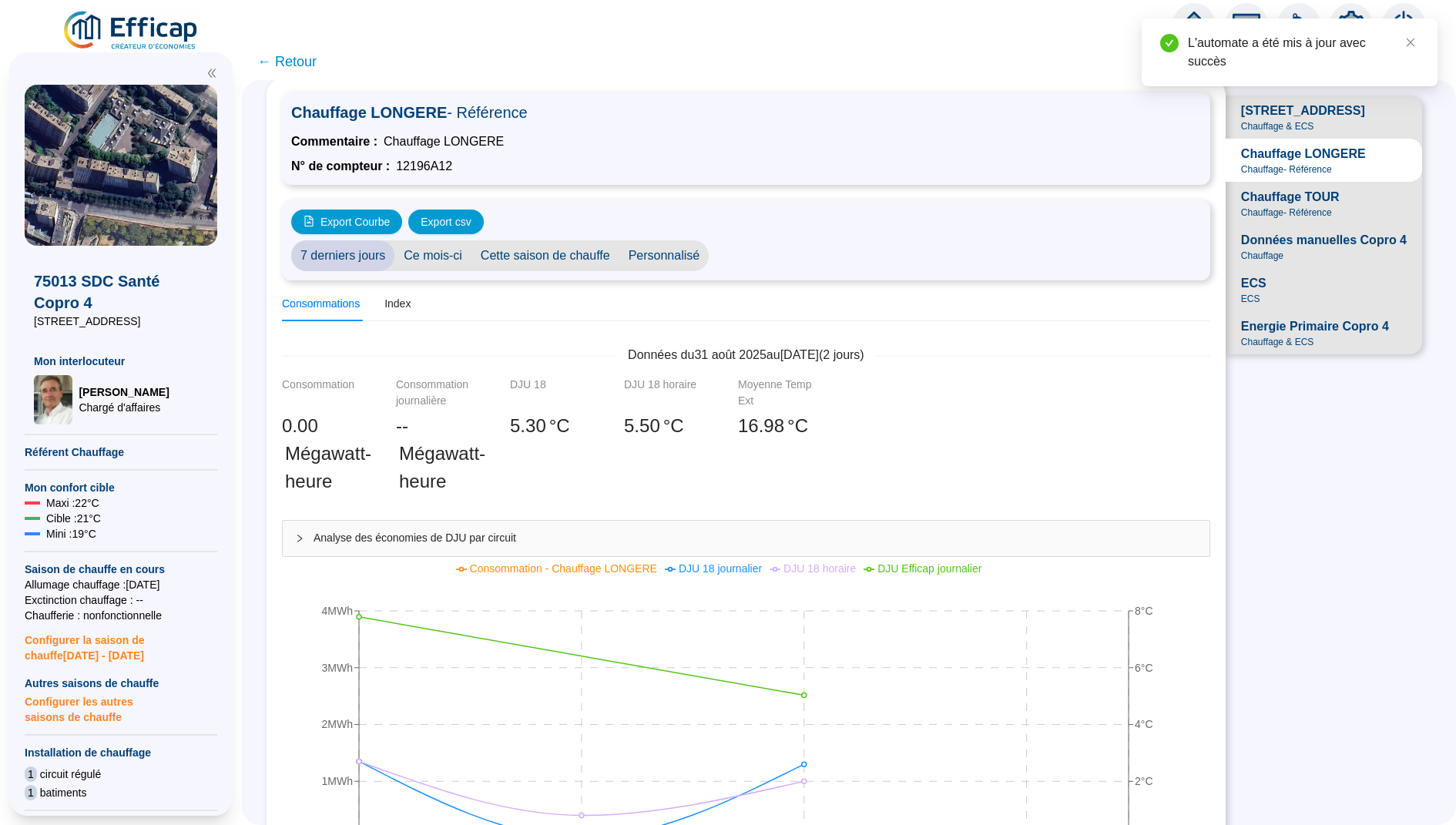
scroll to position [14, 0]
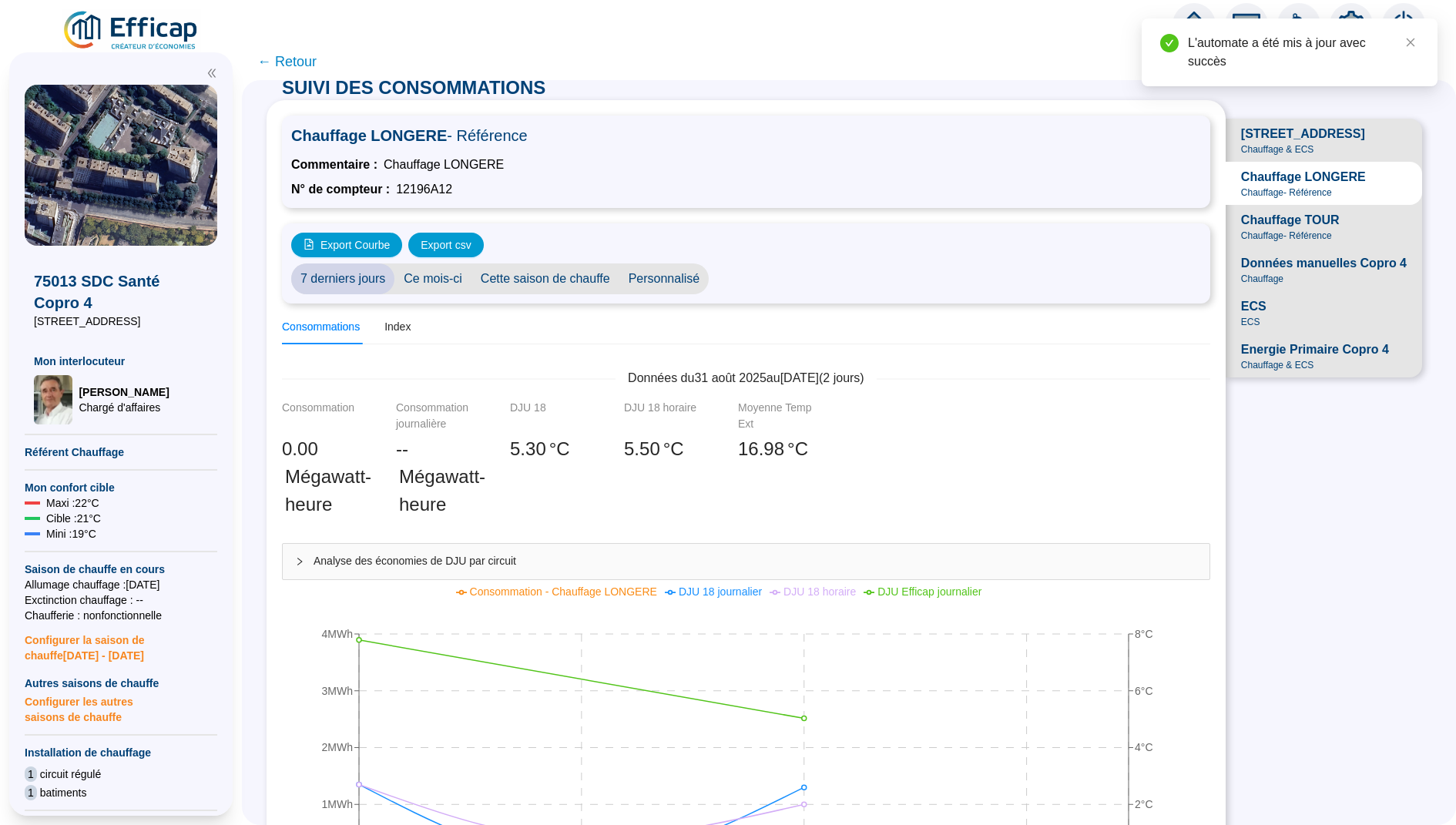
click at [1245, 233] on span "Chauffage - Référence" at bounding box center [1286, 235] width 91 height 12
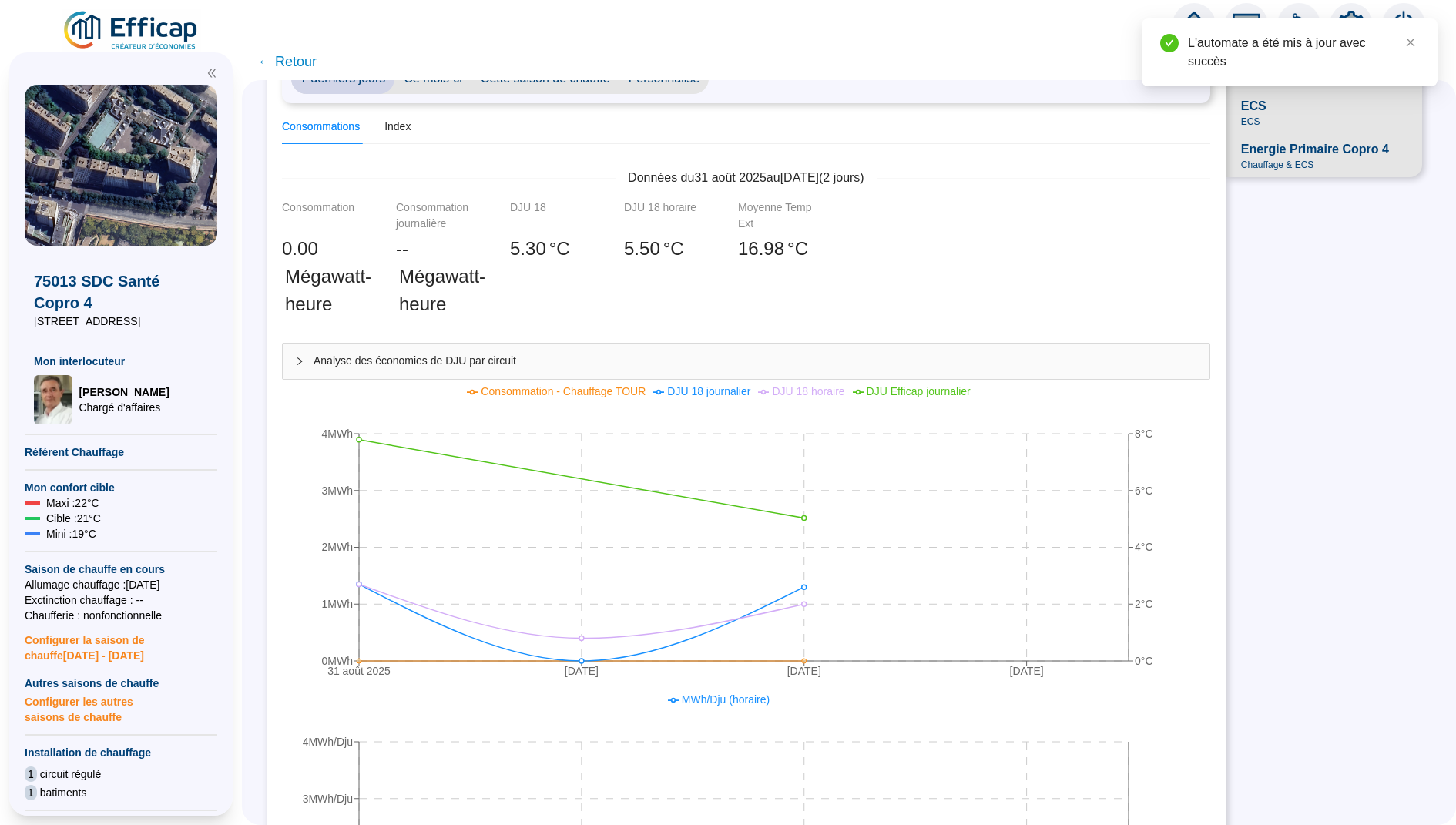
scroll to position [124, 0]
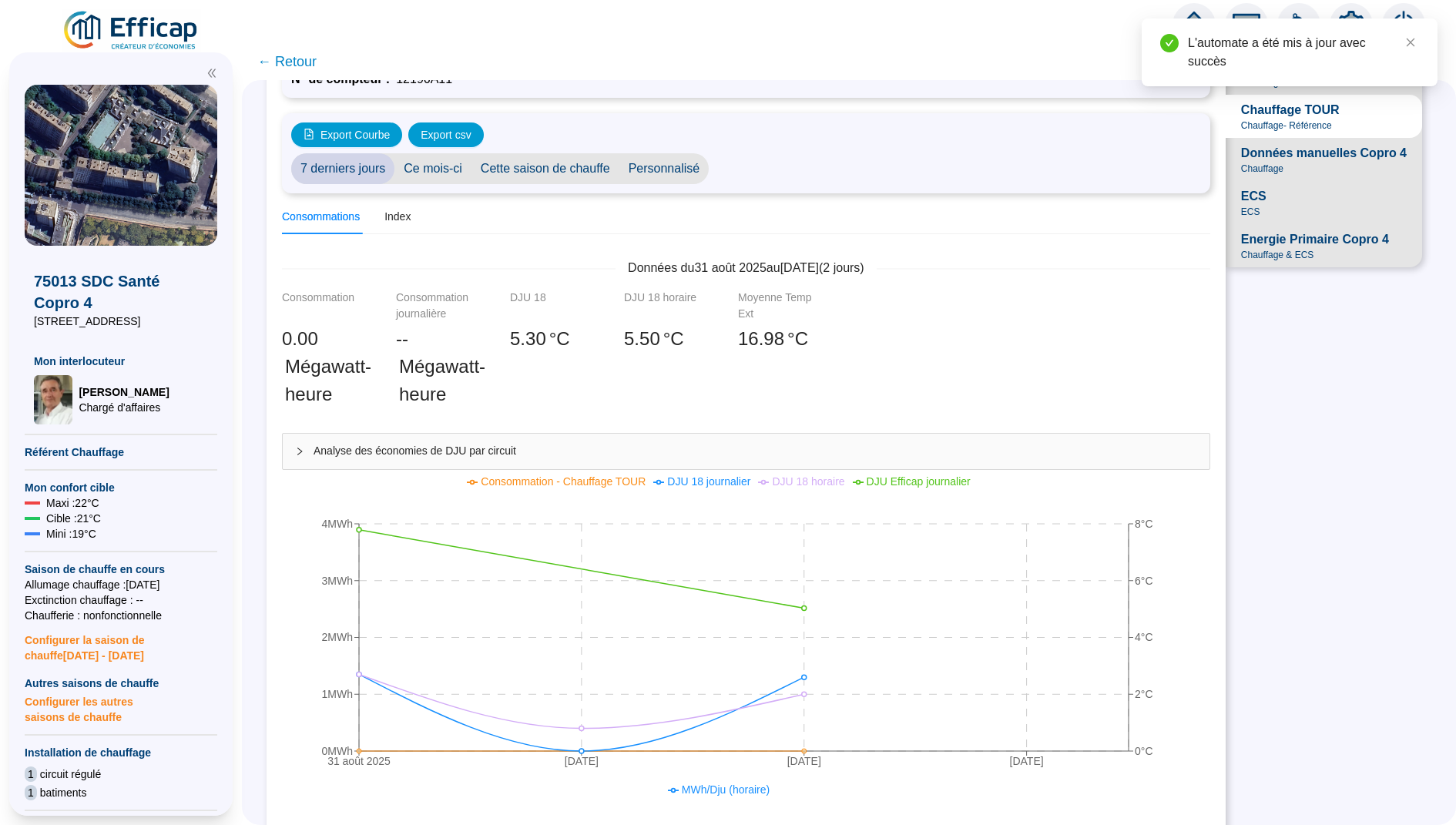
click at [1275, 197] on span "ECS ECS" at bounding box center [1324, 202] width 197 height 43
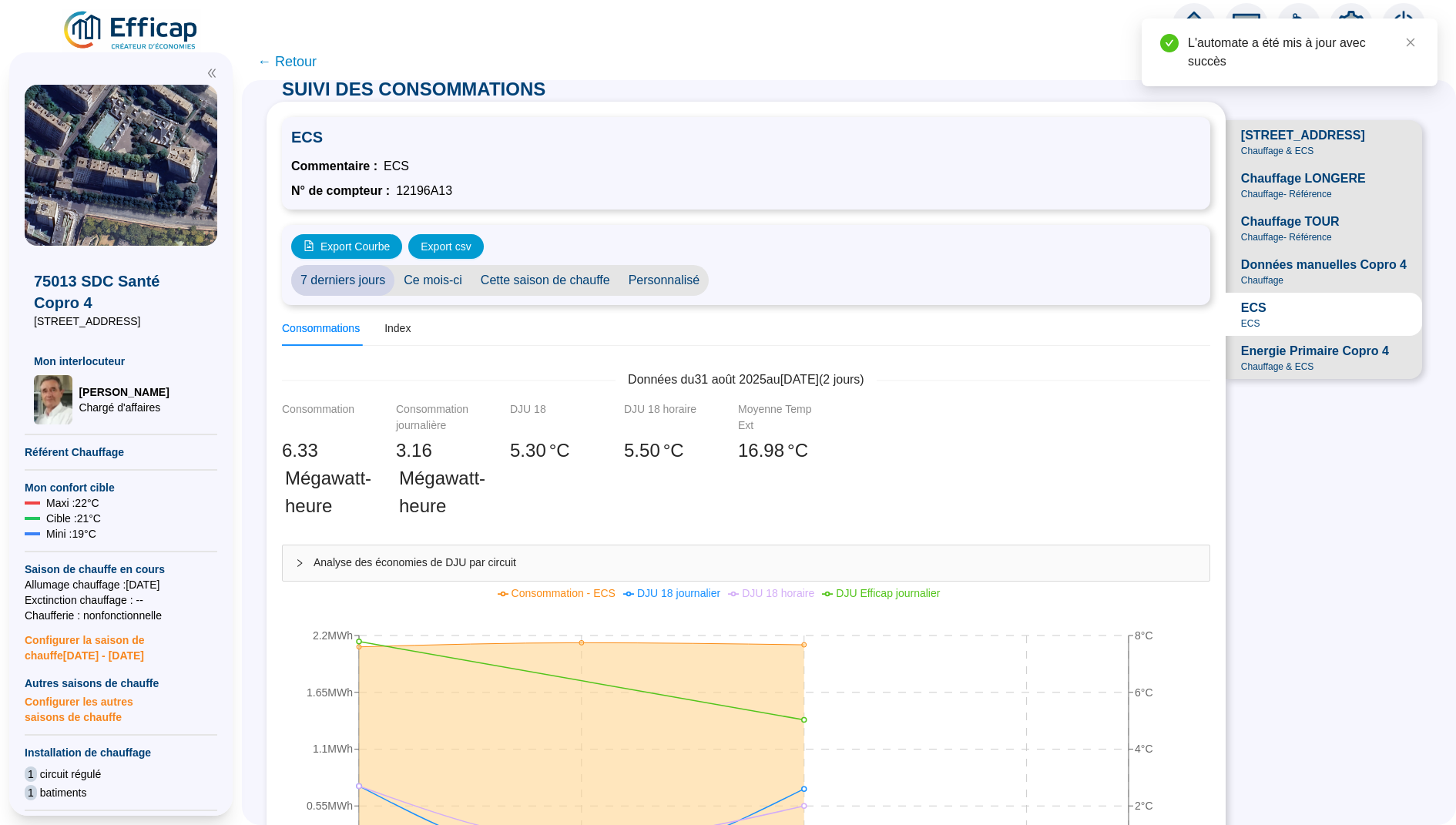
scroll to position [0, 0]
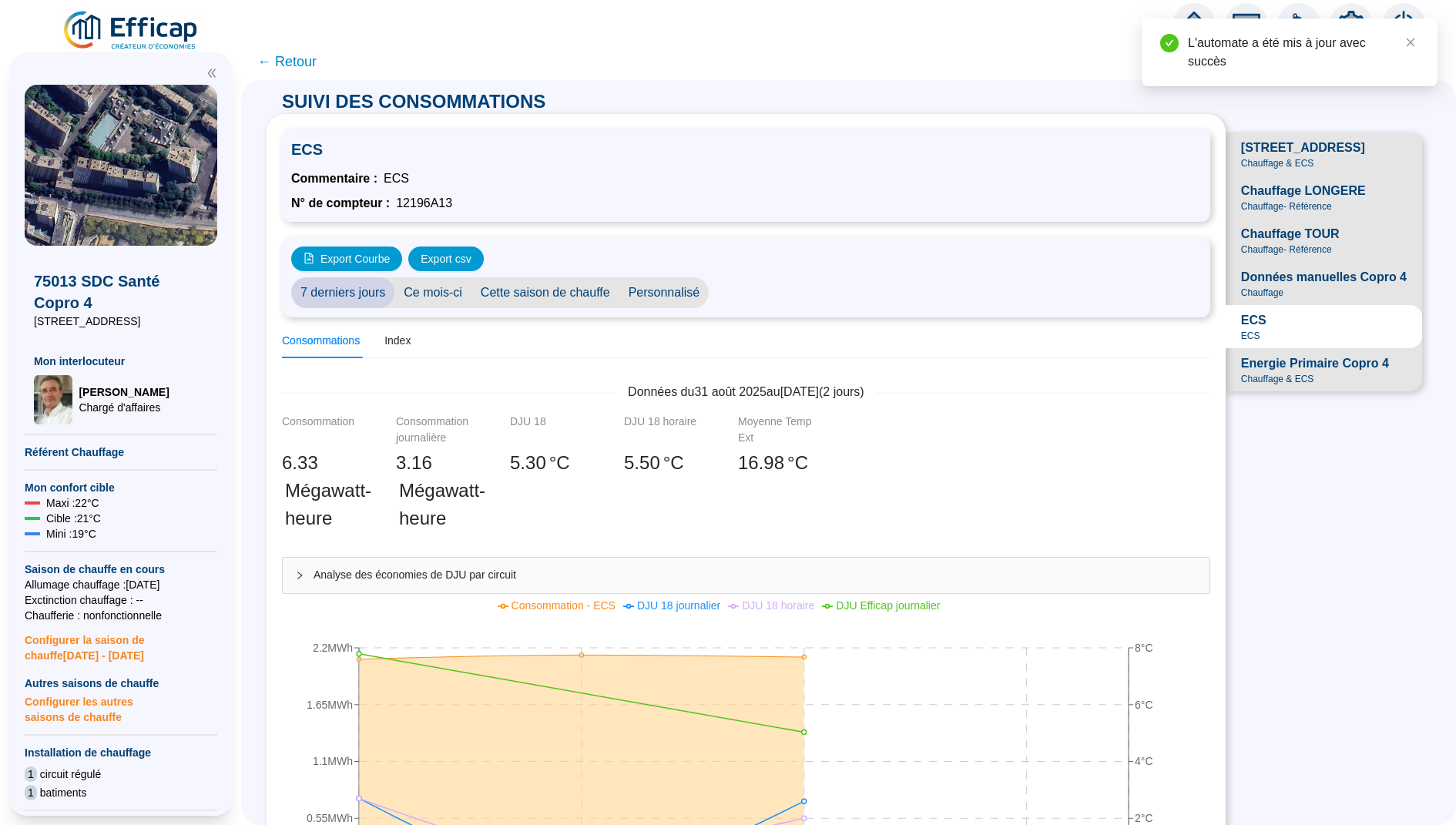
click at [292, 60] on span "← Retour" at bounding box center [286, 61] width 59 height 22
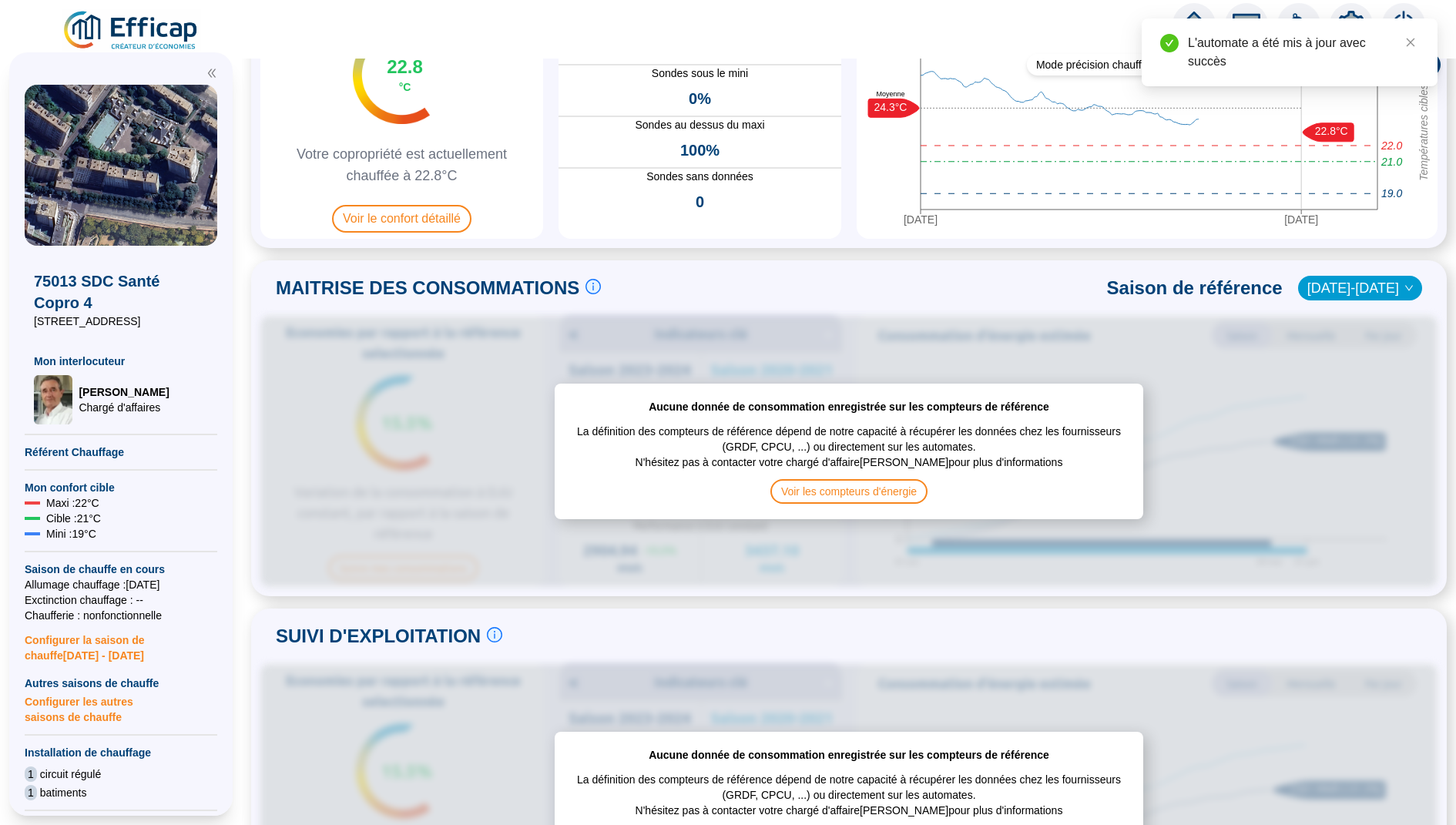
scroll to position [277, 0]
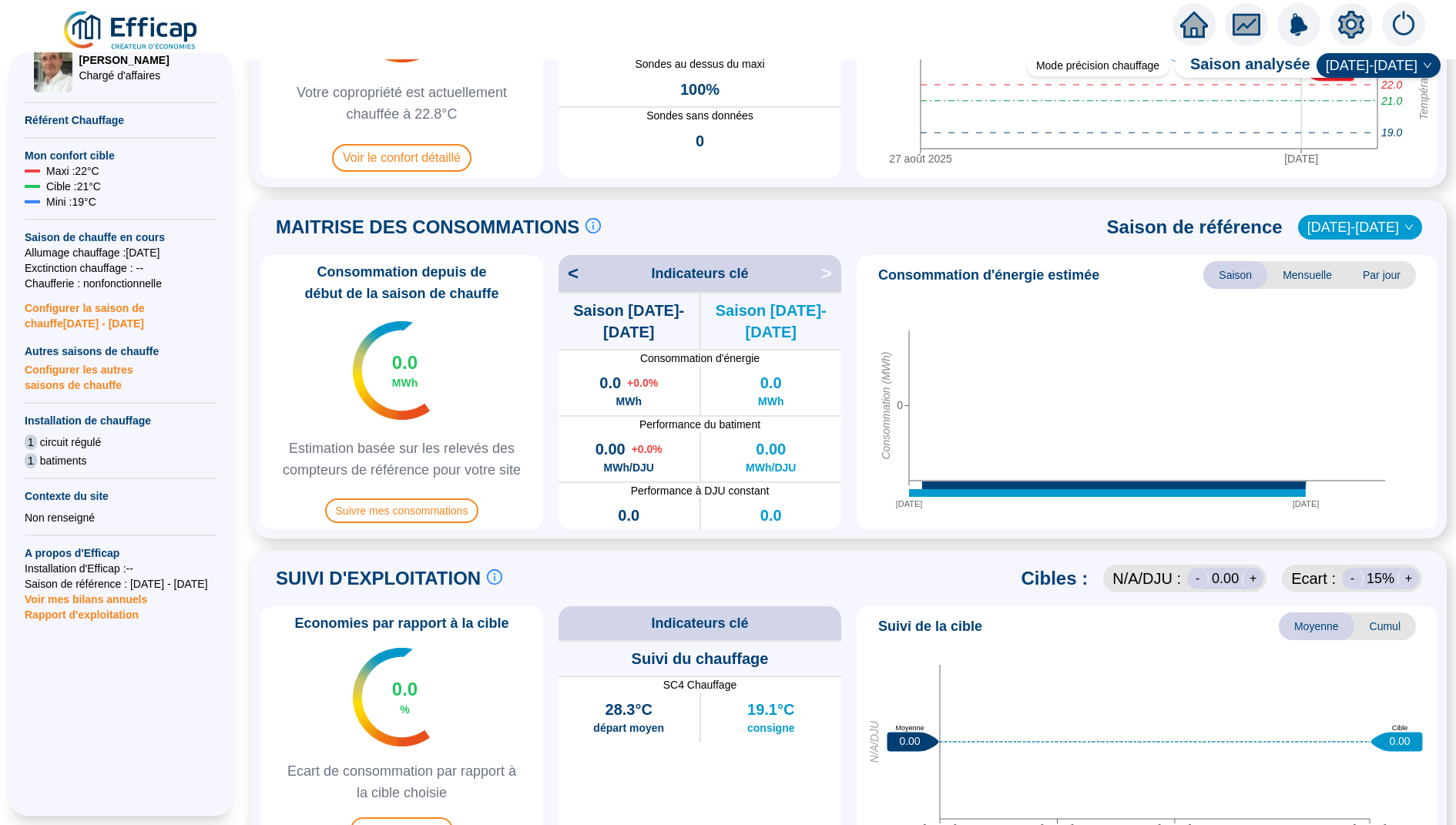
scroll to position [227, 0]
click at [1339, 221] on span "[DATE]-[DATE]" at bounding box center [1360, 227] width 106 height 23
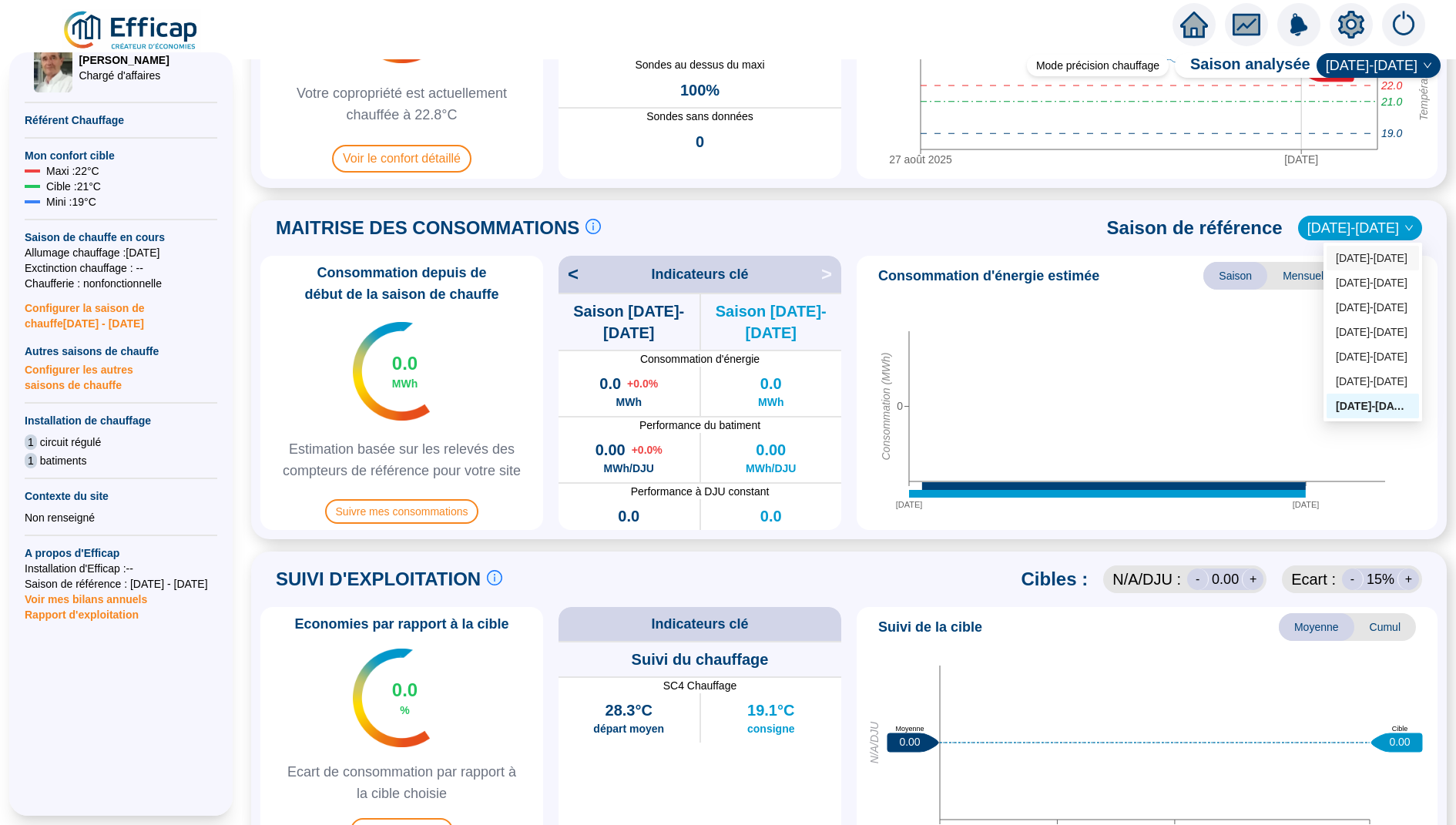
click at [1371, 263] on div "[DATE]-[DATE]" at bounding box center [1372, 257] width 74 height 16
click at [1377, 226] on span "[DATE]-[DATE]" at bounding box center [1360, 227] width 106 height 23
click at [1375, 286] on div "[DATE]-[DATE]" at bounding box center [1370, 282] width 79 height 16
click at [1390, 231] on span "[DATE]-[DATE]" at bounding box center [1360, 227] width 106 height 23
click at [1376, 303] on div "[DATE]-[DATE]" at bounding box center [1370, 307] width 79 height 16
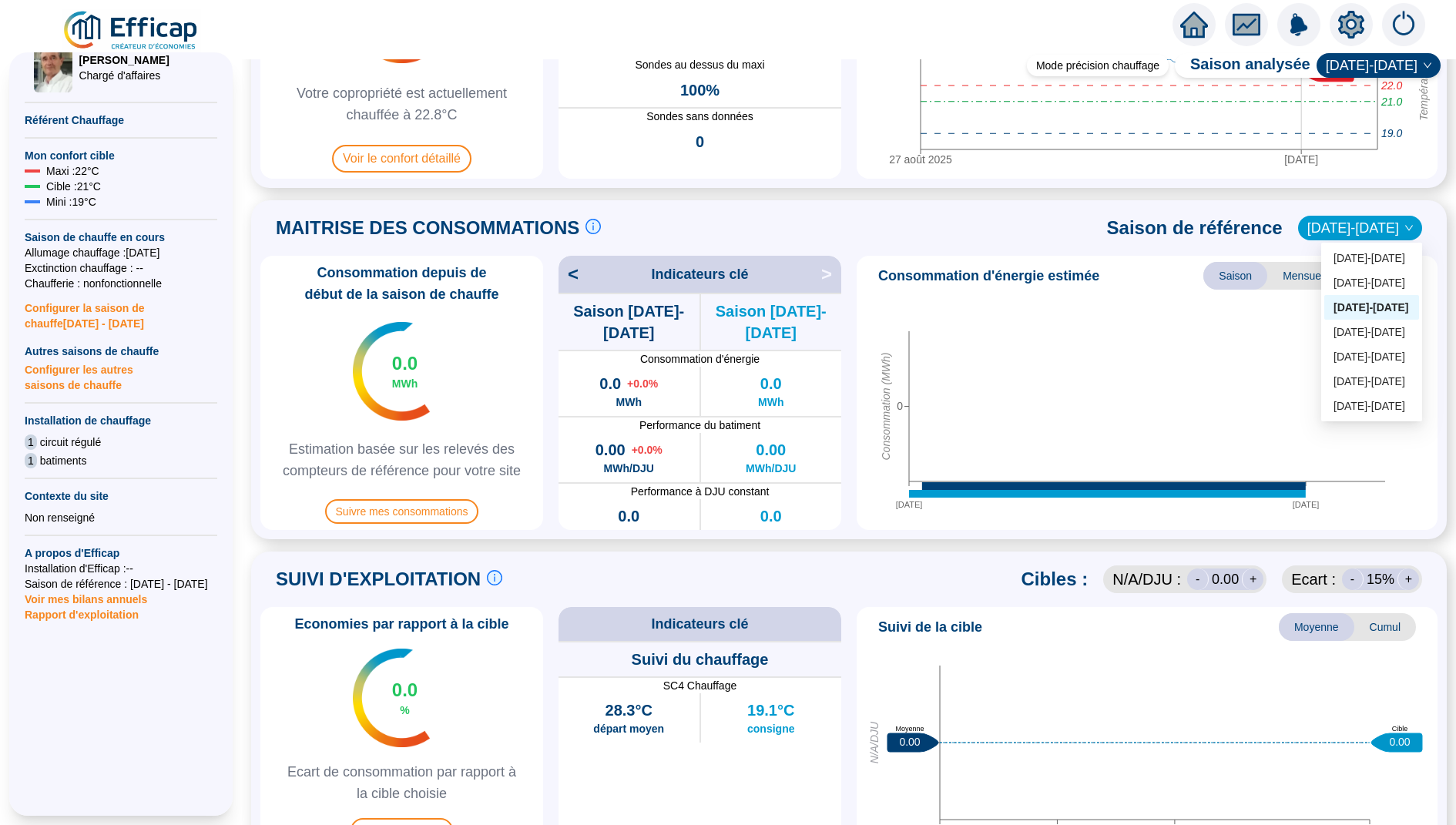
click at [1371, 236] on span "[DATE]-[DATE]" at bounding box center [1360, 227] width 106 height 23
click at [1362, 333] on div "[DATE]-[DATE]" at bounding box center [1371, 332] width 76 height 16
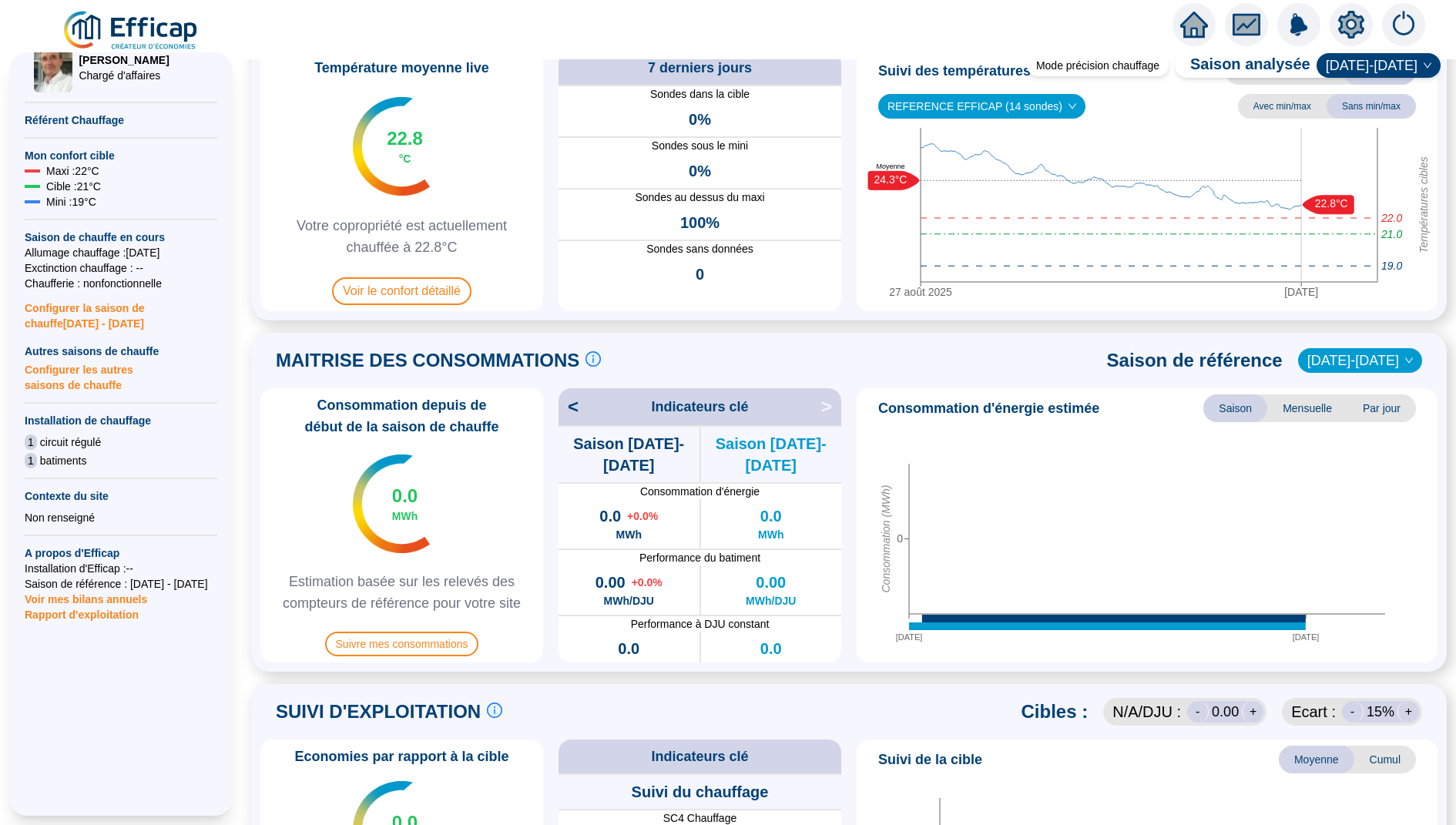
scroll to position [0, 0]
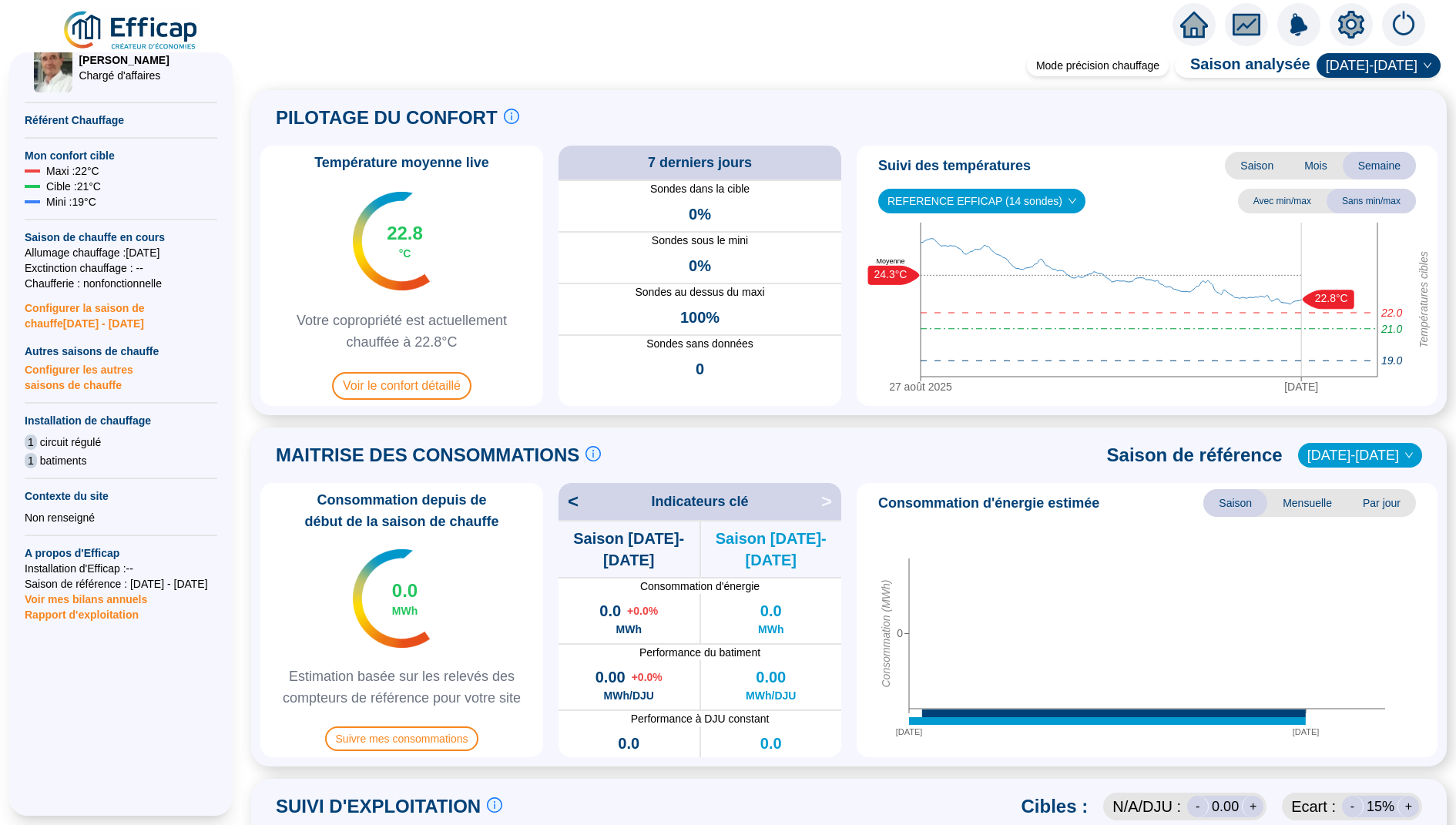
click at [1201, 30] on icon "home" at bounding box center [1194, 24] width 28 height 22
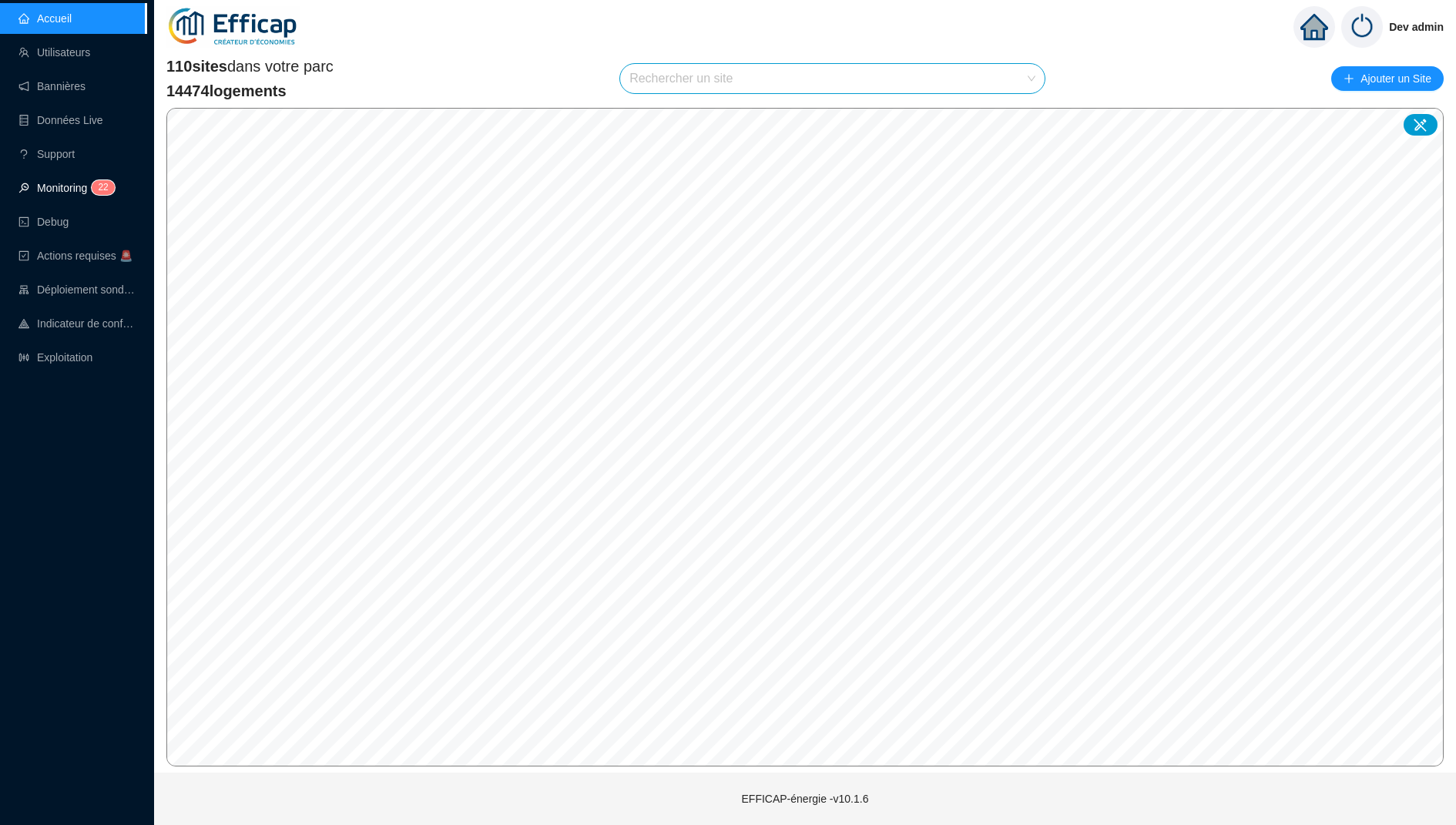
click at [42, 183] on link "Monitoring 2 2" at bounding box center [65, 187] width 92 height 12
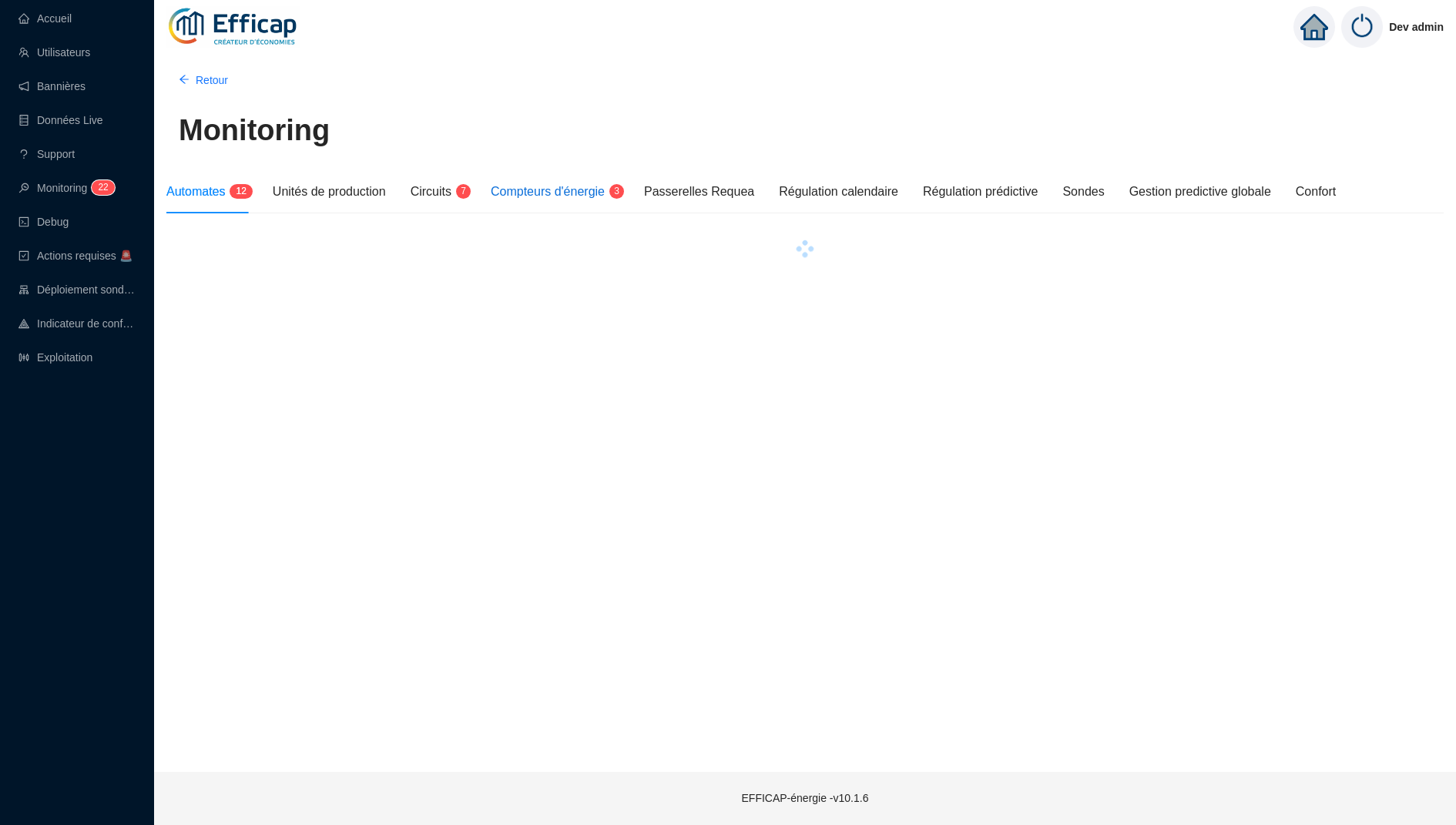
click at [589, 194] on span "Compteurs d'énergie" at bounding box center [547, 192] width 114 height 13
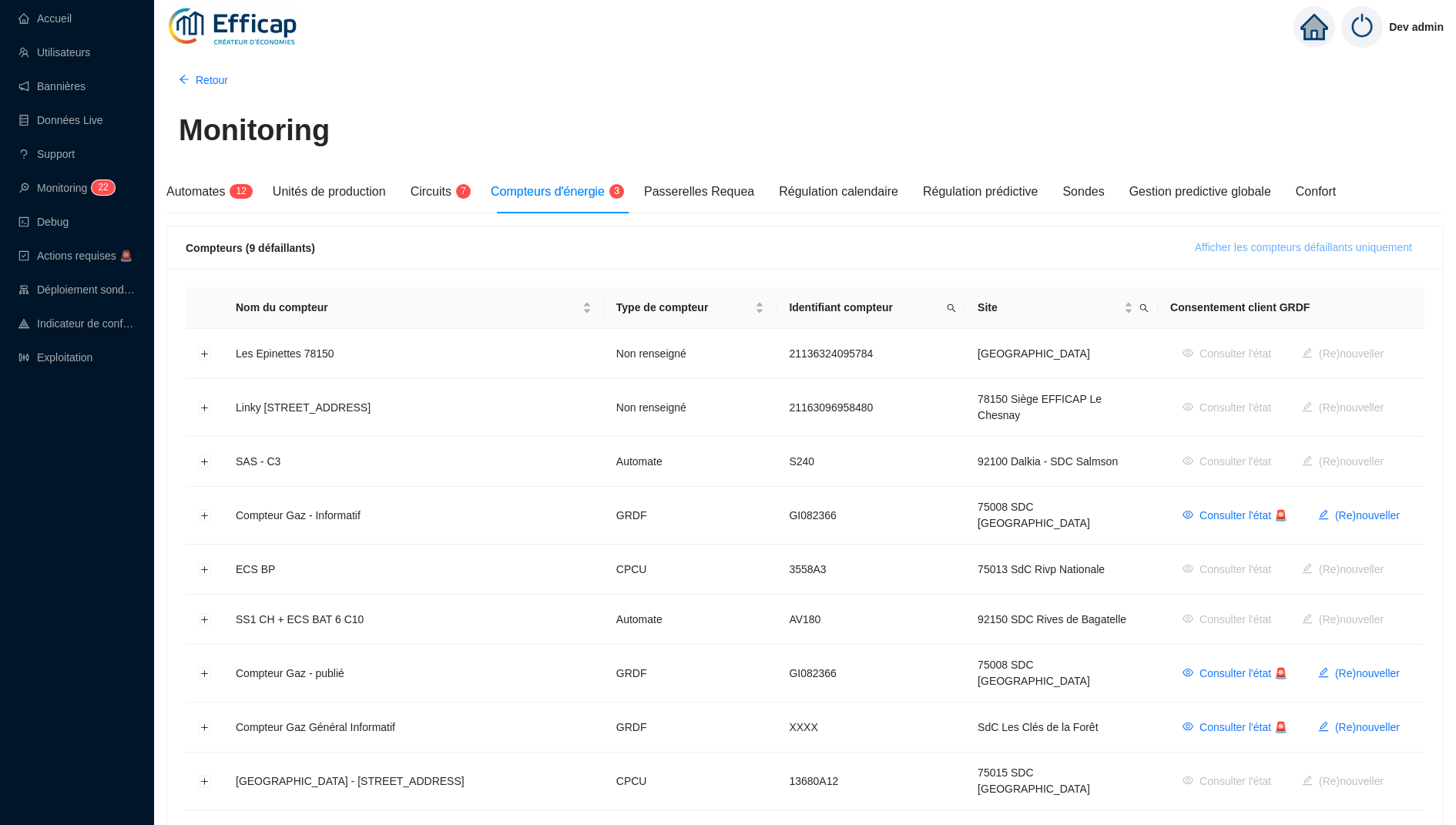
click at [1291, 240] on span "Afficher les compteurs défaillants uniquement" at bounding box center [1303, 247] width 217 height 16
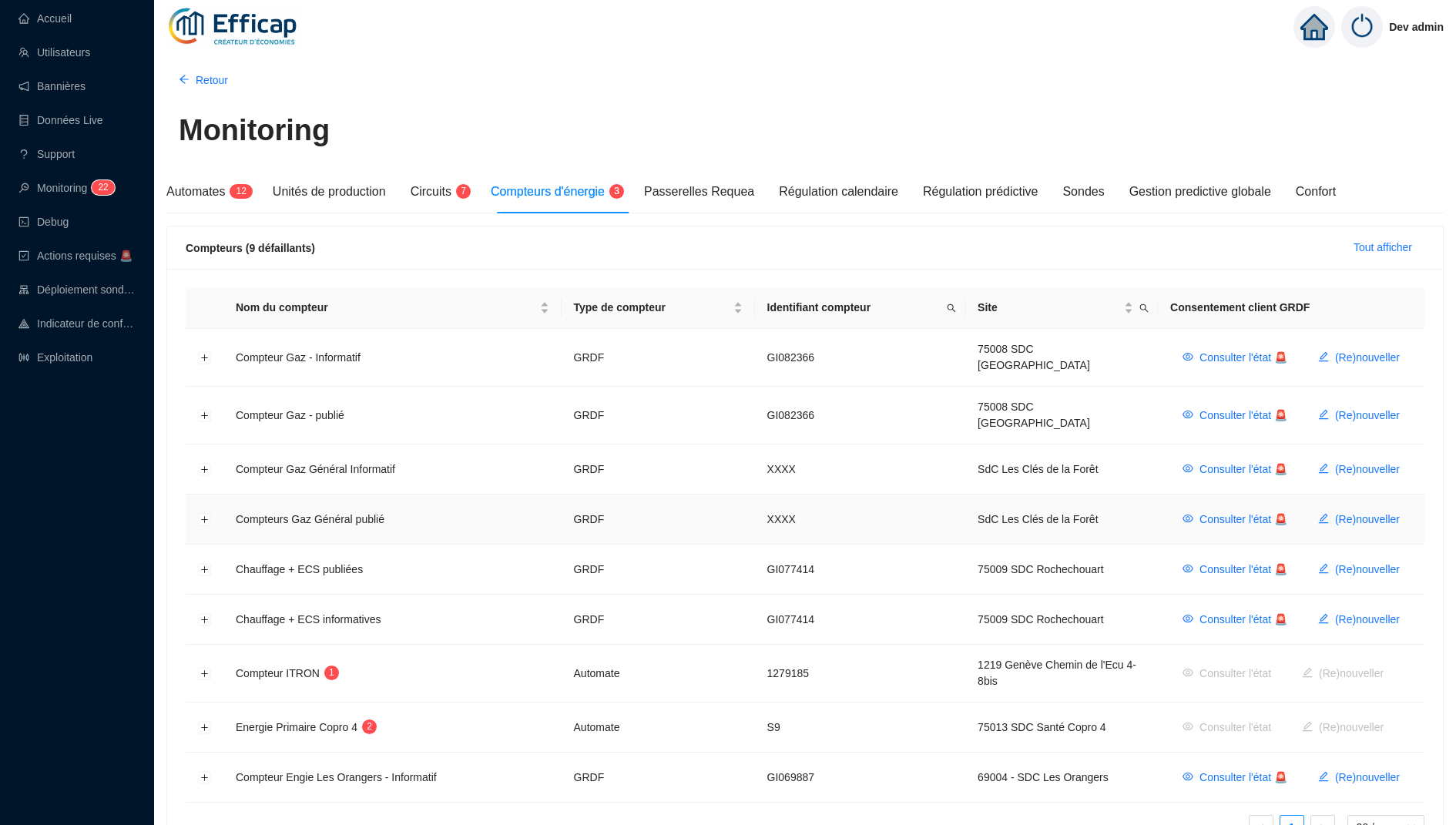
scroll to position [85, 0]
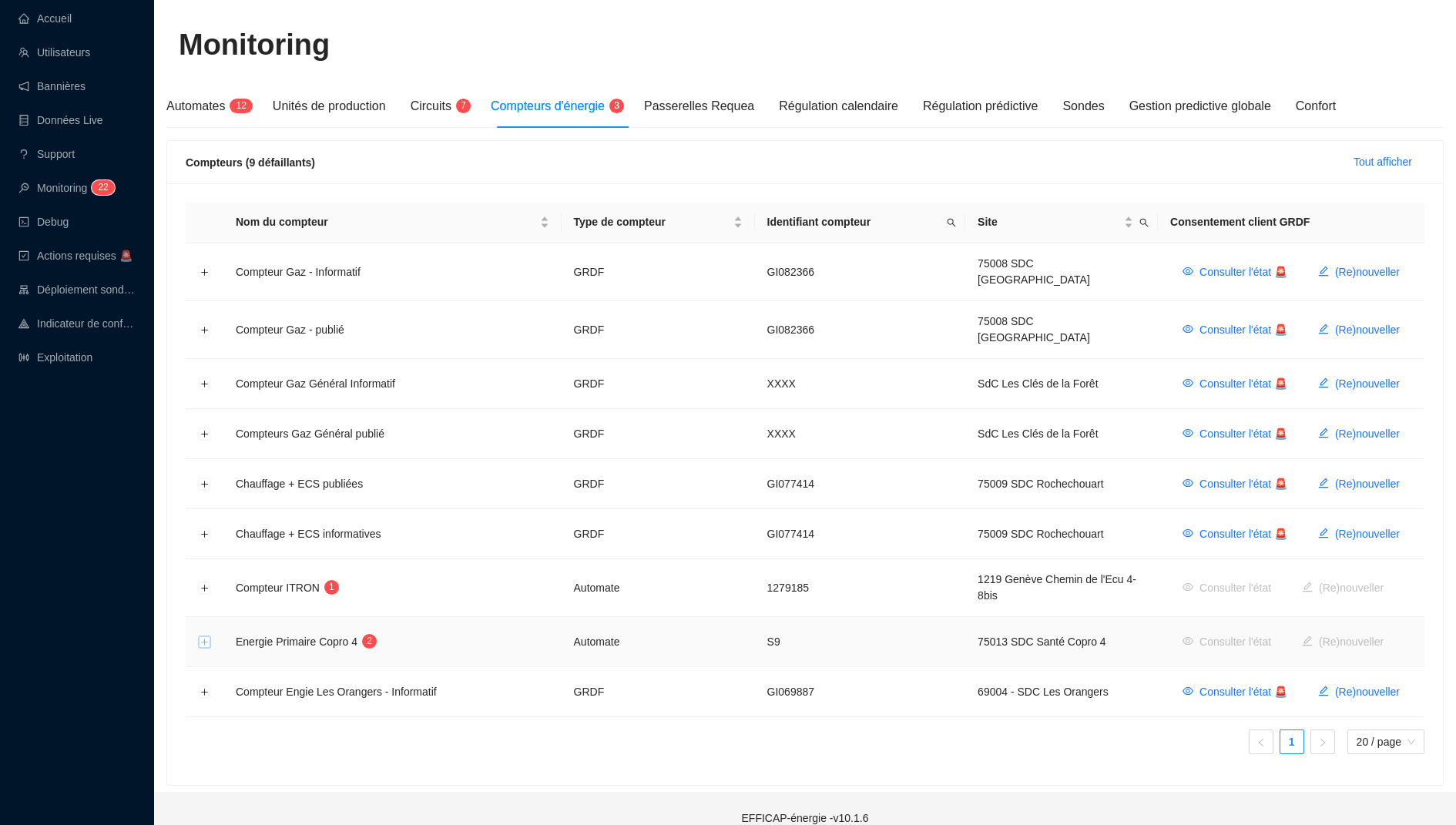
click at [202, 636] on button "Développer la ligne" at bounding box center [204, 642] width 12 height 12
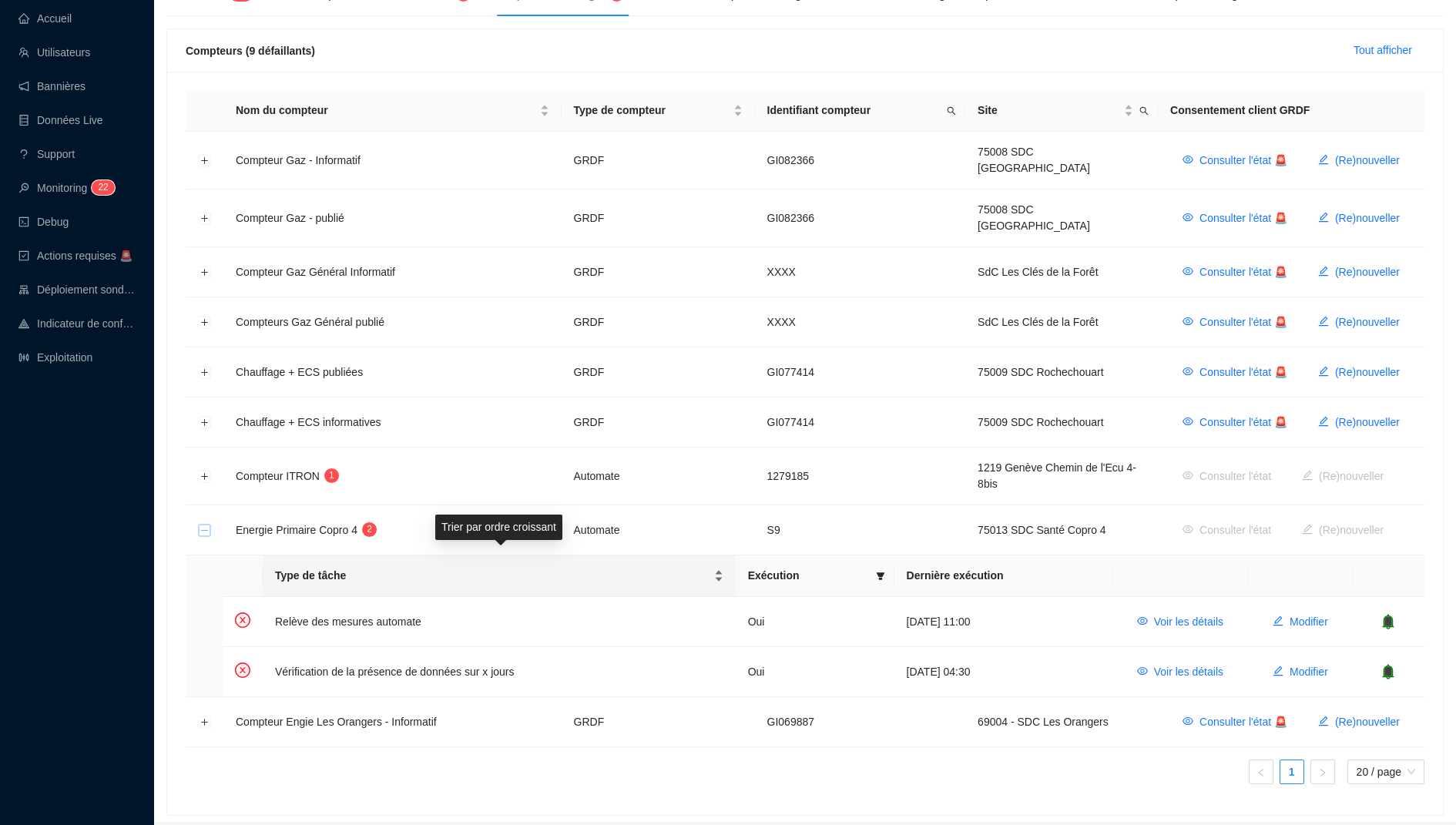
scroll to position [227, 0]
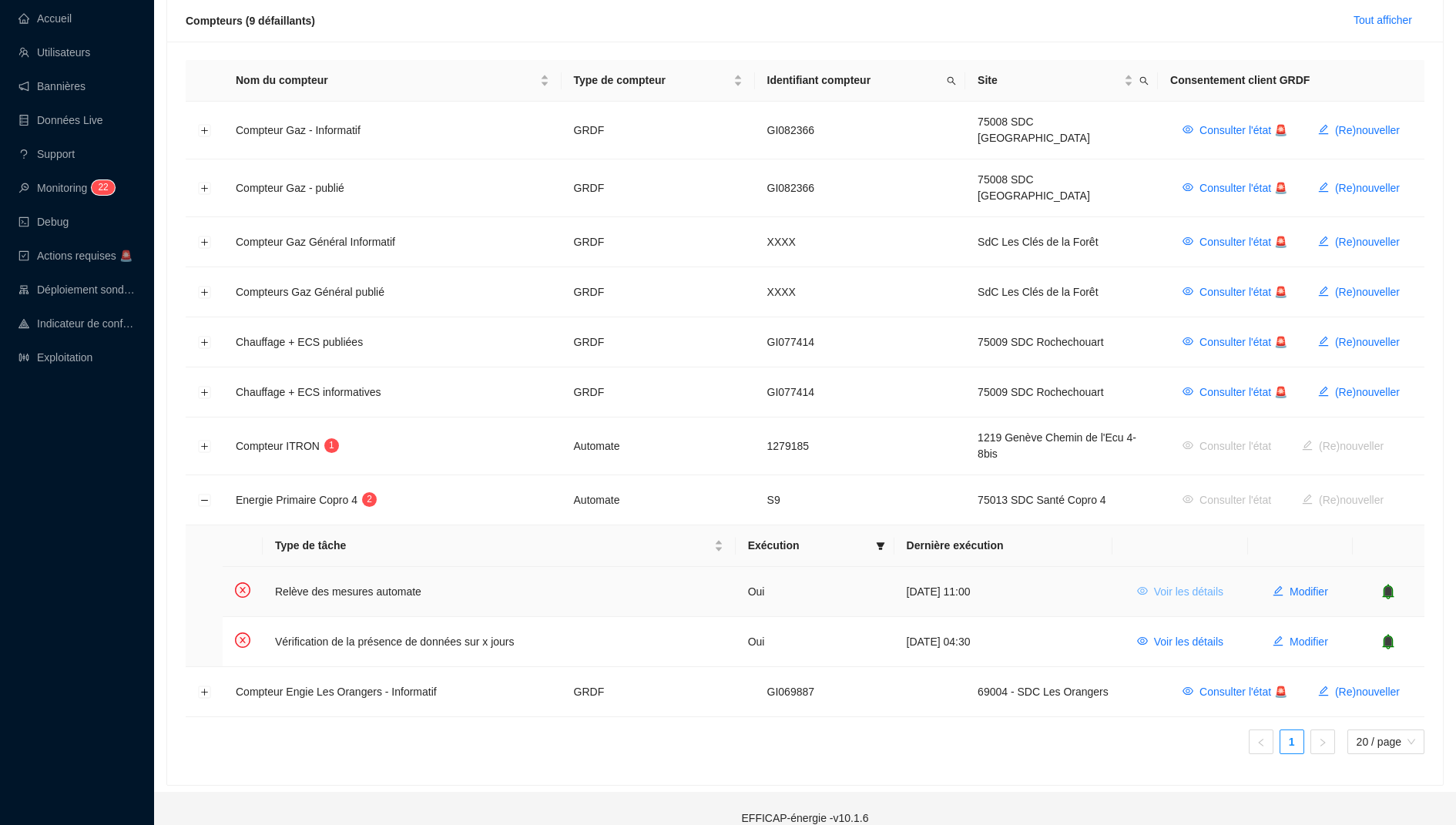
click at [1176, 584] on span "Voir les détails" at bounding box center [1188, 591] width 69 height 16
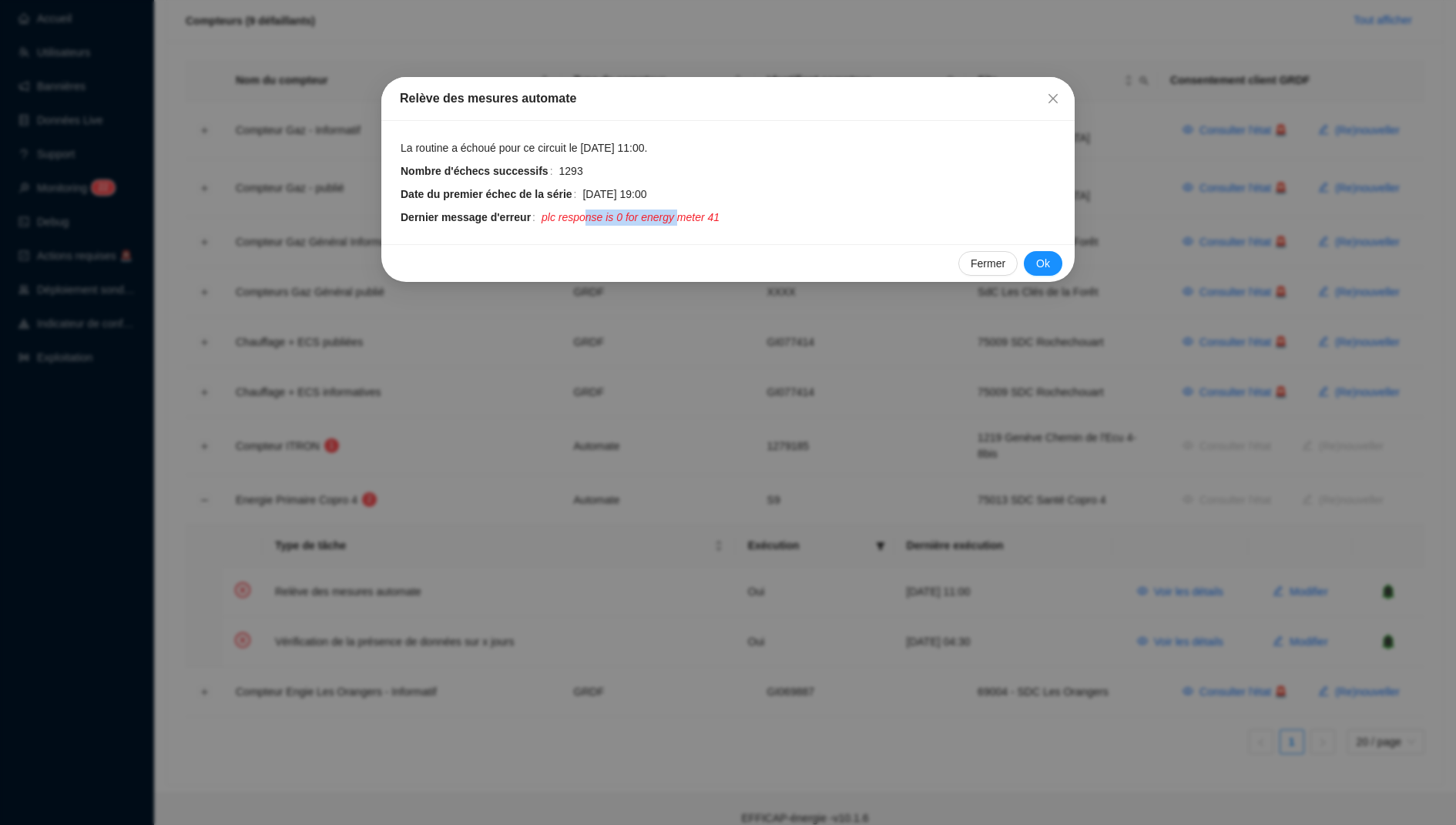
drag, startPoint x: 588, startPoint y: 220, endPoint x: 690, endPoint y: 220, distance: 102.0
click at [690, 220] on span "plc response is 0 for energy meter 41" at bounding box center [631, 217] width 178 height 16
click at [1054, 98] on icon "close" at bounding box center [1053, 98] width 9 height 9
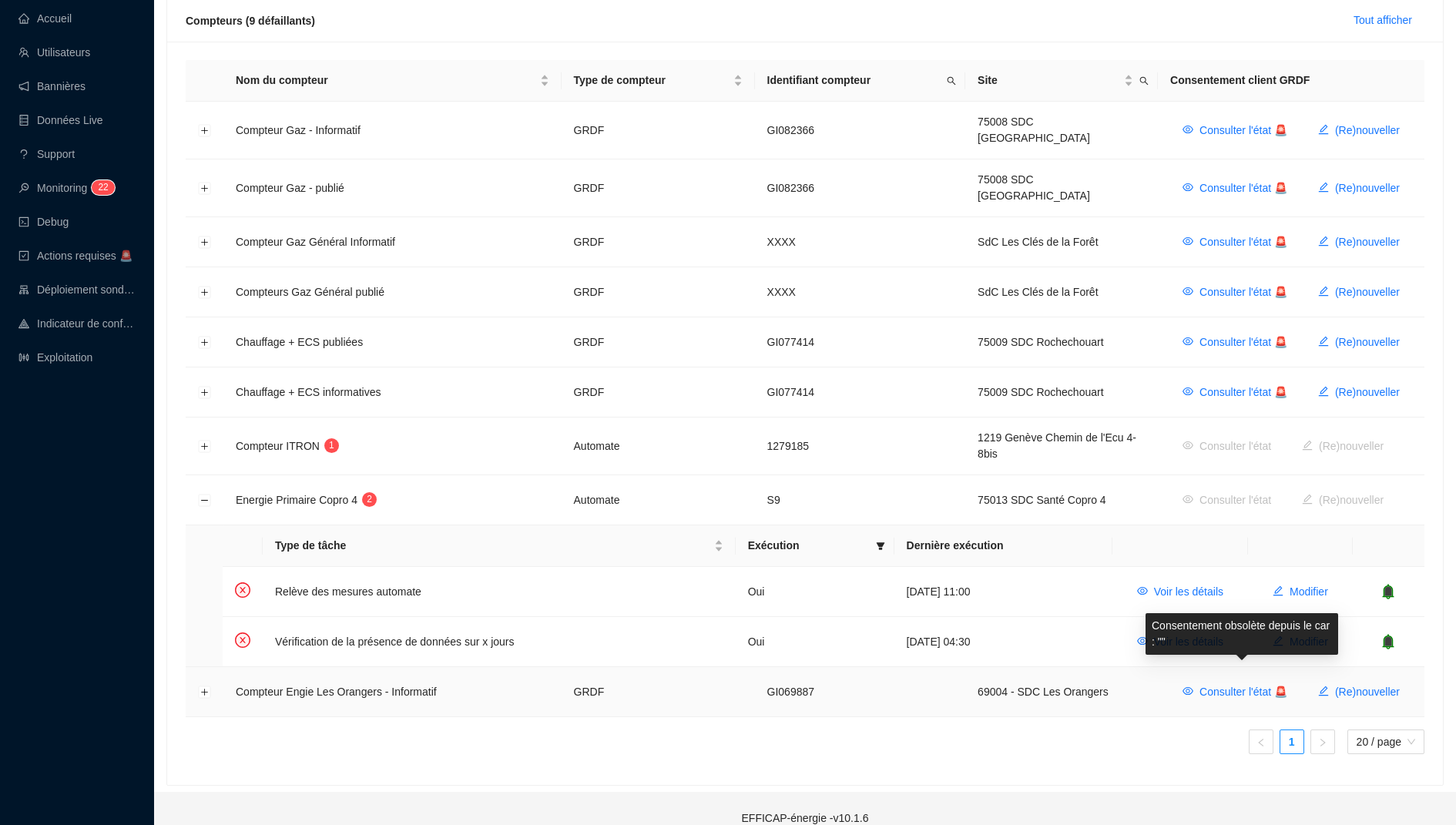
click at [1186, 630] on div "Consentement obsolète depuis le car : """ at bounding box center [1242, 633] width 193 height 41
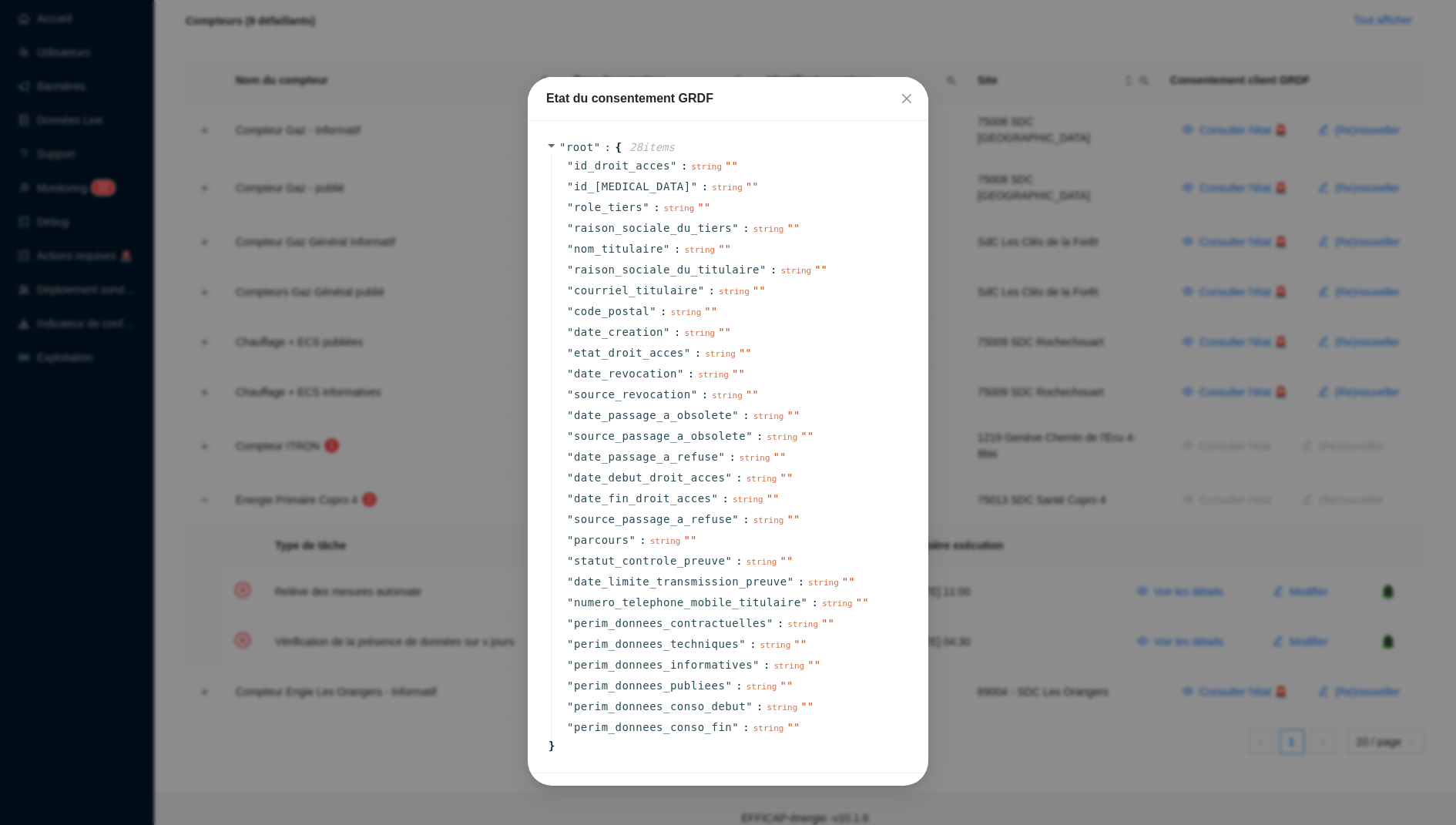
click at [1103, 595] on div "Etat du consentement GRDF " root " : { 28 item s " id_droit_acces " : string " …" at bounding box center [728, 412] width 1456 height 825
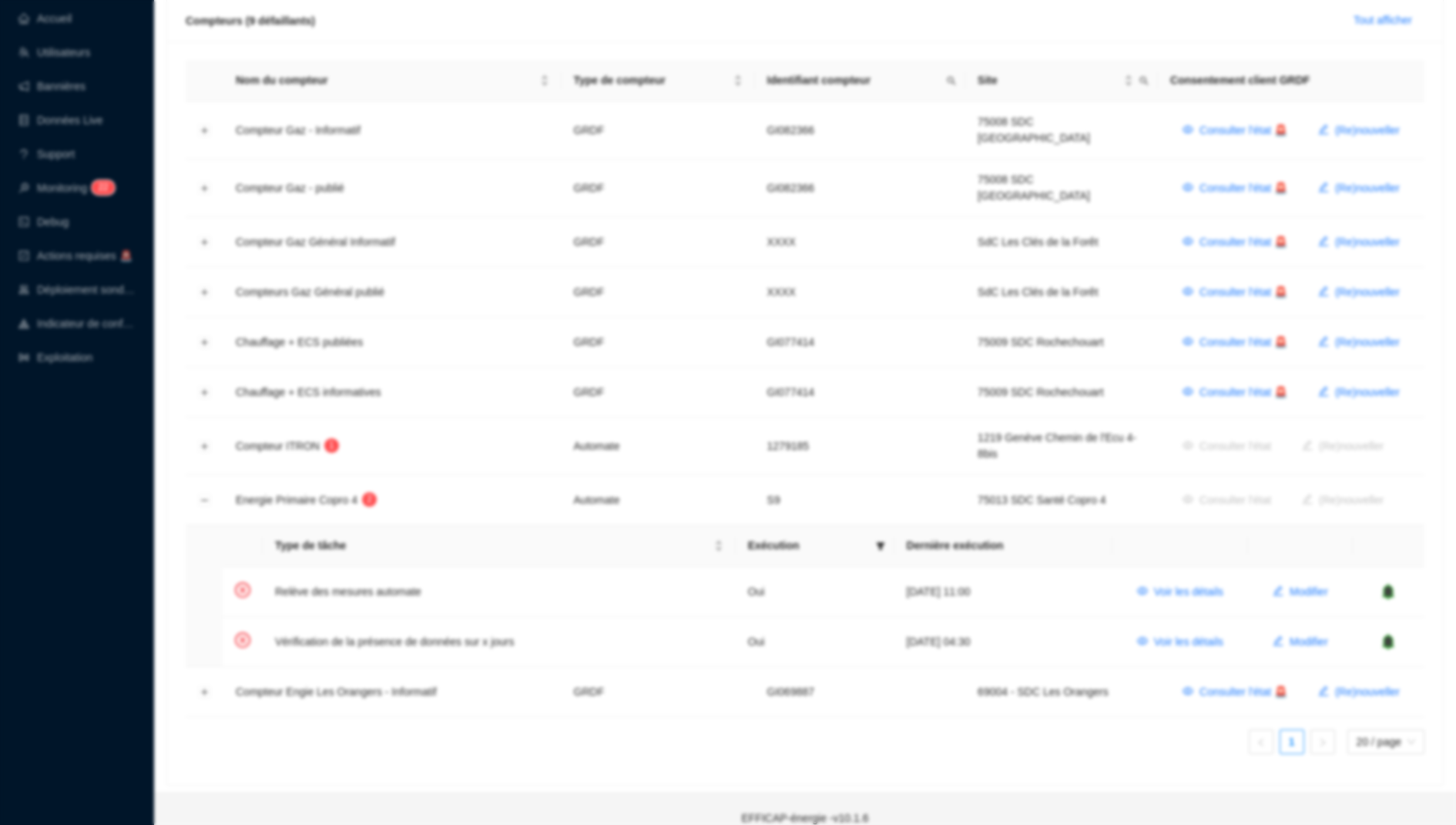
click at [1156, 633] on span "Voir les détails" at bounding box center [1188, 641] width 69 height 16
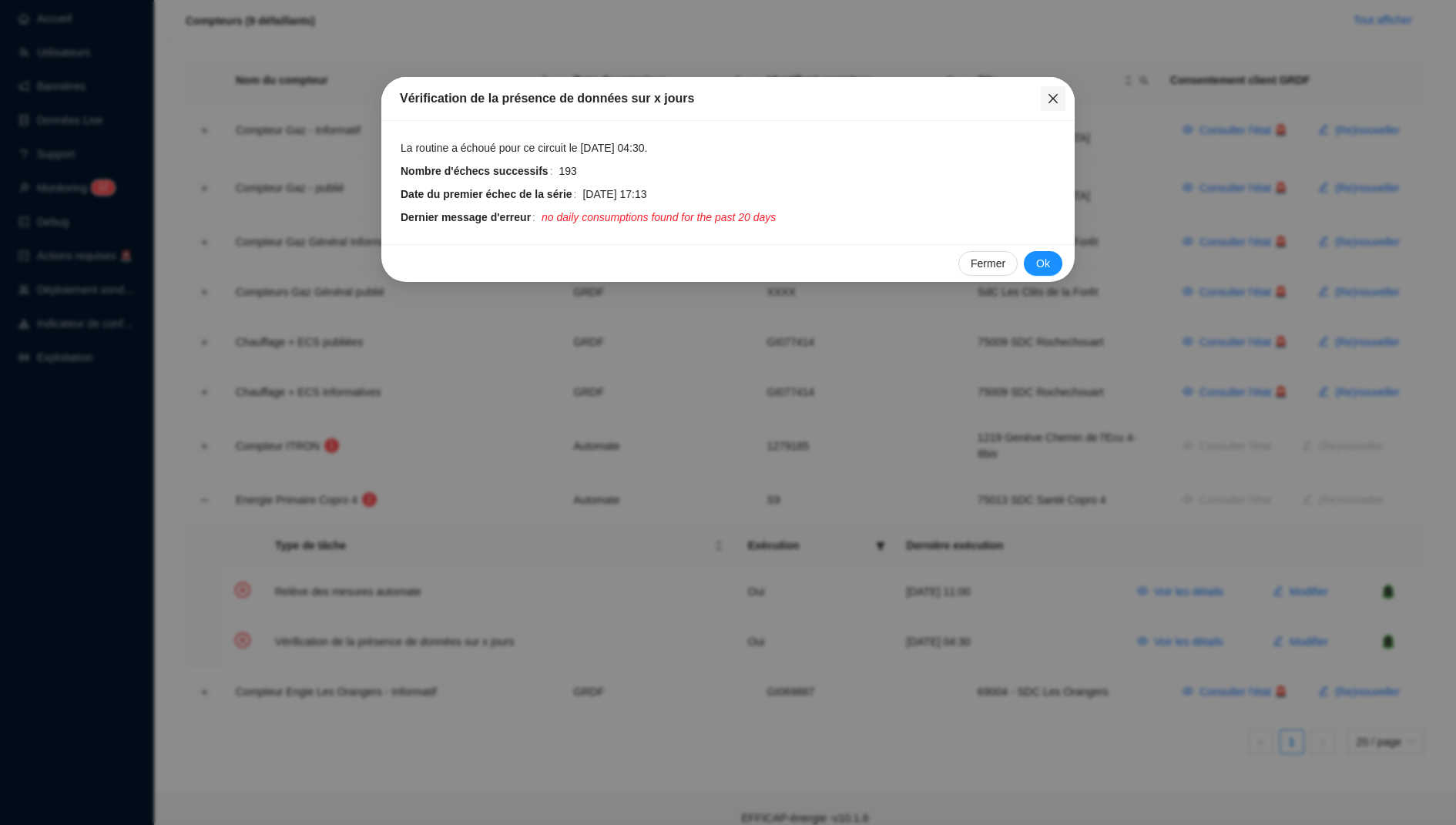
click at [1062, 96] on span "Fermer" at bounding box center [1053, 98] width 24 height 12
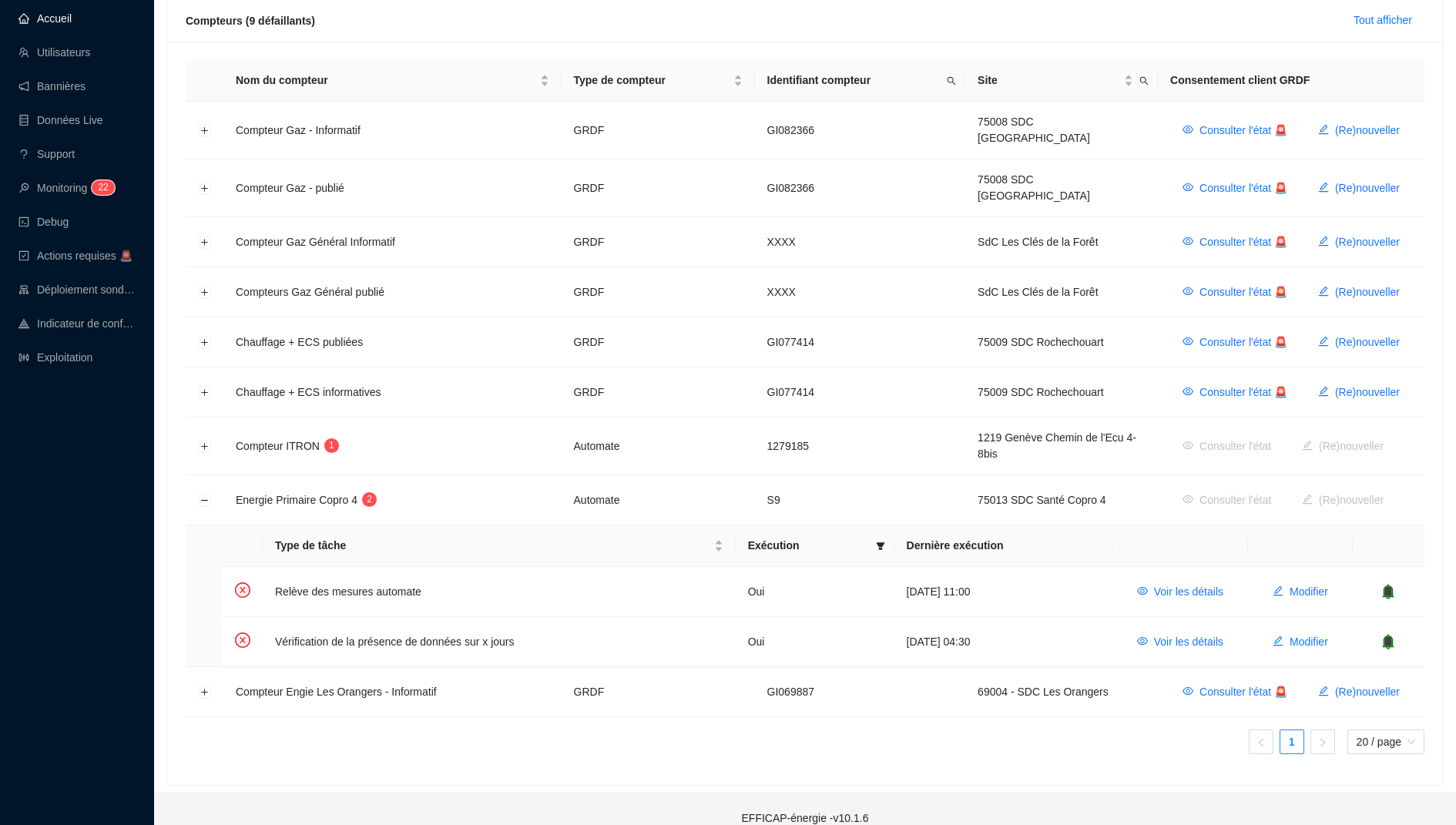
click at [72, 15] on link "Accueil" at bounding box center [45, 18] width 53 height 12
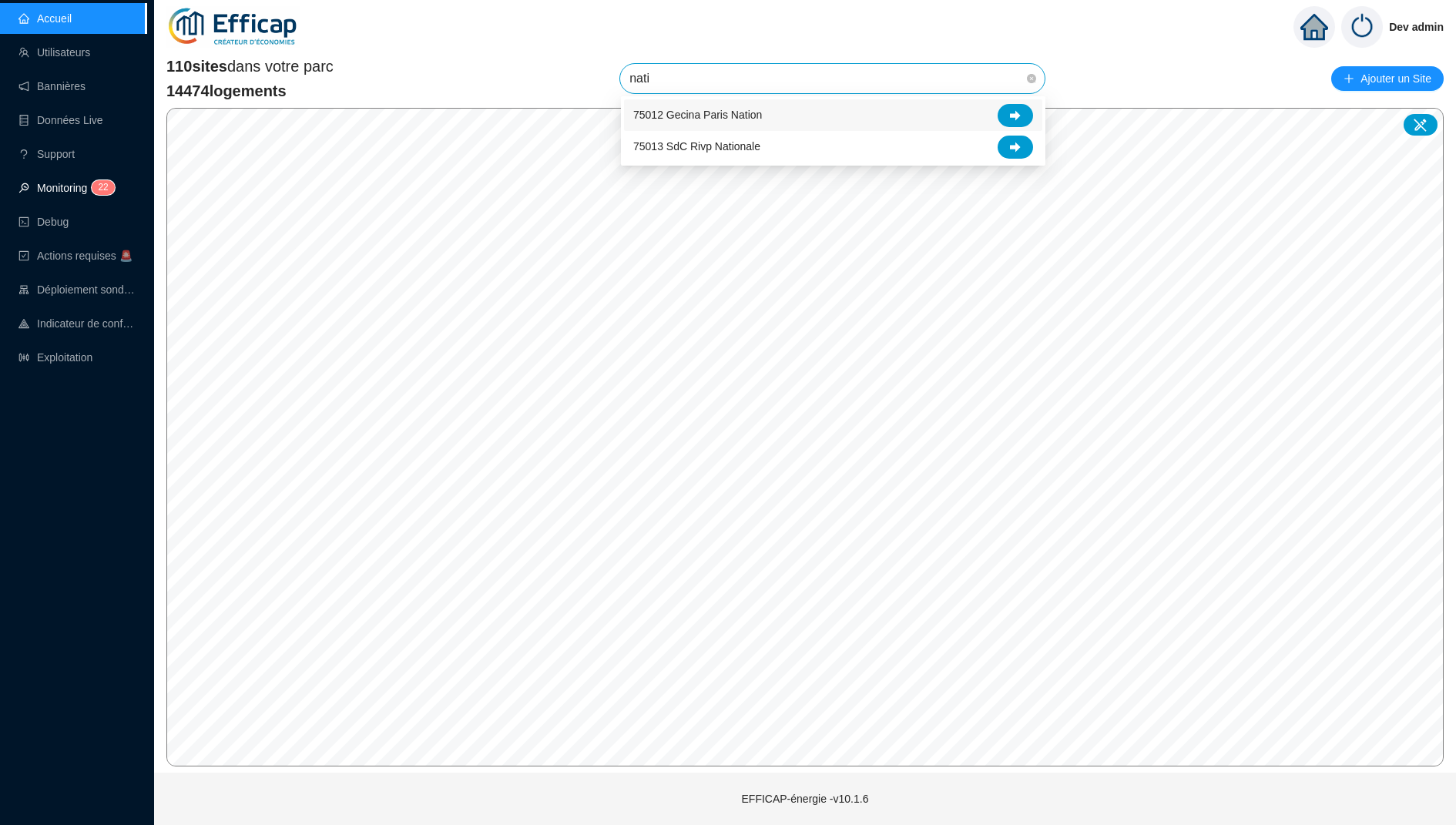
type input "nati"
click at [55, 184] on link "Monitoring 2 2" at bounding box center [65, 187] width 92 height 12
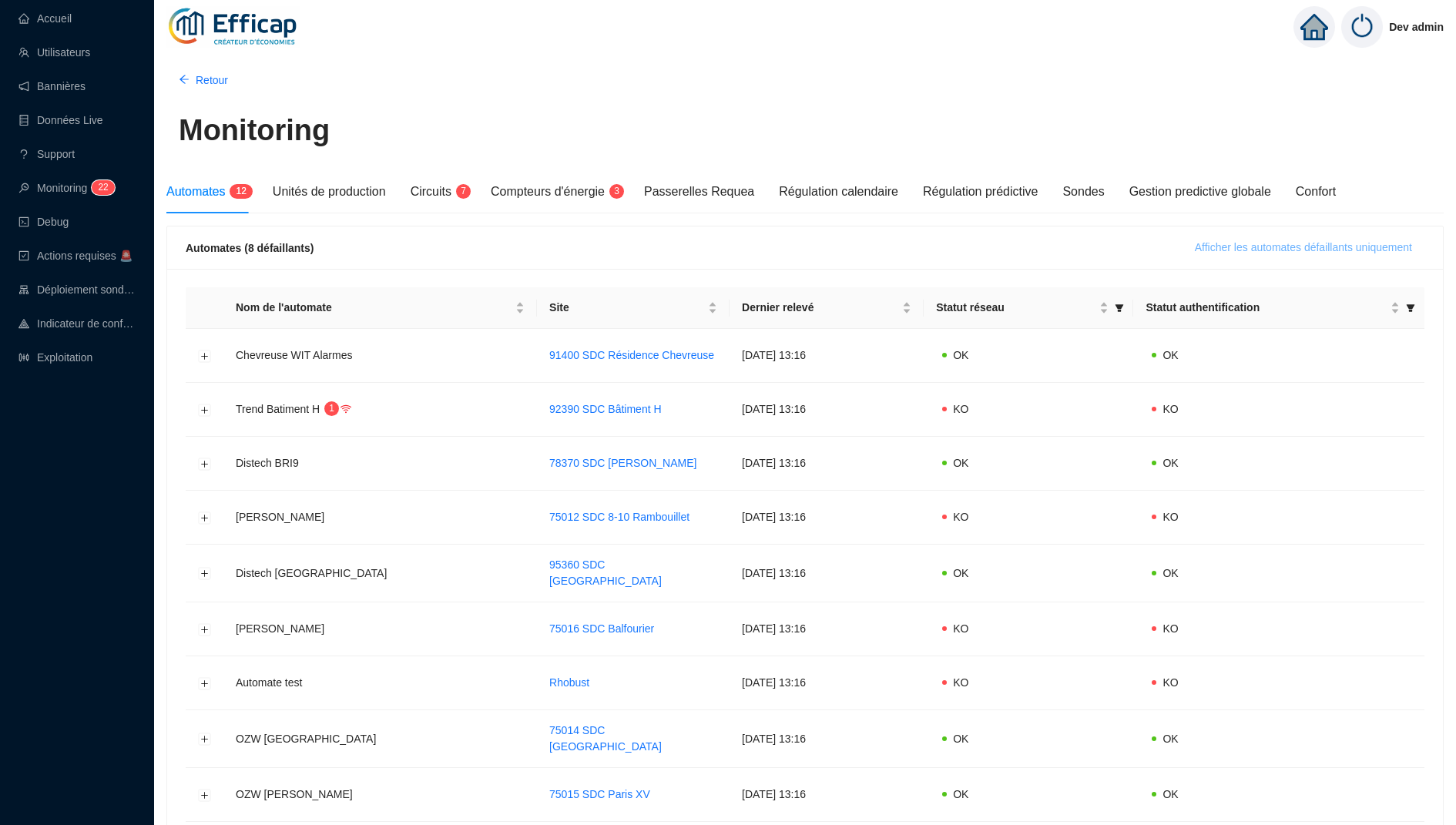
click at [1190, 238] on button "Afficher les automates défaillants uniquement" at bounding box center [1303, 248] width 241 height 24
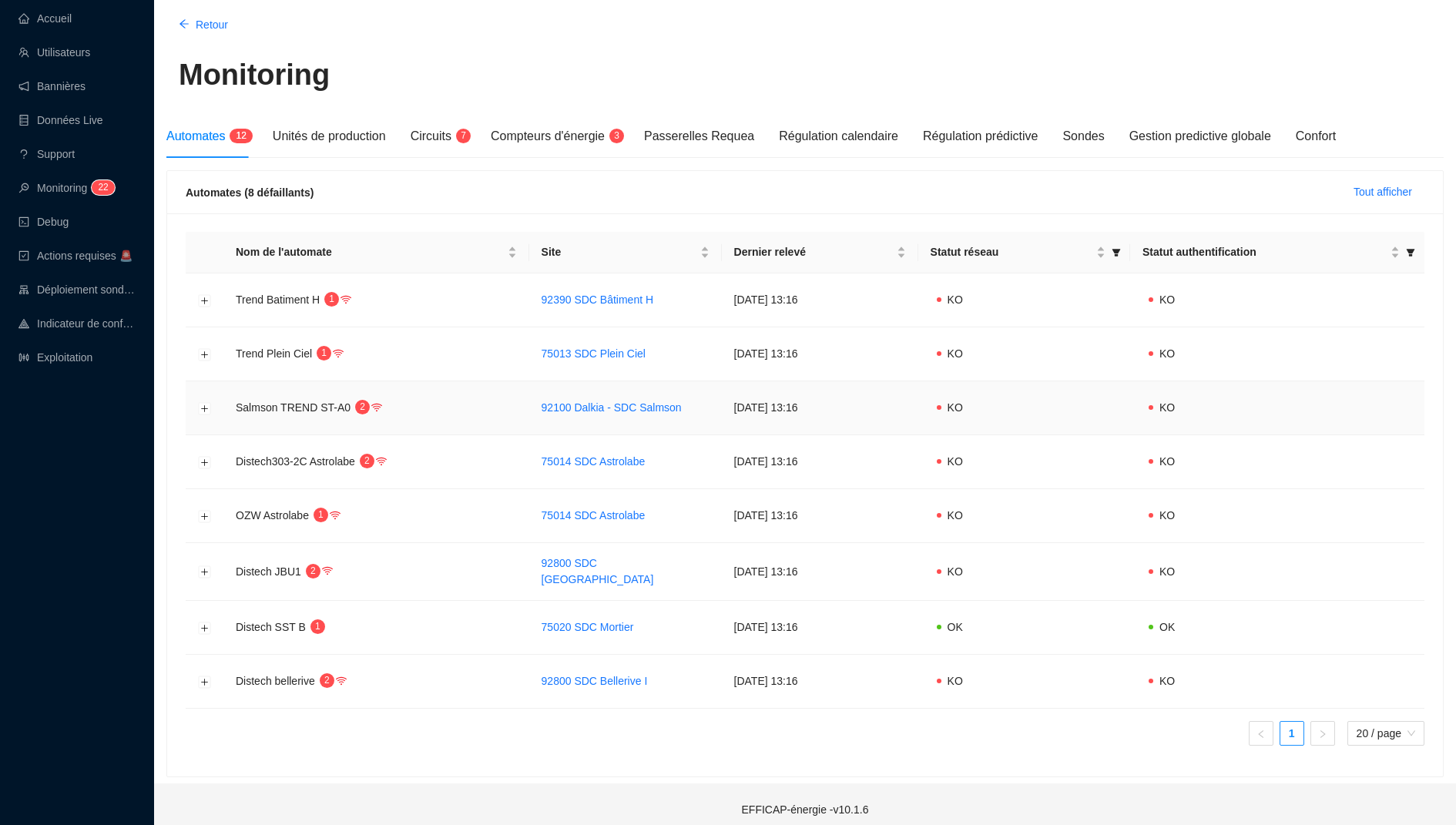
scroll to position [59, 0]
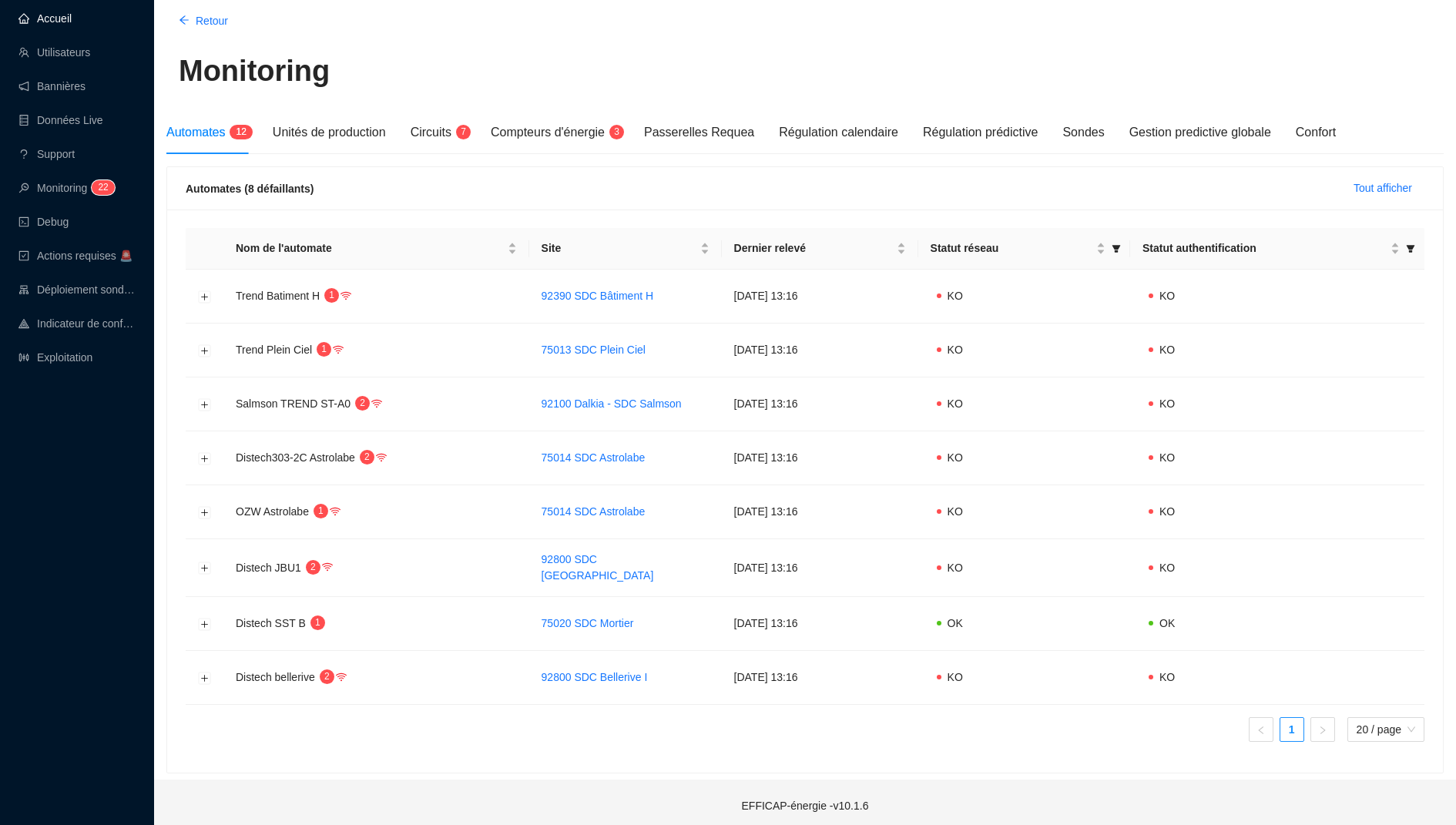
click at [72, 24] on link "Accueil" at bounding box center [45, 18] width 53 height 12
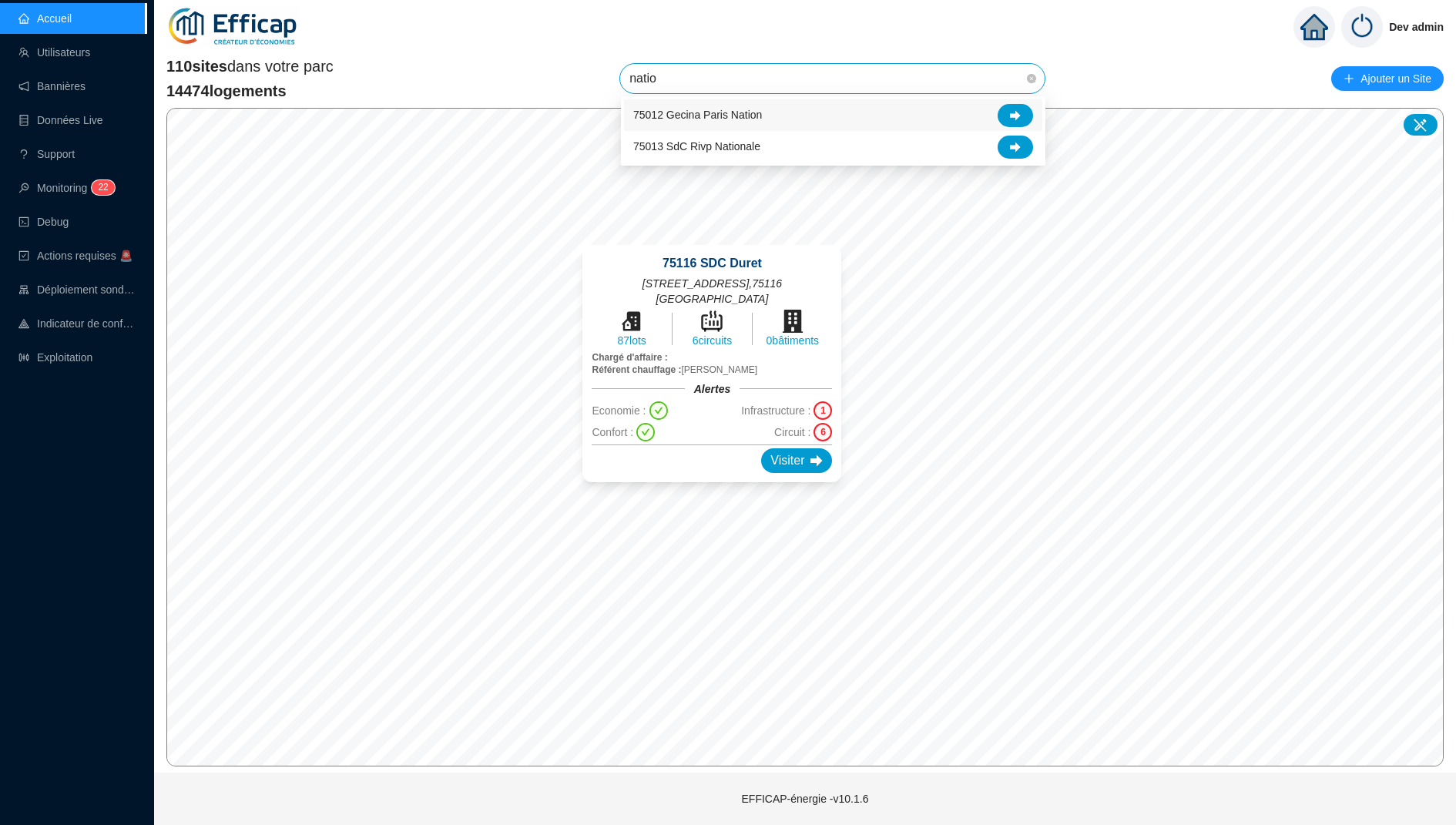
type input "nation"
click at [1013, 119] on icon at bounding box center [1015, 116] width 11 height 11
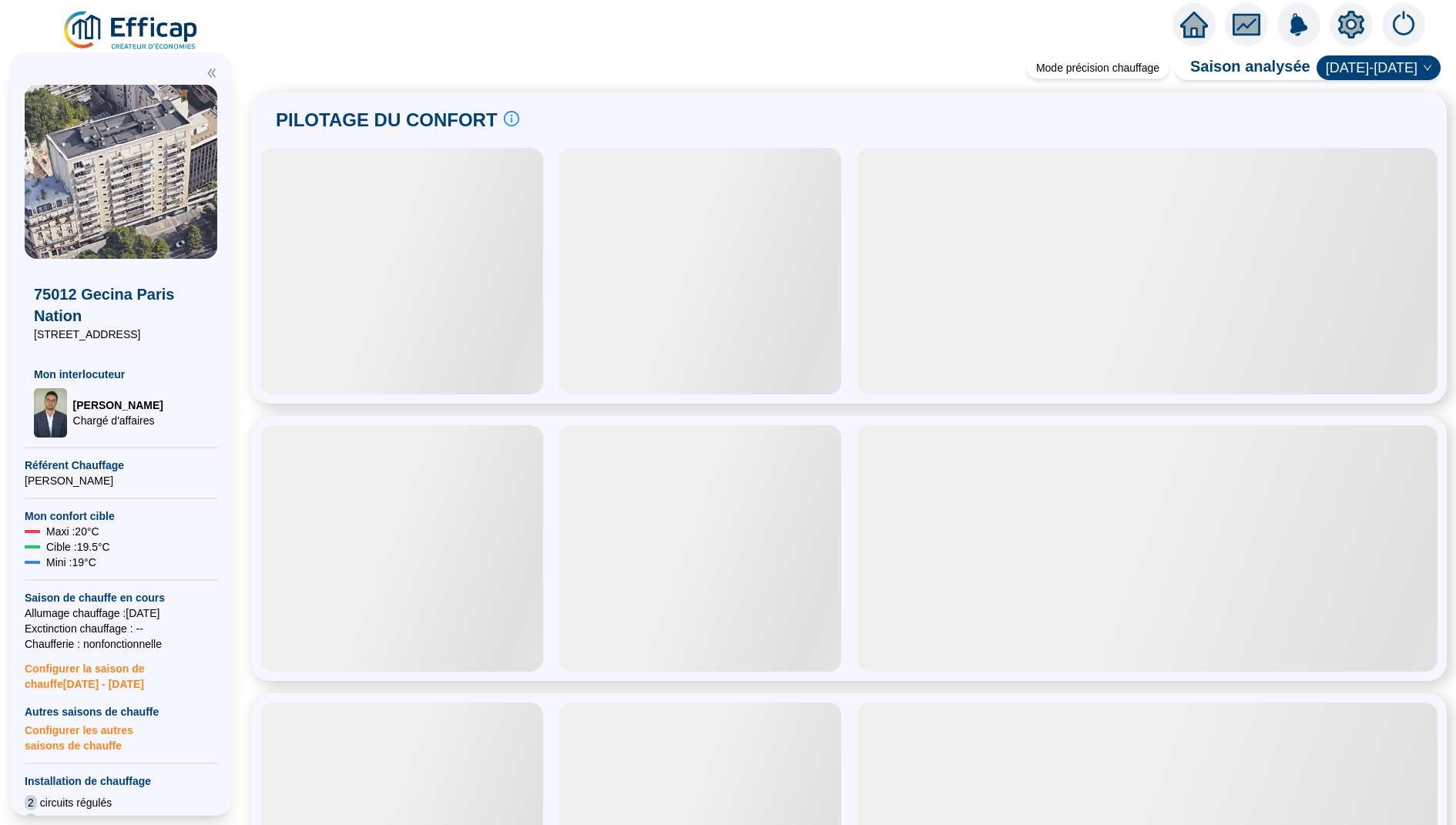
click at [1345, 30] on icon "setting" at bounding box center [1351, 23] width 26 height 24
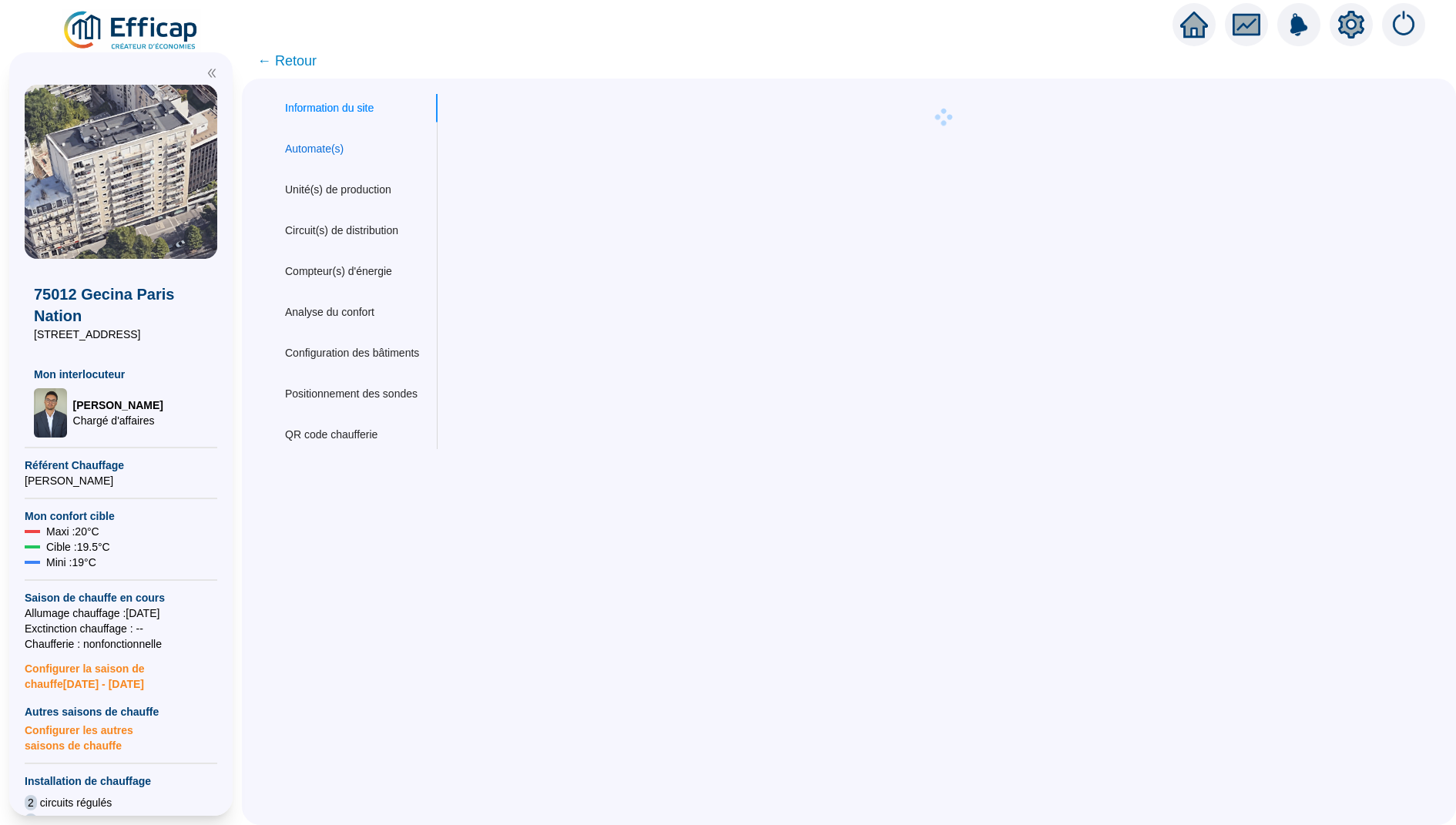
click at [340, 147] on div "Automate(s)" at bounding box center [314, 149] width 59 height 16
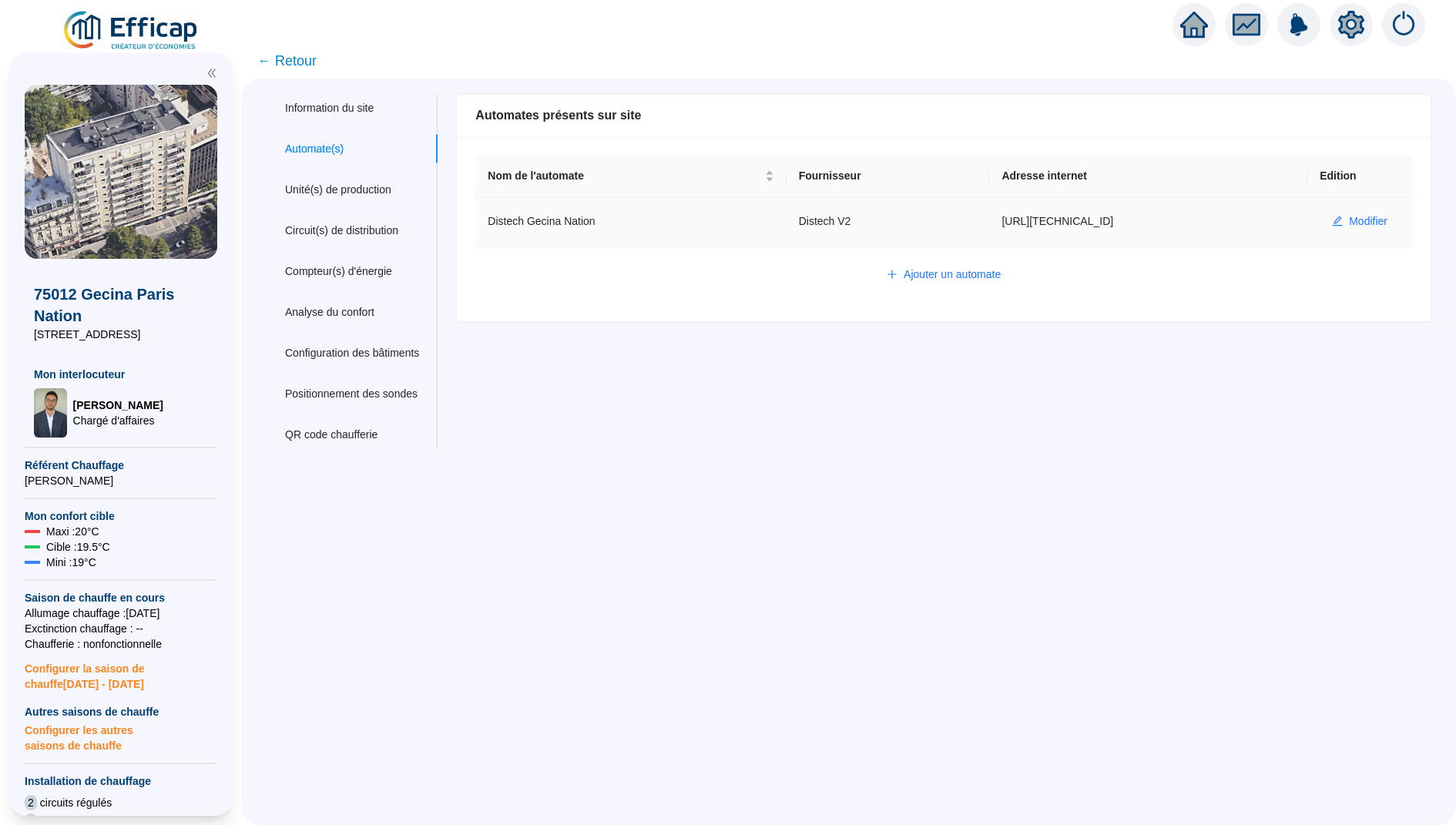
drag, startPoint x: 1134, startPoint y: 218, endPoint x: 921, endPoint y: 218, distance: 213.0
click at [989, 218] on td "[URL][TECHNICAL_ID]" at bounding box center [1148, 222] width 318 height 50
copy td "[URL][TECHNICAL_ID]"
click at [1201, 24] on icon "home" at bounding box center [1194, 24] width 28 height 22
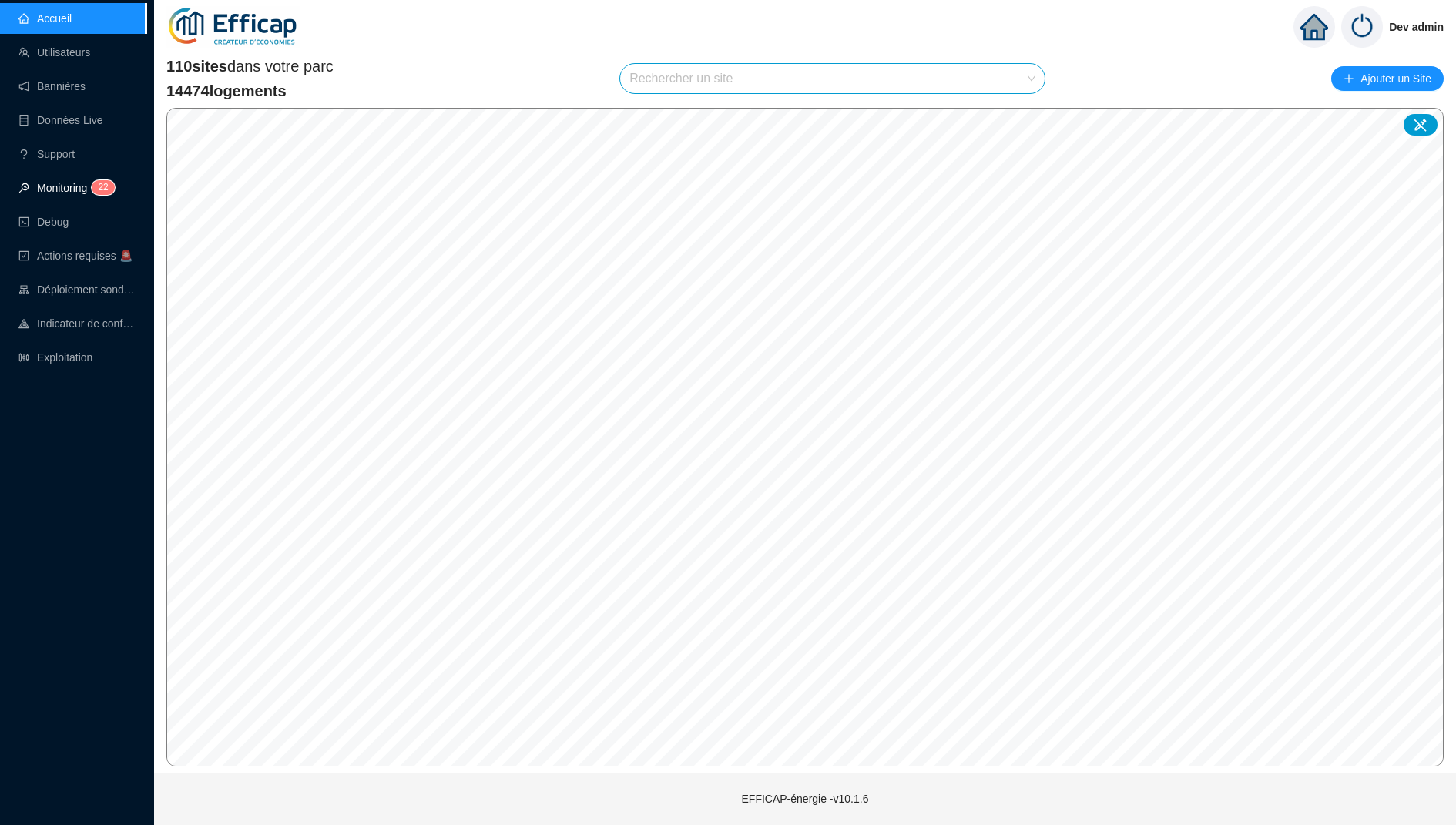
click at [109, 194] on link "Monitoring 2 2" at bounding box center [65, 187] width 92 height 12
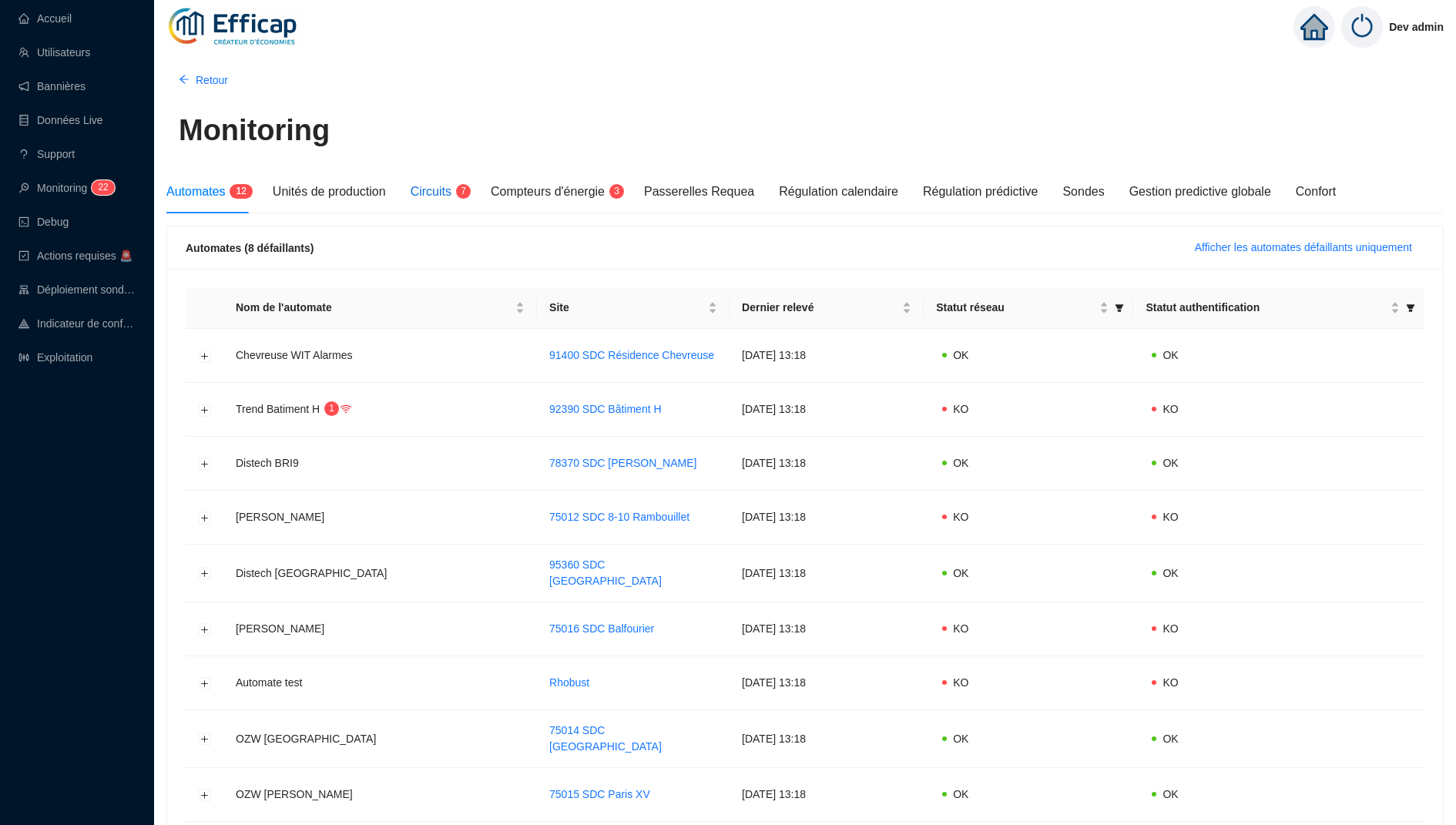
click at [436, 187] on span "Circuits" at bounding box center [431, 192] width 41 height 13
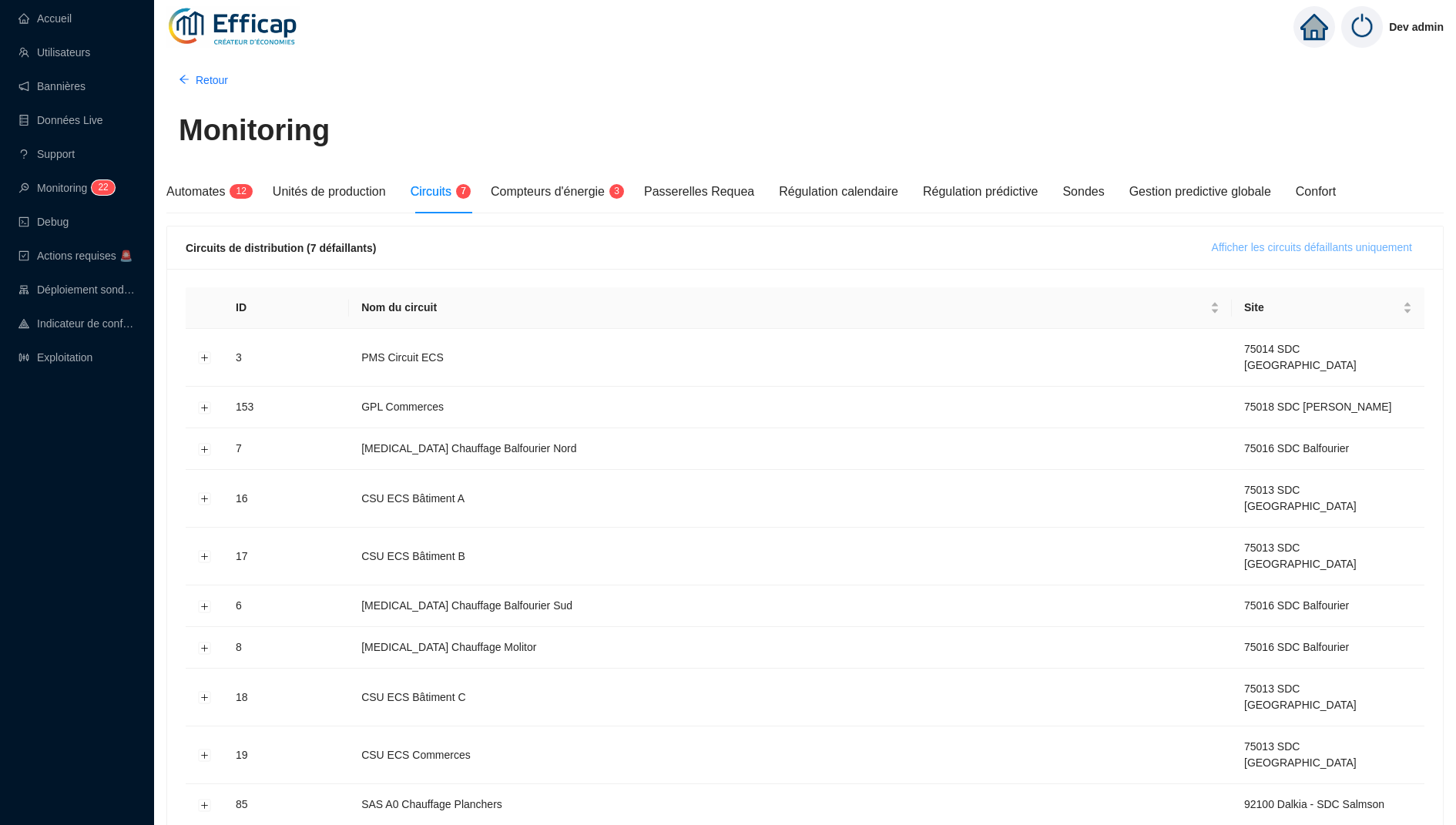
click at [1269, 247] on span "Afficher les circuits défaillants uniquement" at bounding box center [1312, 247] width 200 height 16
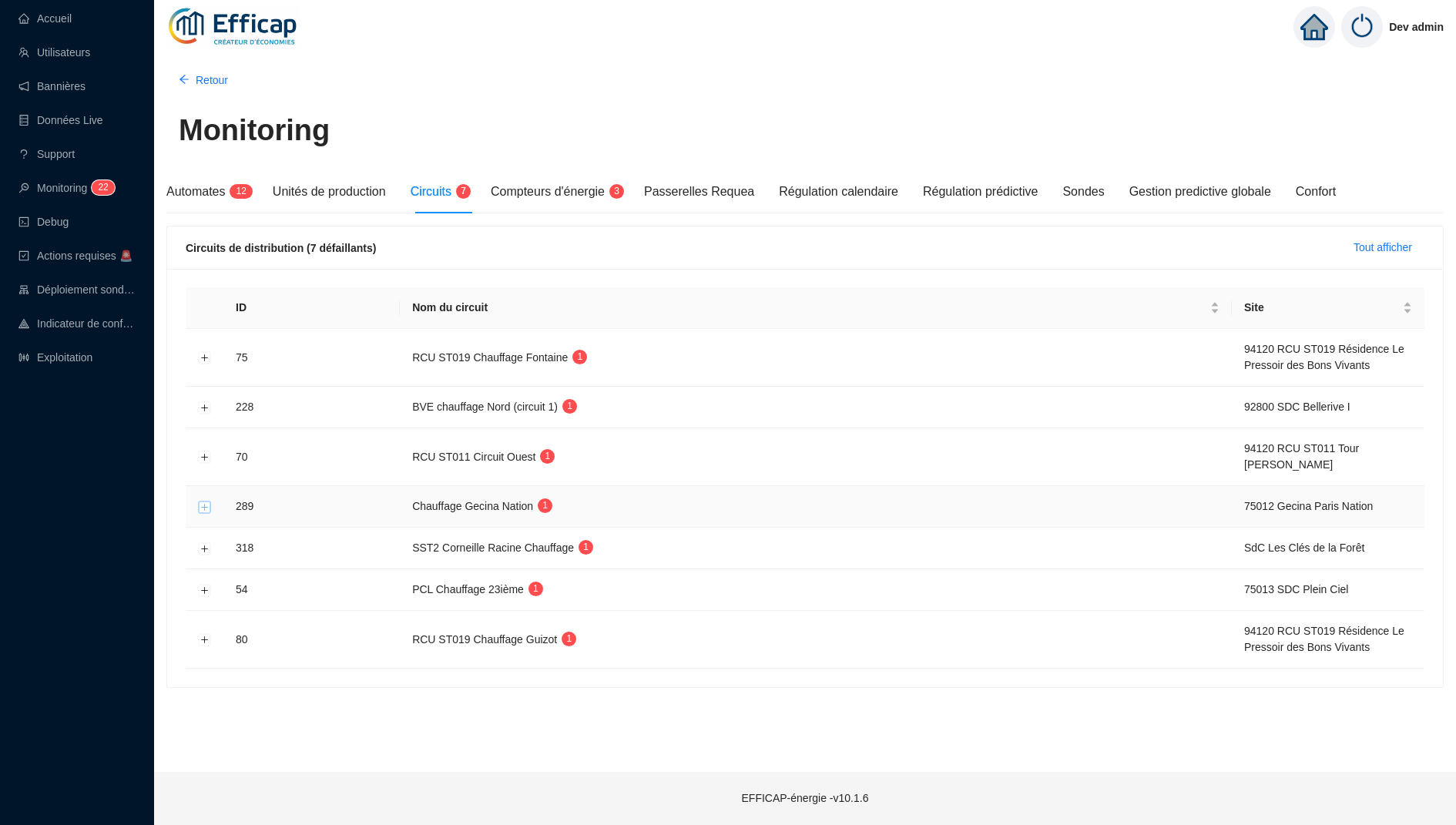
click at [201, 502] on button "Développer la ligne" at bounding box center [204, 506] width 12 height 12
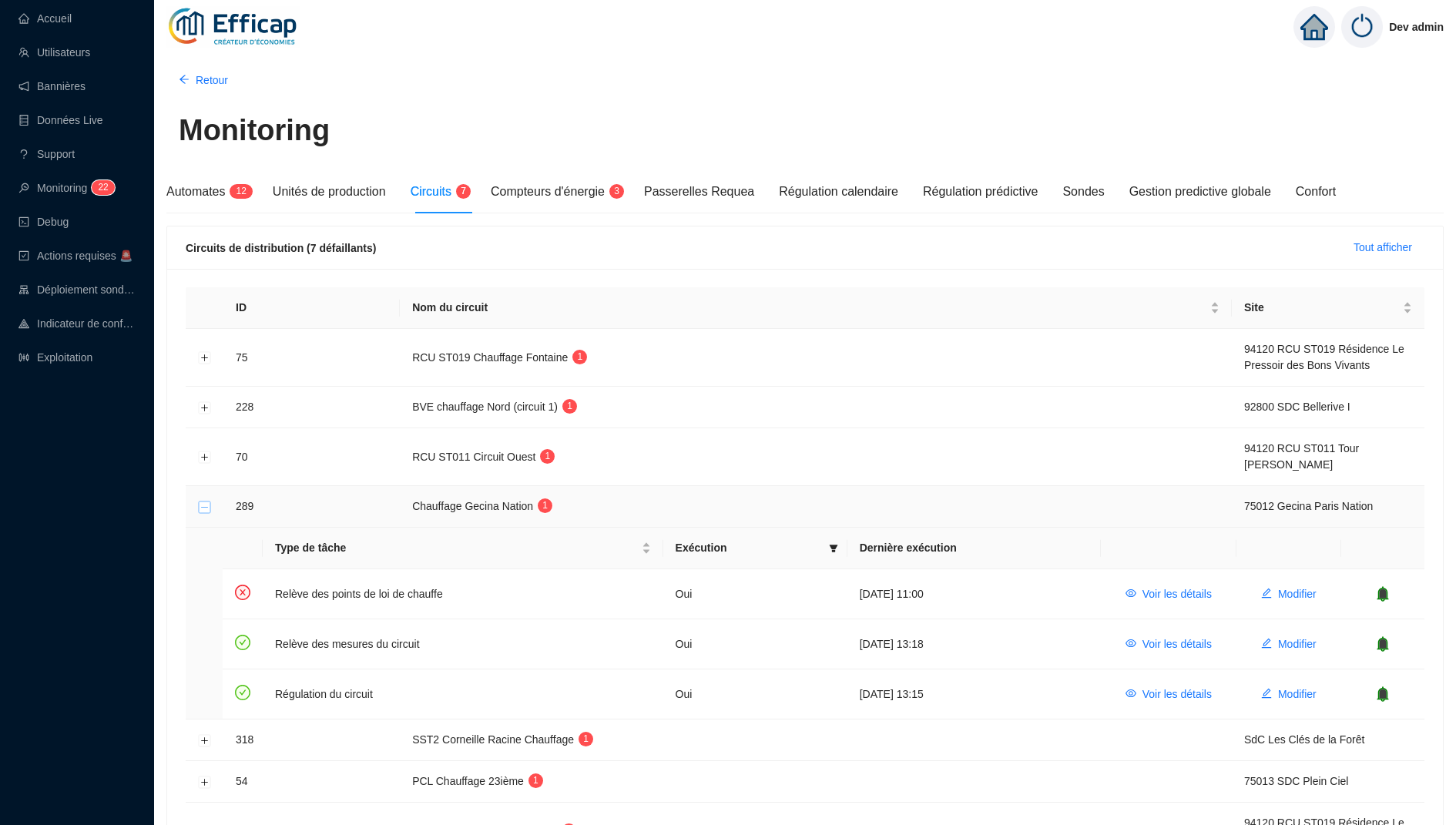
click at [200, 506] on button "Réduire la ligne" at bounding box center [204, 506] width 12 height 12
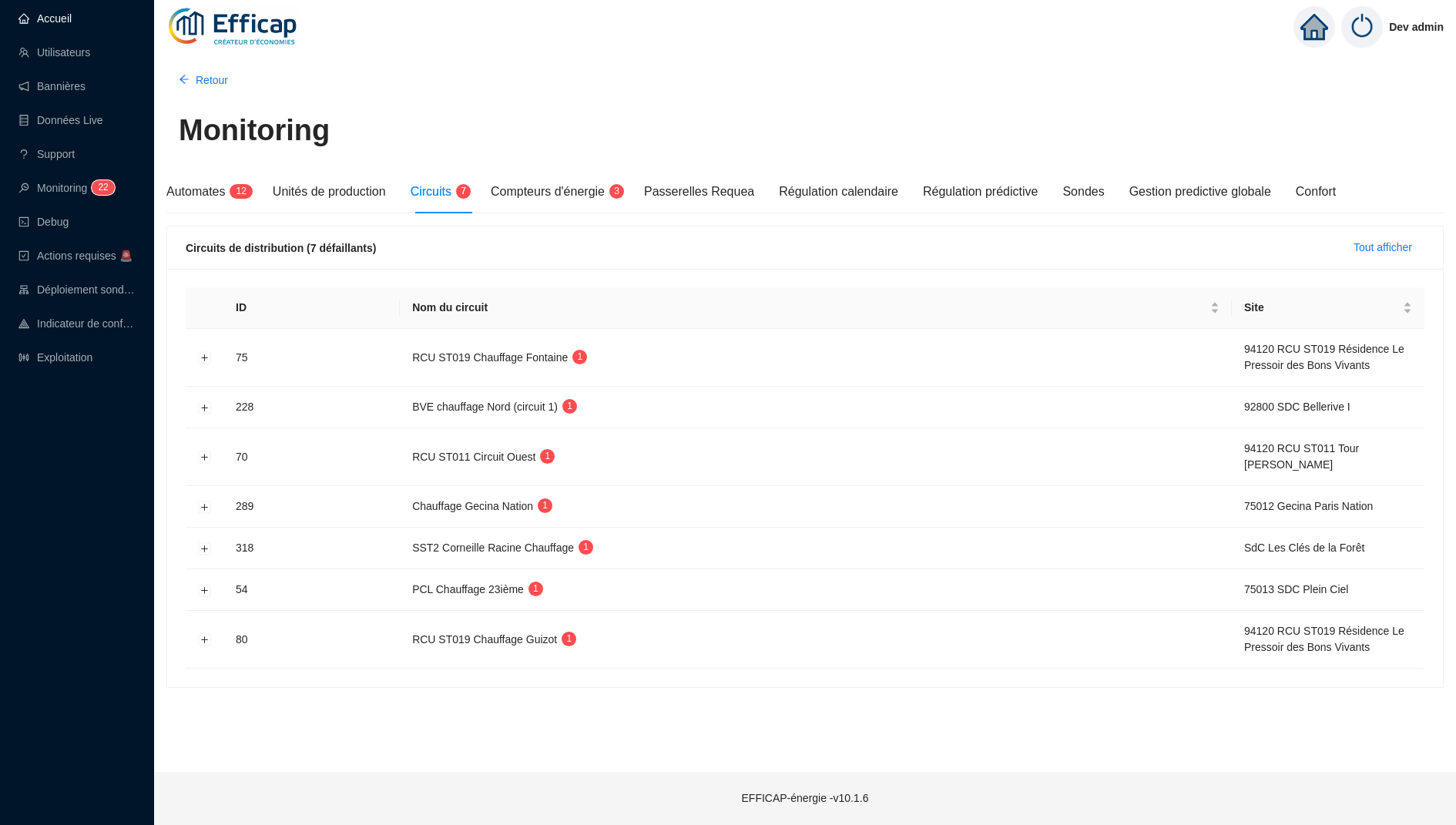
click at [53, 13] on link "Accueil" at bounding box center [45, 18] width 53 height 12
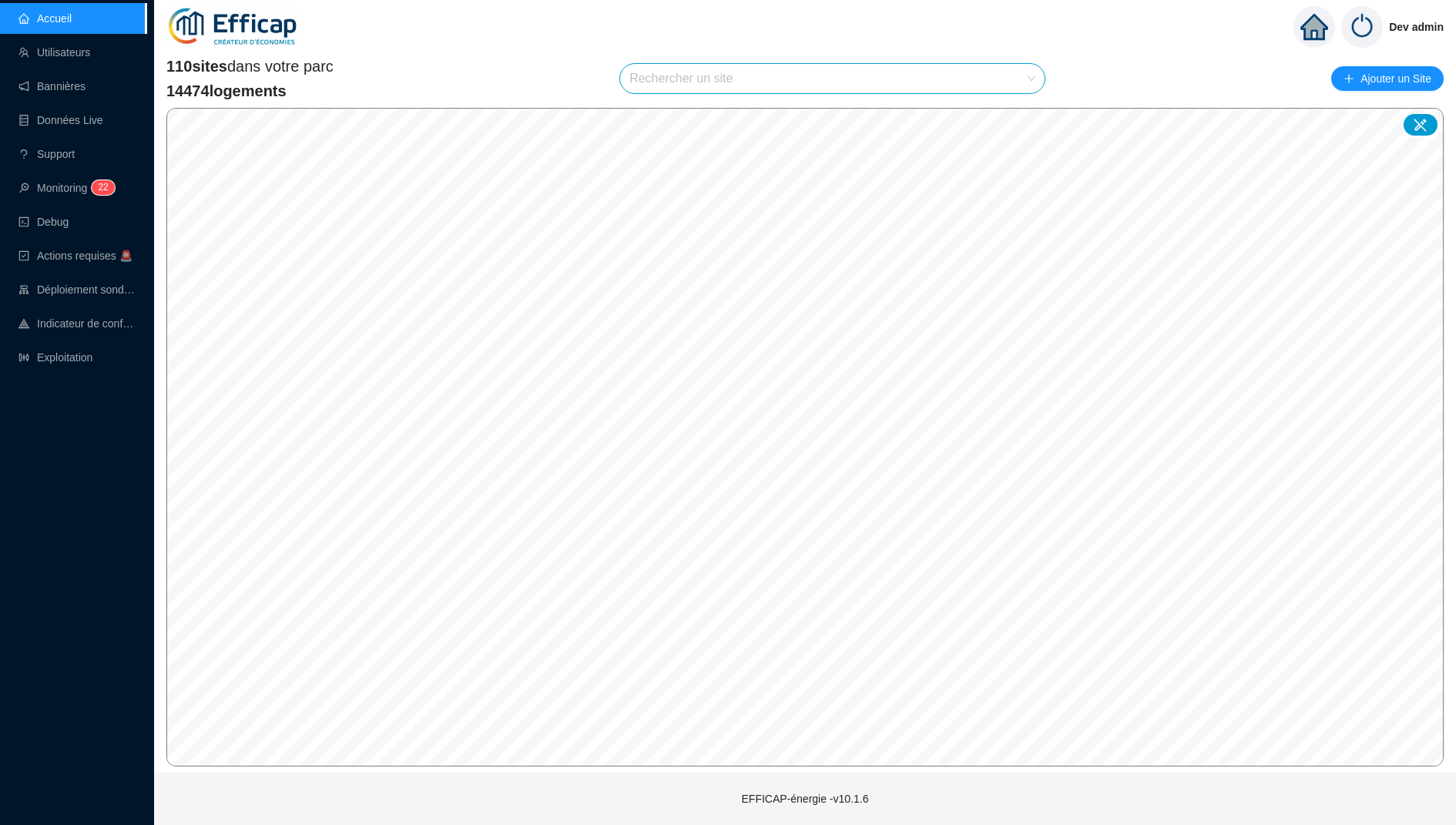
click at [663, 86] on input "search" at bounding box center [824, 78] width 392 height 29
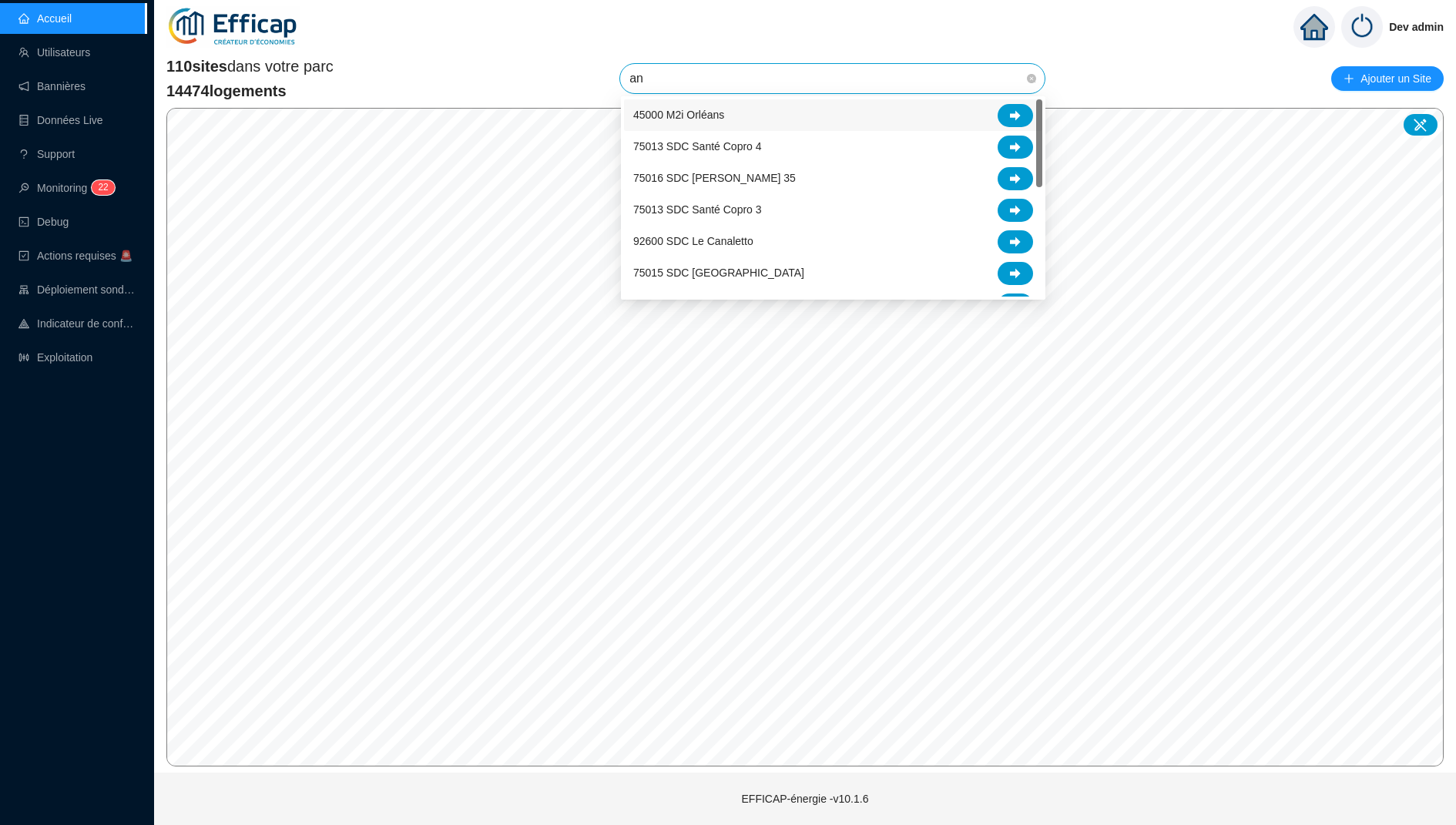
type input "a"
type input "sant"
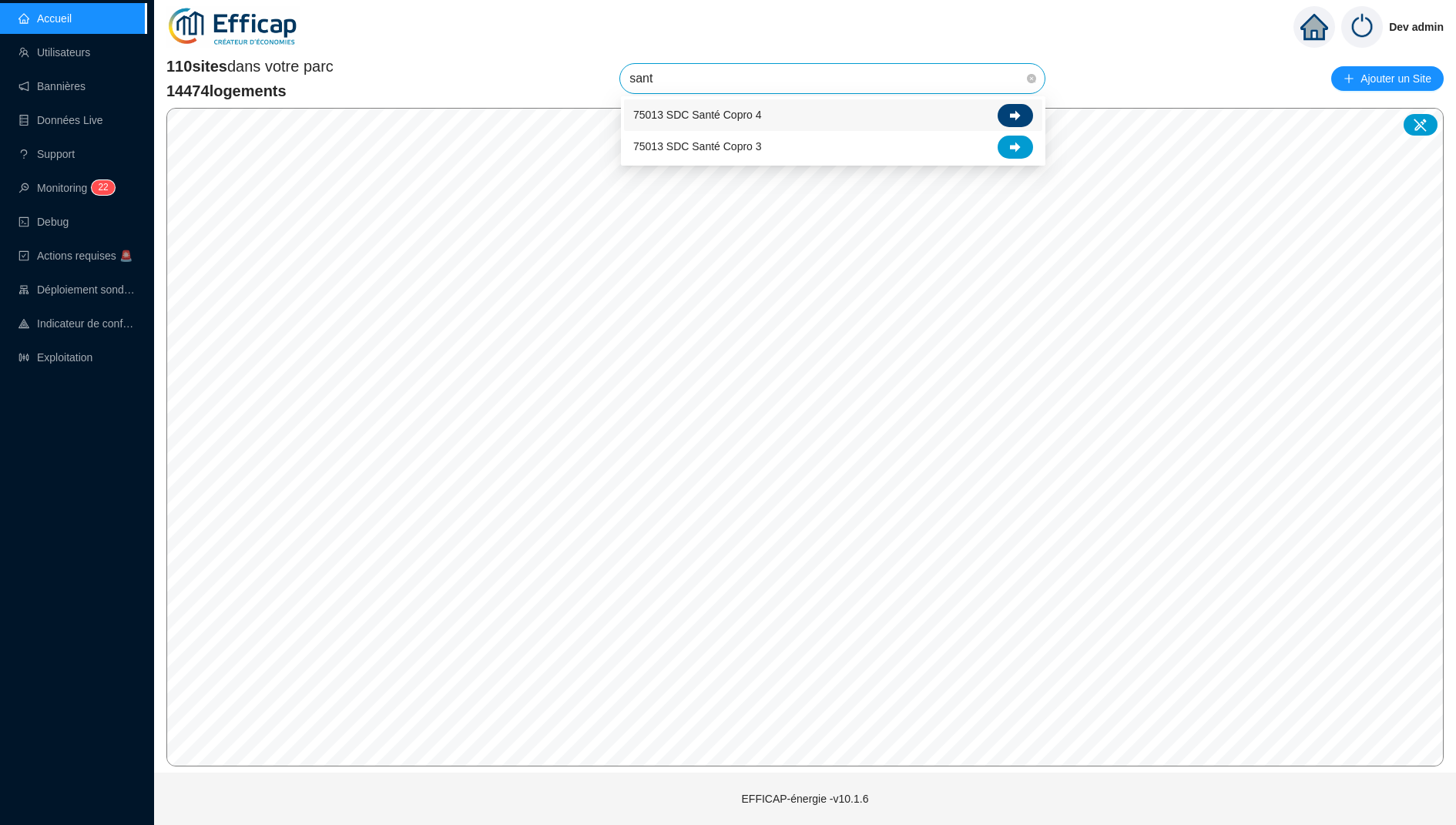
click at [1006, 116] on div at bounding box center [1015, 115] width 36 height 23
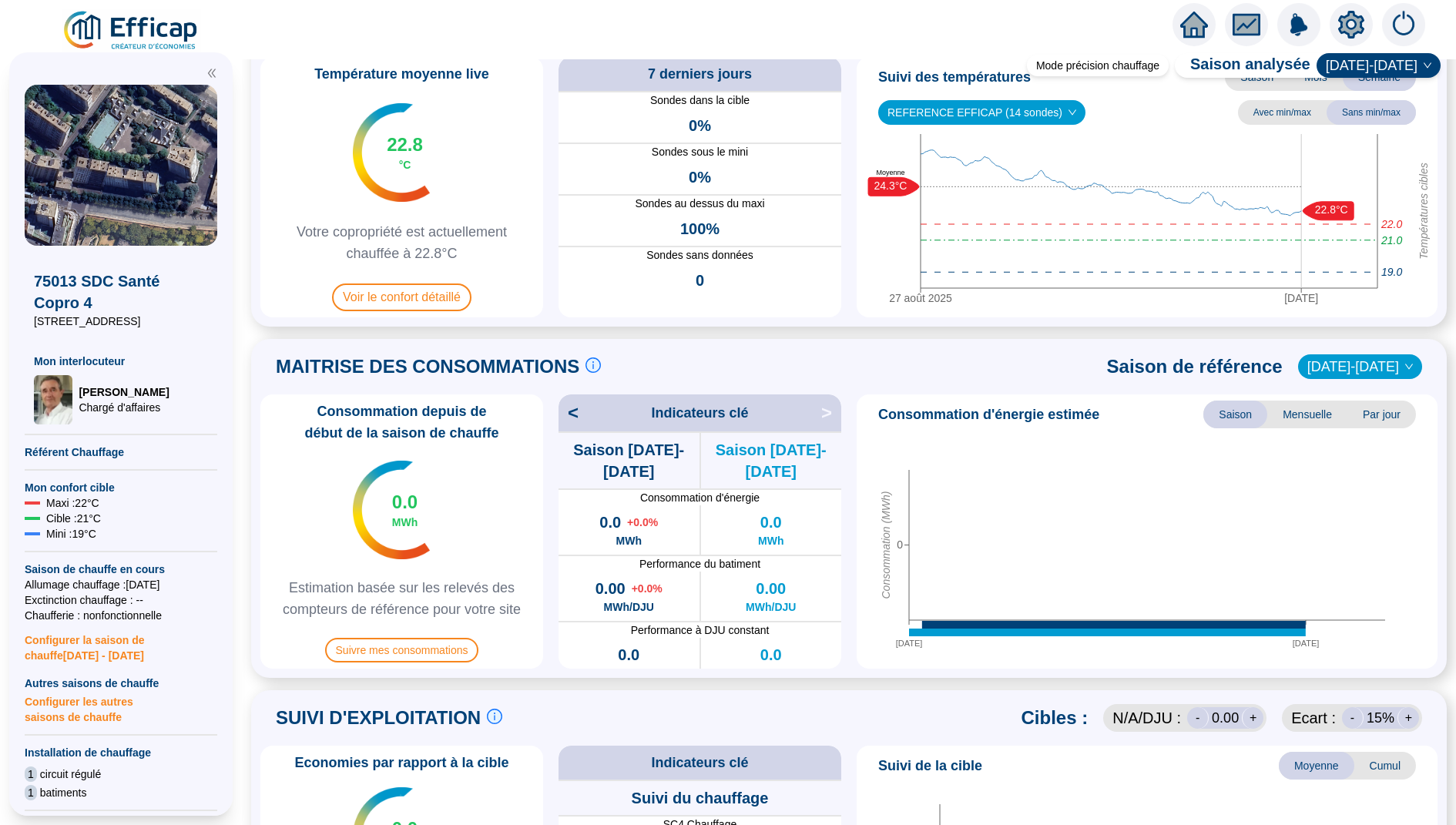
scroll to position [113, 0]
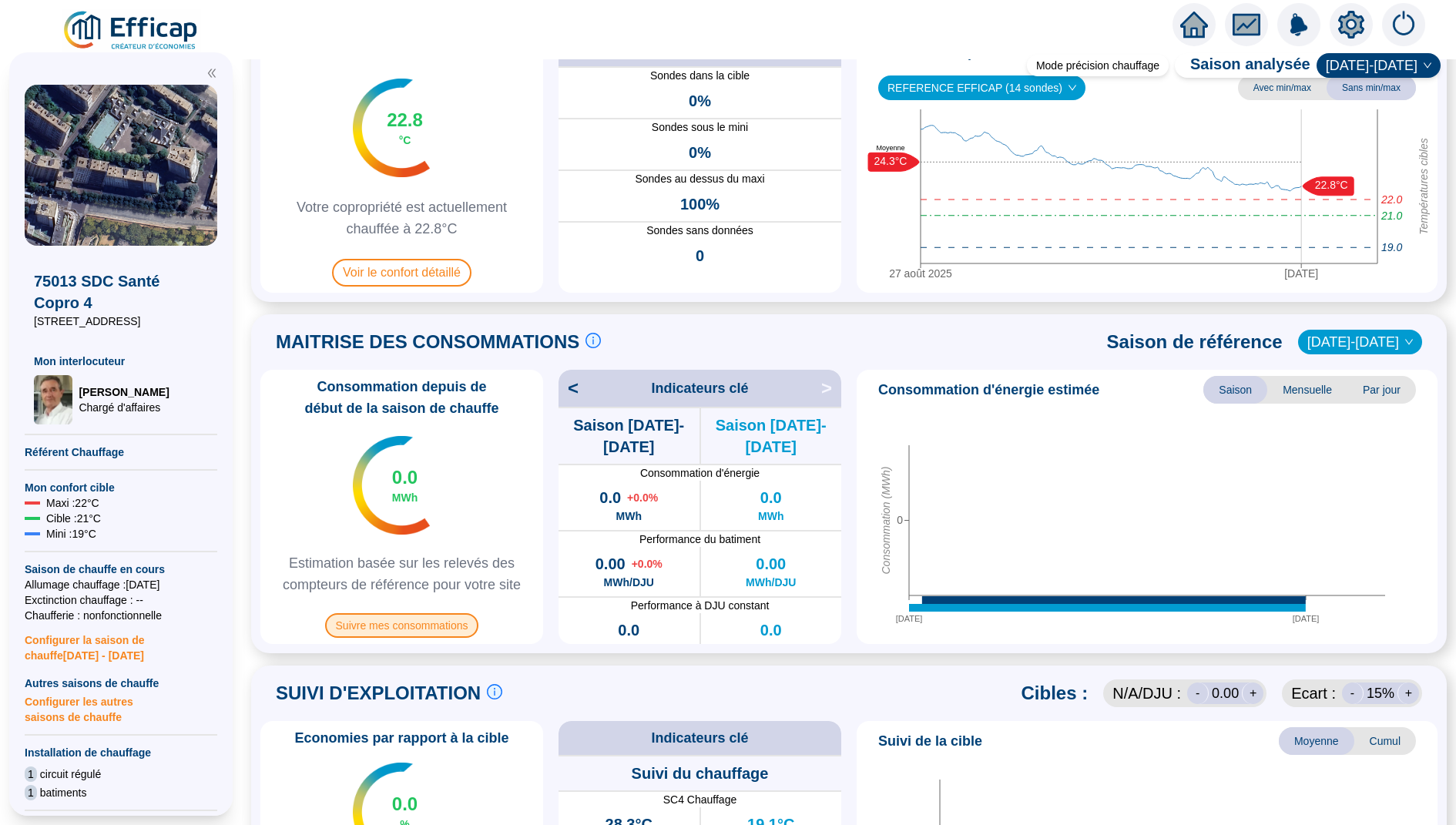
click at [434, 622] on span "Suivre mes consommations" at bounding box center [401, 625] width 154 height 24
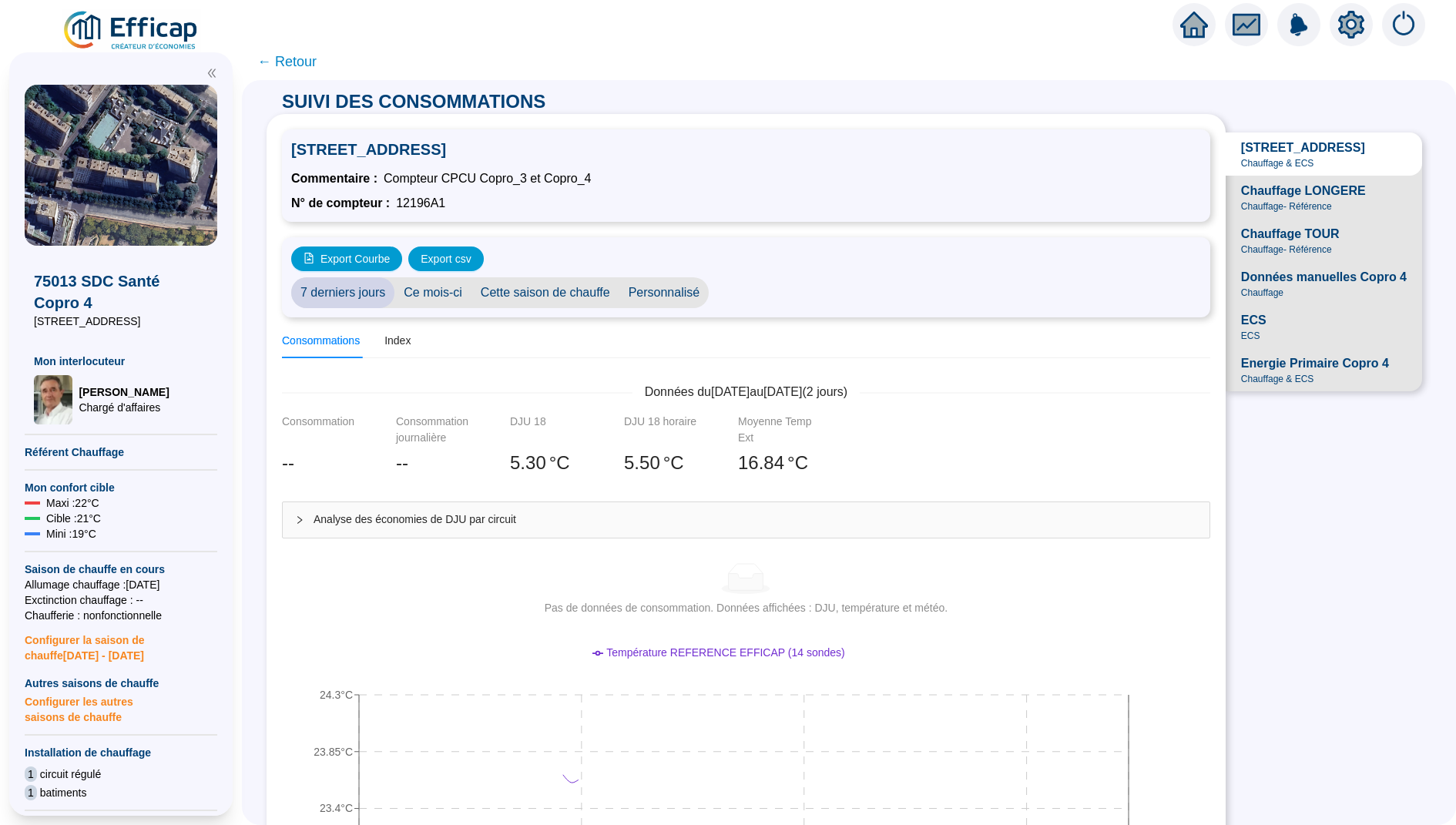
click at [1241, 286] on span "Chauffage" at bounding box center [1261, 292] width 42 height 12
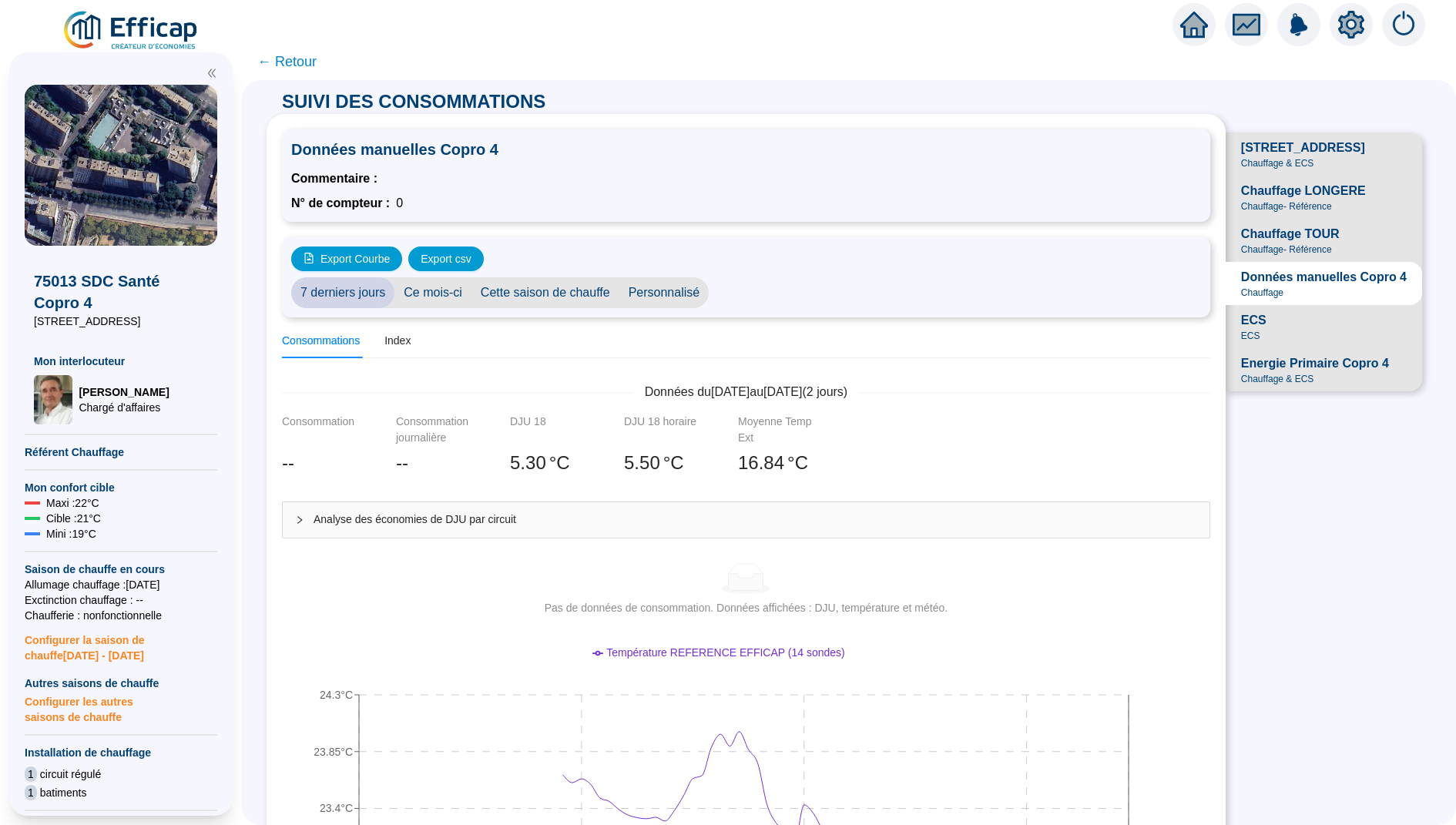
click at [1253, 364] on span "Energie Primaire Copro 4" at bounding box center [1315, 364] width 148 height 19
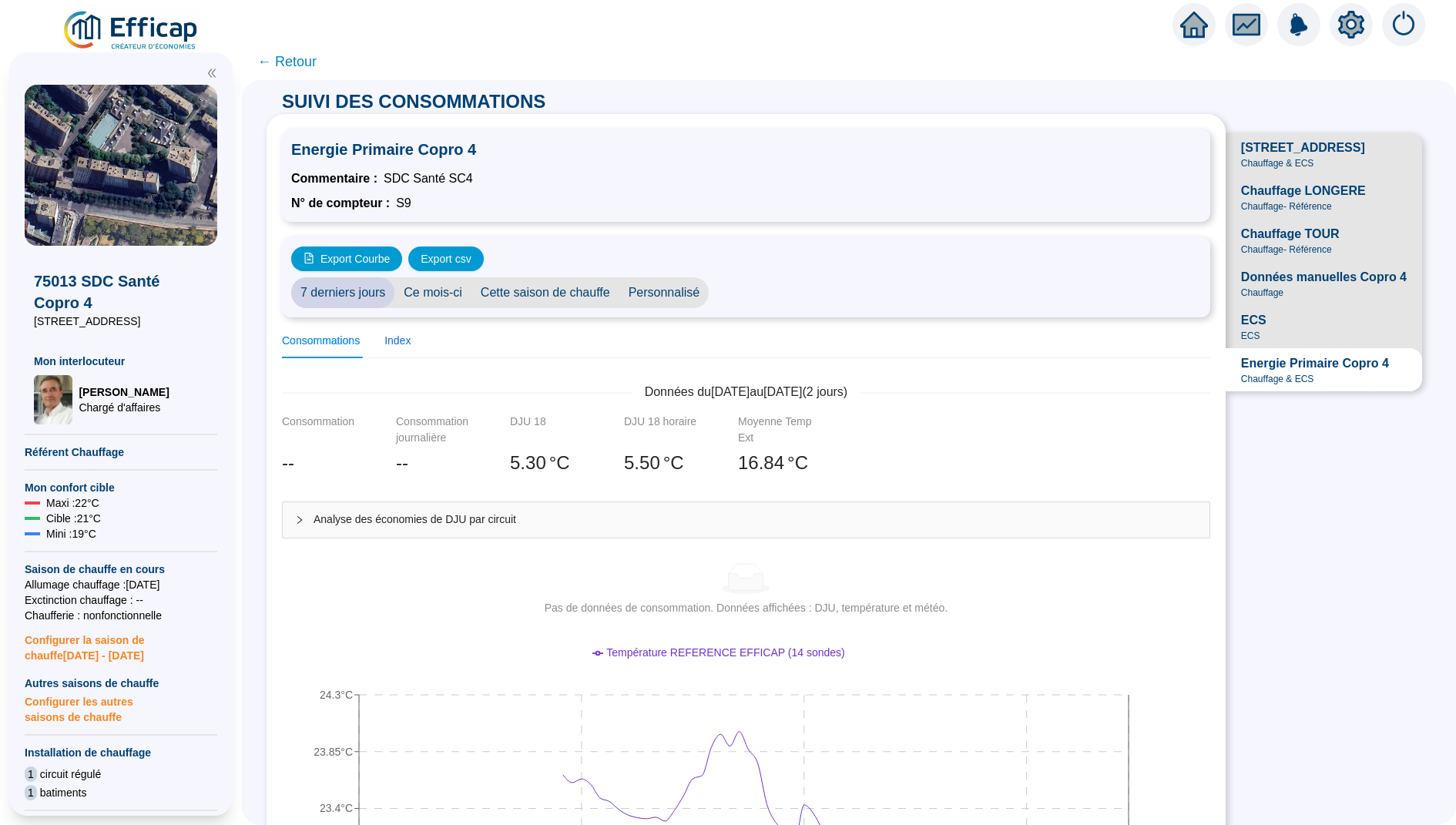
click at [399, 345] on div "Index" at bounding box center [398, 340] width 26 height 16
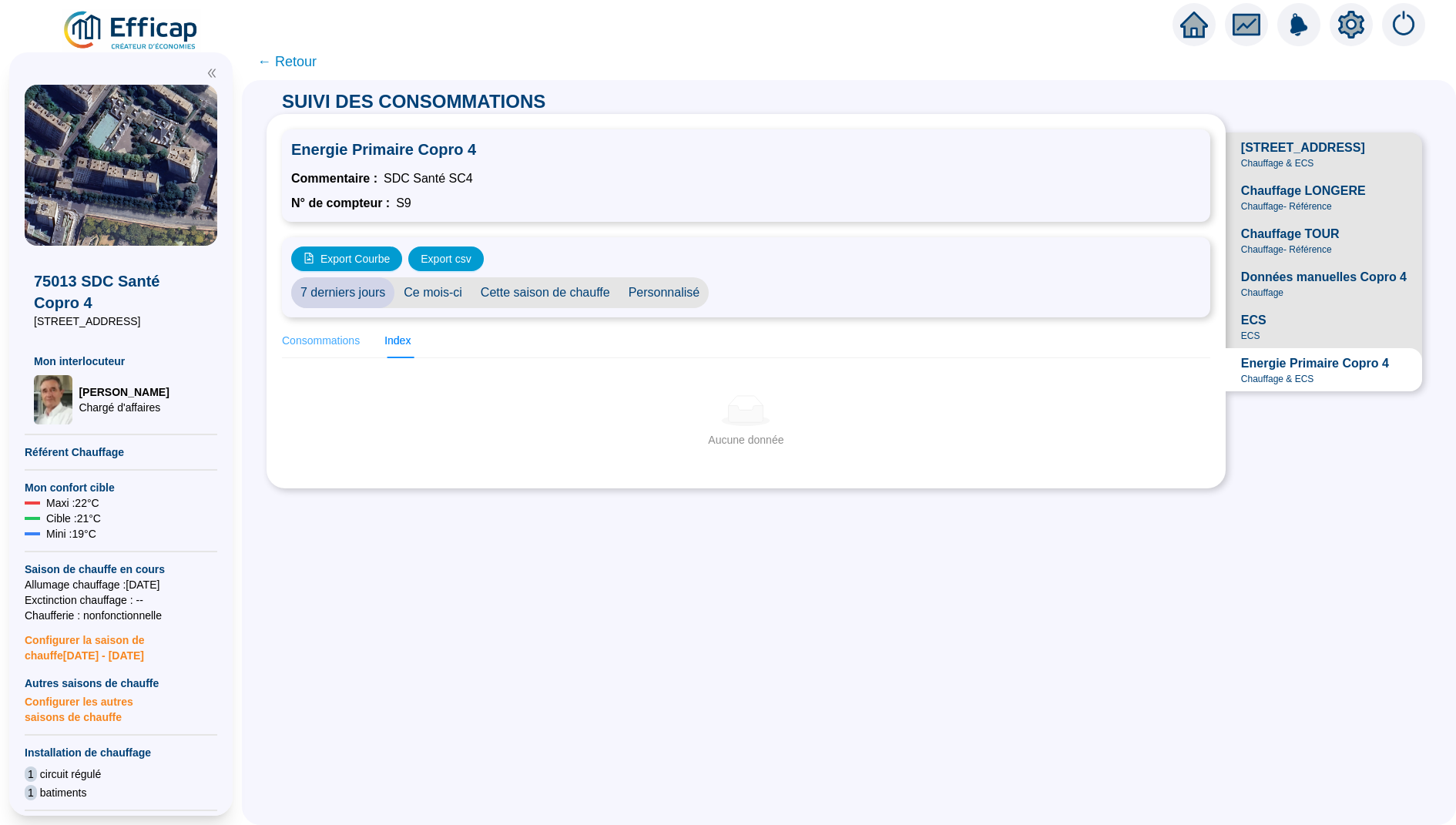
click at [315, 349] on div "Consommations" at bounding box center [320, 340] width 78 height 35
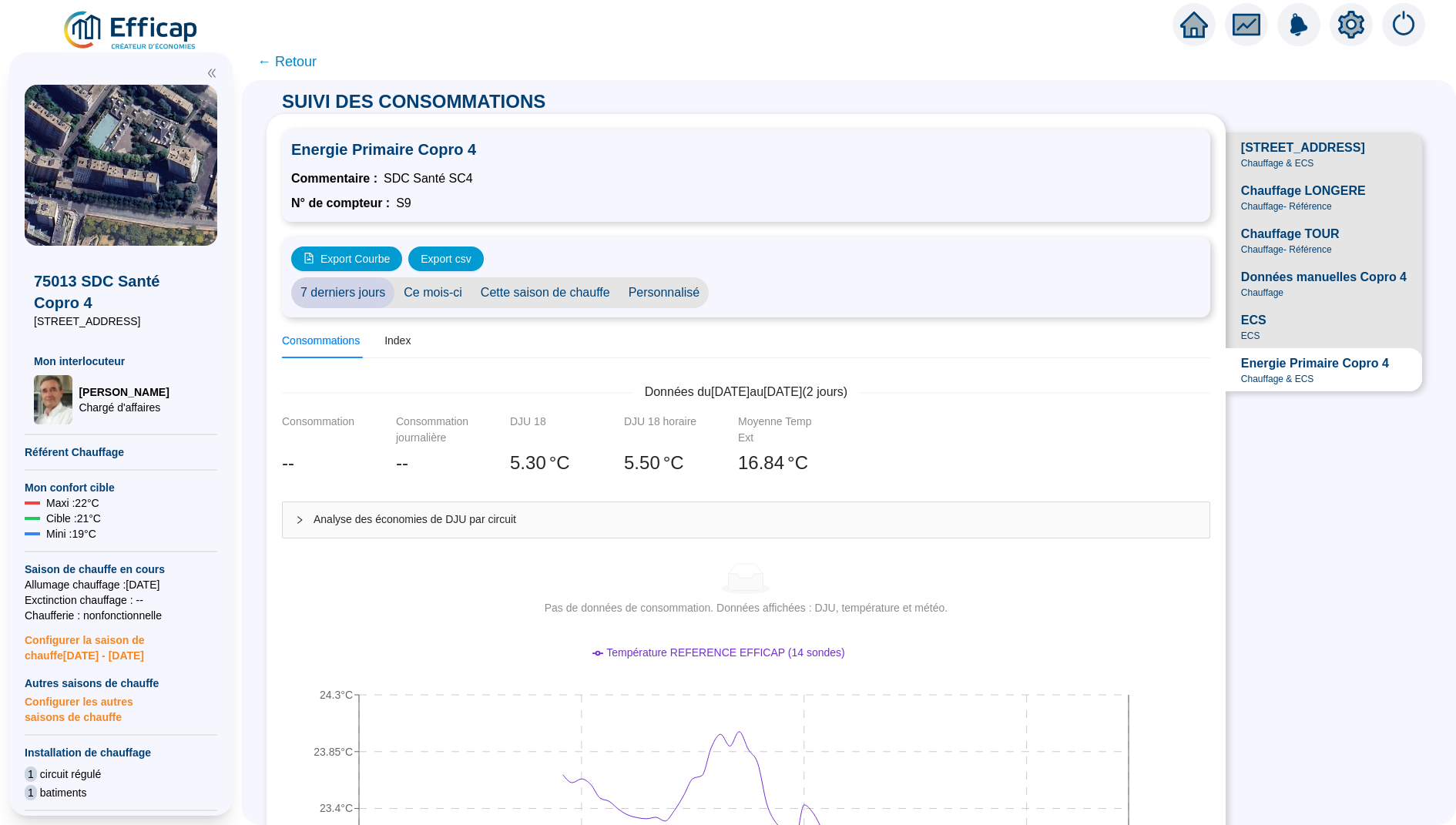
click at [600, 289] on span "Cette saison de chauffe" at bounding box center [546, 292] width 148 height 31
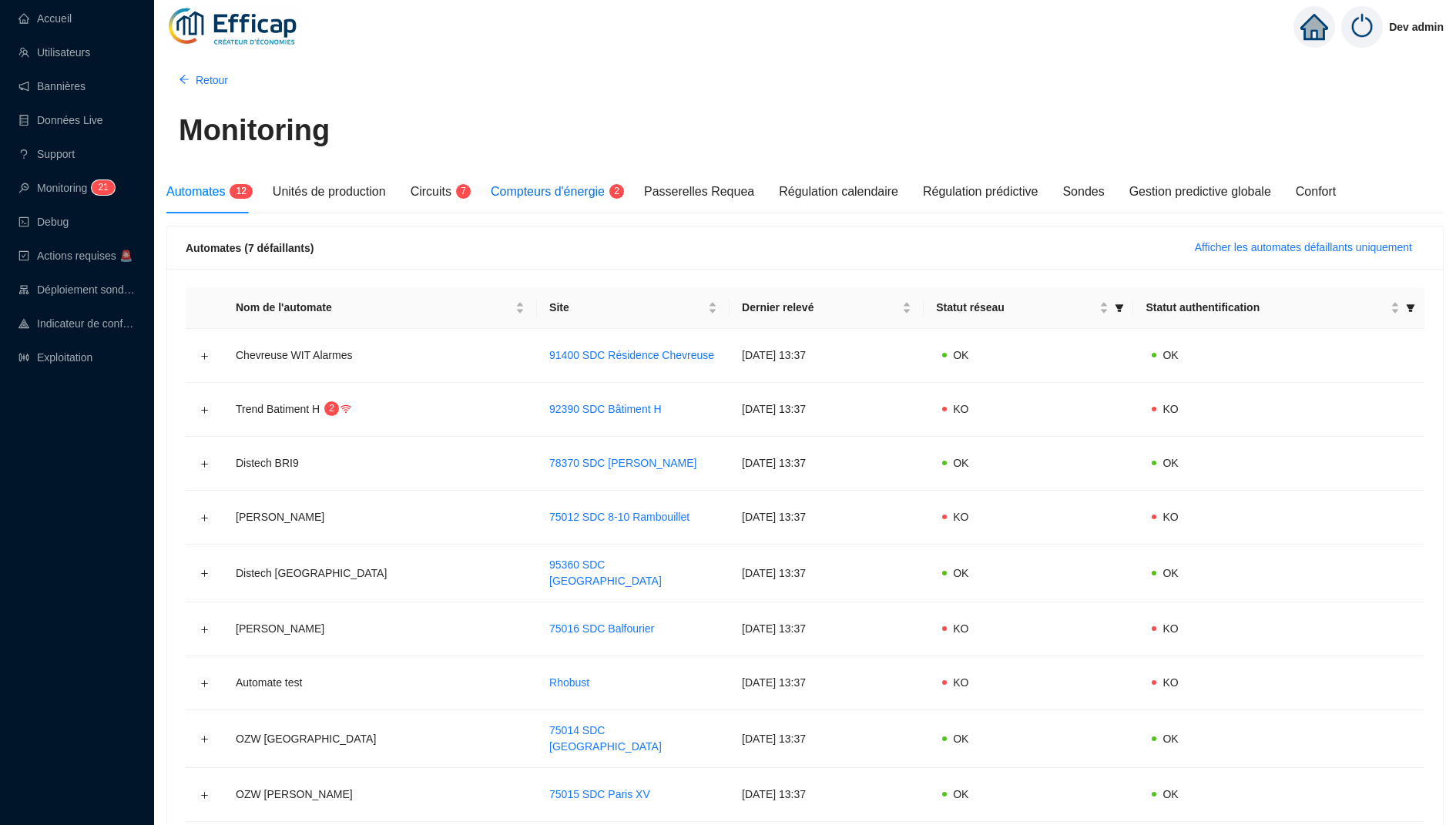
click at [560, 192] on span "Compteurs d'énergie" at bounding box center [547, 192] width 114 height 13
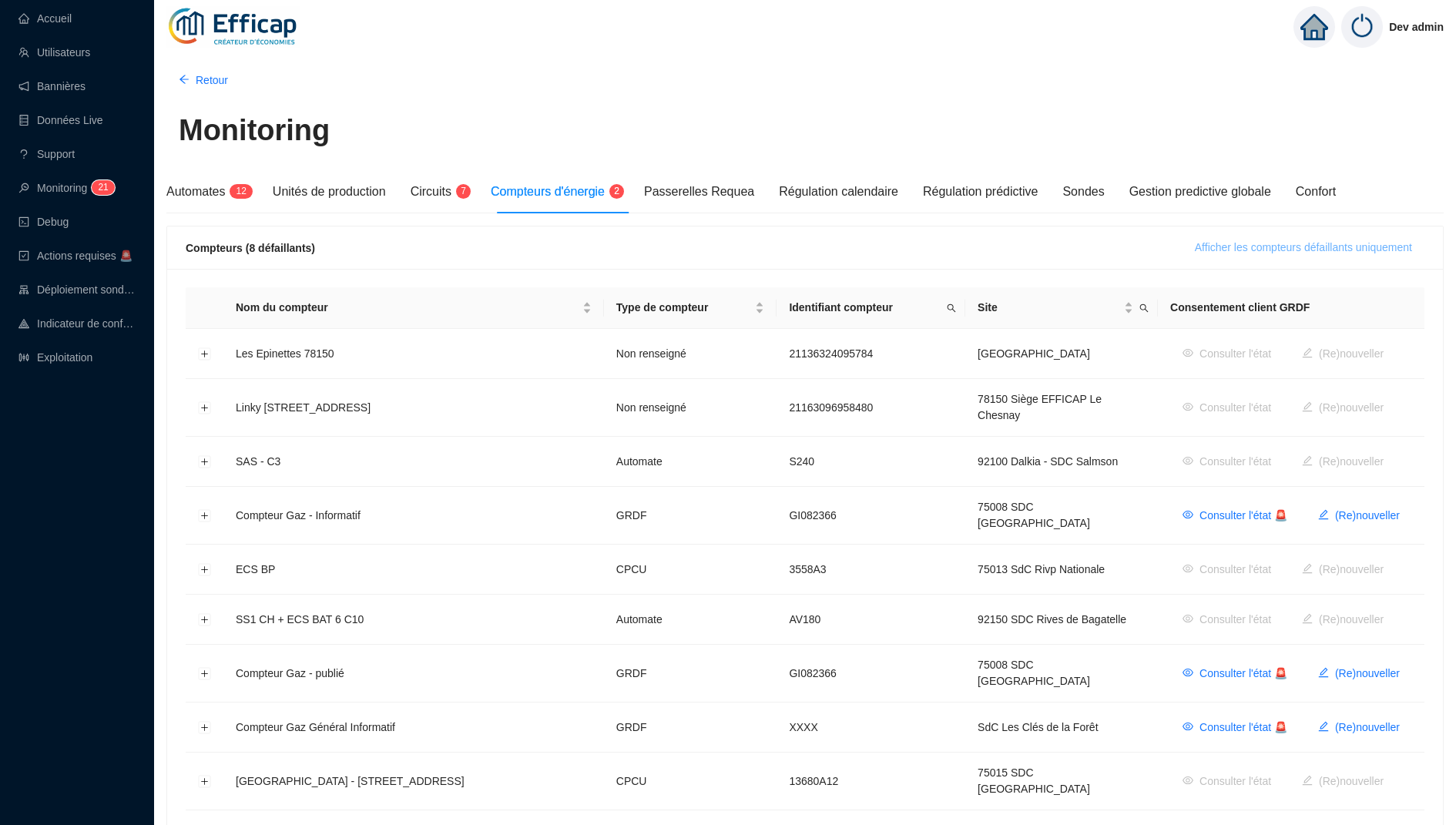
click at [1203, 245] on span "Afficher les compteurs défaillants uniquement" at bounding box center [1303, 247] width 217 height 16
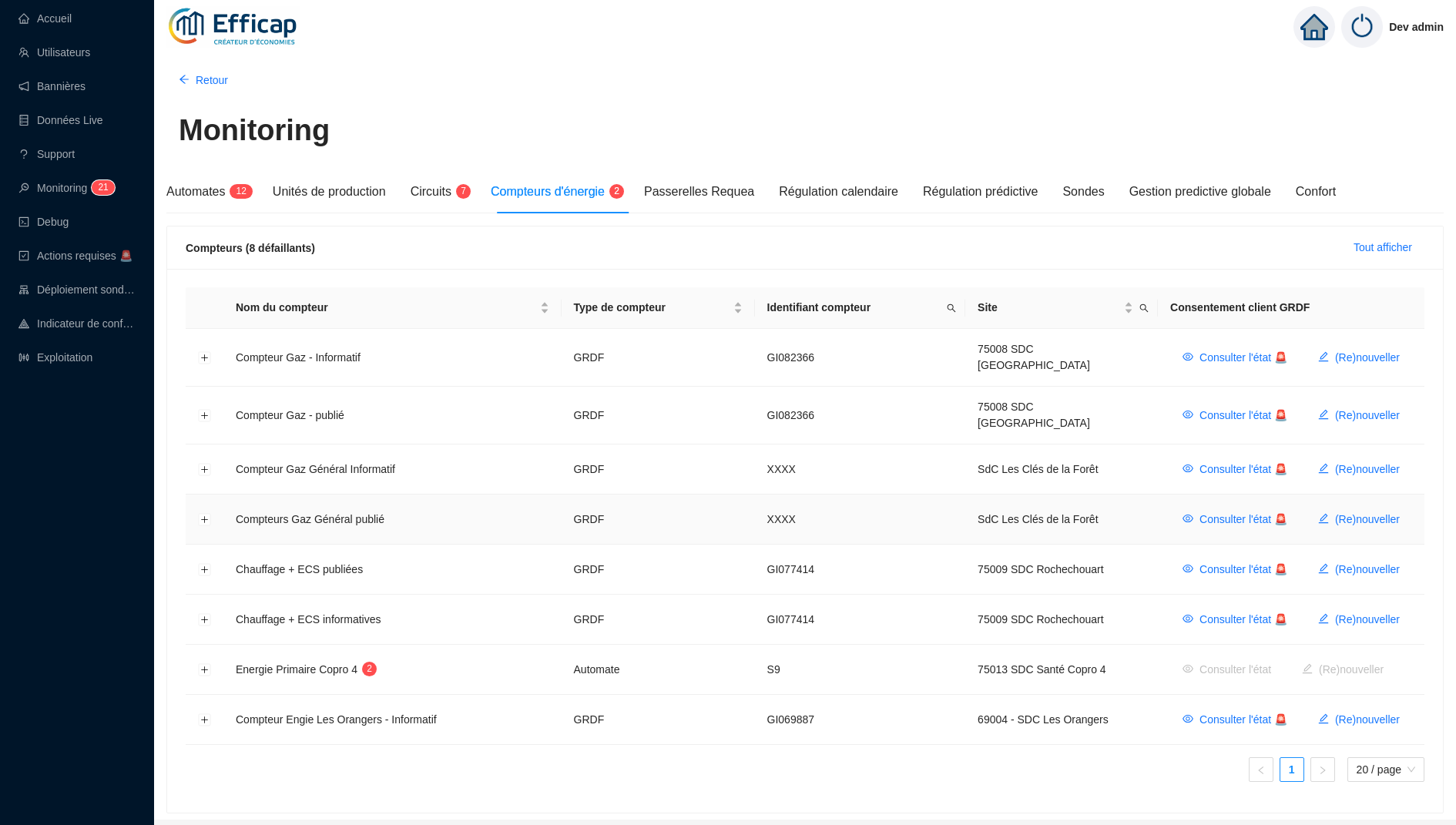
scroll to position [28, 0]
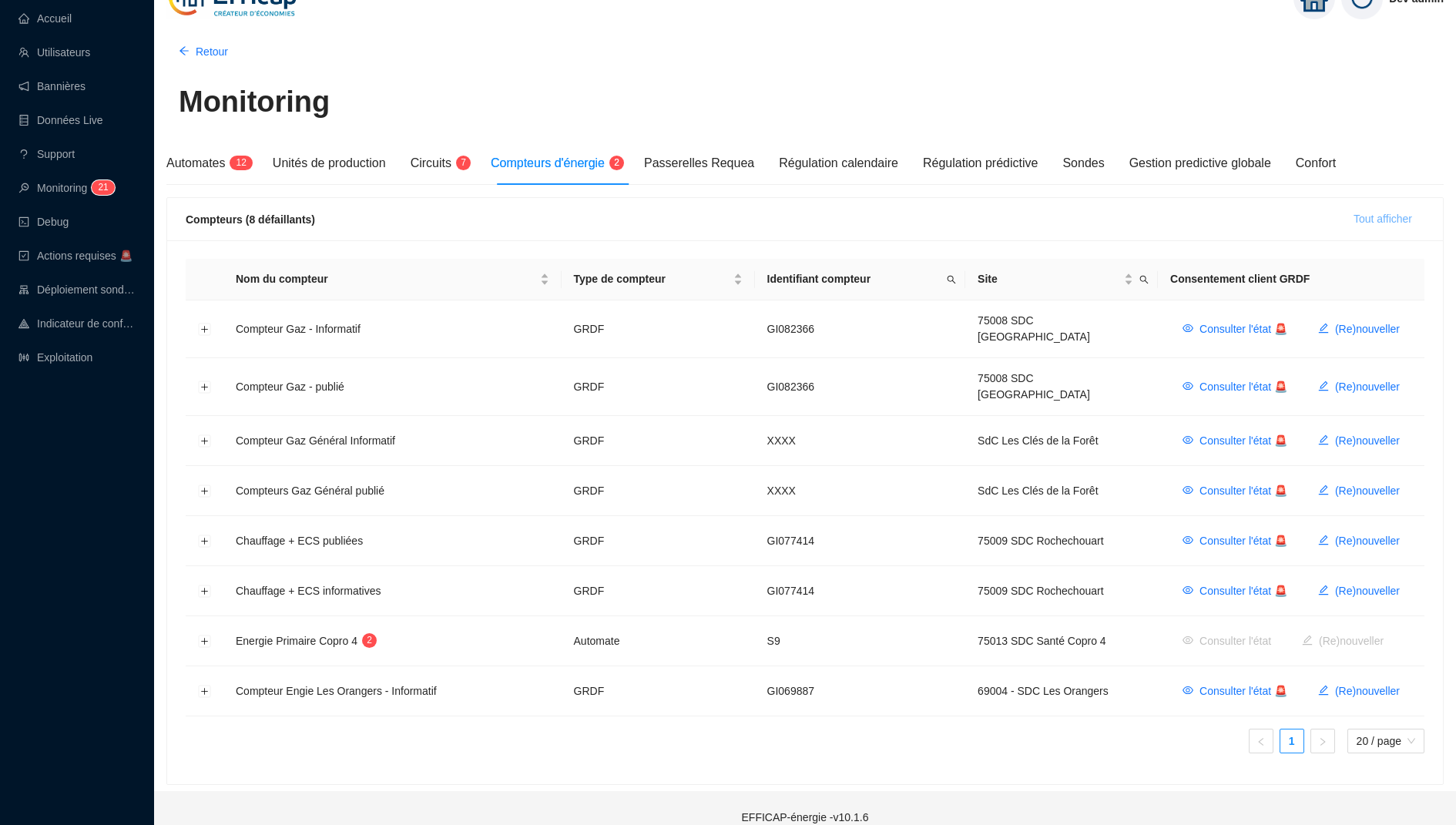
click at [1370, 212] on span "Tout afficher" at bounding box center [1382, 219] width 59 height 16
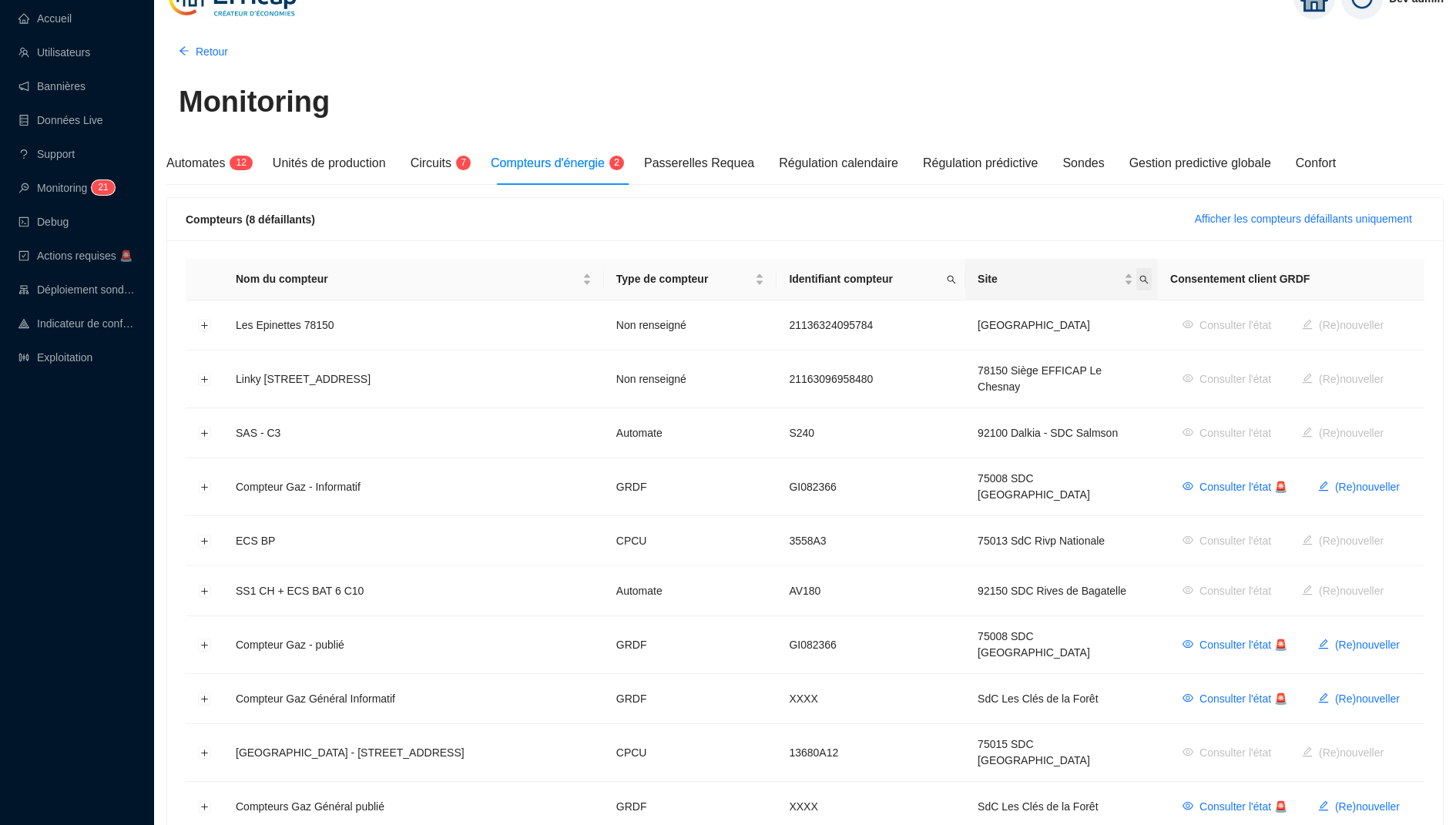
click at [1139, 279] on icon "search" at bounding box center [1143, 280] width 9 height 9
type input "i"
type input "ecu"
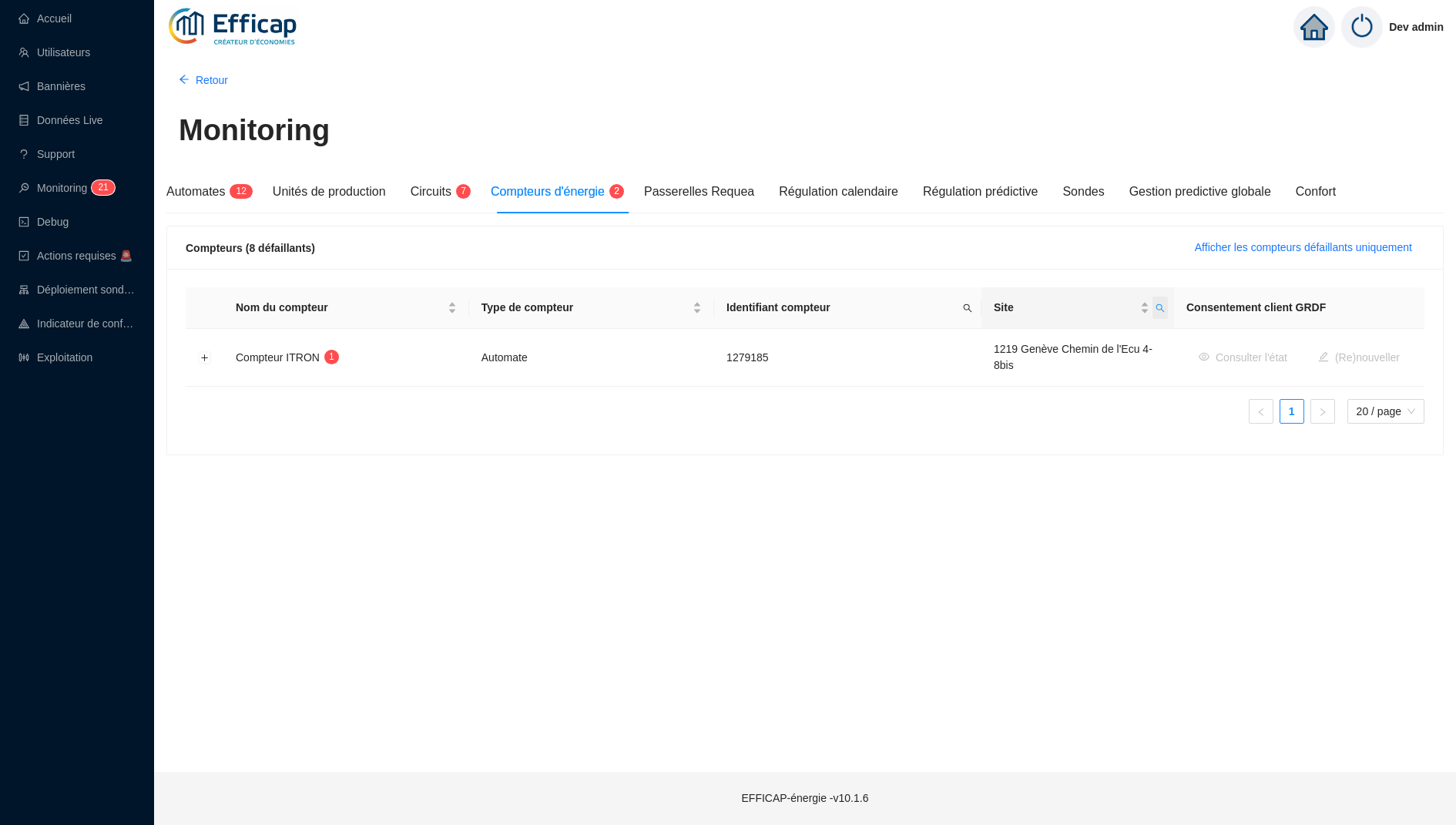
scroll to position [0, 0]
click at [198, 359] on button "Développer la ligne" at bounding box center [204, 357] width 12 height 12
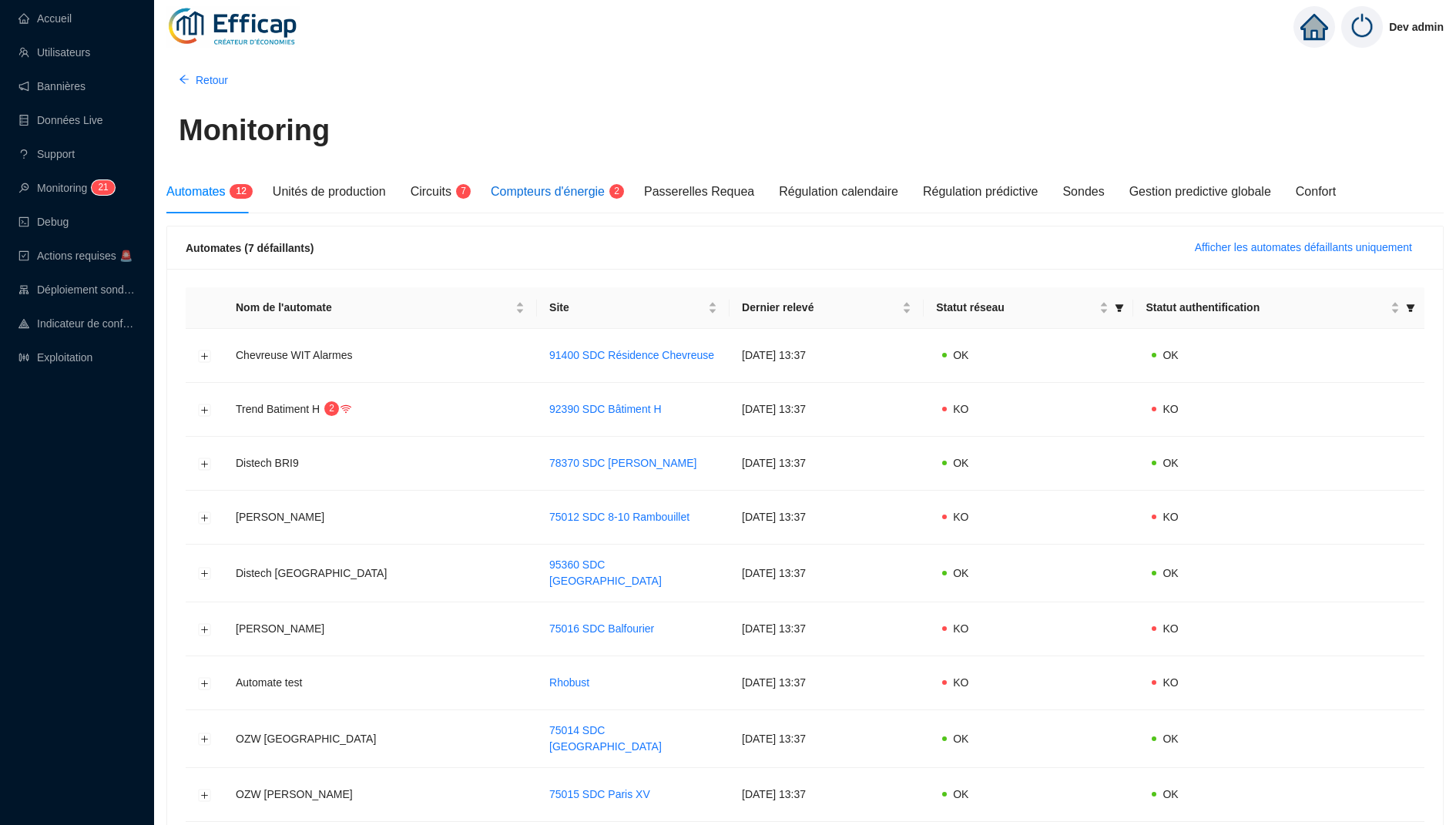
click at [592, 195] on span "Compteurs d'énergie" at bounding box center [547, 192] width 114 height 13
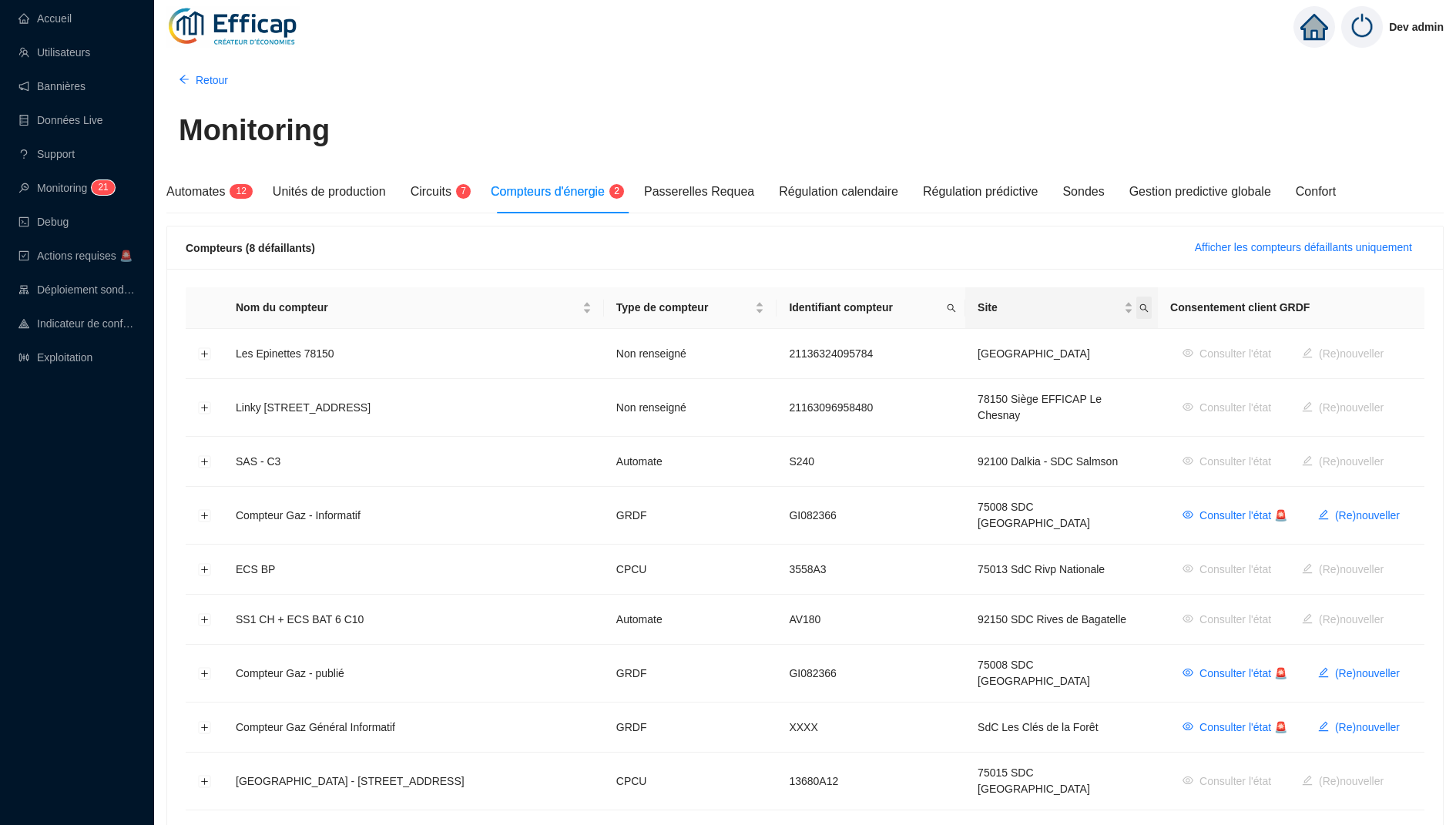
click at [1143, 307] on icon "search" at bounding box center [1143, 308] width 9 height 9
type input "ecu"
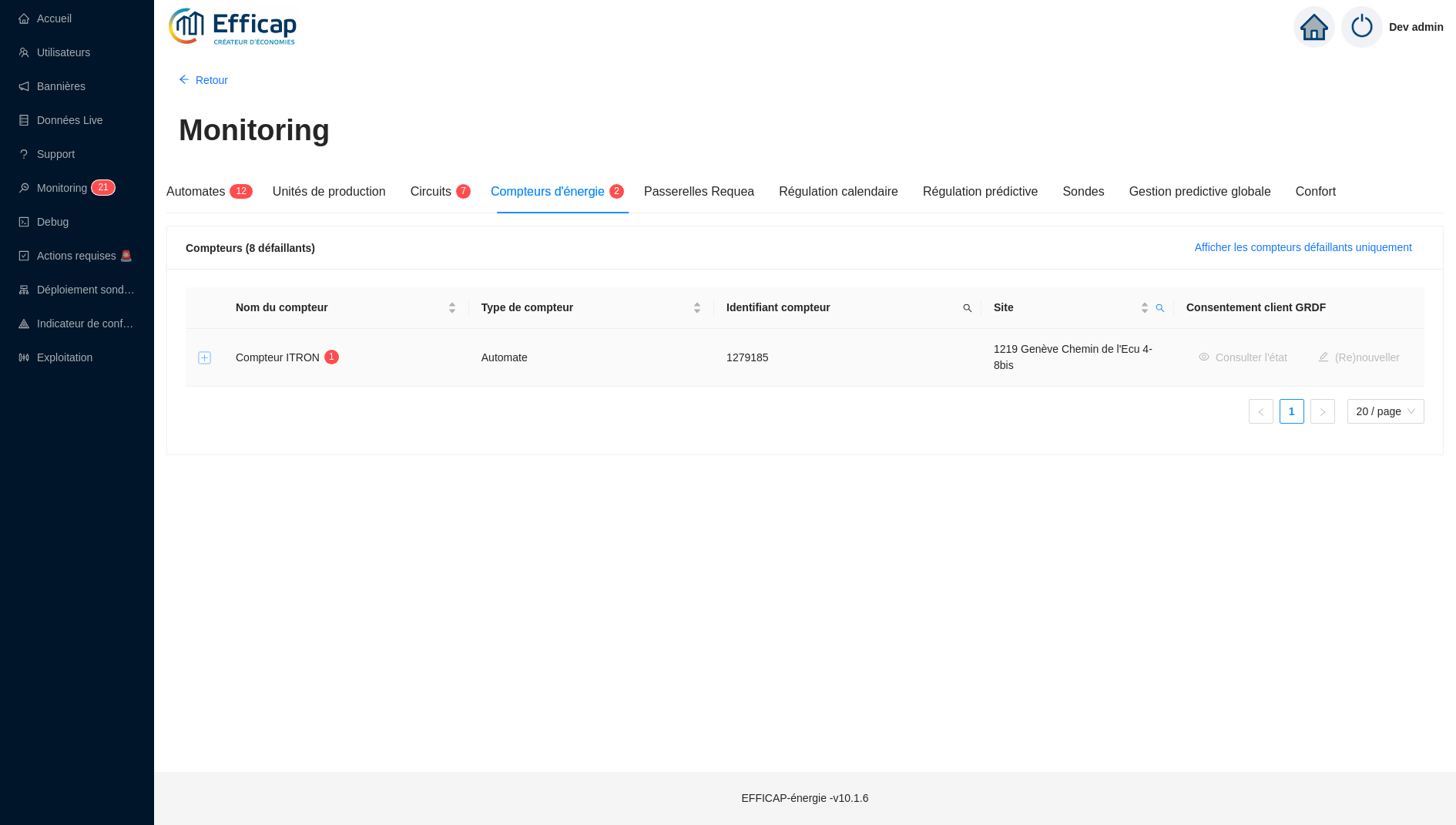
click at [206, 358] on button "Développer la ligne" at bounding box center [204, 357] width 12 height 12
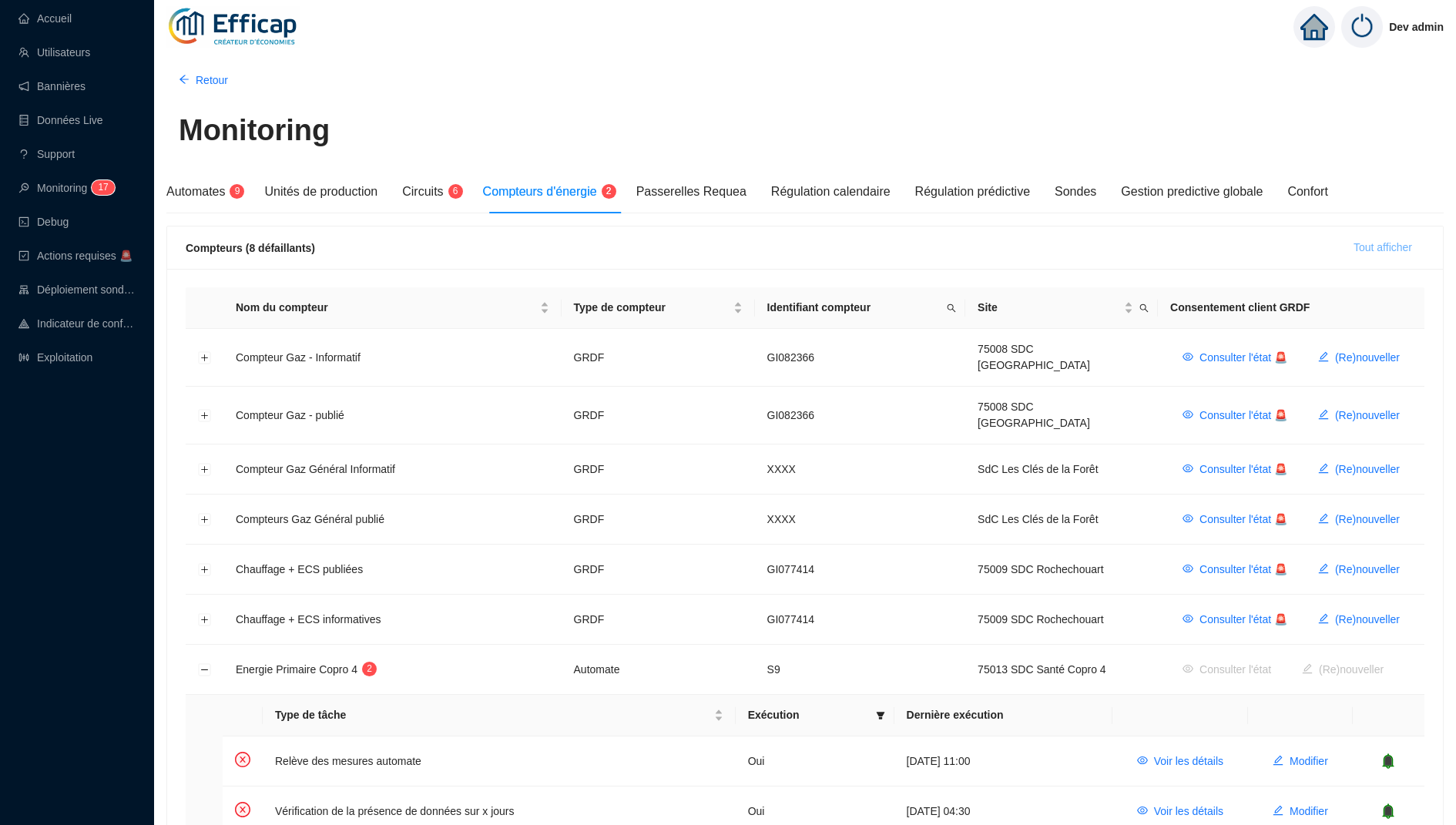
click at [1380, 254] on span "Tout afficher" at bounding box center [1382, 247] width 59 height 16
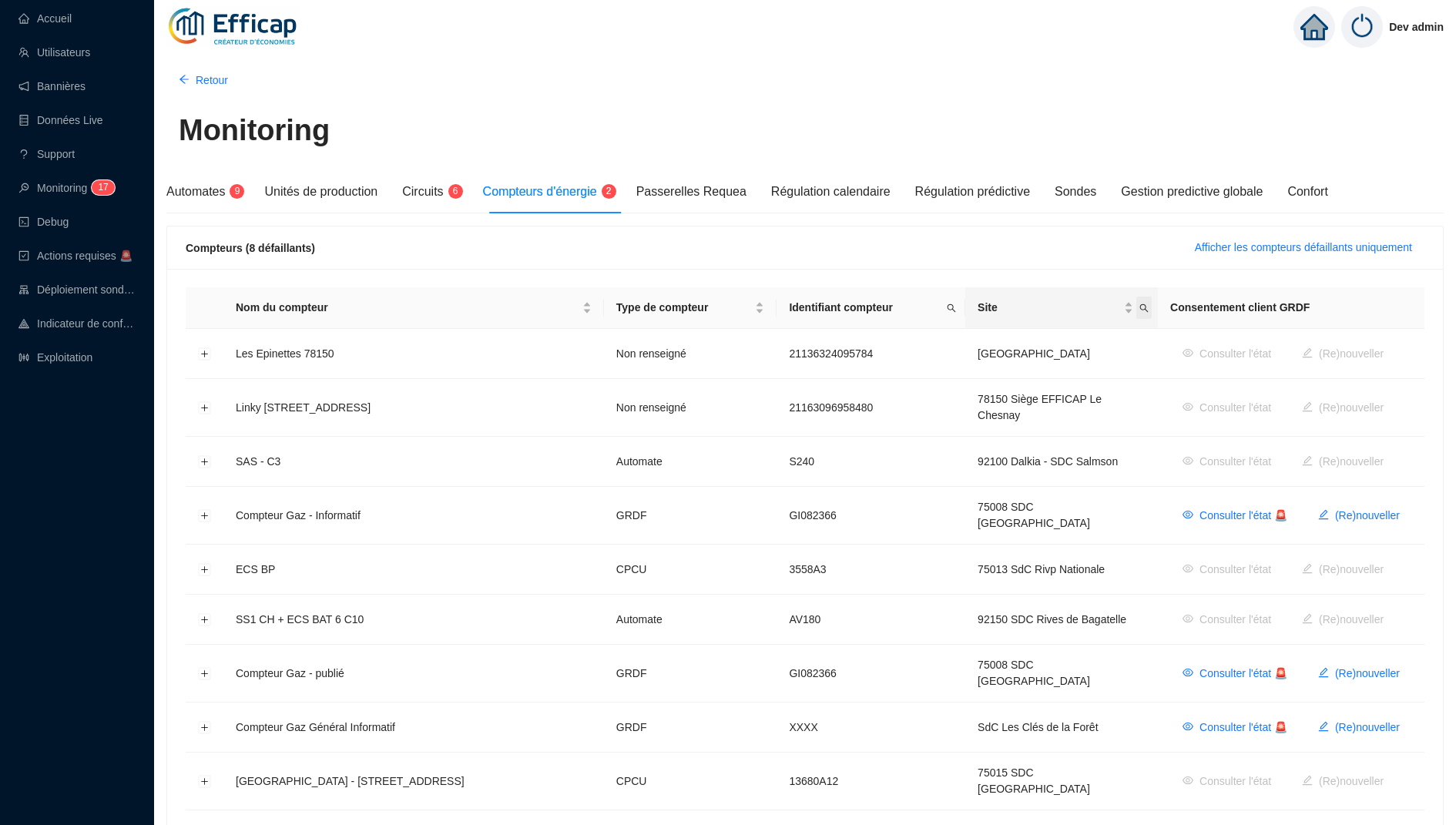
click at [1143, 303] on icon "search" at bounding box center [1143, 308] width 9 height 9
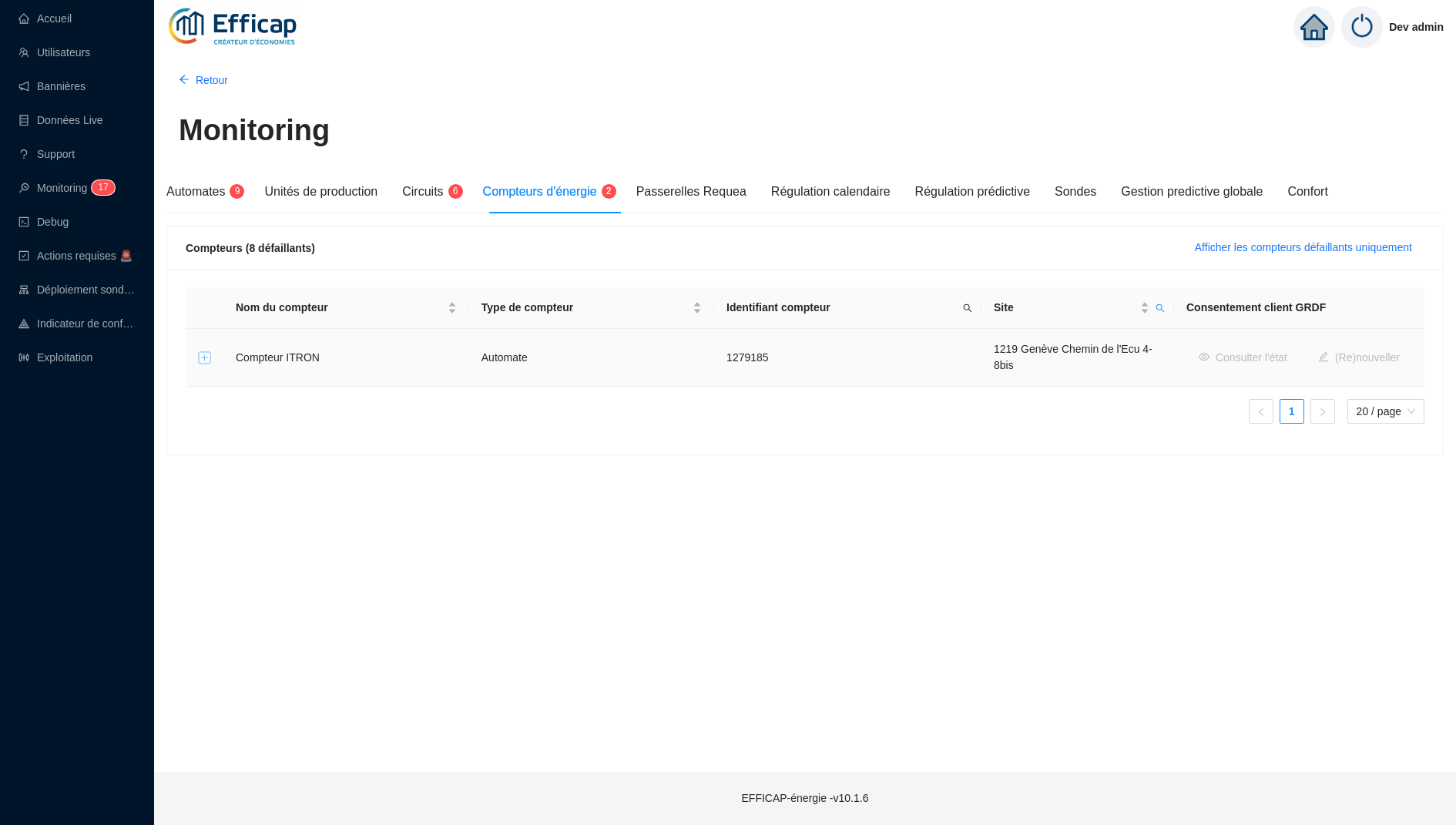
click at [203, 357] on button "Développer la ligne" at bounding box center [204, 357] width 12 height 12
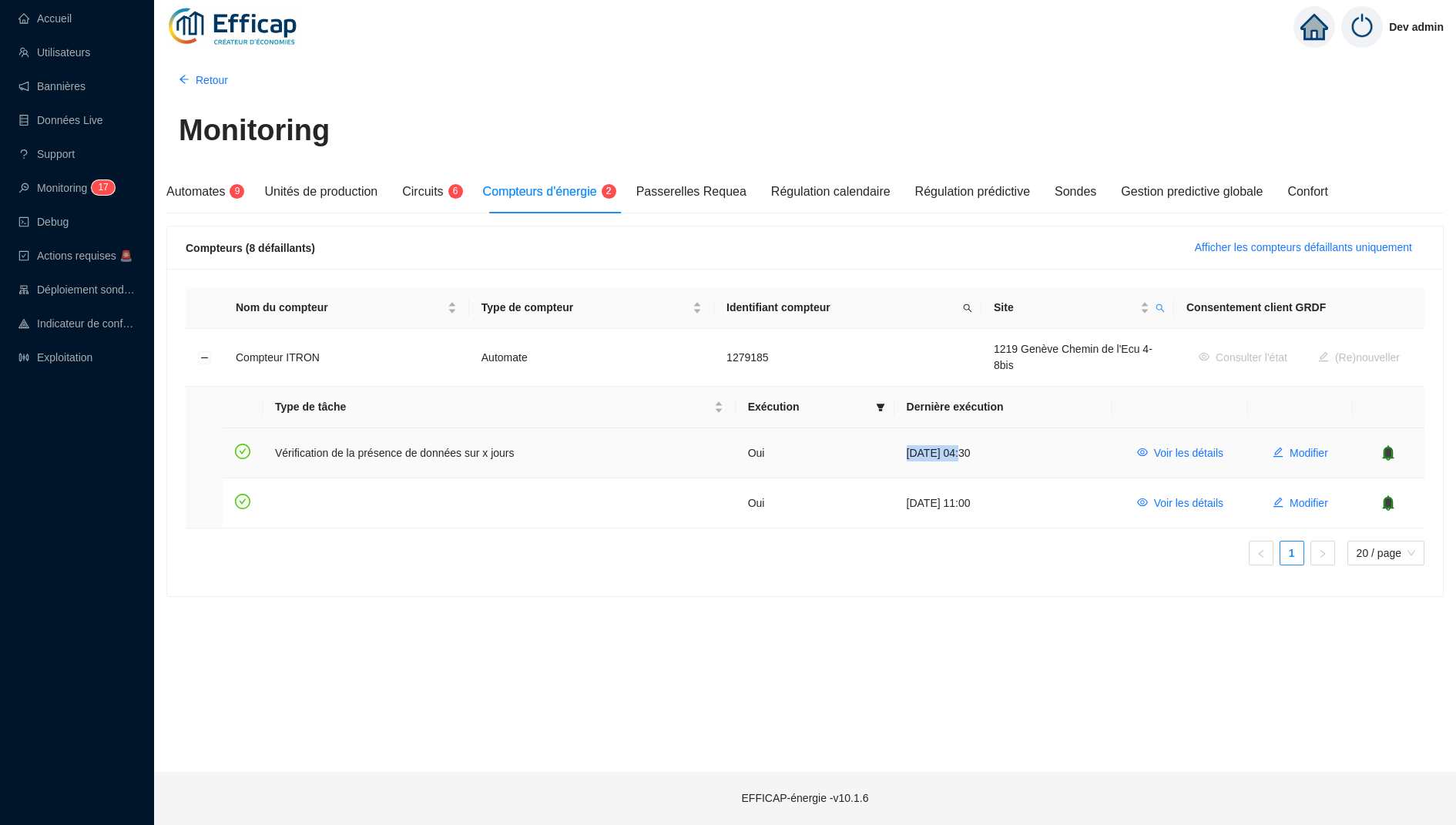
drag, startPoint x: 956, startPoint y: 453, endPoint x: 808, endPoint y: 453, distance: 148.0
click at [808, 453] on tr "Vérification de la présence de données sur x jours Oui [DATE] 04:30 Voir les dé…" at bounding box center [823, 453] width 1201 height 50
click at [1185, 455] on span "Voir les détails" at bounding box center [1188, 453] width 69 height 16
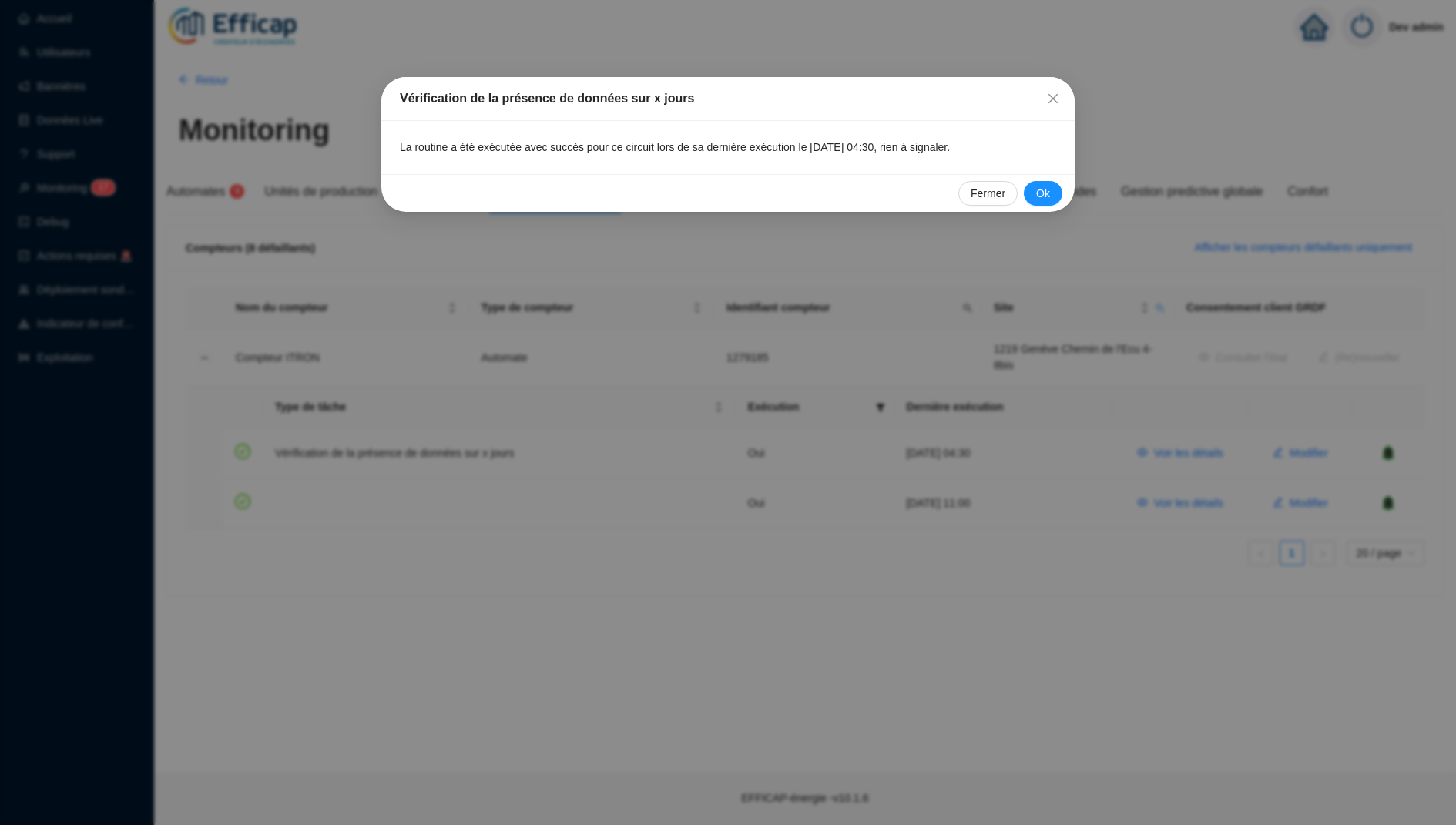
click at [1044, 180] on div "Fermer Ok" at bounding box center [727, 193] width 693 height 37
click at [1051, 198] on button "Ok" at bounding box center [1042, 193] width 38 height 24
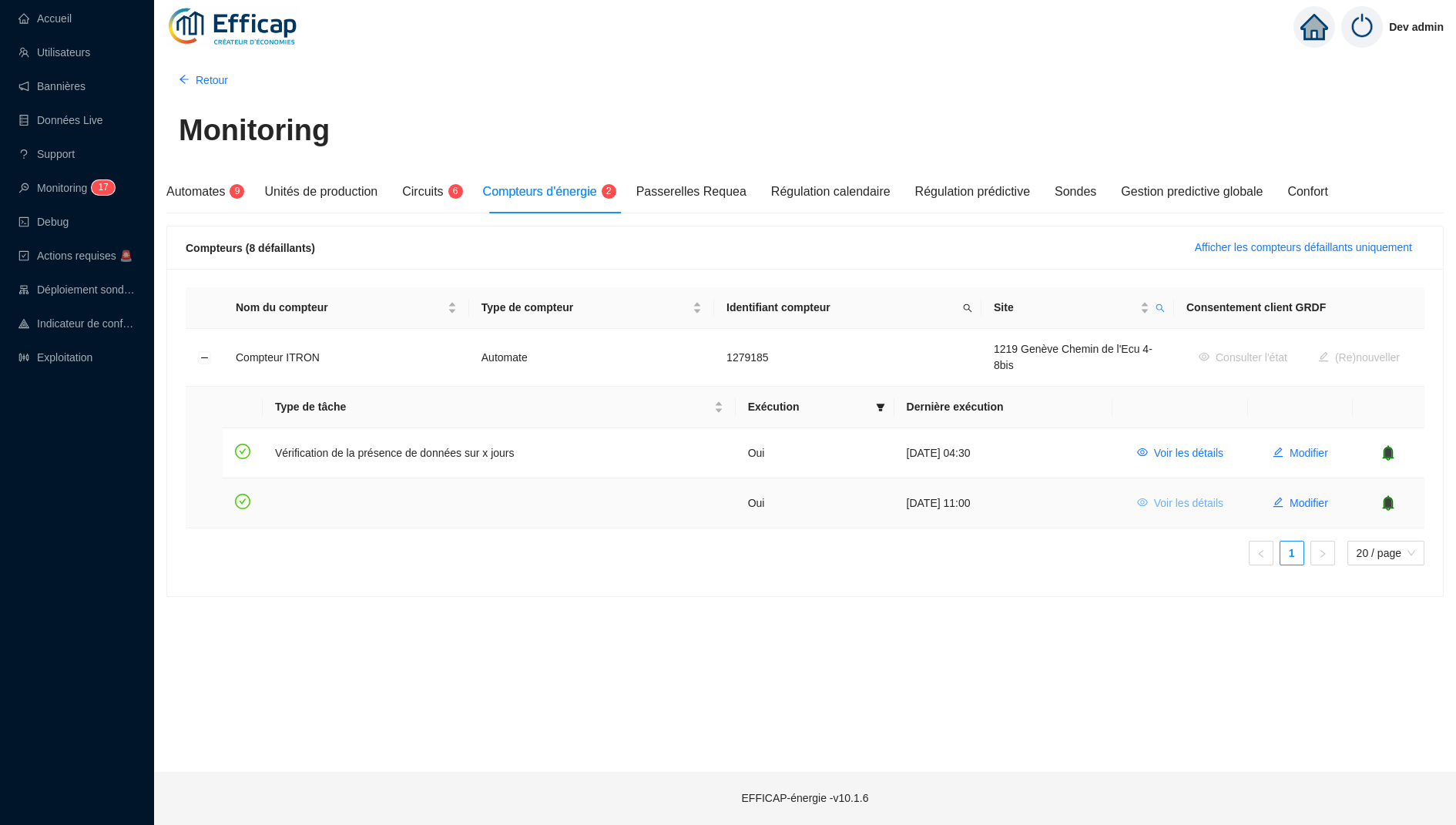
click at [1202, 511] on button "Voir les détails" at bounding box center [1180, 502] width 111 height 24
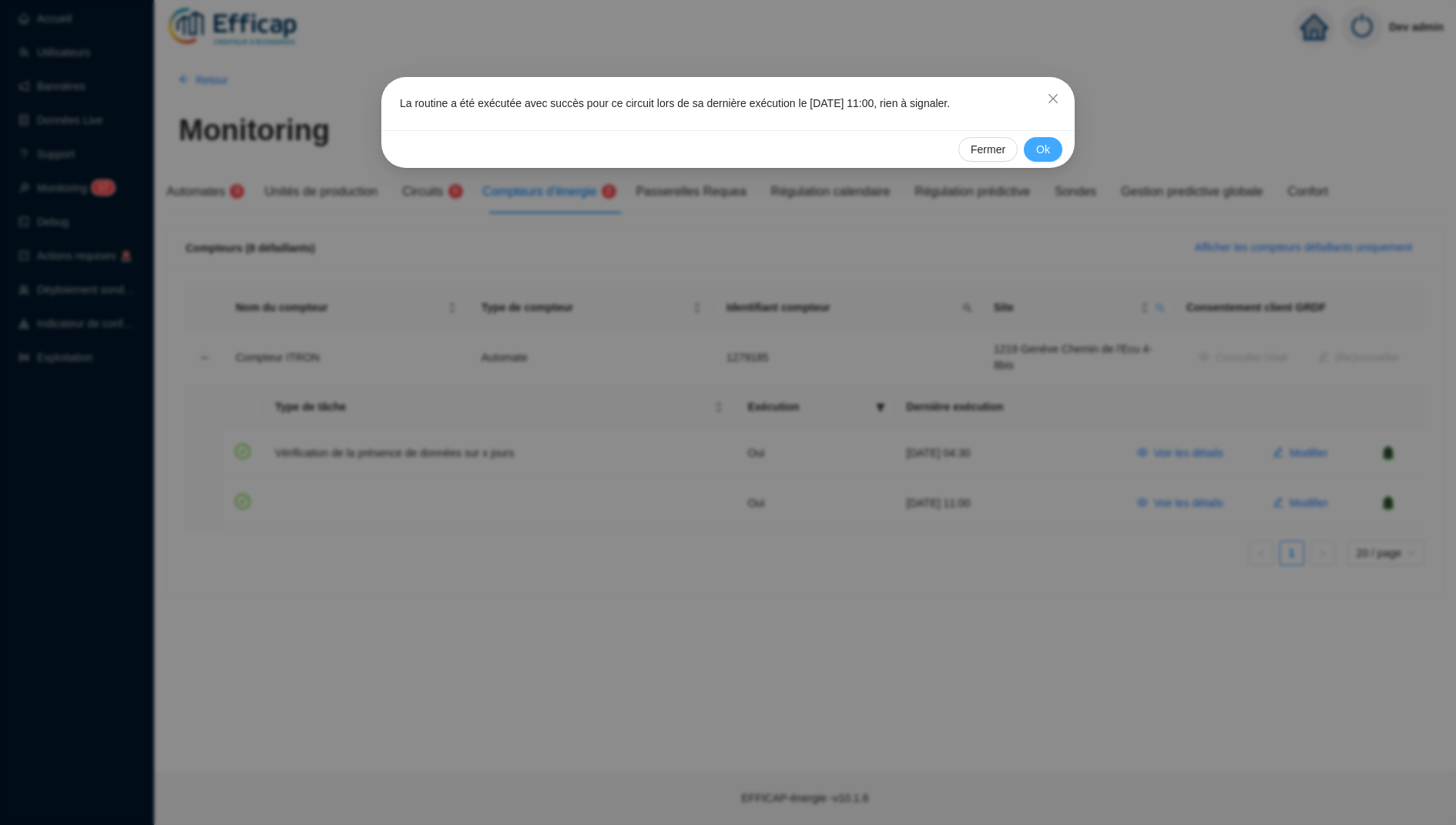
click at [1043, 146] on span "Ok" at bounding box center [1042, 149] width 14 height 16
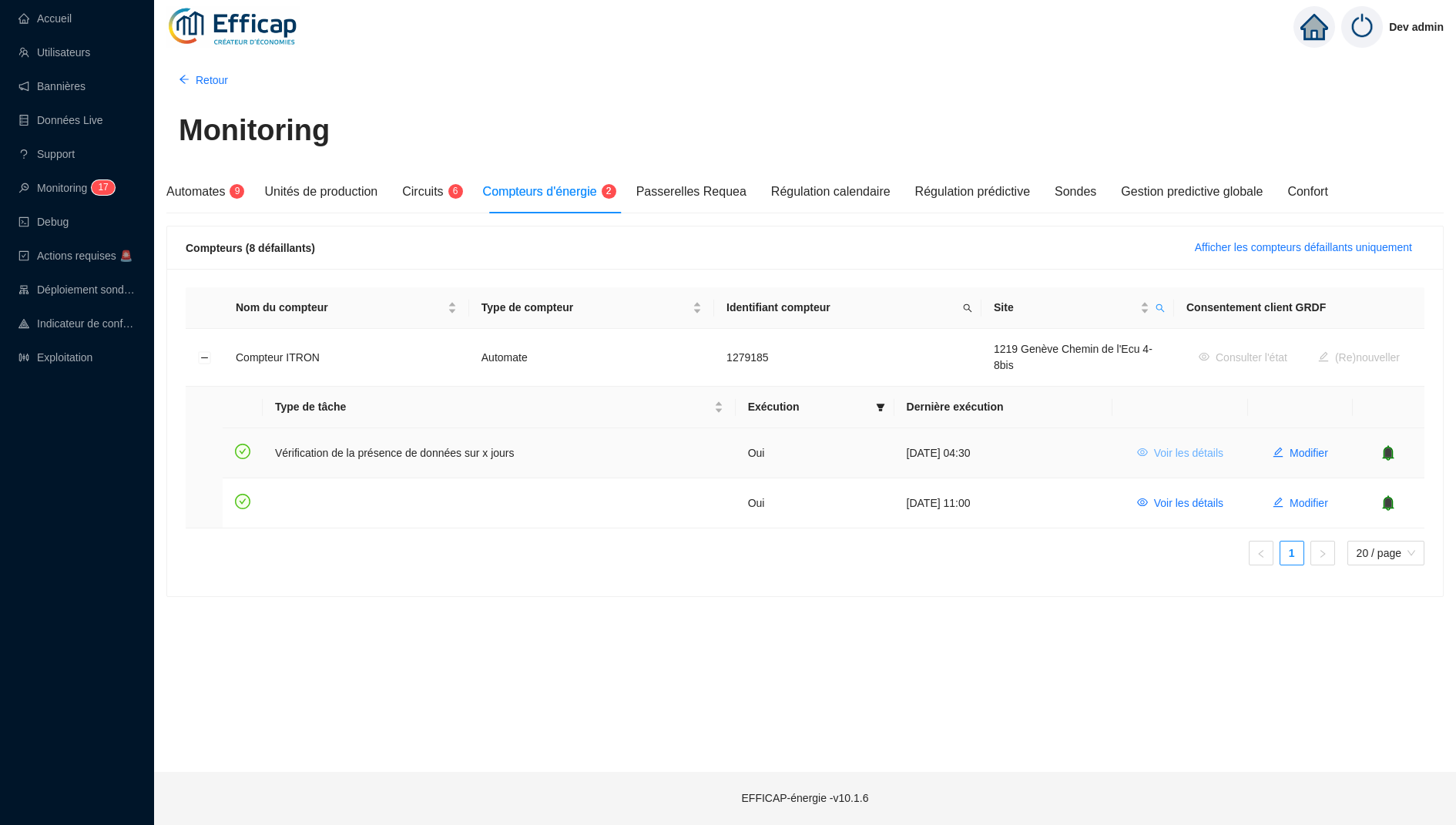
click at [1166, 455] on span "Voir les détails" at bounding box center [1188, 453] width 69 height 16
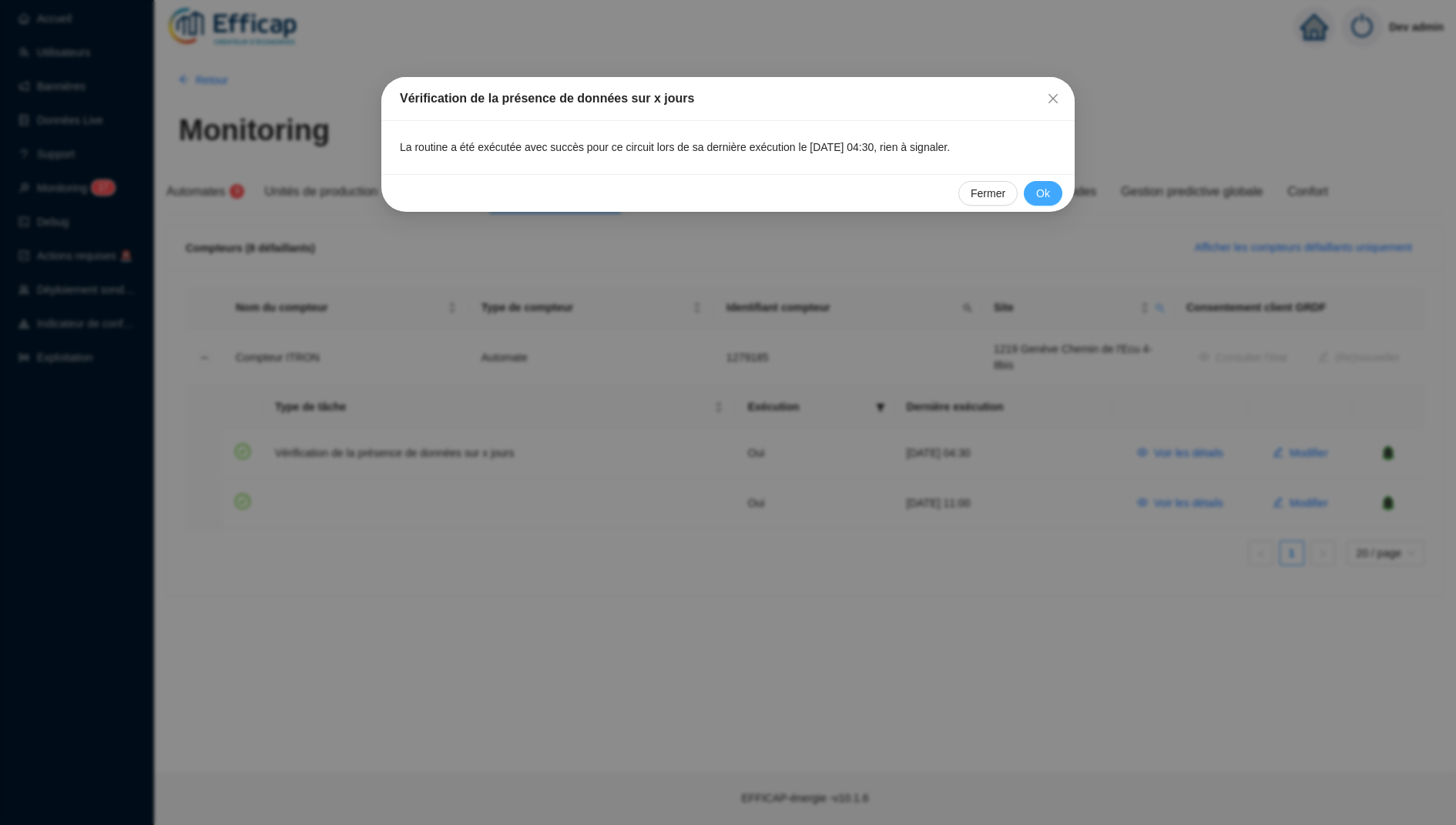
click at [1052, 194] on button "Ok" at bounding box center [1042, 193] width 38 height 24
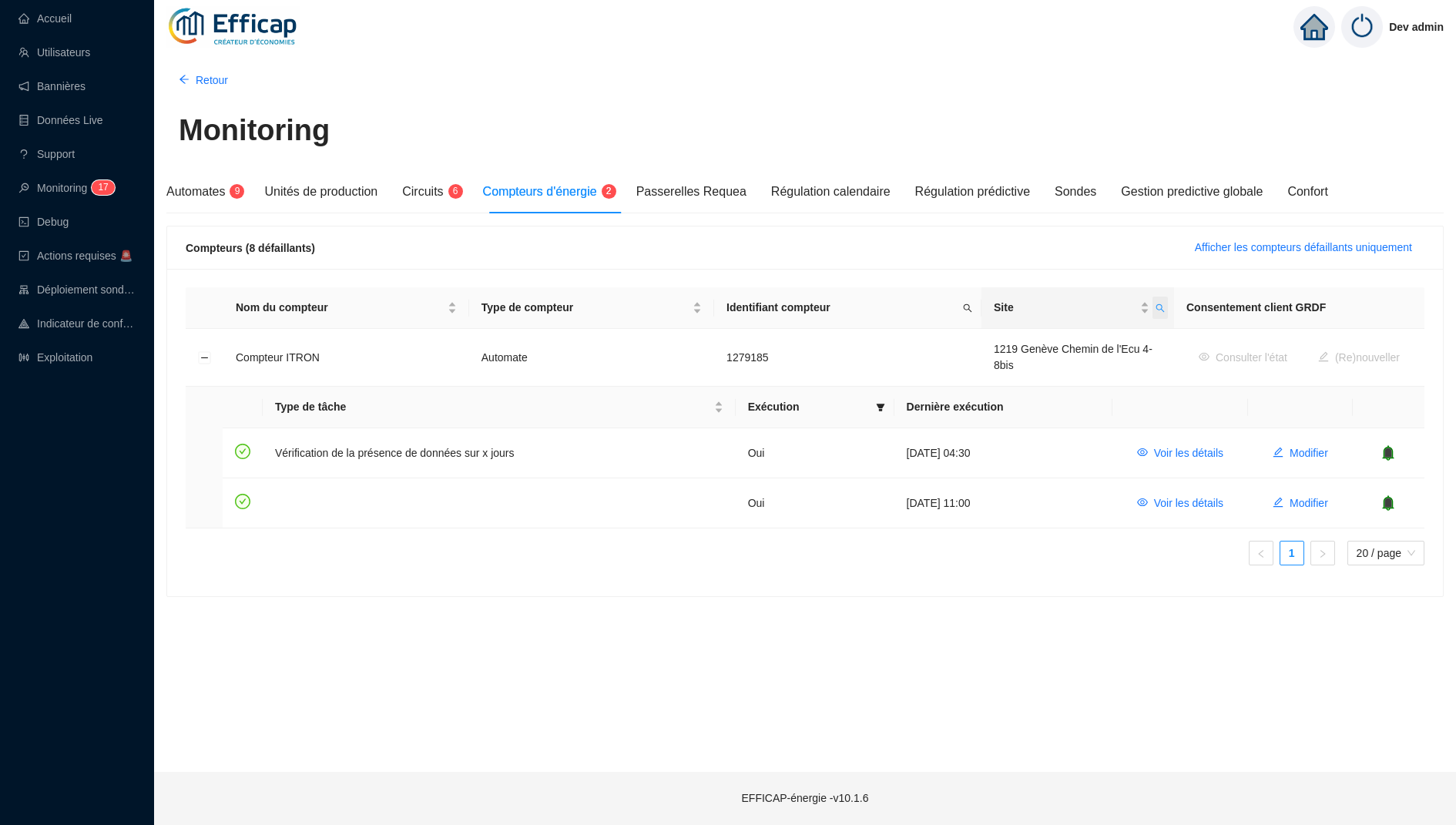
click at [1156, 310] on icon "search" at bounding box center [1160, 308] width 9 height 9
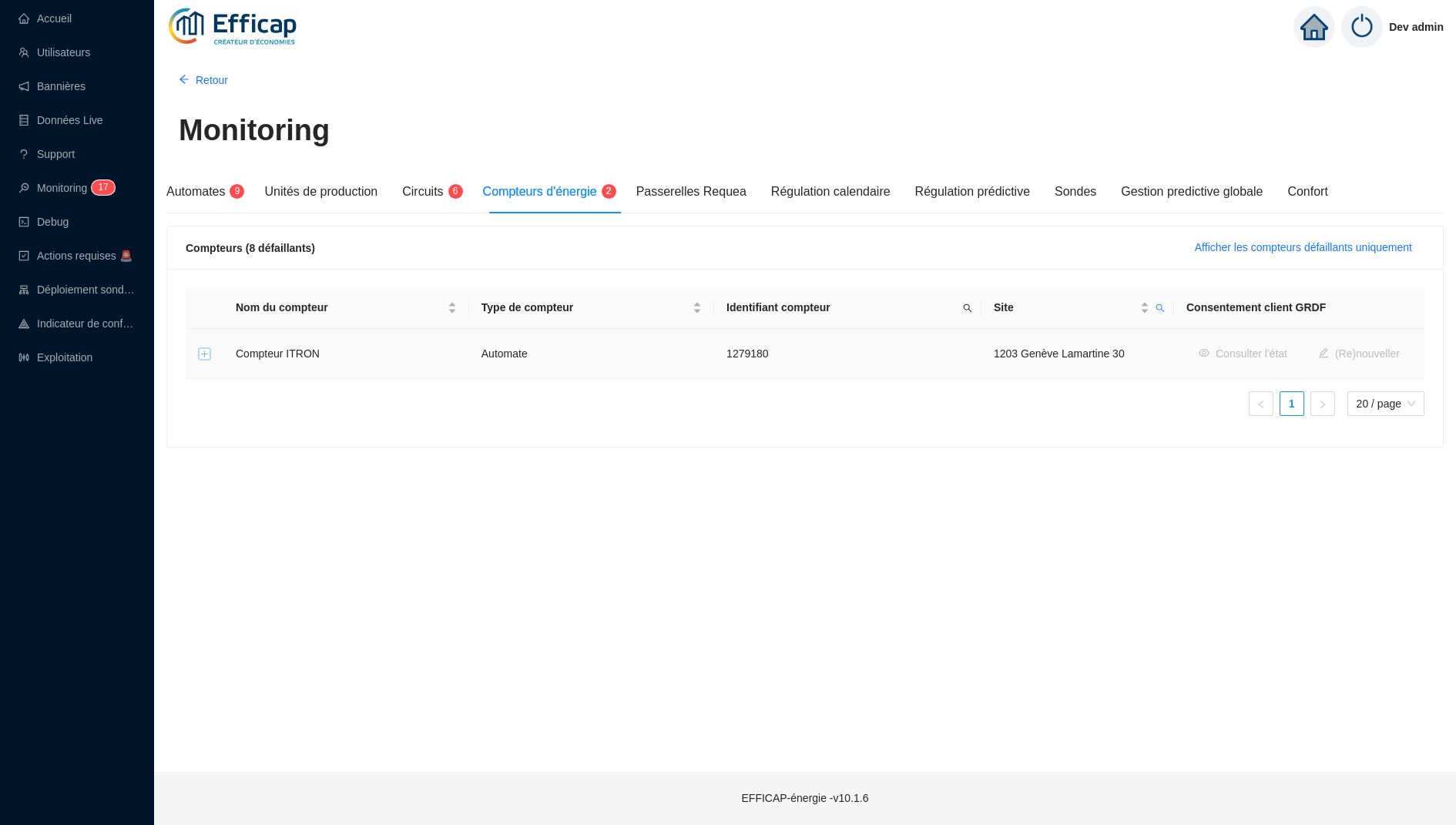
click at [201, 355] on button "Développer la ligne" at bounding box center [204, 354] width 12 height 12
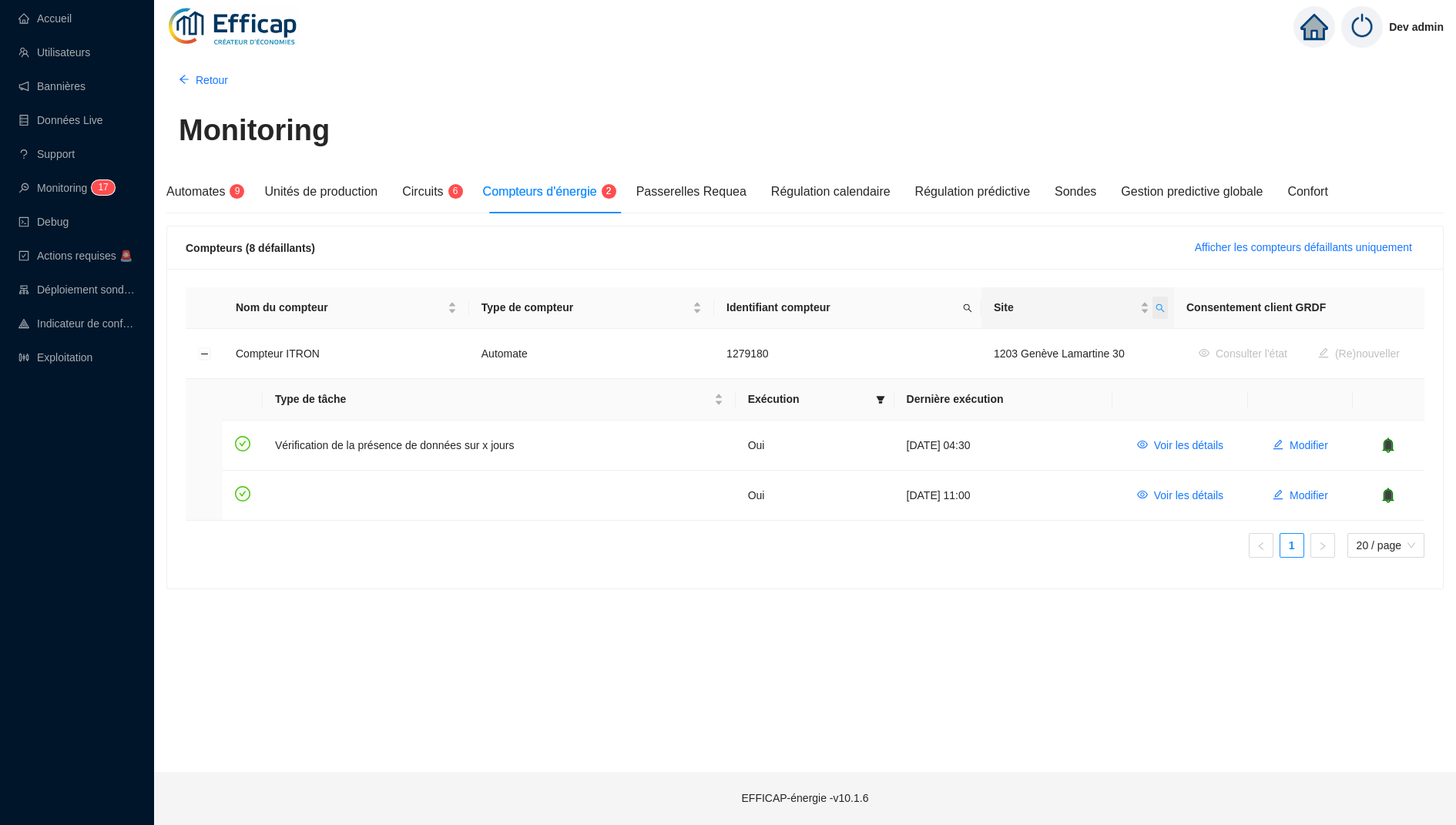
click at [1153, 301] on span "Site" at bounding box center [1159, 308] width 15 height 22
type input "ecu"
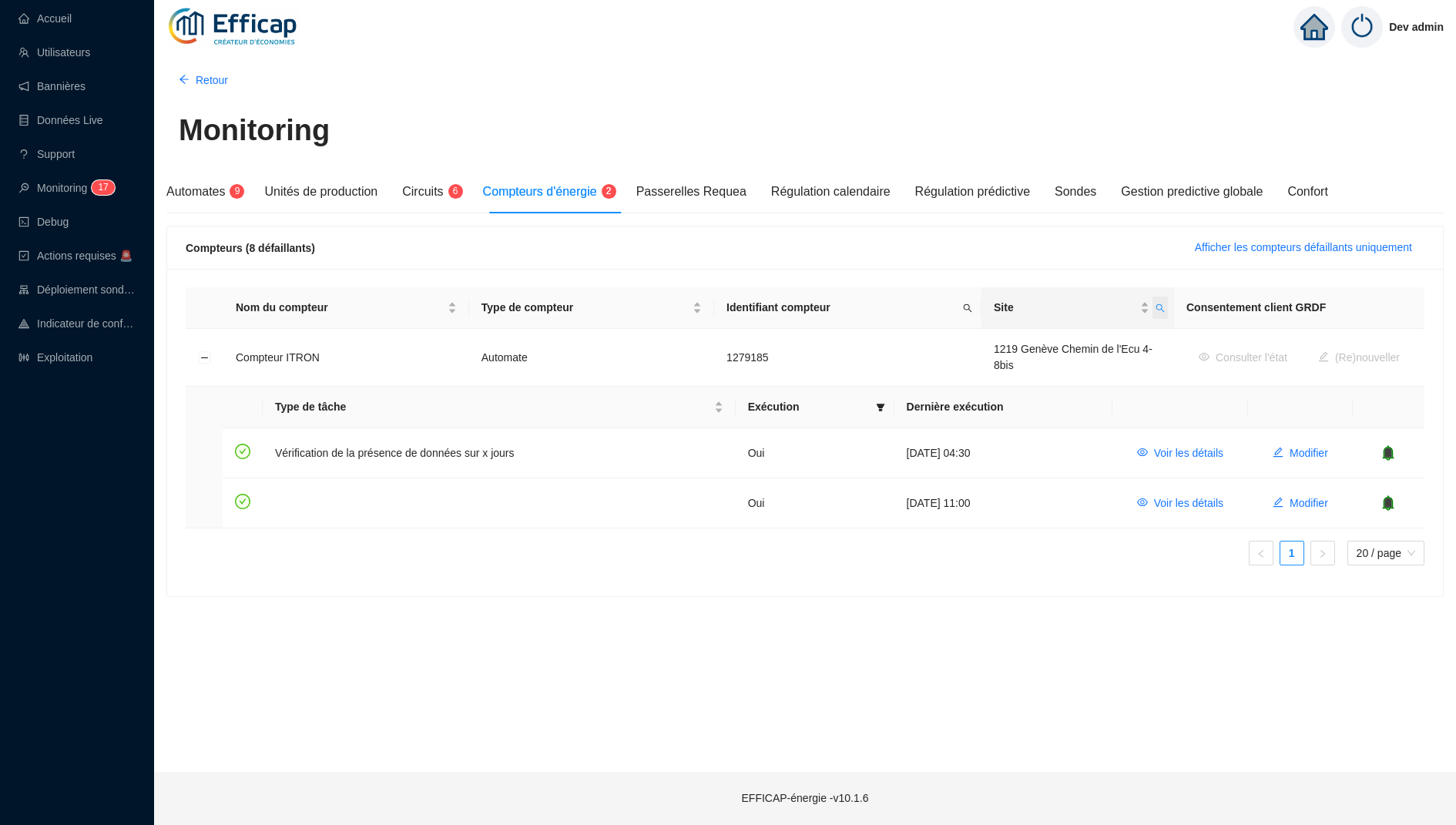
click at [1152, 305] on span "Site" at bounding box center [1159, 308] width 15 height 22
click at [1118, 364] on icon "close" at bounding box center [1122, 367] width 8 height 8
click at [1059, 364] on button "button" at bounding box center [1047, 369] width 69 height 19
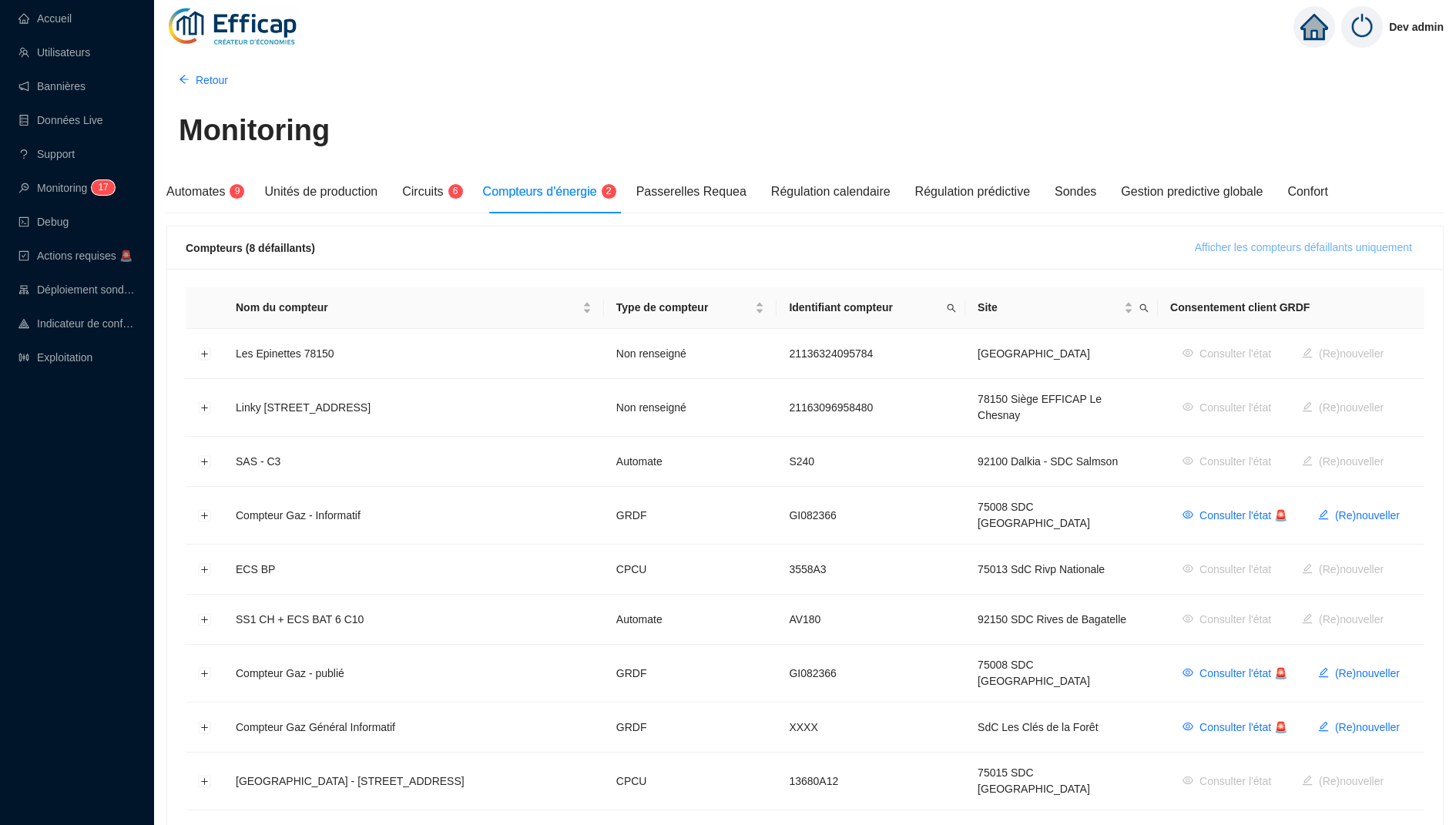
click at [1261, 250] on span "Afficher les compteurs défaillants uniquement" at bounding box center [1303, 247] width 217 height 16
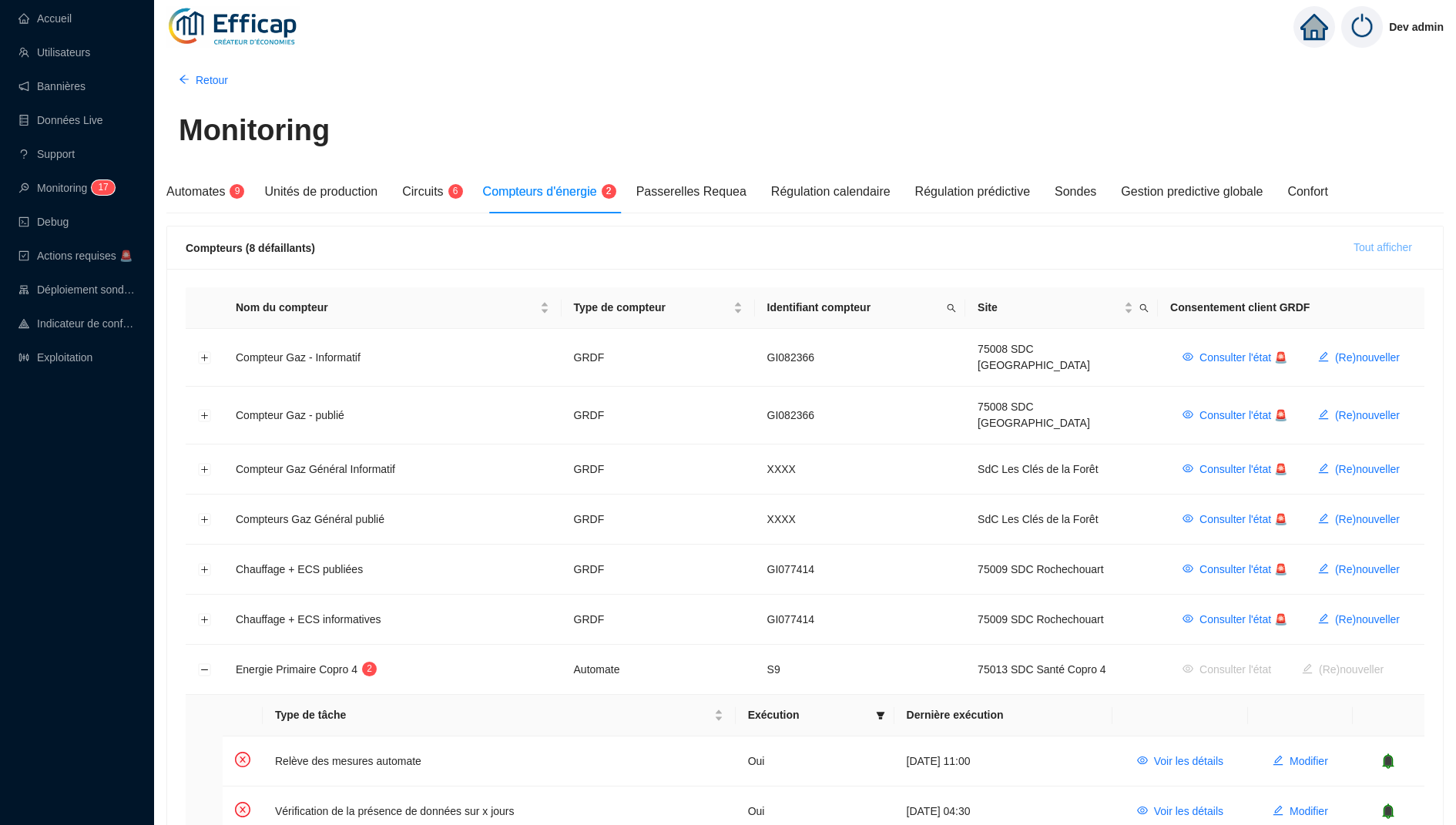
click at [1261, 250] on div "Compteurs (8 défaillants) Tout afficher" at bounding box center [805, 248] width 1239 height 24
click at [1380, 246] on span "Tout afficher" at bounding box center [1382, 247] width 59 height 16
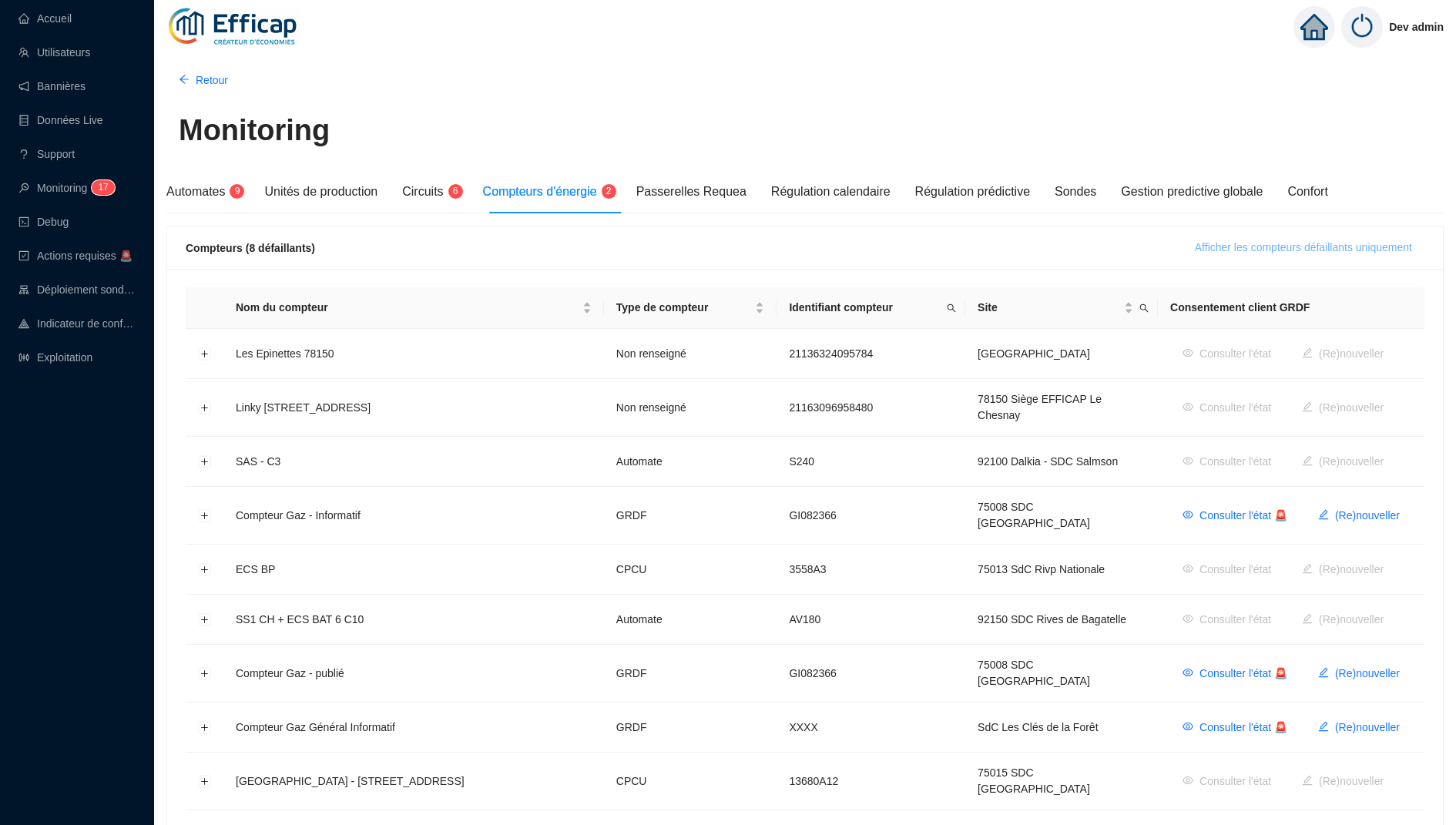
click at [1217, 244] on span "Afficher les compteurs défaillants uniquement" at bounding box center [1303, 247] width 217 height 16
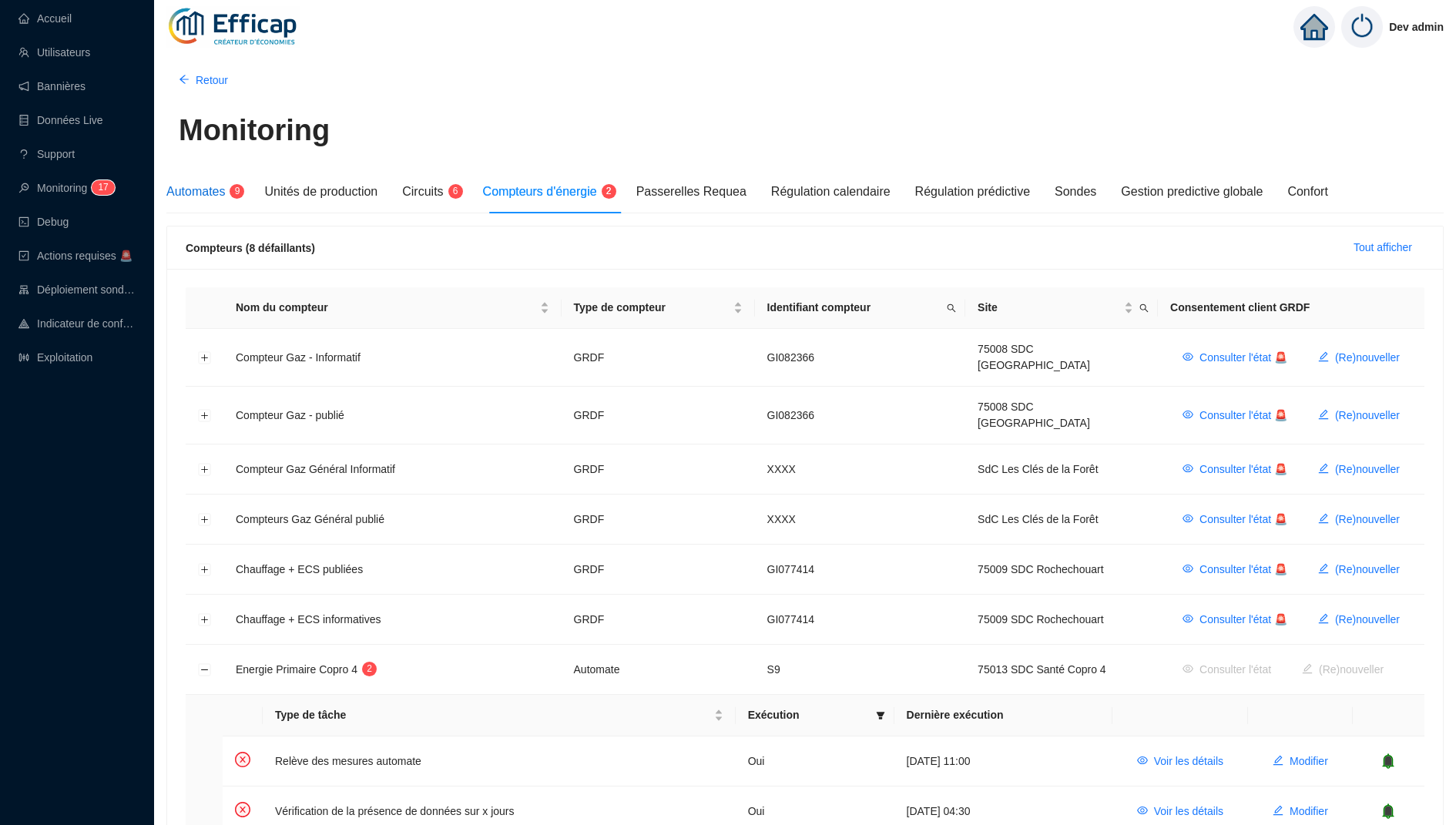
click at [180, 194] on span "Automates" at bounding box center [196, 192] width 59 height 13
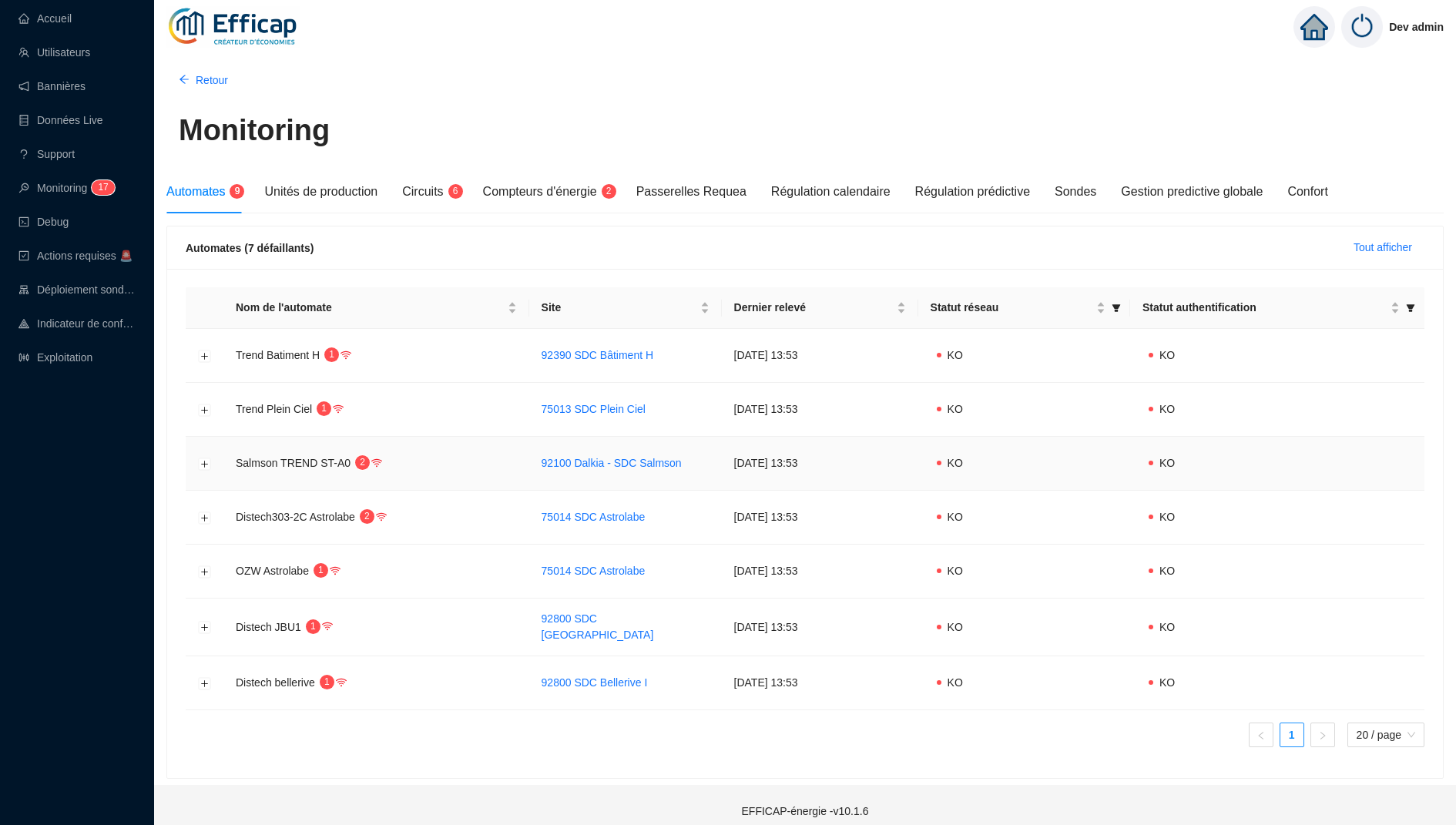
scroll to position [7, 0]
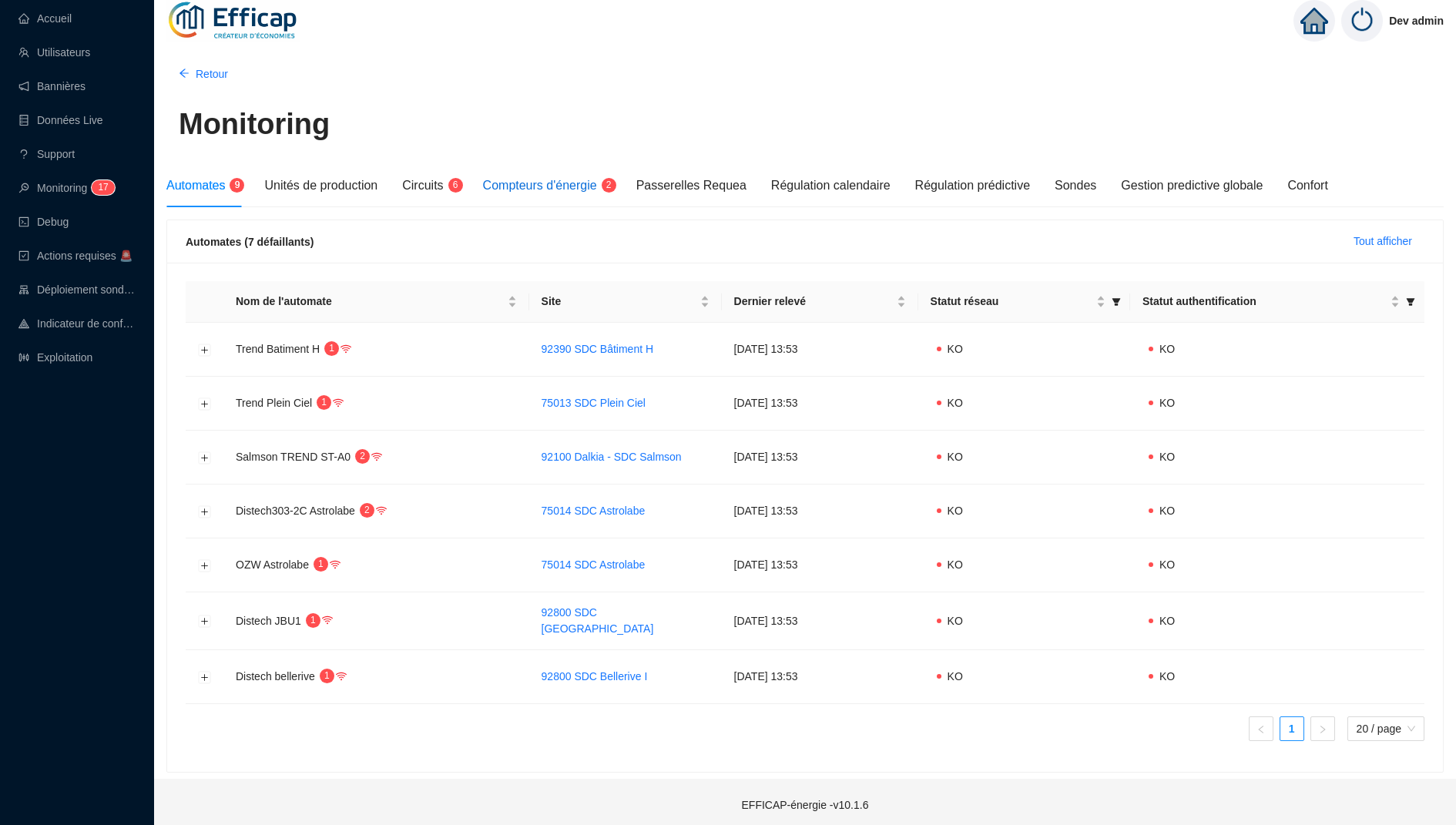
click at [547, 189] on span "Compteurs d'énergie" at bounding box center [540, 185] width 114 height 13
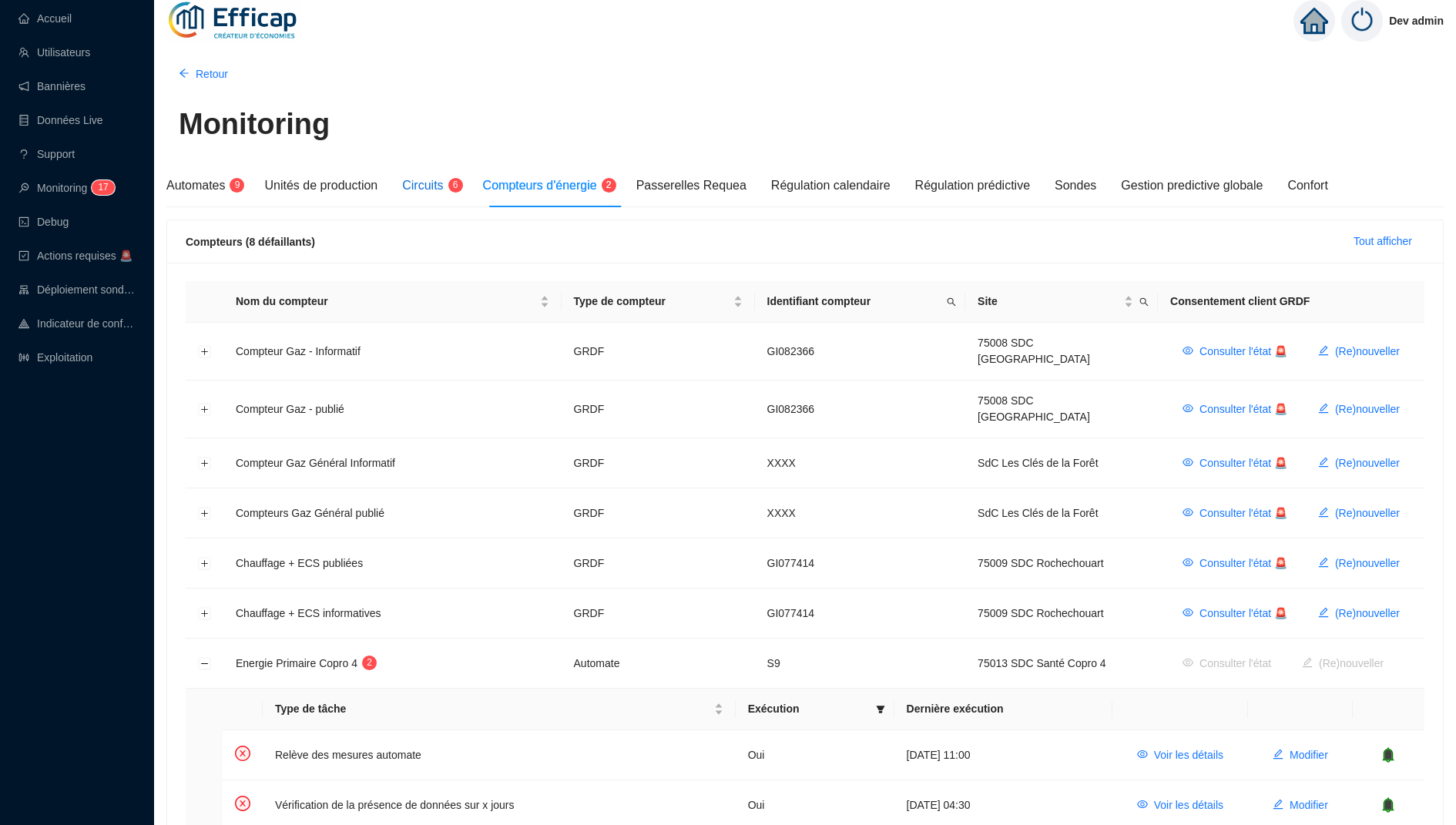
click at [432, 190] on span "Circuits" at bounding box center [423, 185] width 41 height 13
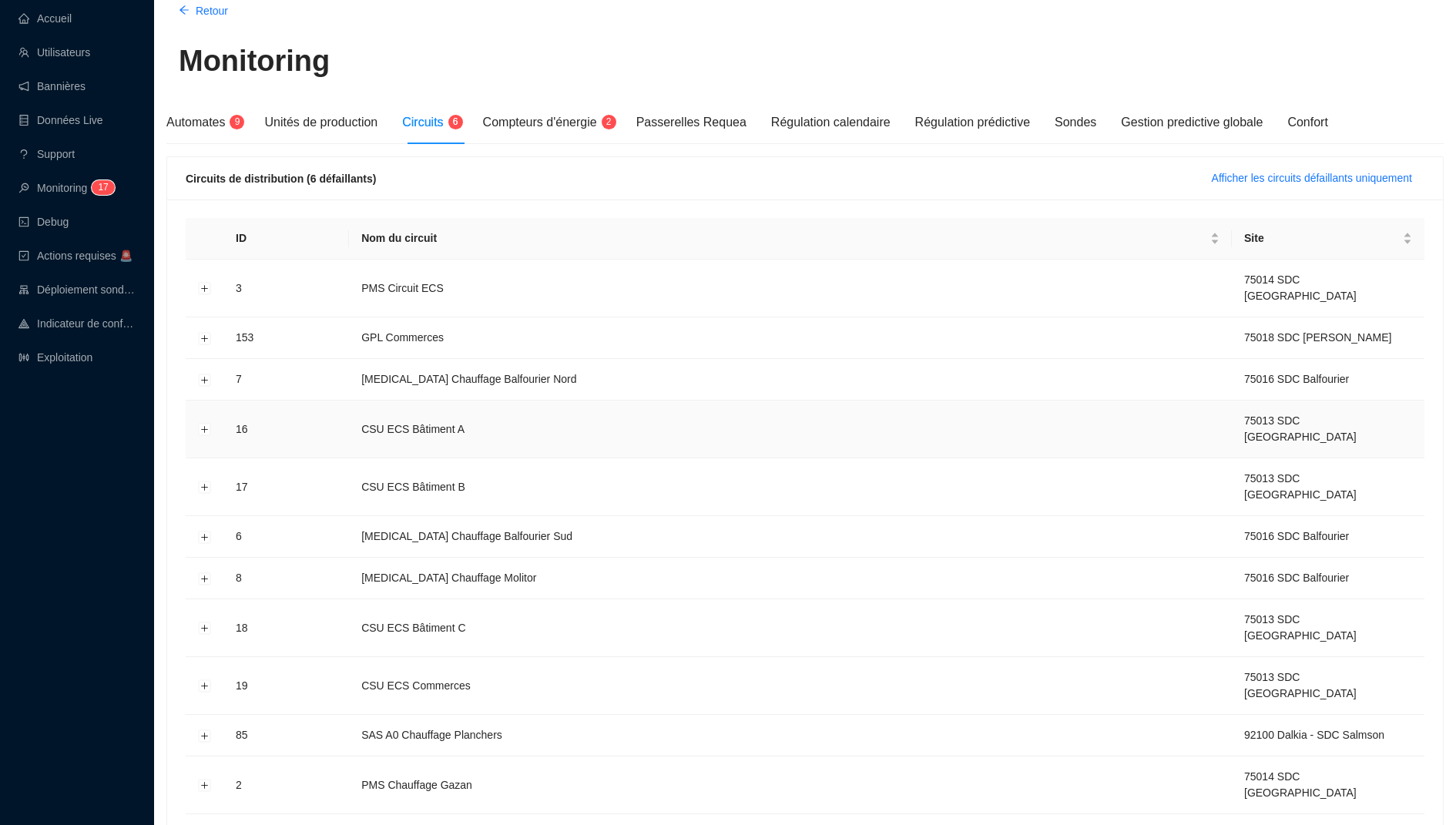
scroll to position [70, 0]
click at [1229, 182] on span "Afficher les circuits défaillants uniquement" at bounding box center [1312, 177] width 200 height 16
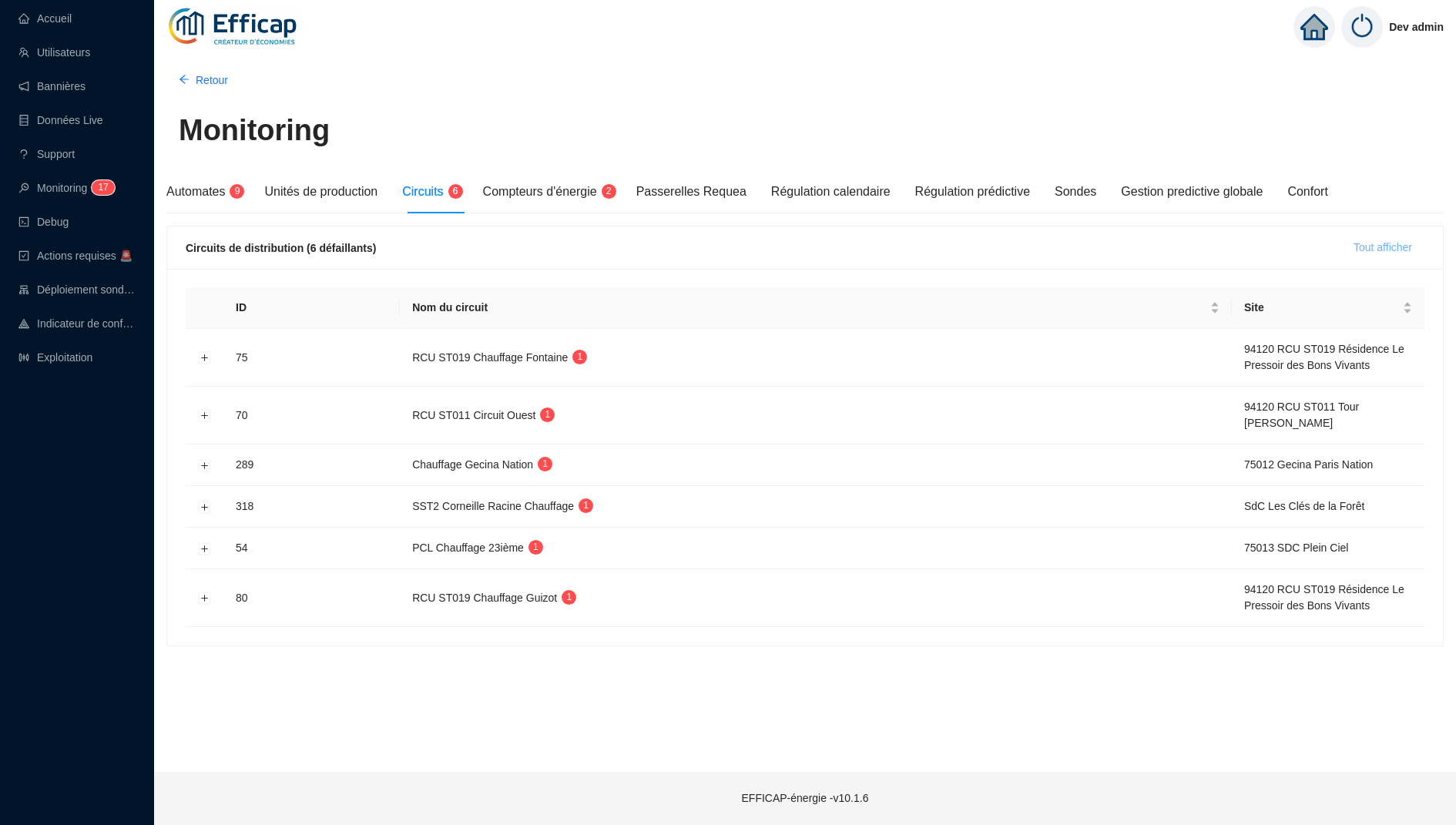
scroll to position [0, 0]
